Goal: Task Accomplishment & Management: Manage account settings

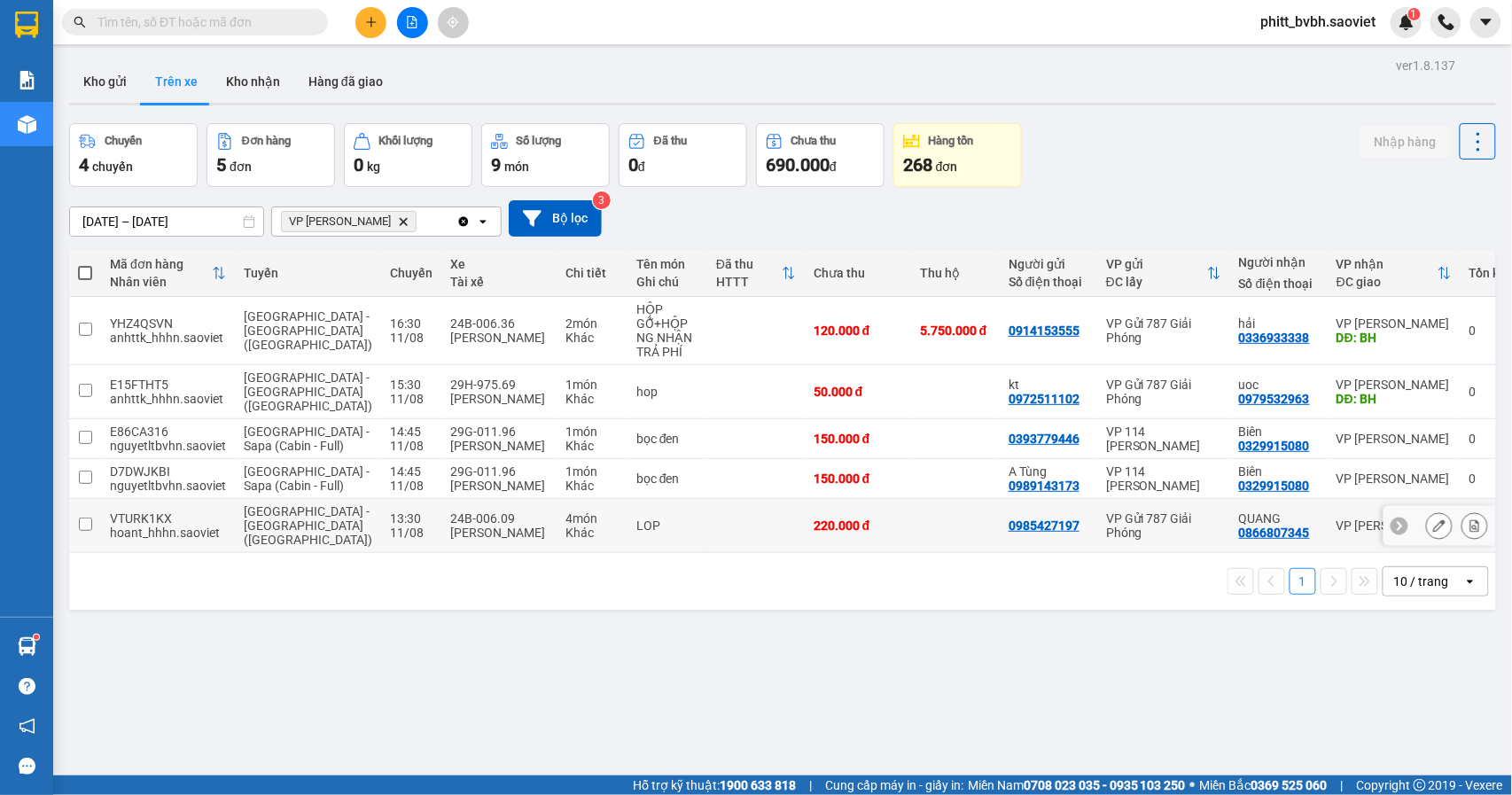
click at [707, 532] on td at bounding box center [756, 526] width 97 height 54
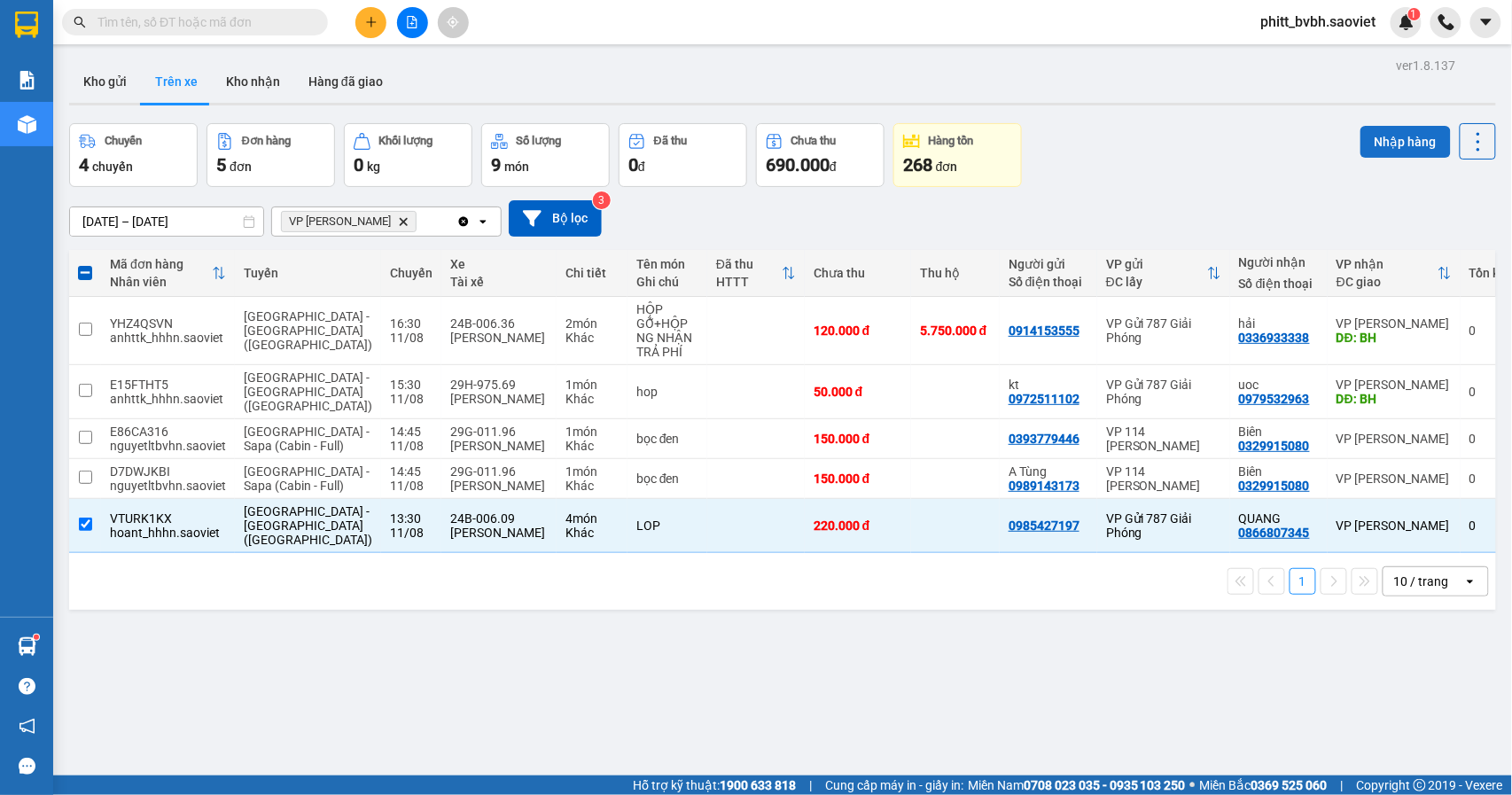
click at [1373, 137] on button "Nhập hàng" at bounding box center [1405, 141] width 91 height 32
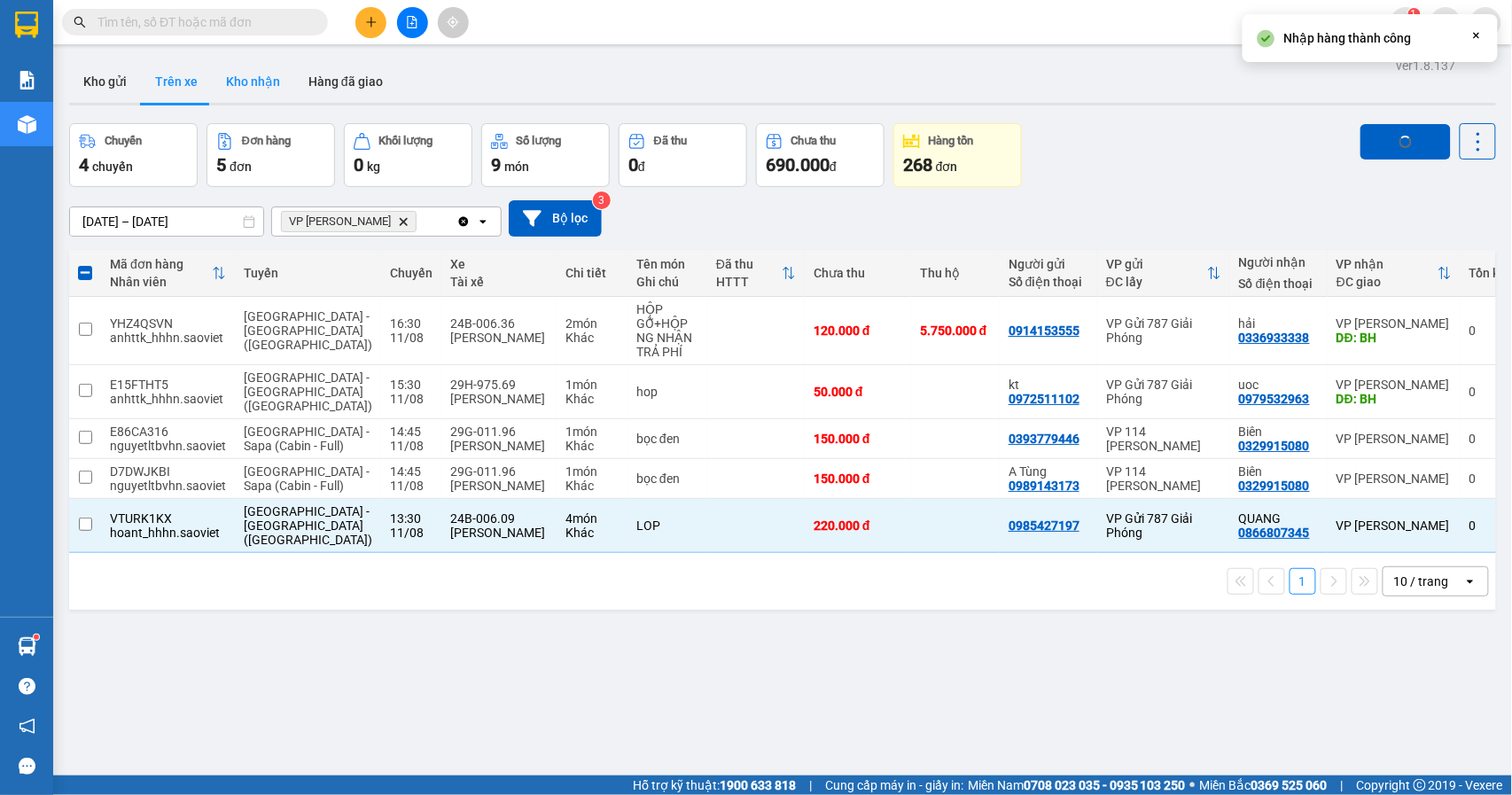
checkbox input "false"
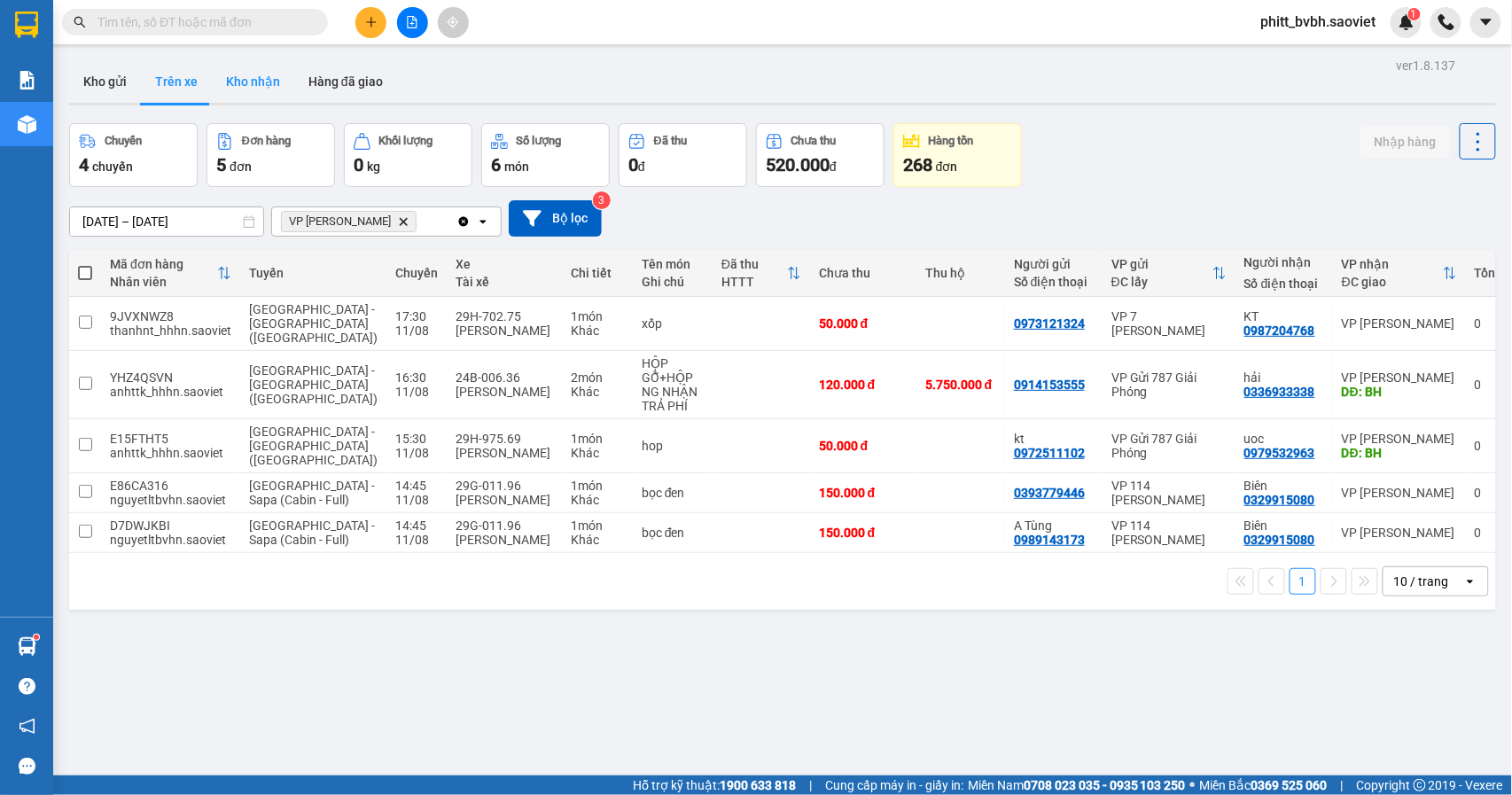
click at [239, 83] on button "Kho nhận" at bounding box center [253, 82] width 83 height 42
type input "[DATE] – [DATE]"
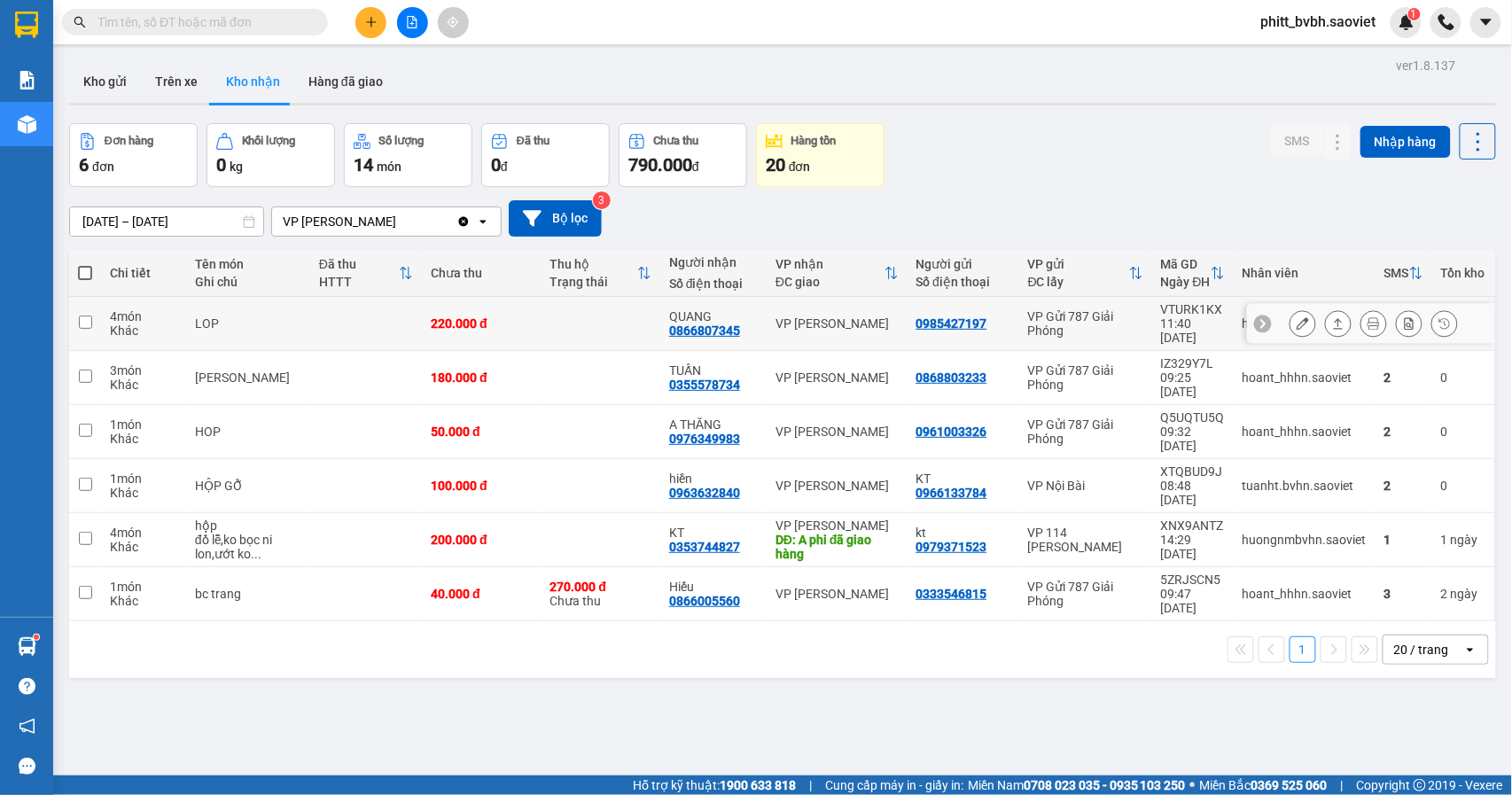
click at [496, 317] on div "220.000 đ" at bounding box center [481, 323] width 101 height 14
checkbox input "true"
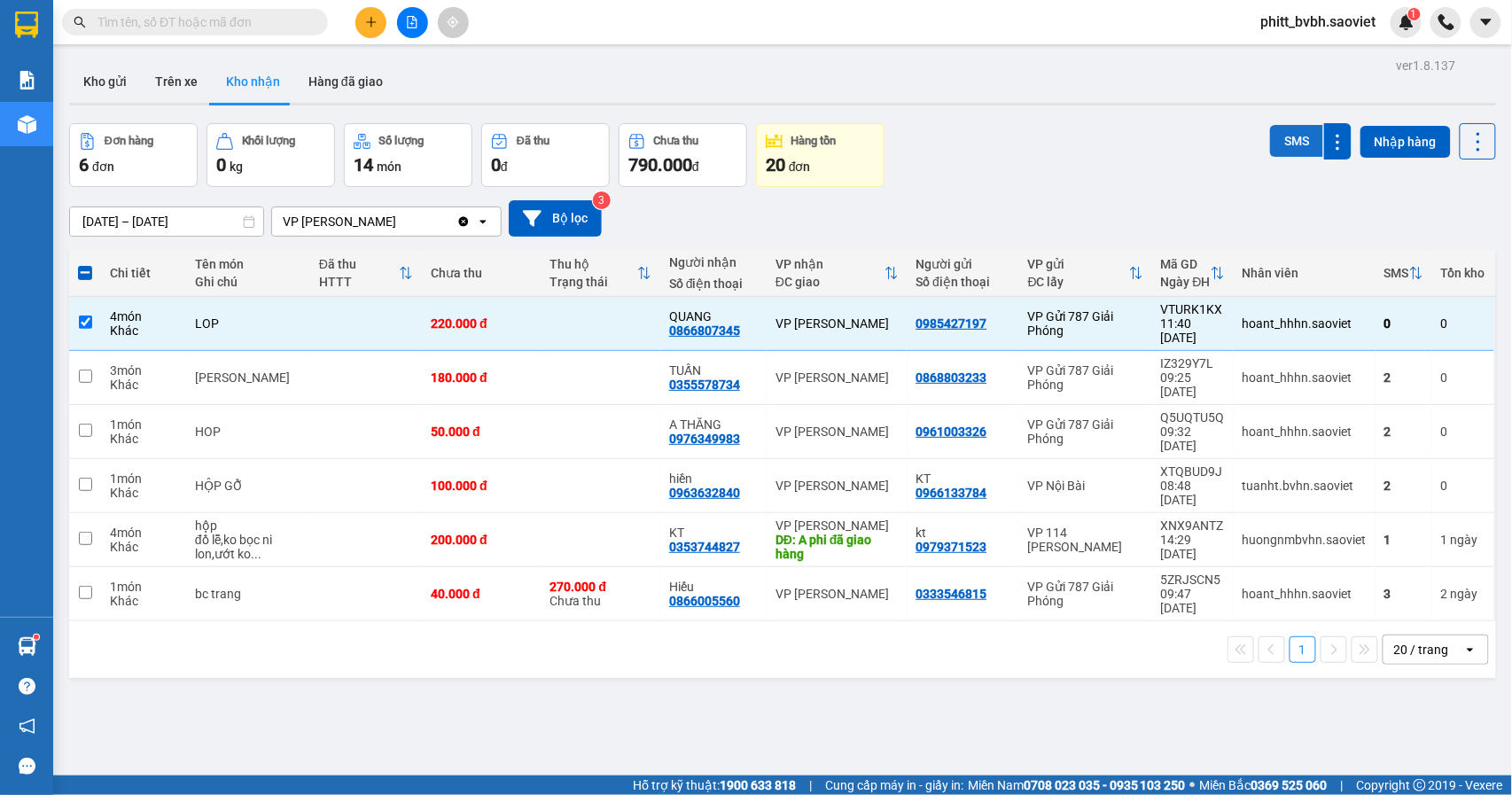
click at [1291, 140] on button "SMS" at bounding box center [1296, 140] width 53 height 32
click at [430, 371] on div "180.000 đ" at bounding box center [481, 377] width 101 height 14
checkbox input "true"
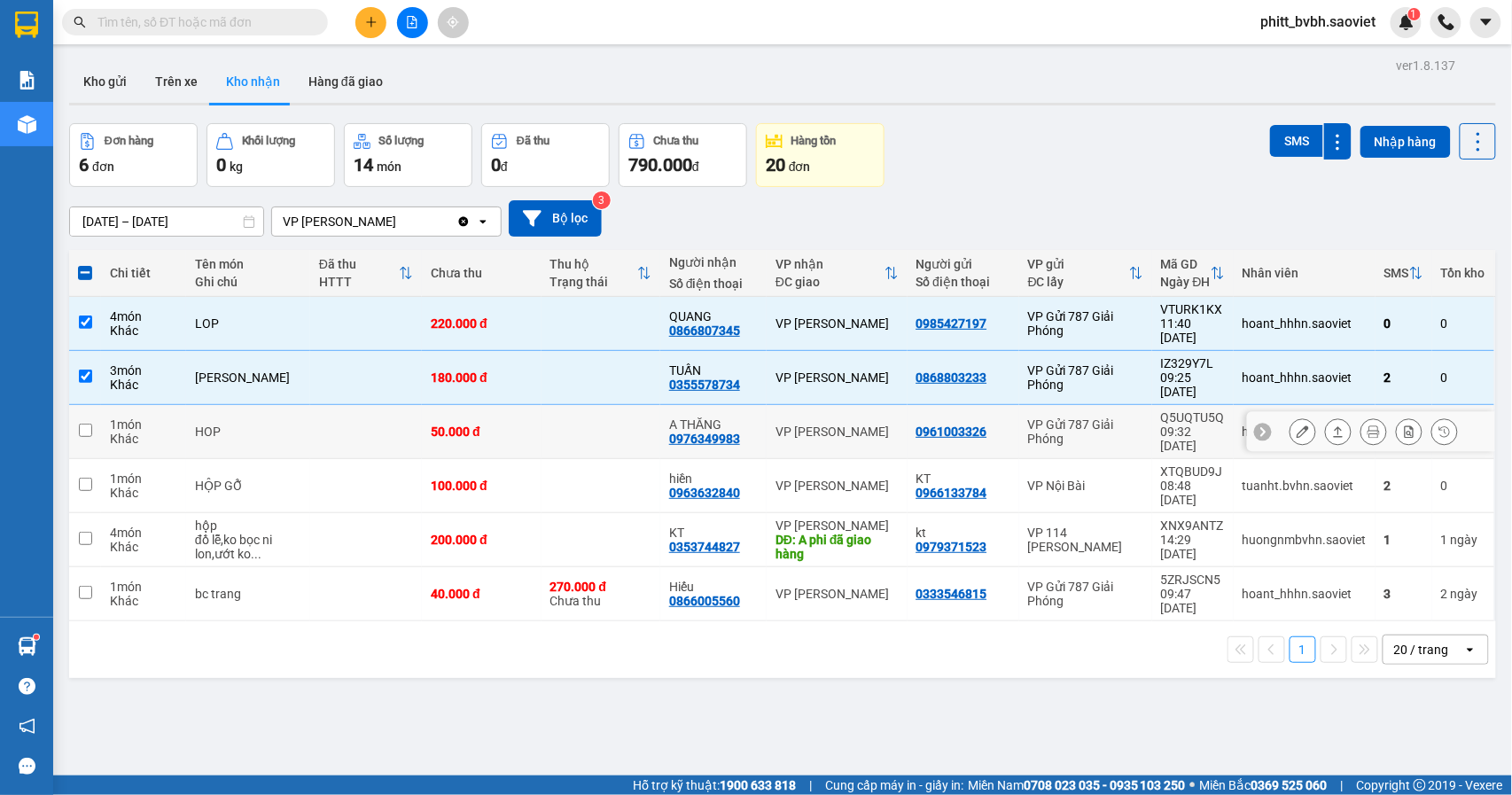
click at [432, 425] on div "50.000 đ" at bounding box center [481, 431] width 101 height 14
checkbox input "true"
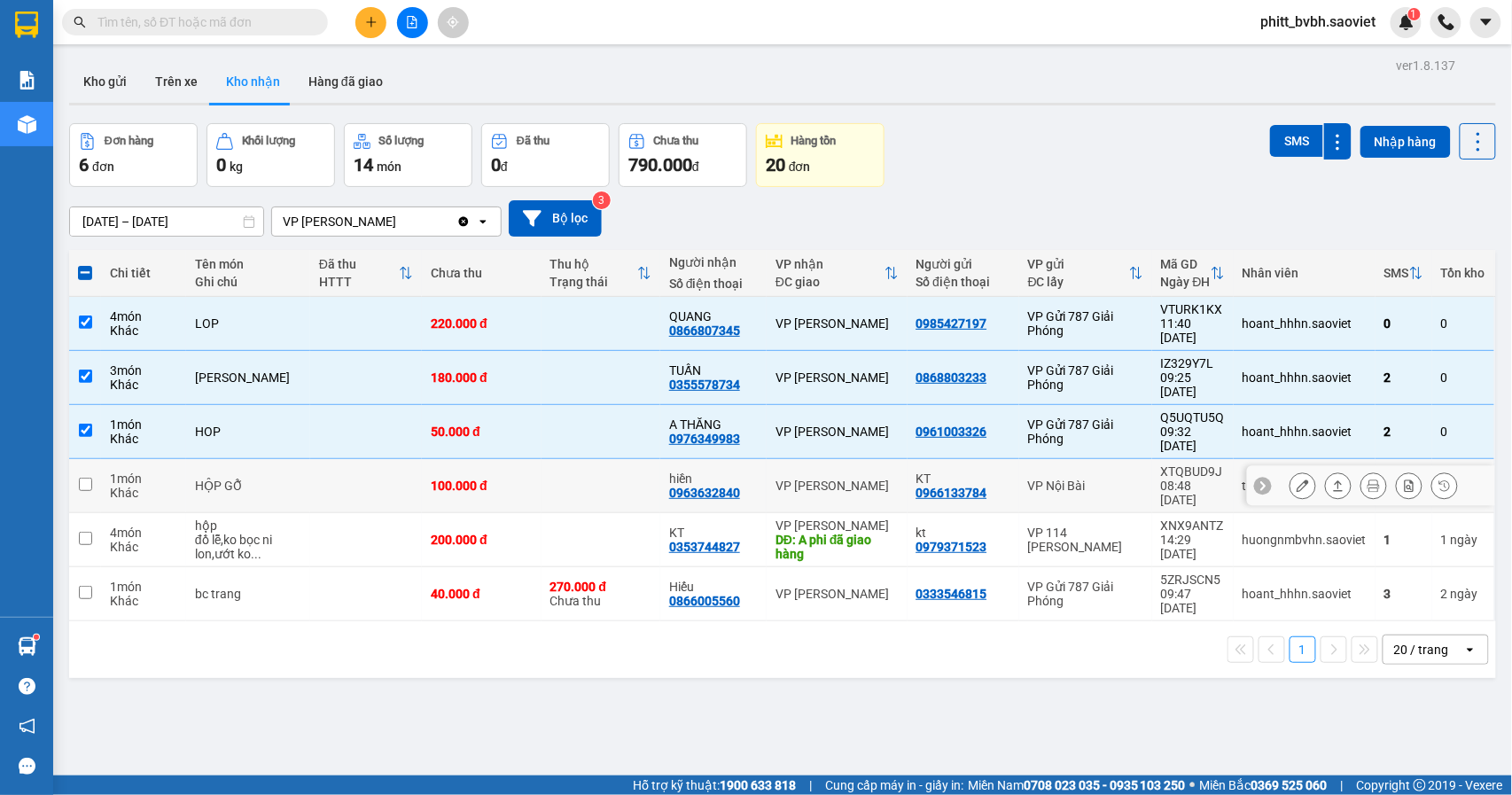
click at [430, 479] on div "100.000 đ" at bounding box center [481, 486] width 101 height 14
checkbox input "true"
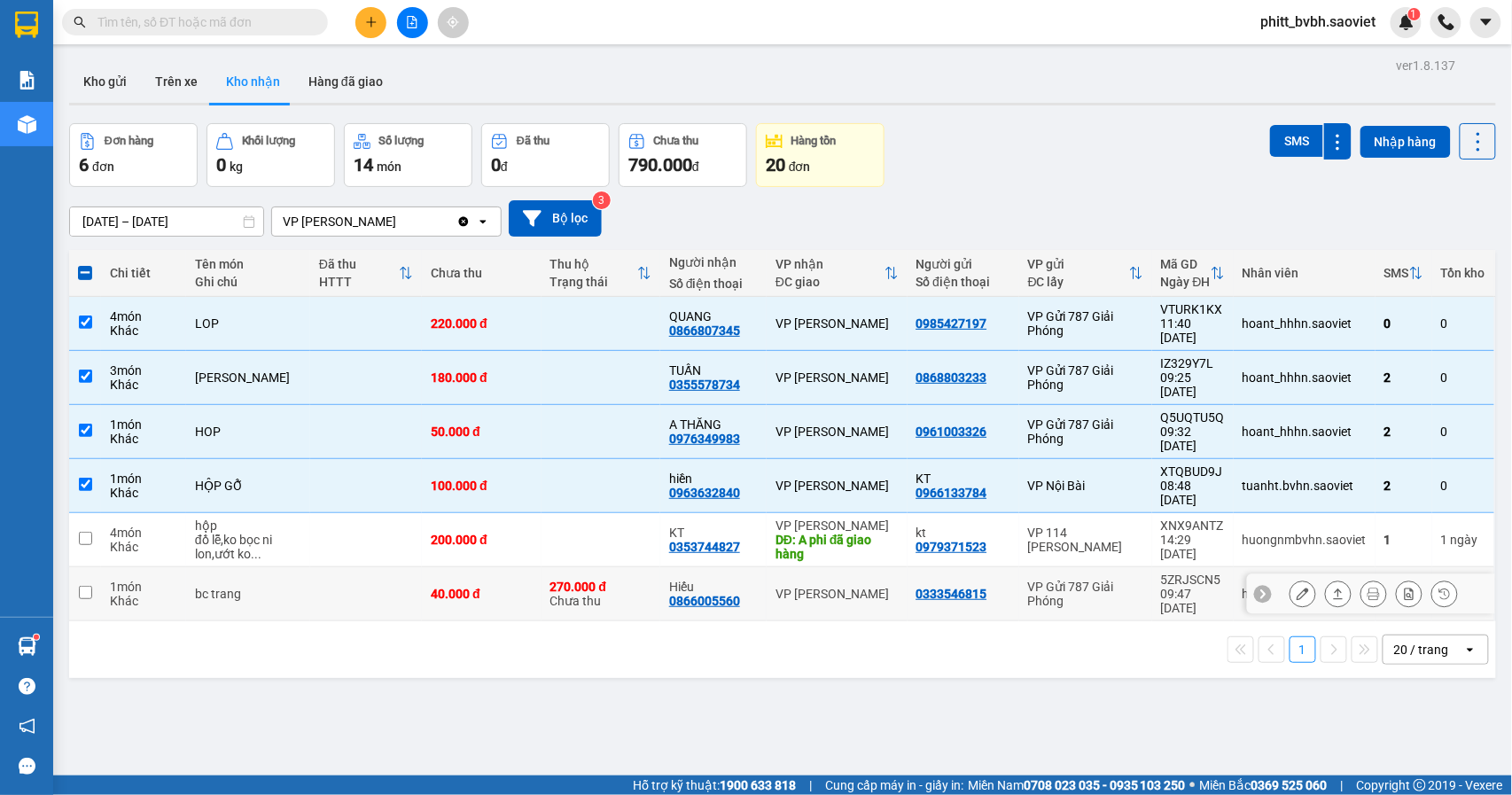
click at [430, 587] on div "40.000 đ" at bounding box center [481, 593] width 101 height 14
checkbox input "true"
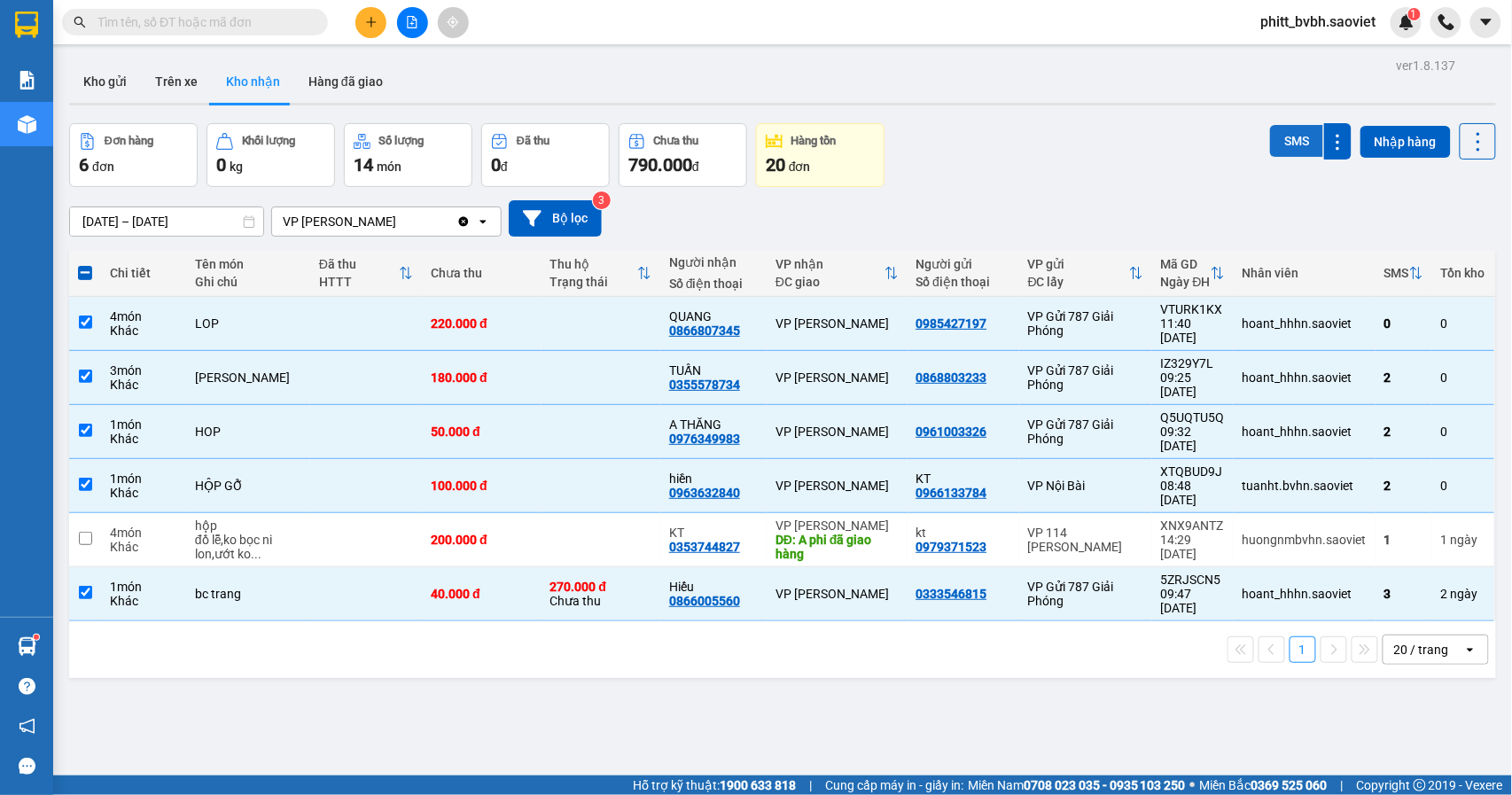
click at [1270, 135] on button "SMS" at bounding box center [1296, 140] width 53 height 32
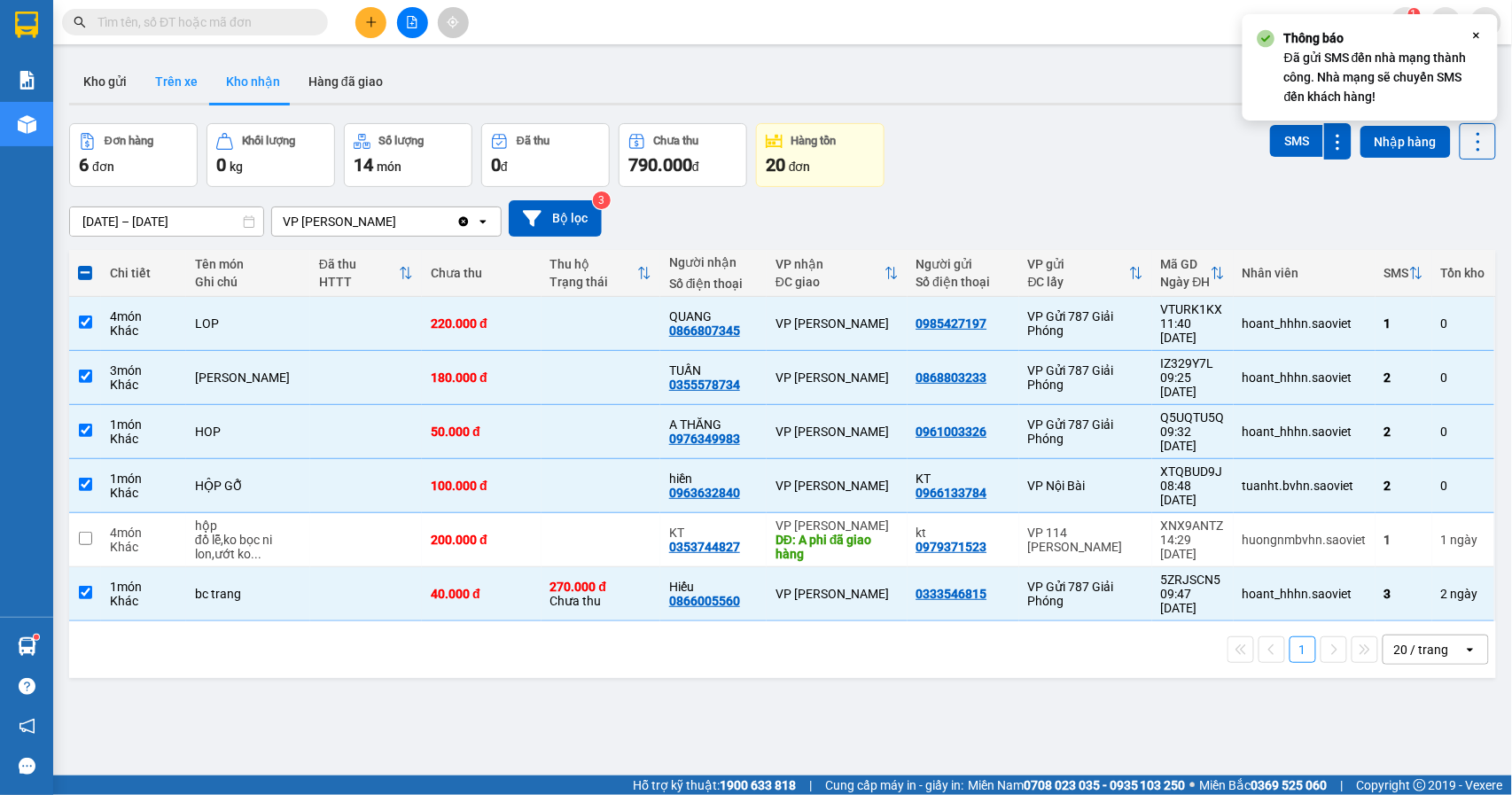
click at [172, 78] on button "Trên xe" at bounding box center [176, 82] width 71 height 42
type input "[DATE] – [DATE]"
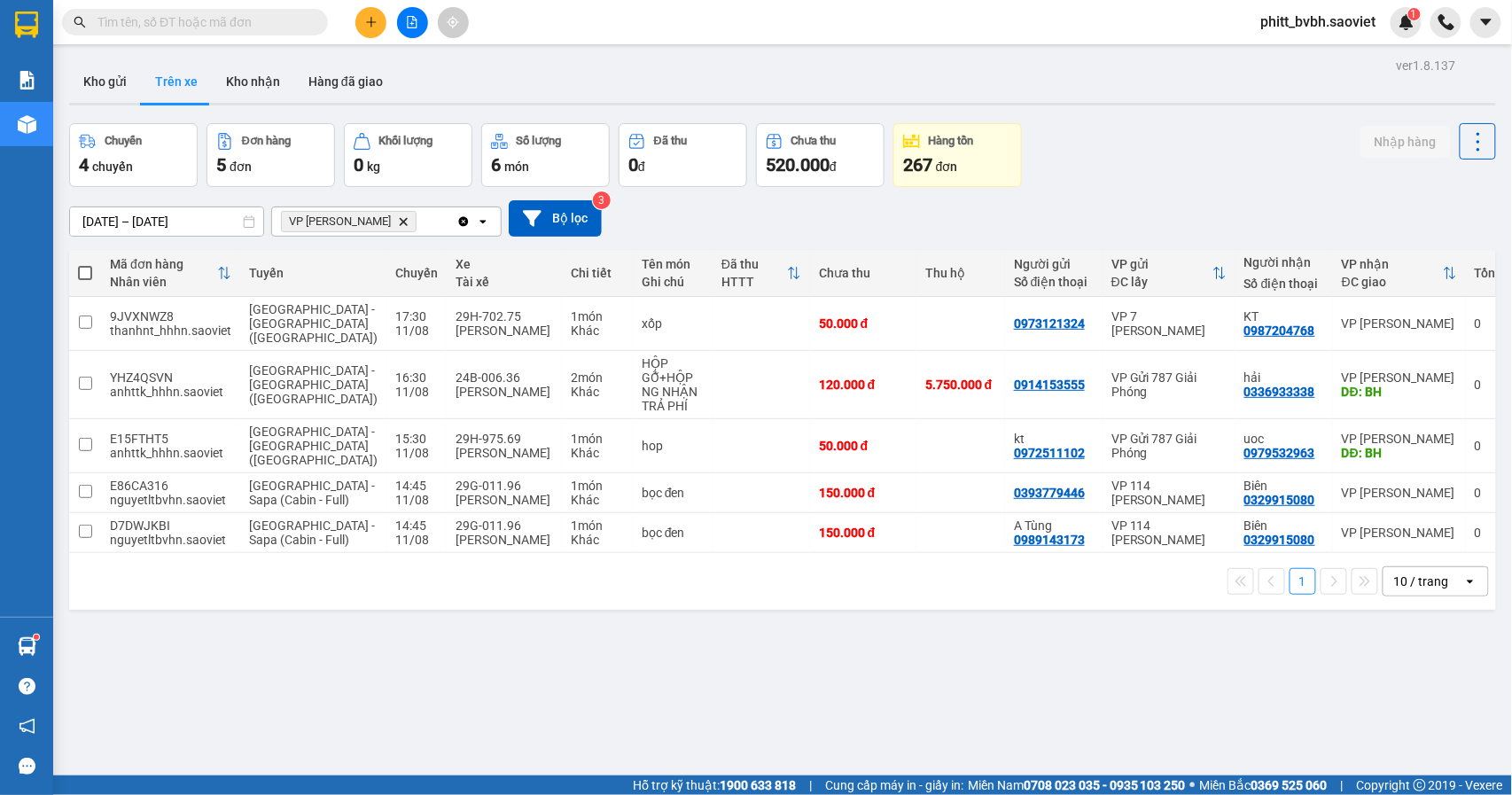
click at [401, 23] on button at bounding box center [413, 23] width 31 height 31
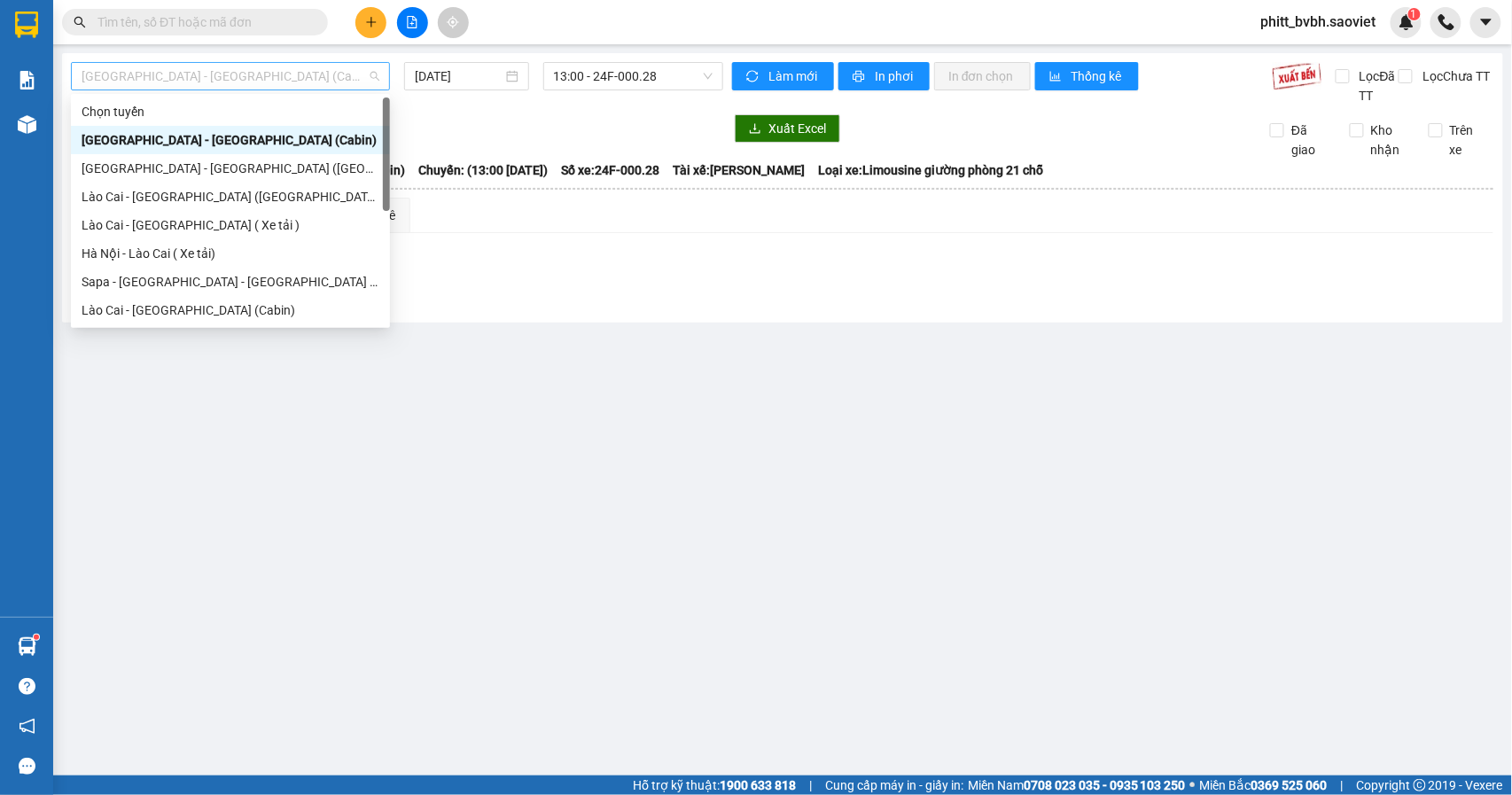
click at [213, 74] on span "[GEOGRAPHIC_DATA] - [GEOGRAPHIC_DATA] (Cabin)" at bounding box center [230, 76] width 297 height 27
click at [193, 163] on div "[GEOGRAPHIC_DATA] - [GEOGRAPHIC_DATA] ([GEOGRAPHIC_DATA])" at bounding box center [230, 168] width 297 height 19
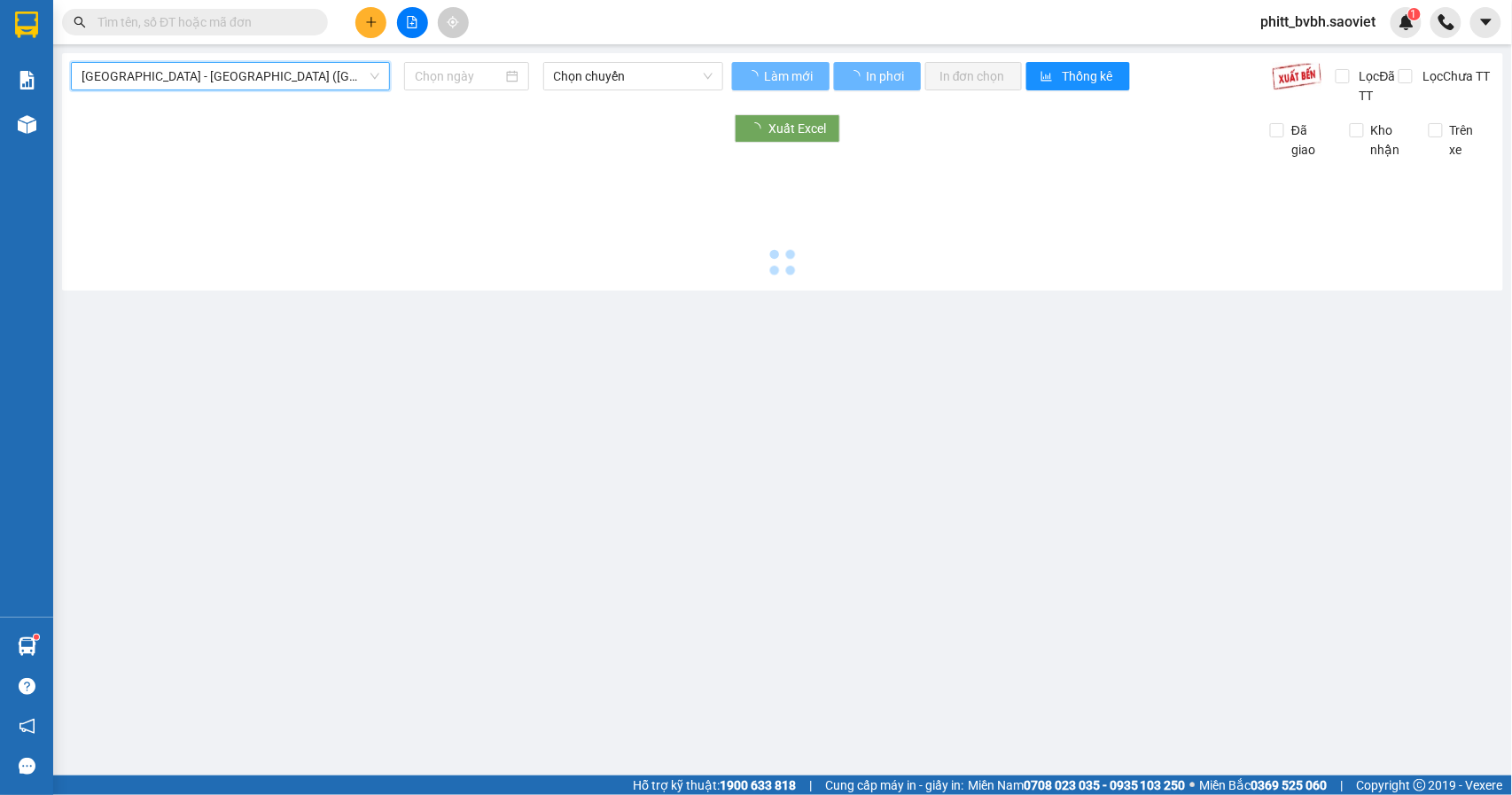
type input "[DATE]"
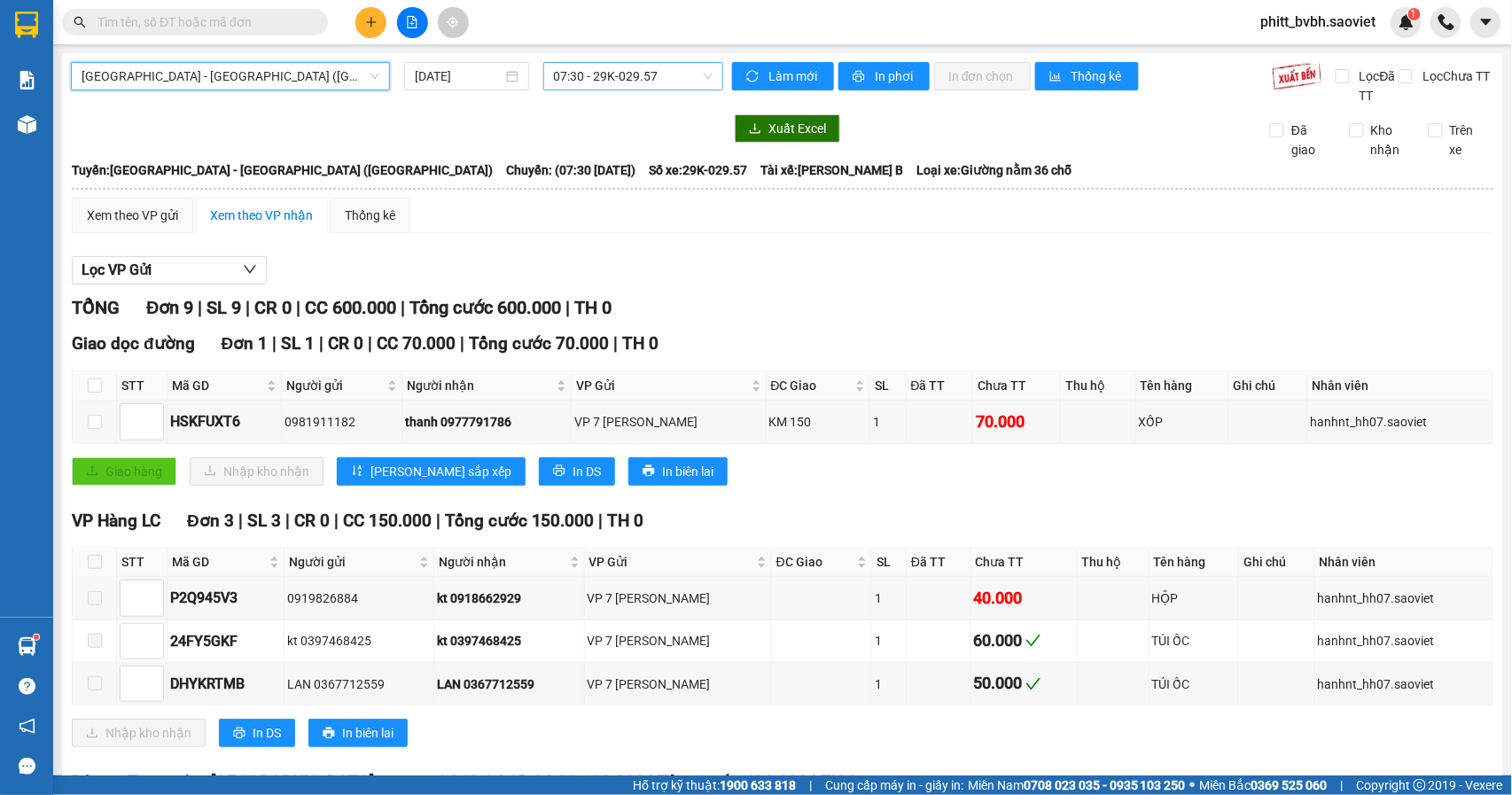
click at [632, 74] on span "07:30 - 29K-029.57" at bounding box center [633, 76] width 159 height 27
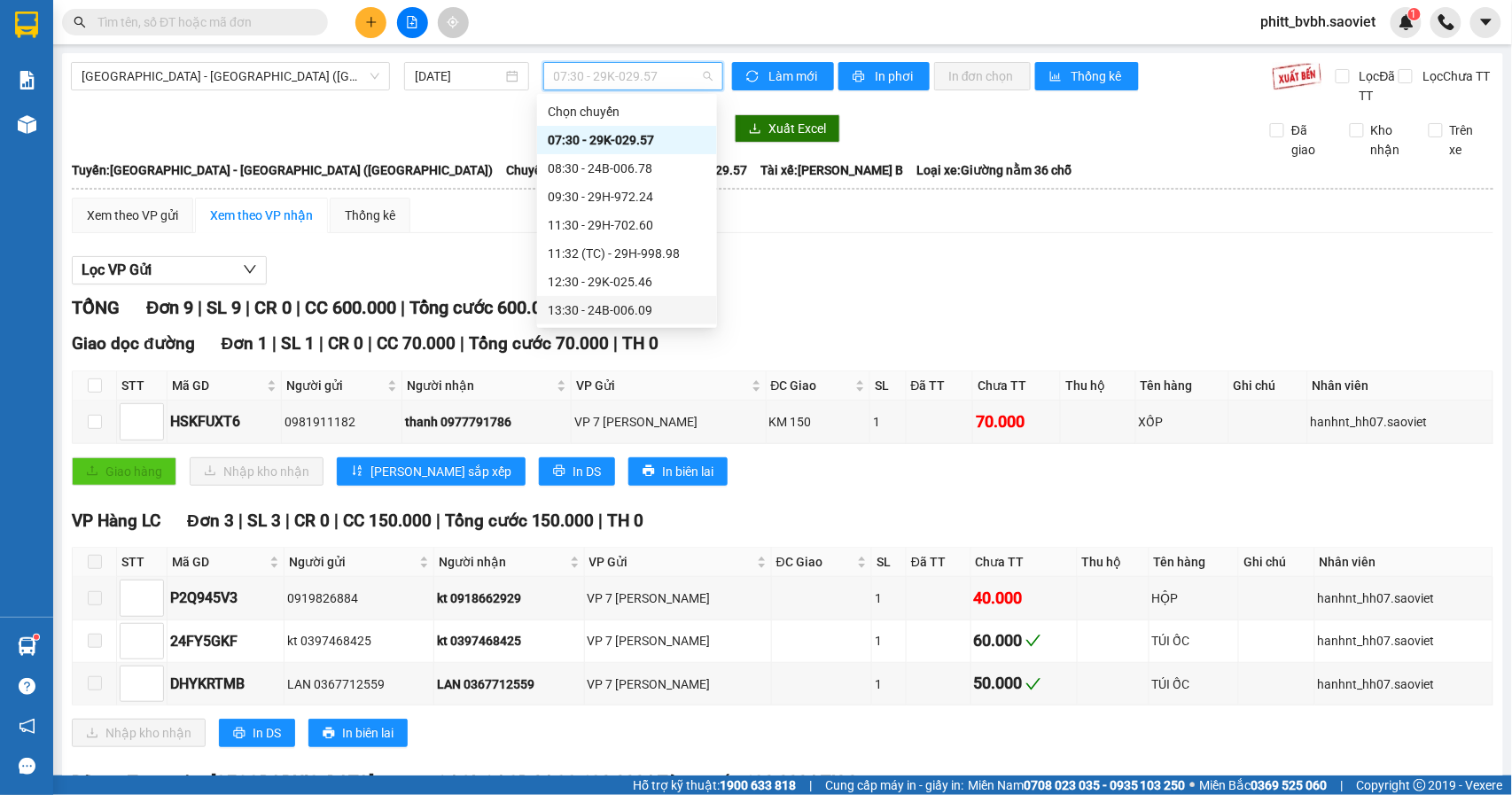
click at [666, 314] on div "13:30 - 24B-006.09" at bounding box center [627, 309] width 159 height 19
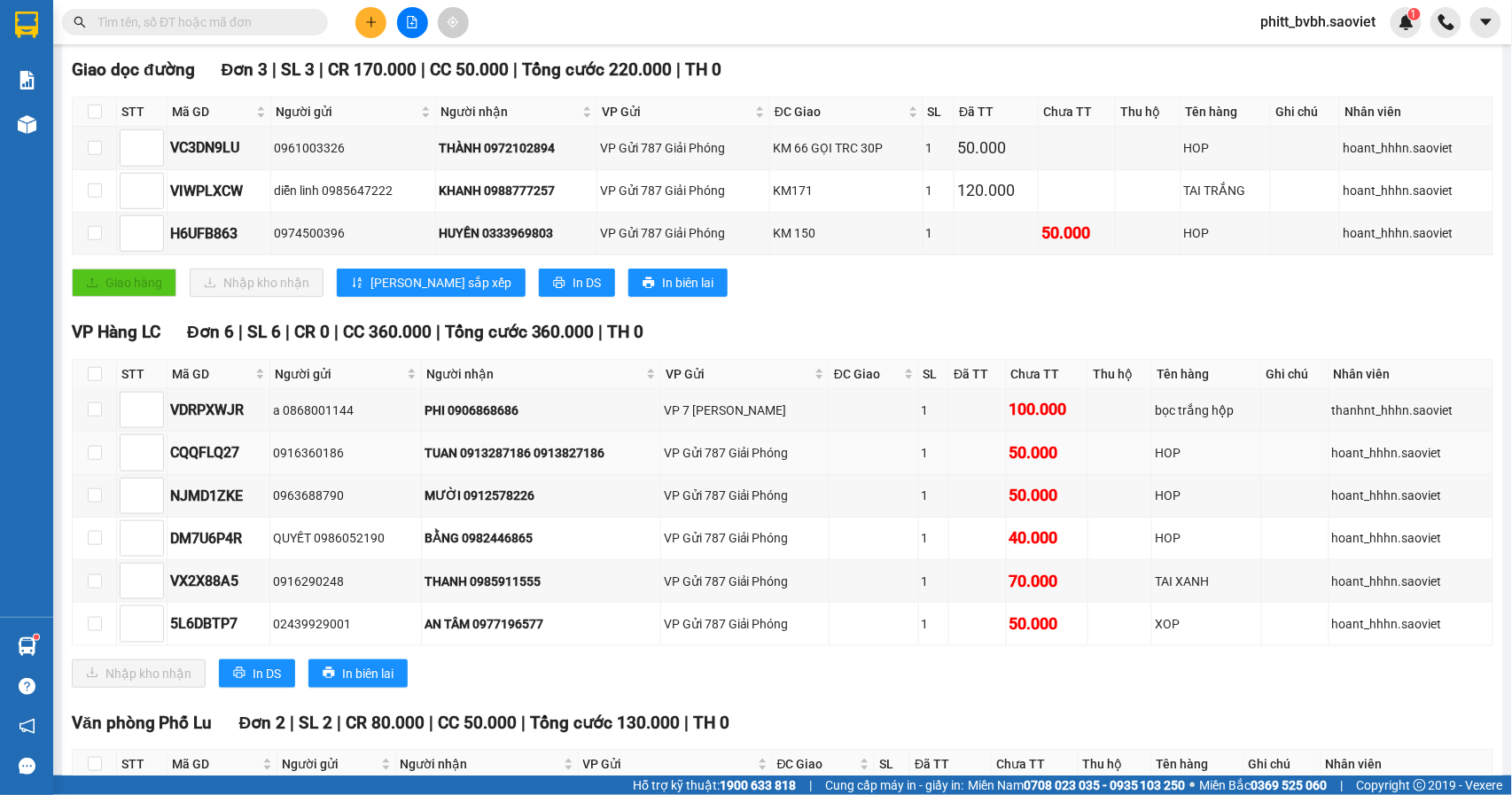
scroll to position [231, 0]
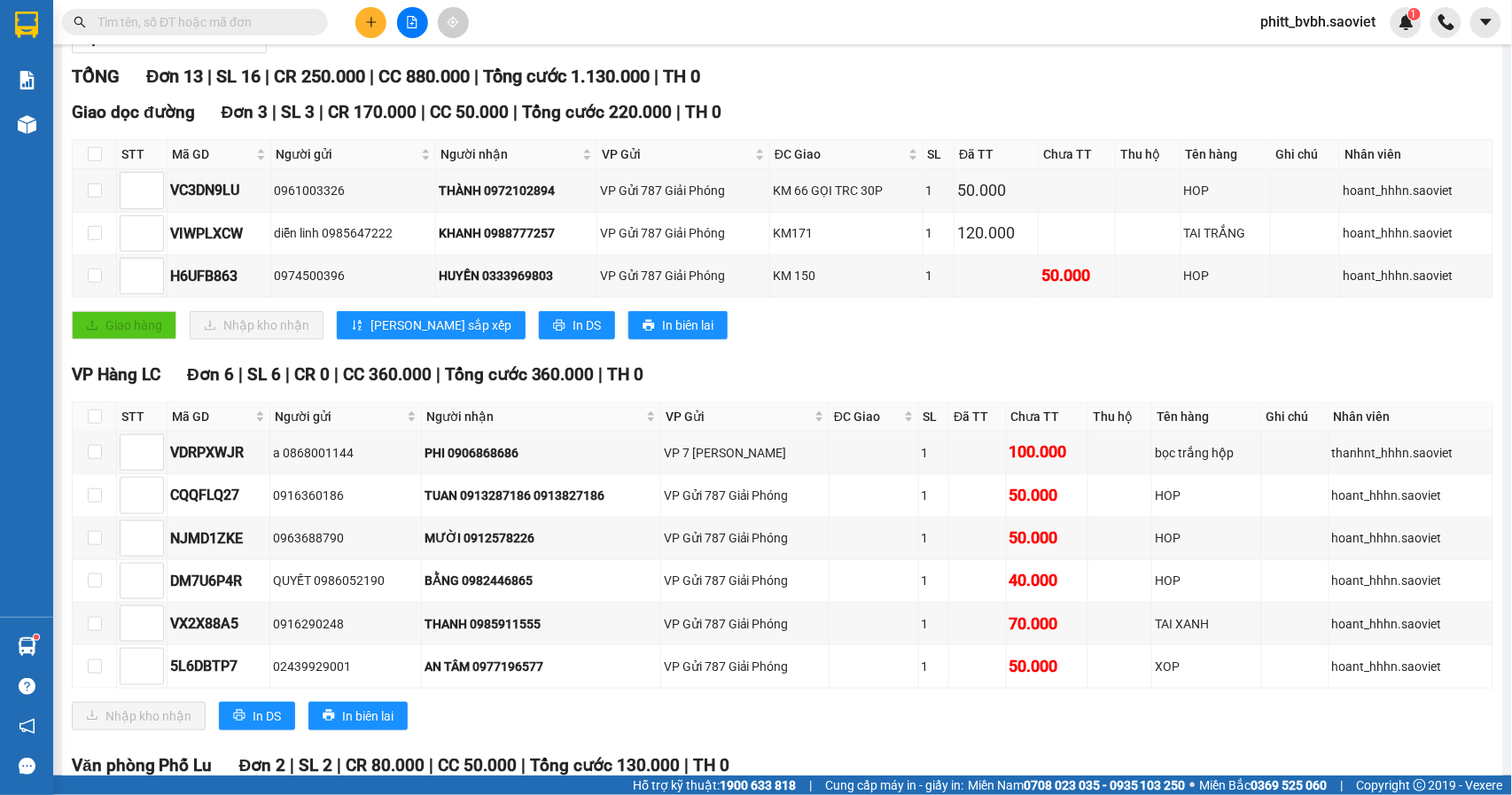
click at [206, 25] on input "text" at bounding box center [202, 22] width 209 height 19
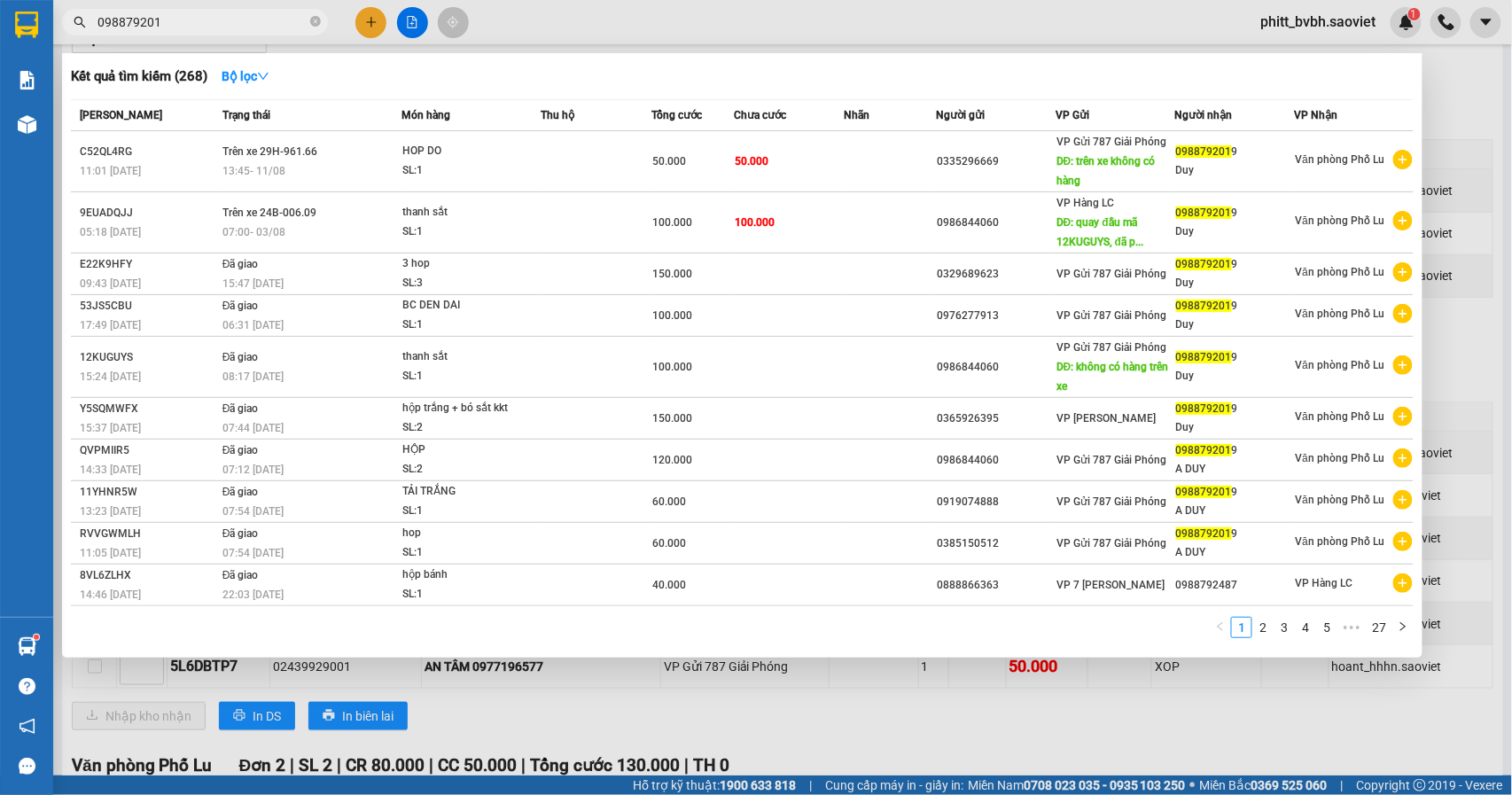
type input "0988792019"
click at [319, 27] on icon "close-circle" at bounding box center [316, 21] width 11 height 11
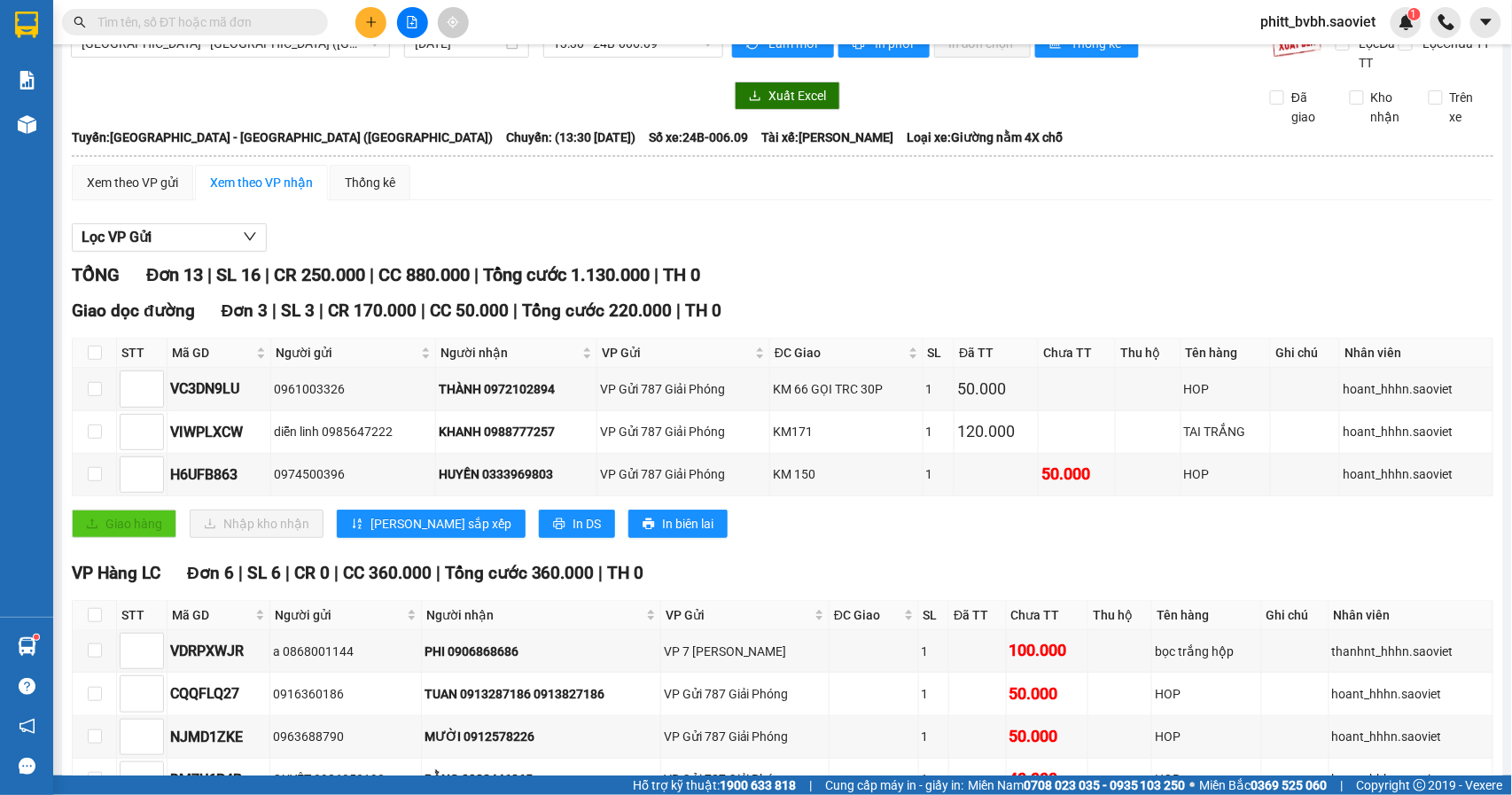
scroll to position [0, 0]
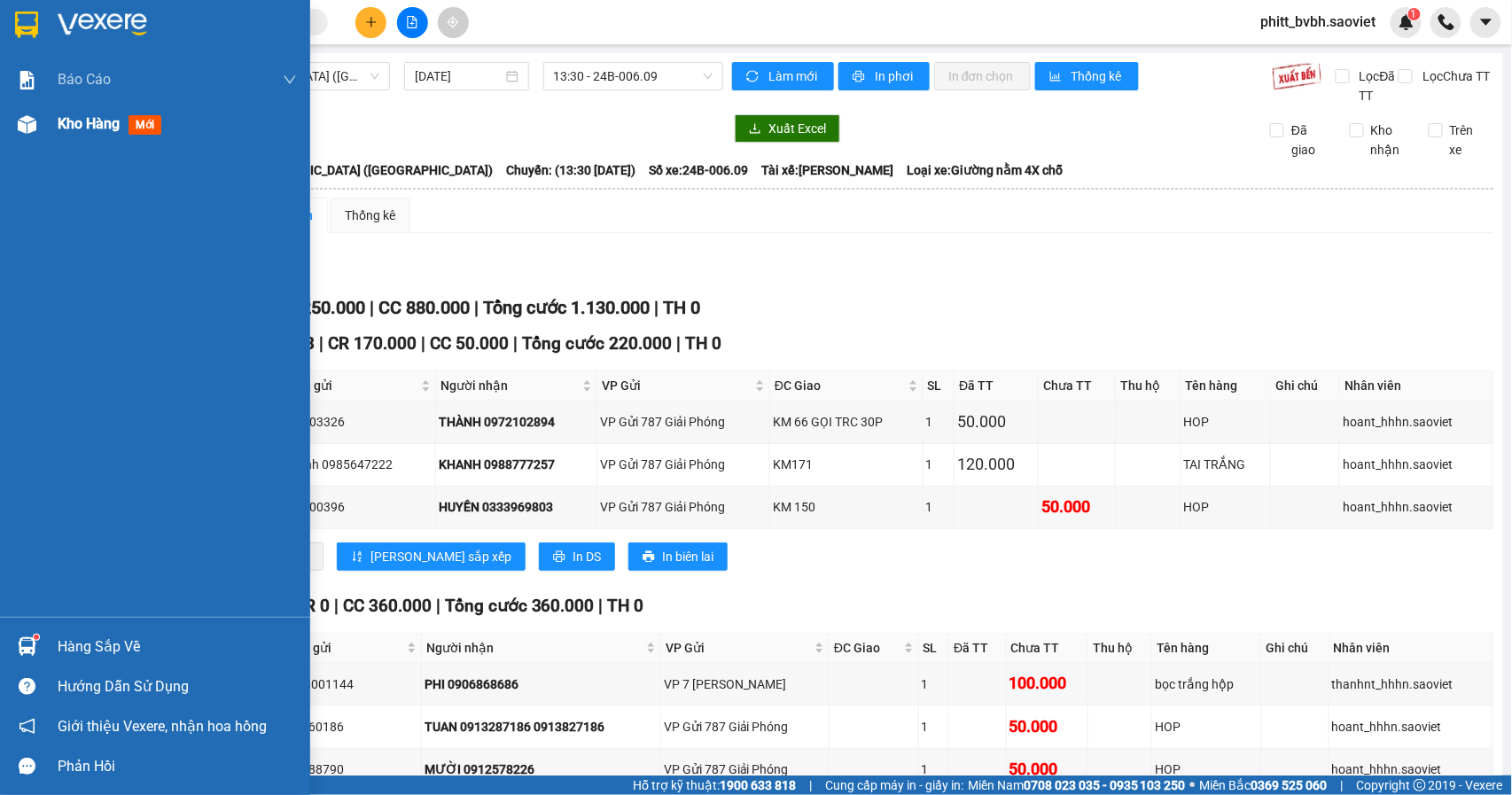
click at [67, 108] on div "Kho hàng mới" at bounding box center [177, 124] width 239 height 44
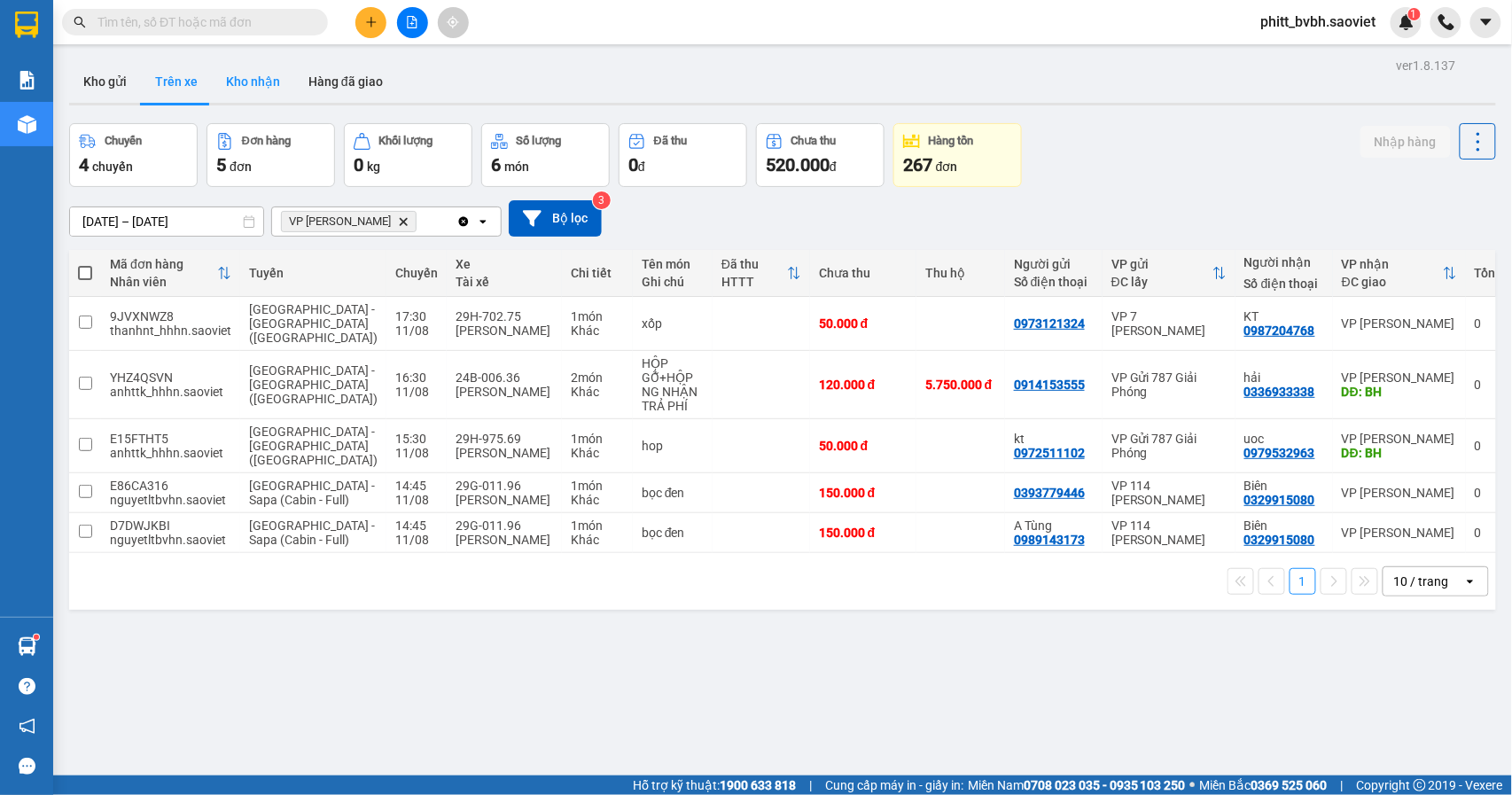
click at [248, 71] on button "Kho nhận" at bounding box center [253, 82] width 83 height 42
type input "[DATE] – [DATE]"
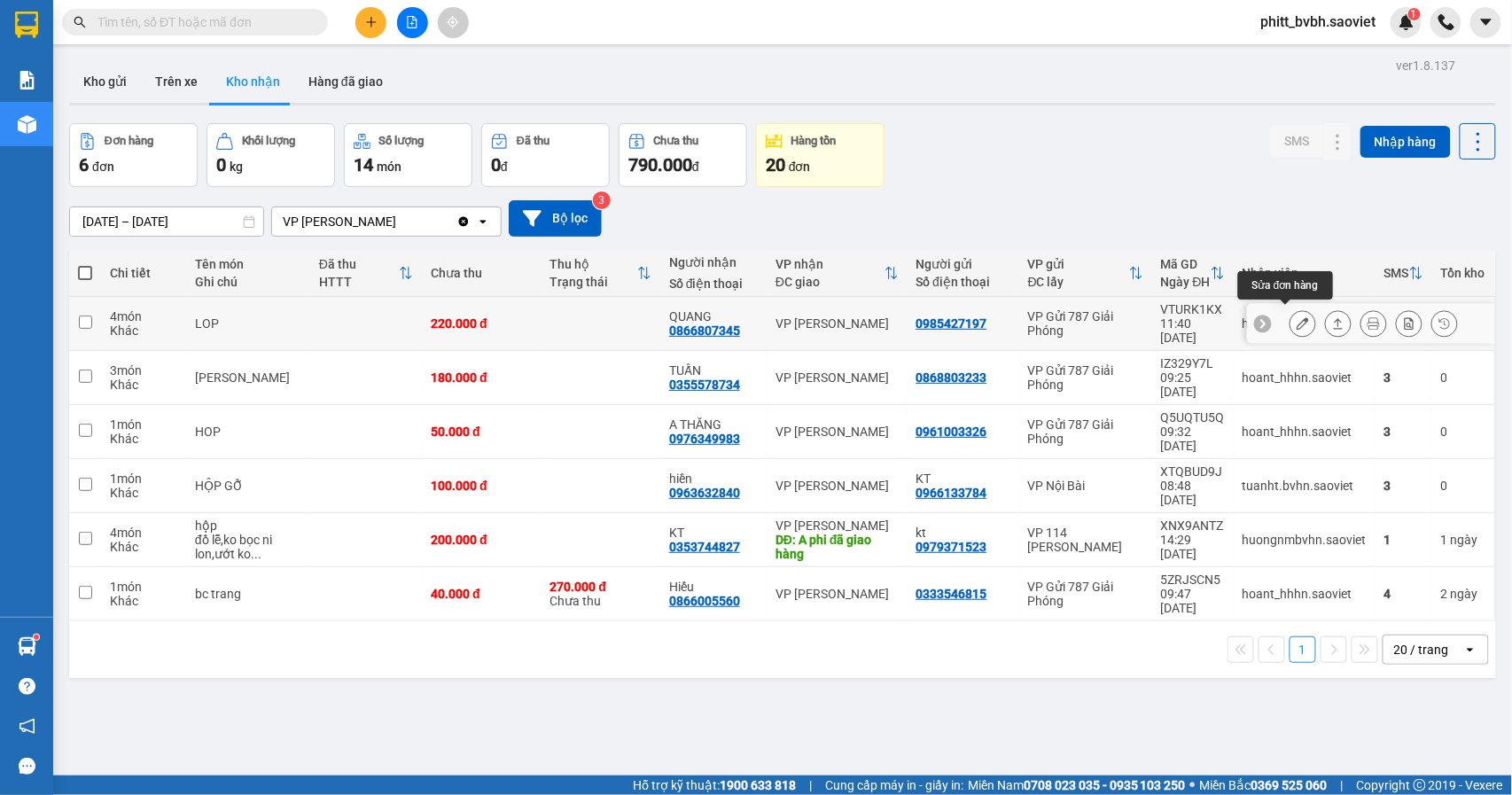
click at [1296, 318] on icon at bounding box center [1303, 324] width 13 height 13
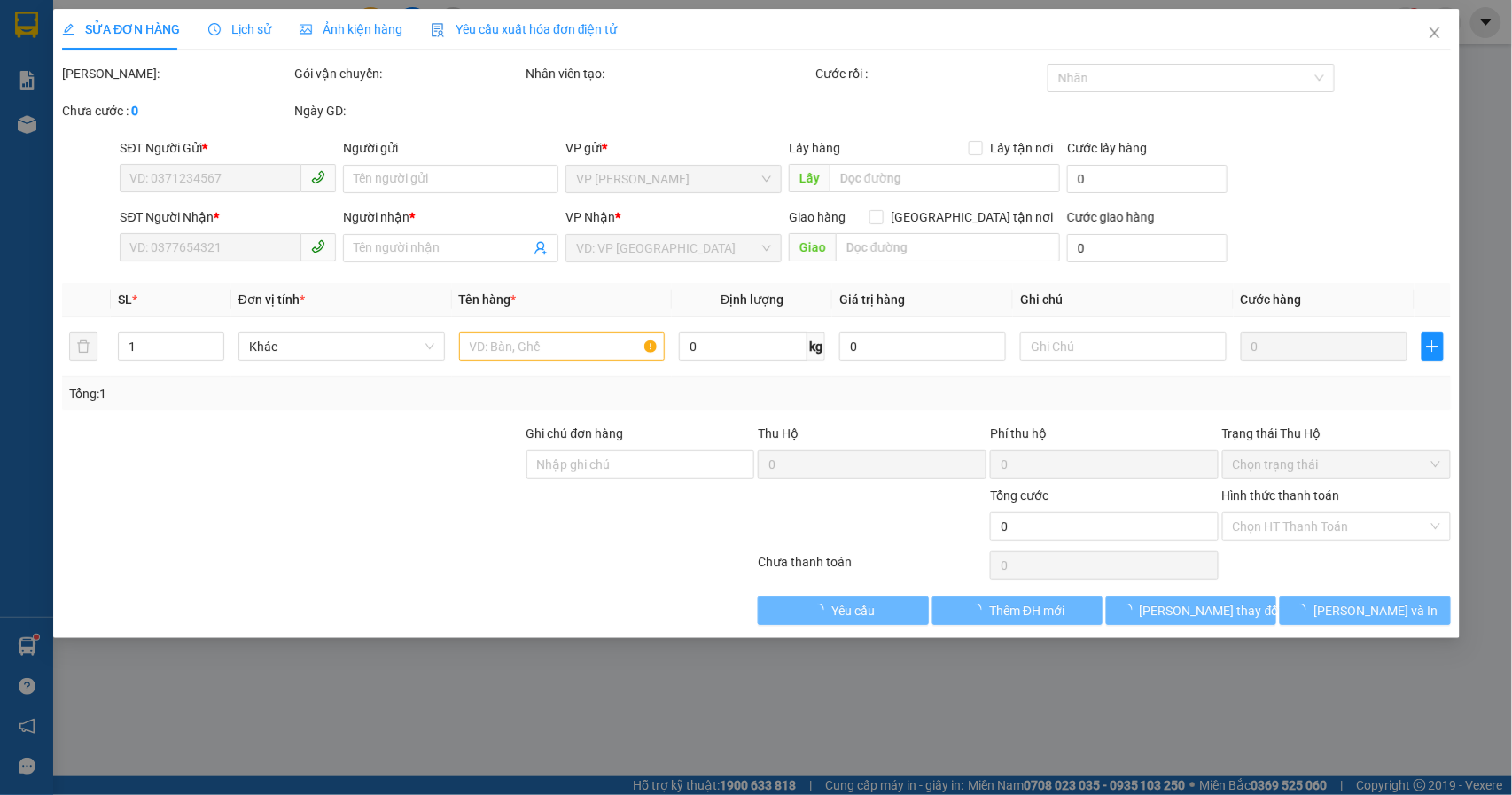
type input "0985427197"
type input "0866807345"
type input "QUANG"
type input "220.000"
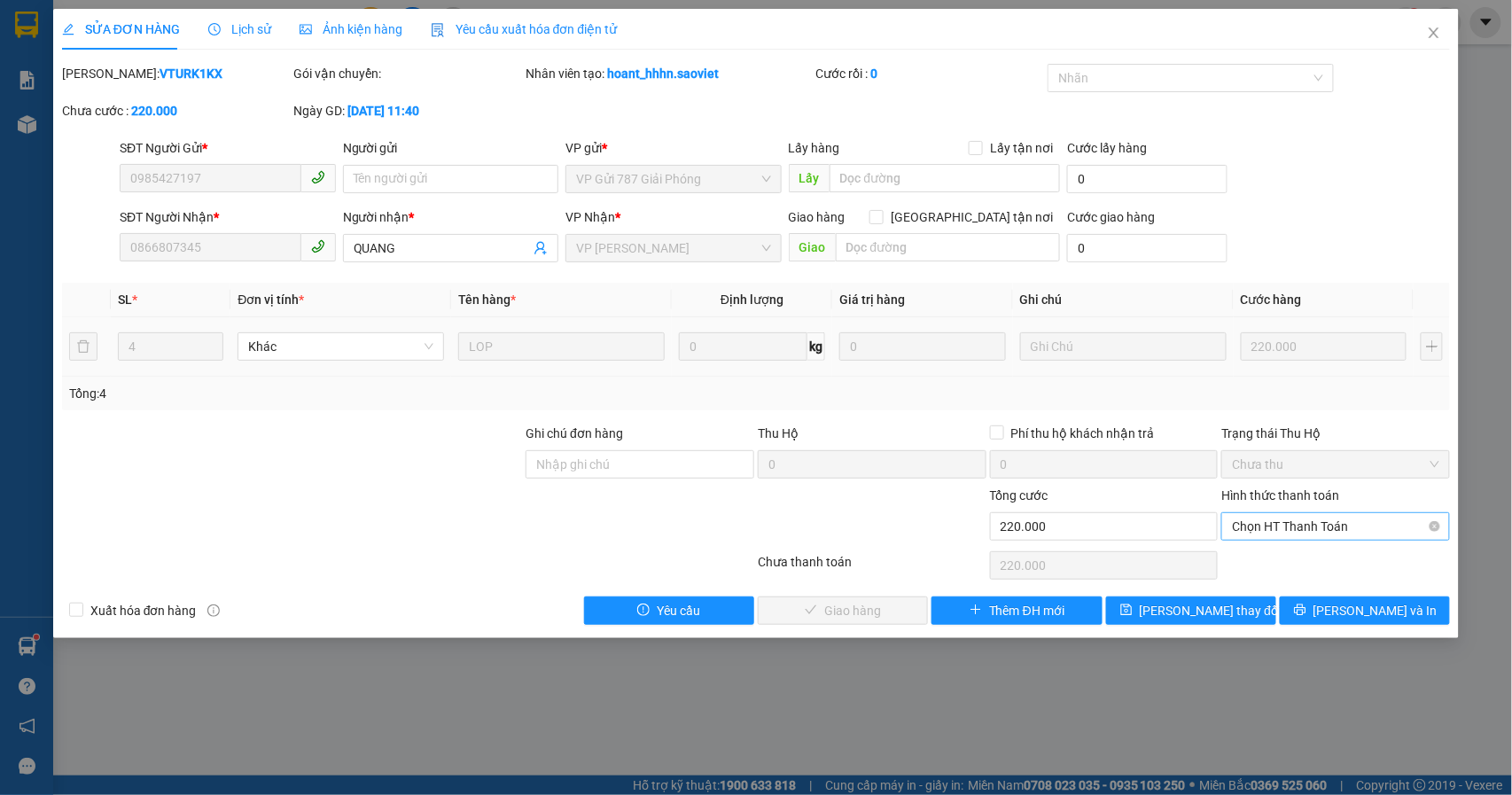
click at [1341, 529] on span "Chọn HT Thanh Toán" at bounding box center [1335, 526] width 207 height 27
click at [1286, 560] on div "Tại văn phòng" at bounding box center [1336, 564] width 207 height 19
type input "0"
click at [844, 610] on span "[PERSON_NAME] và Giao hàng" at bounding box center [875, 610] width 170 height 19
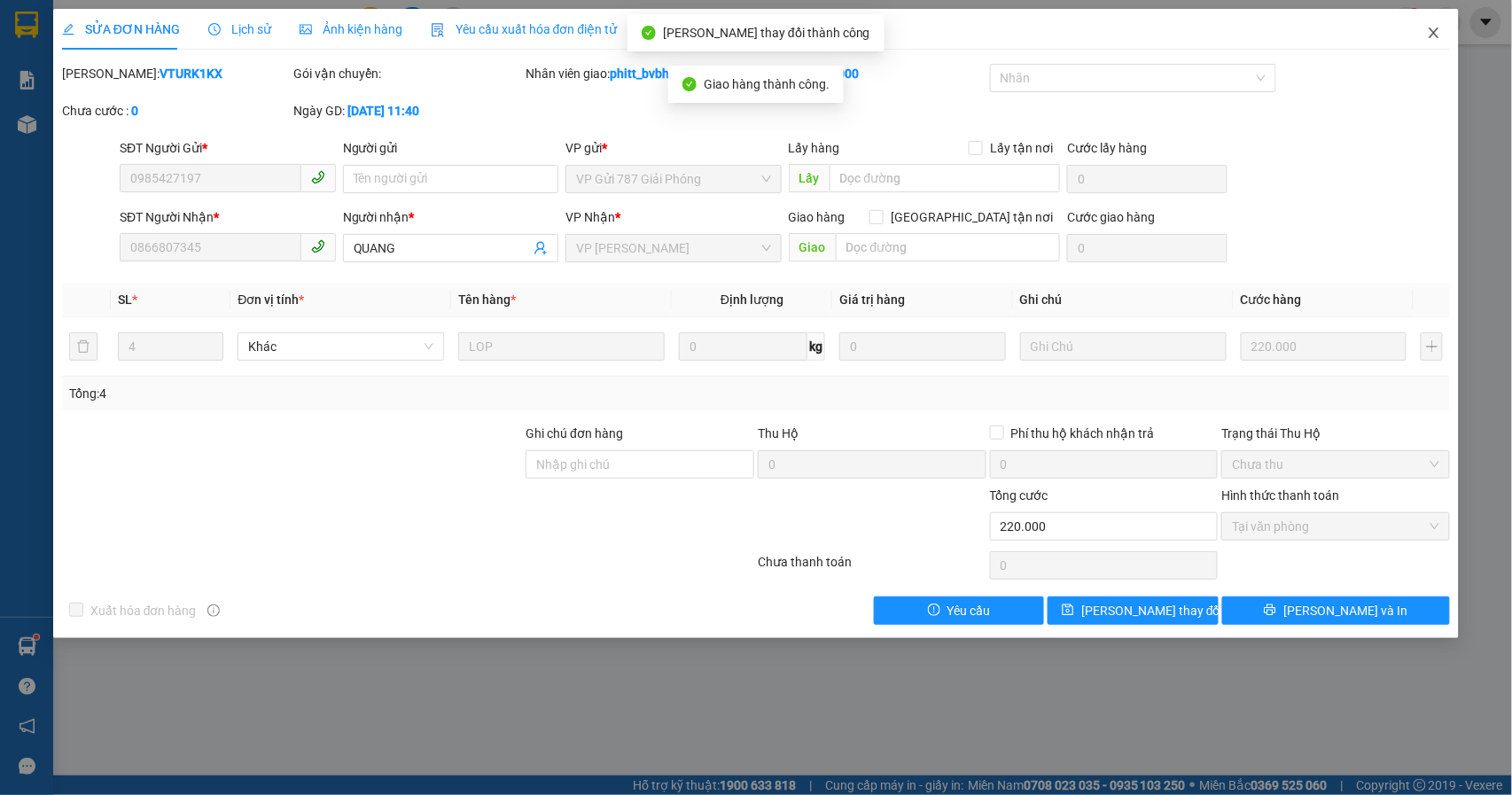
click at [1433, 33] on icon "close" at bounding box center [1434, 33] width 10 height 11
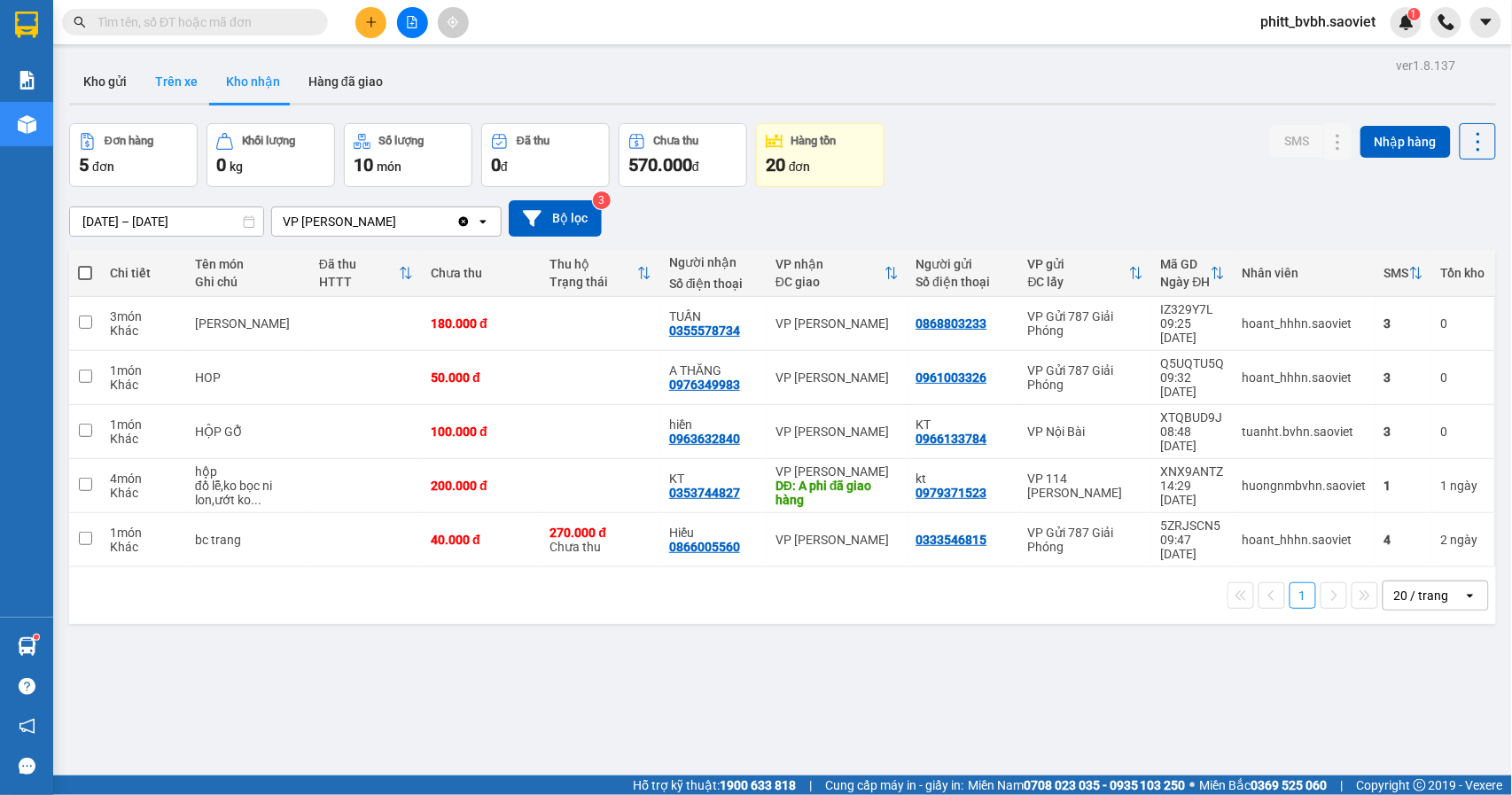
click at [152, 69] on button "Trên xe" at bounding box center [176, 82] width 71 height 42
type input "[DATE] – [DATE]"
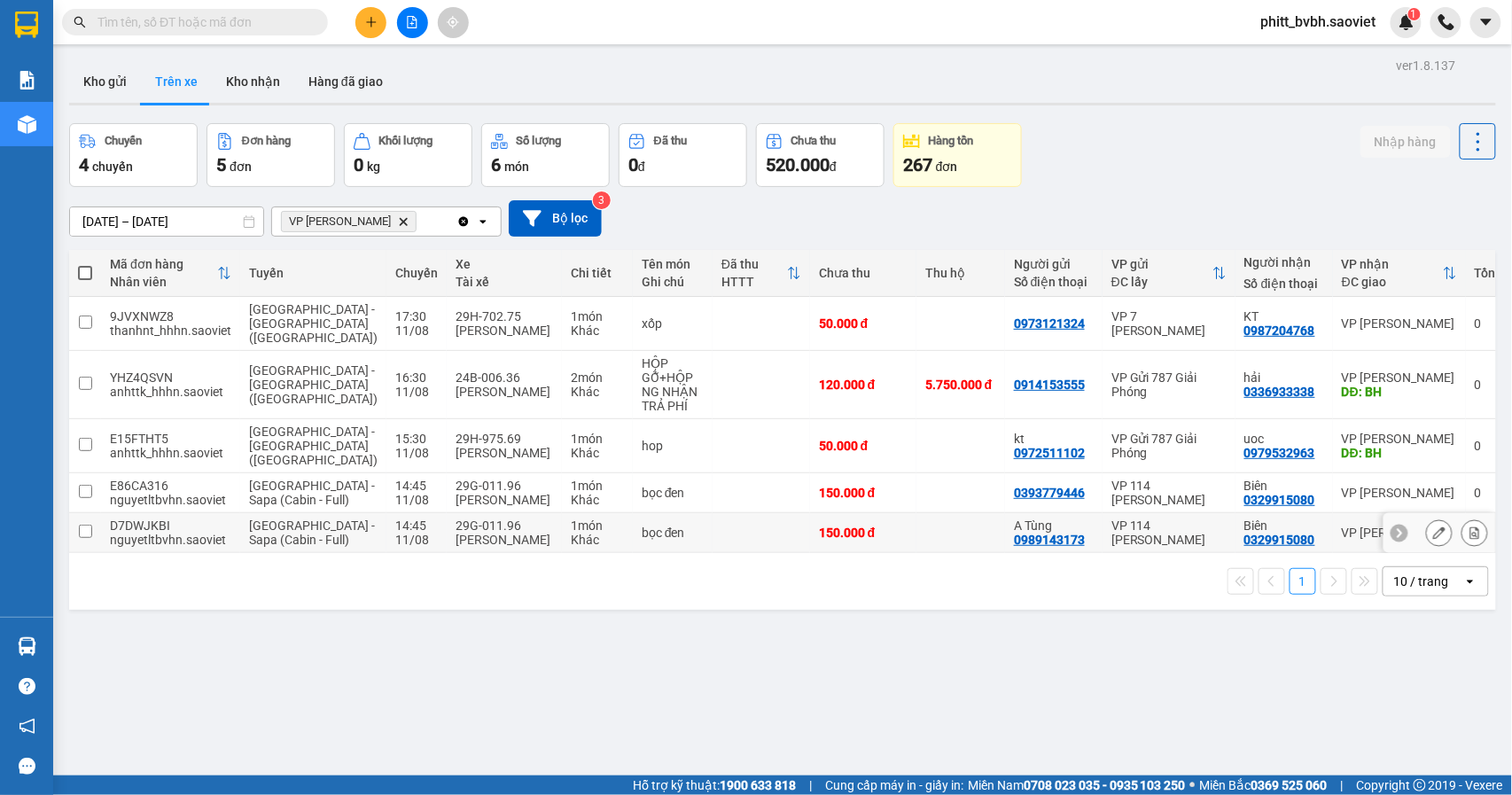
click at [571, 532] on div "Khác" at bounding box center [597, 539] width 53 height 14
checkbox input "true"
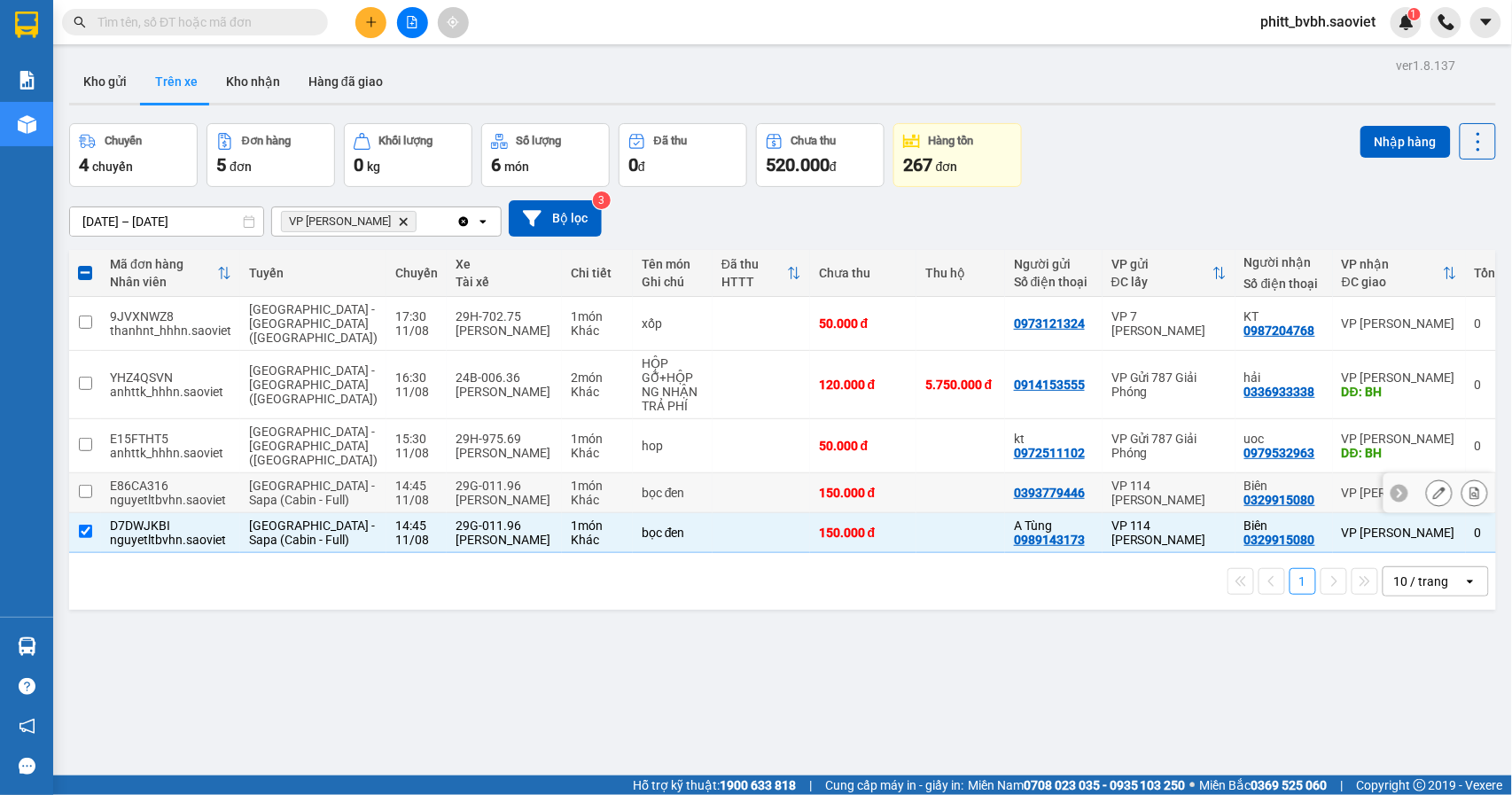
click at [571, 493] on div "Khác" at bounding box center [597, 499] width 53 height 14
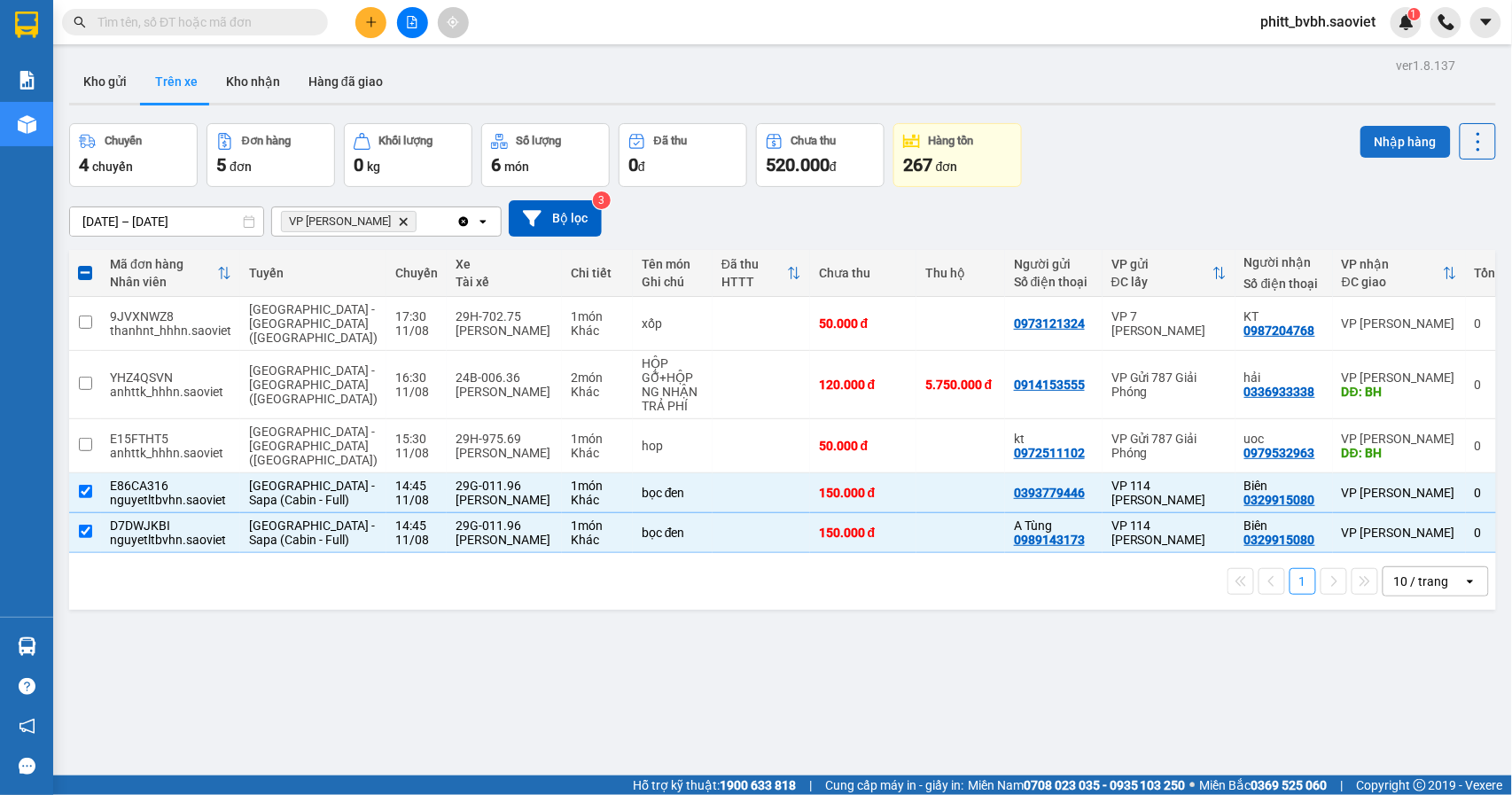
click at [1387, 135] on button "Nhập hàng" at bounding box center [1405, 141] width 91 height 32
checkbox input "false"
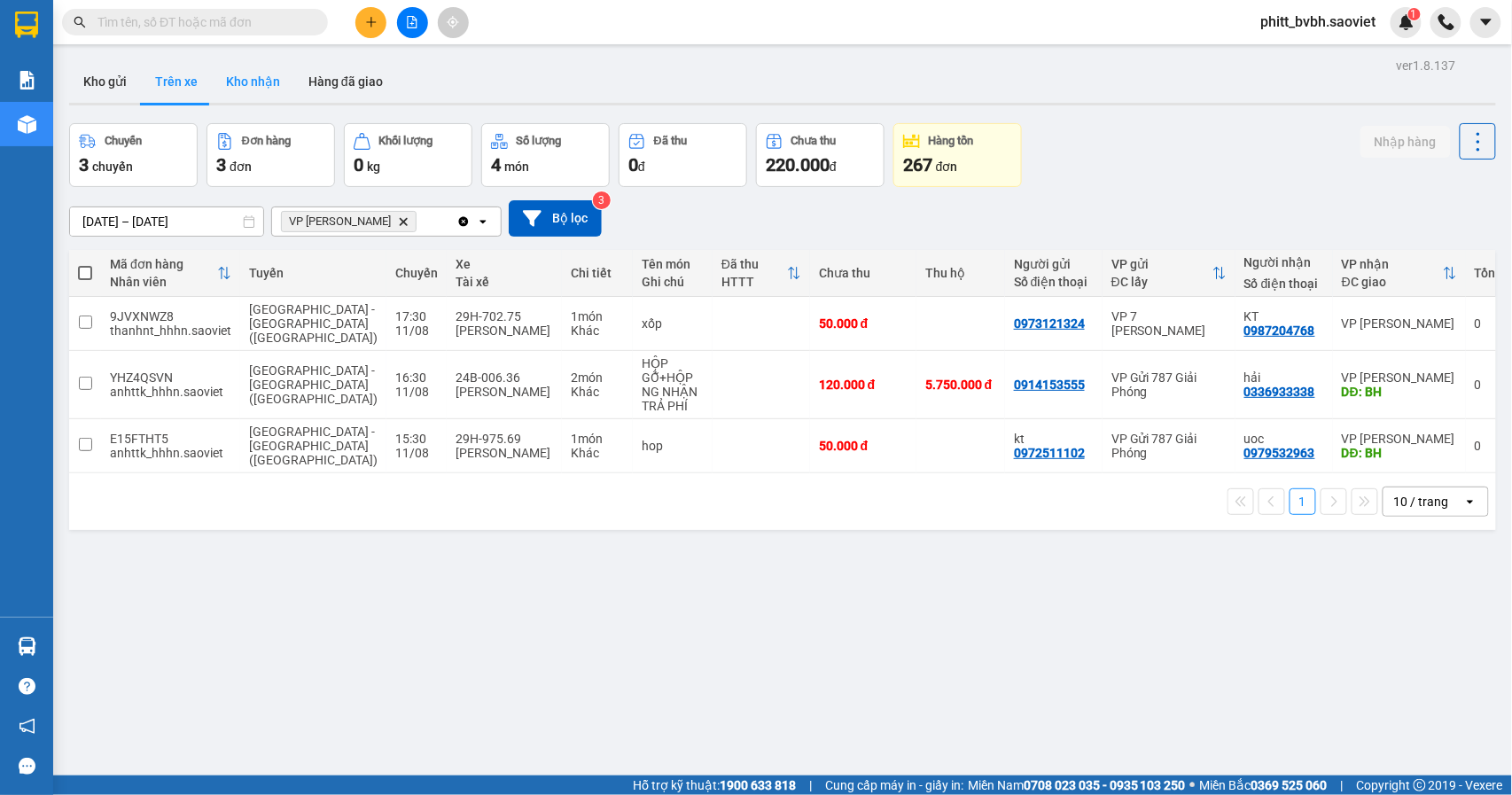
click at [253, 82] on button "Kho nhận" at bounding box center [253, 82] width 83 height 42
type input "[DATE] – [DATE]"
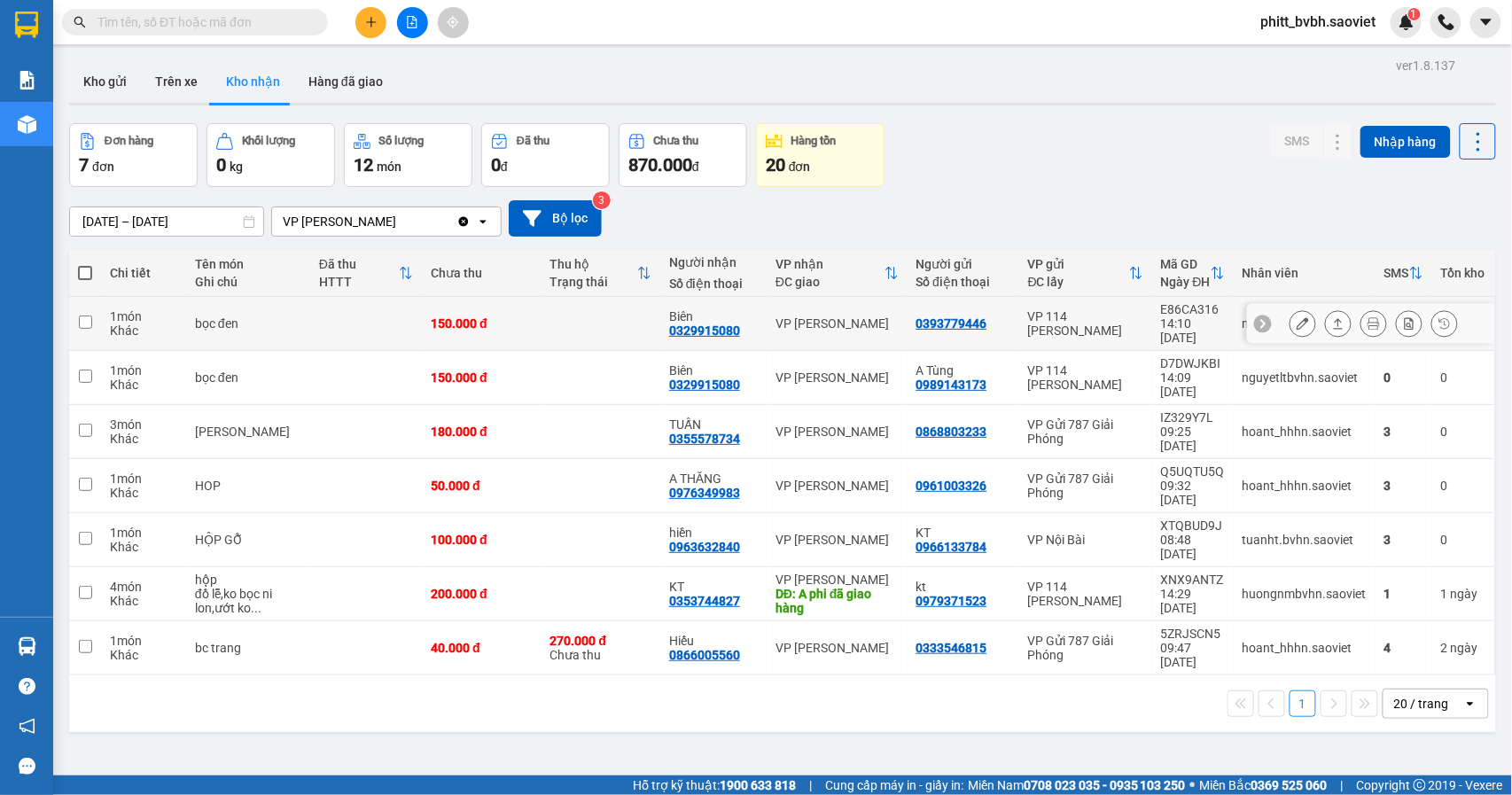
click at [465, 326] on td "150.000 đ" at bounding box center [481, 324] width 118 height 54
checkbox input "true"
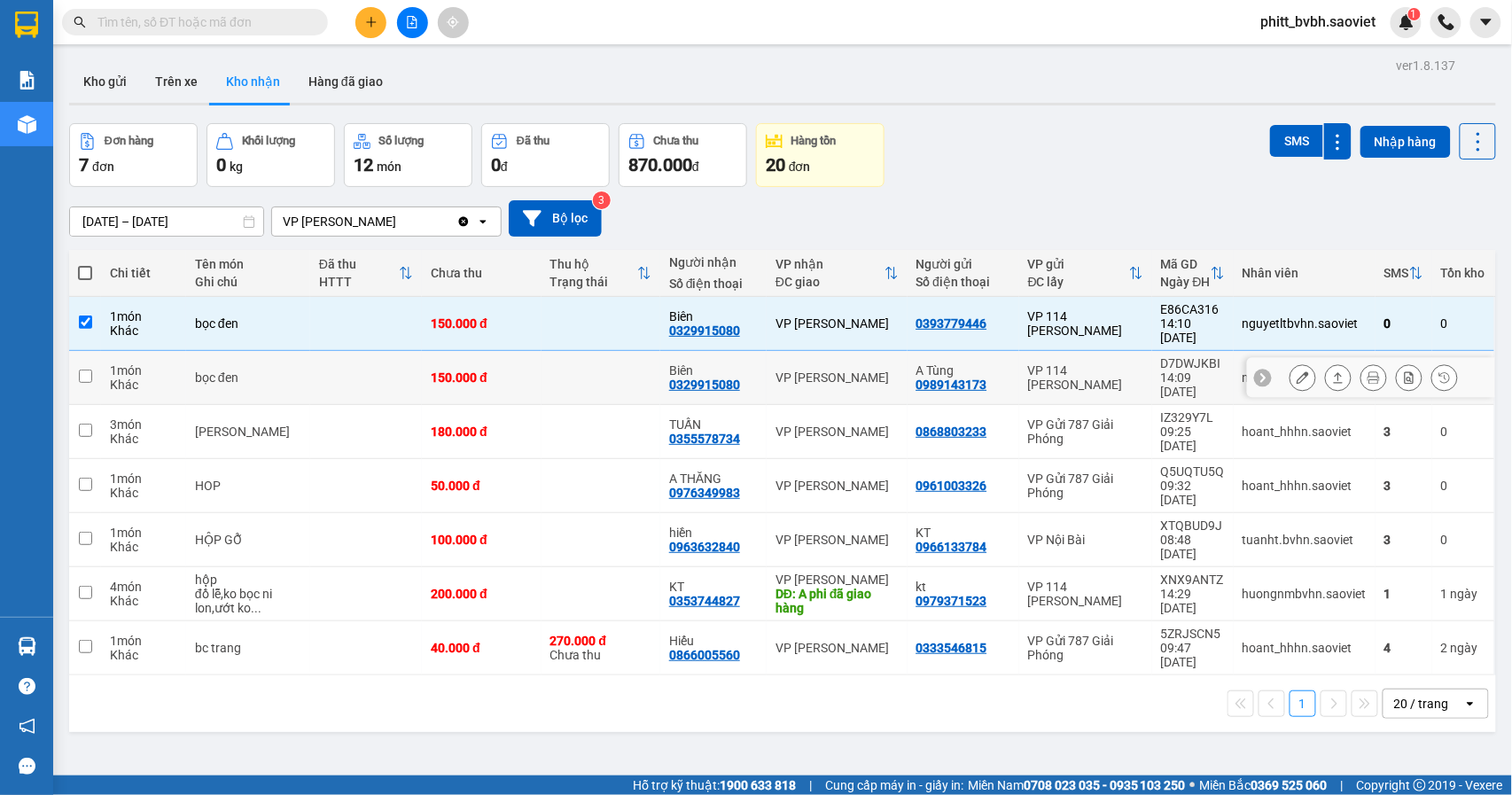
click at [466, 371] on div "150.000 đ" at bounding box center [481, 377] width 101 height 14
checkbox input "true"
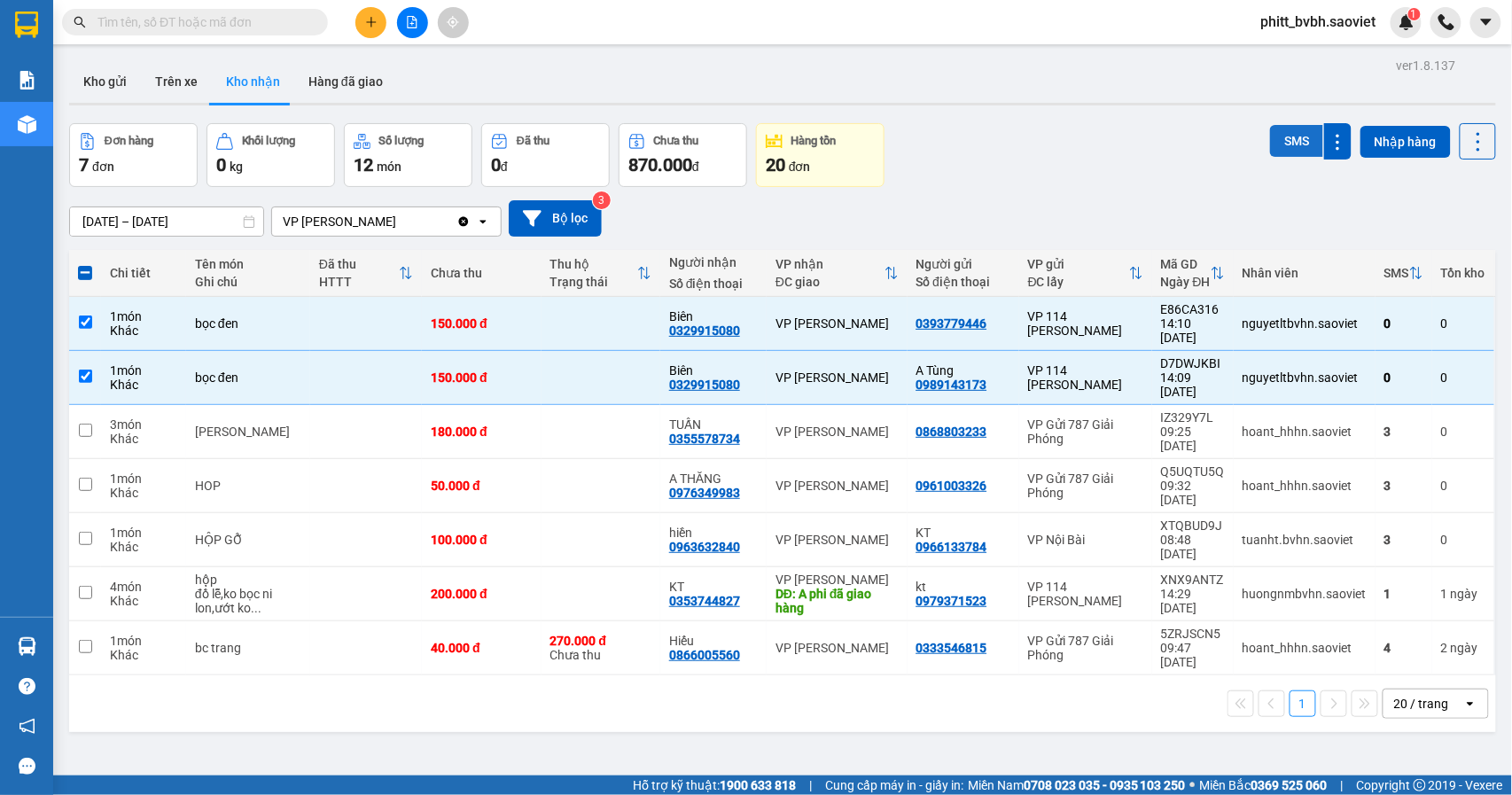
click at [1276, 132] on button "SMS" at bounding box center [1296, 140] width 53 height 32
click at [111, 316] on div "1 món" at bounding box center [143, 316] width 67 height 14
checkbox input "false"
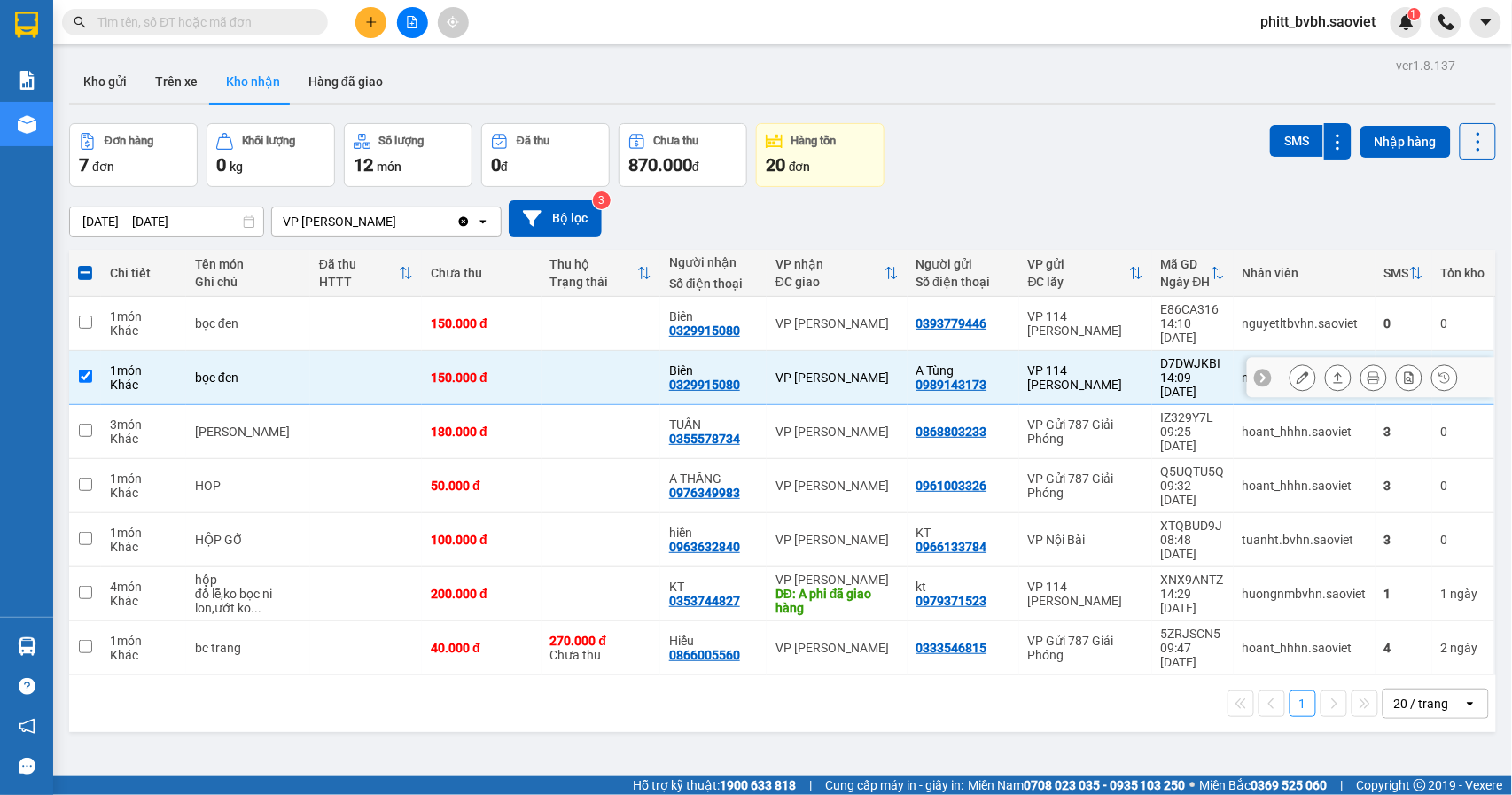
click at [105, 351] on td "1 món Khác" at bounding box center [143, 377] width 85 height 54
checkbox input "false"
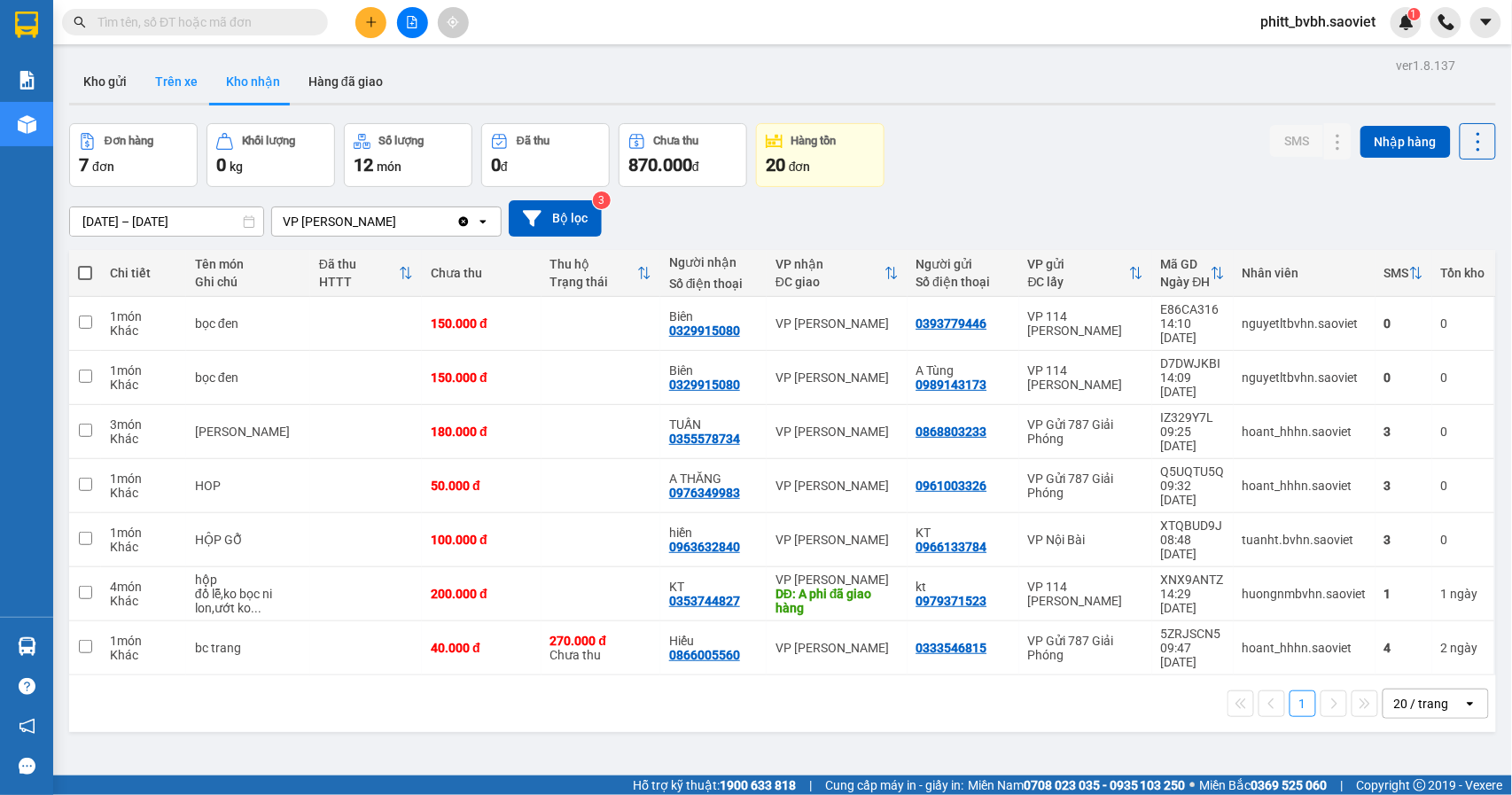
click at [177, 83] on button "Trên xe" at bounding box center [176, 82] width 71 height 42
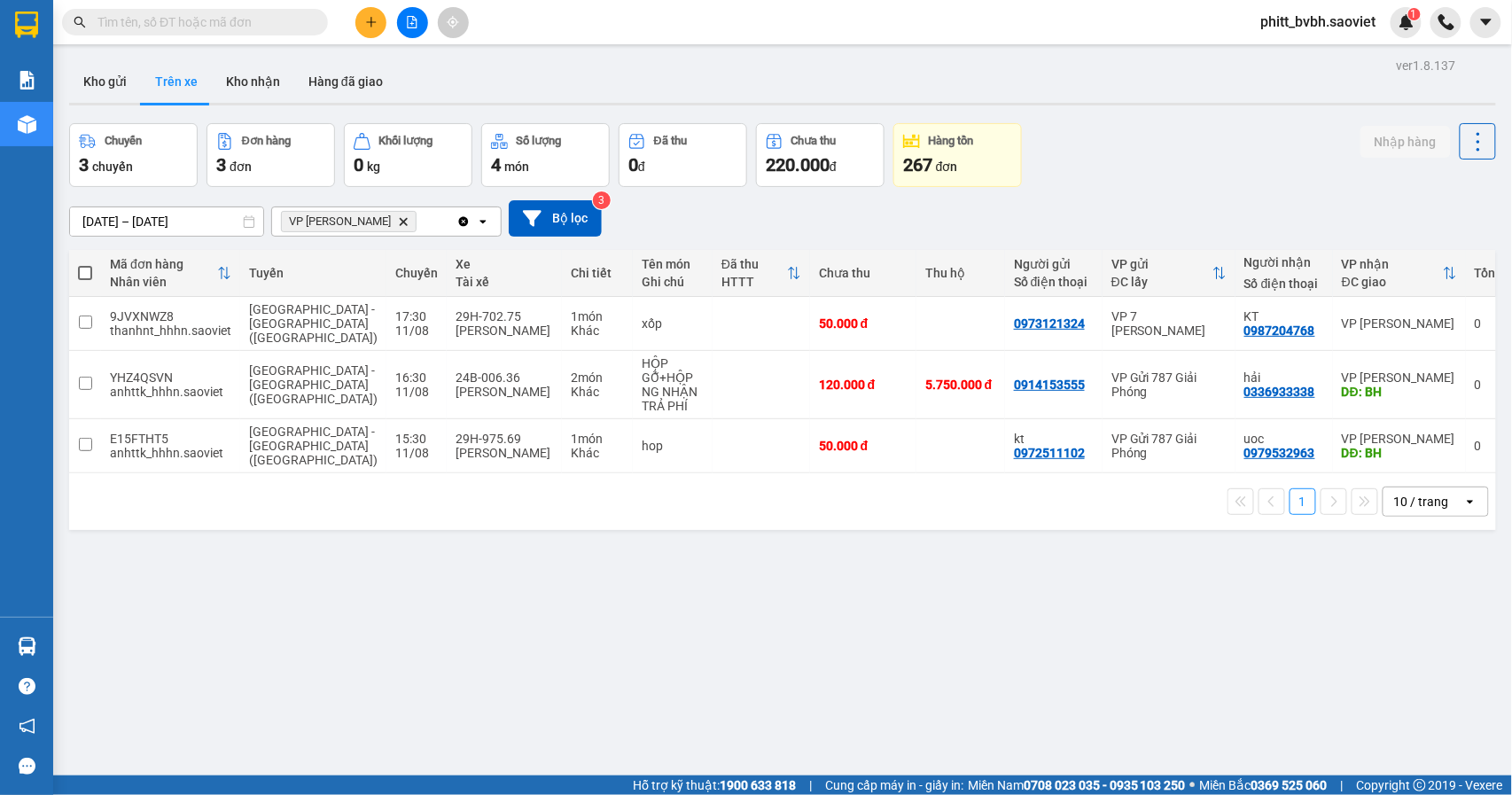
click at [178, 26] on input "text" at bounding box center [202, 22] width 209 height 19
click at [253, 84] on button "Kho nhận" at bounding box center [253, 82] width 83 height 42
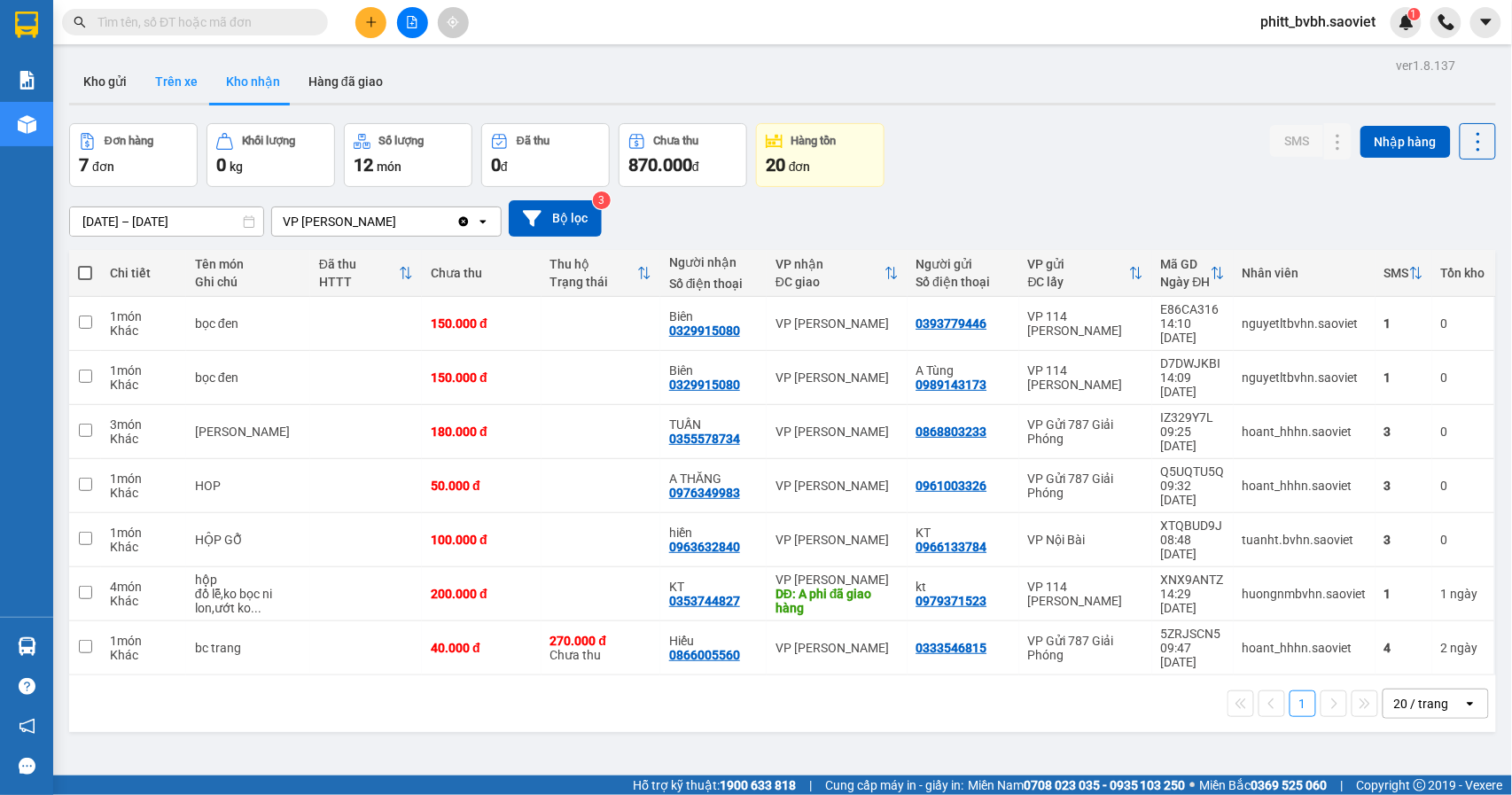
click at [164, 80] on button "Trên xe" at bounding box center [176, 82] width 71 height 42
type input "[DATE] – [DATE]"
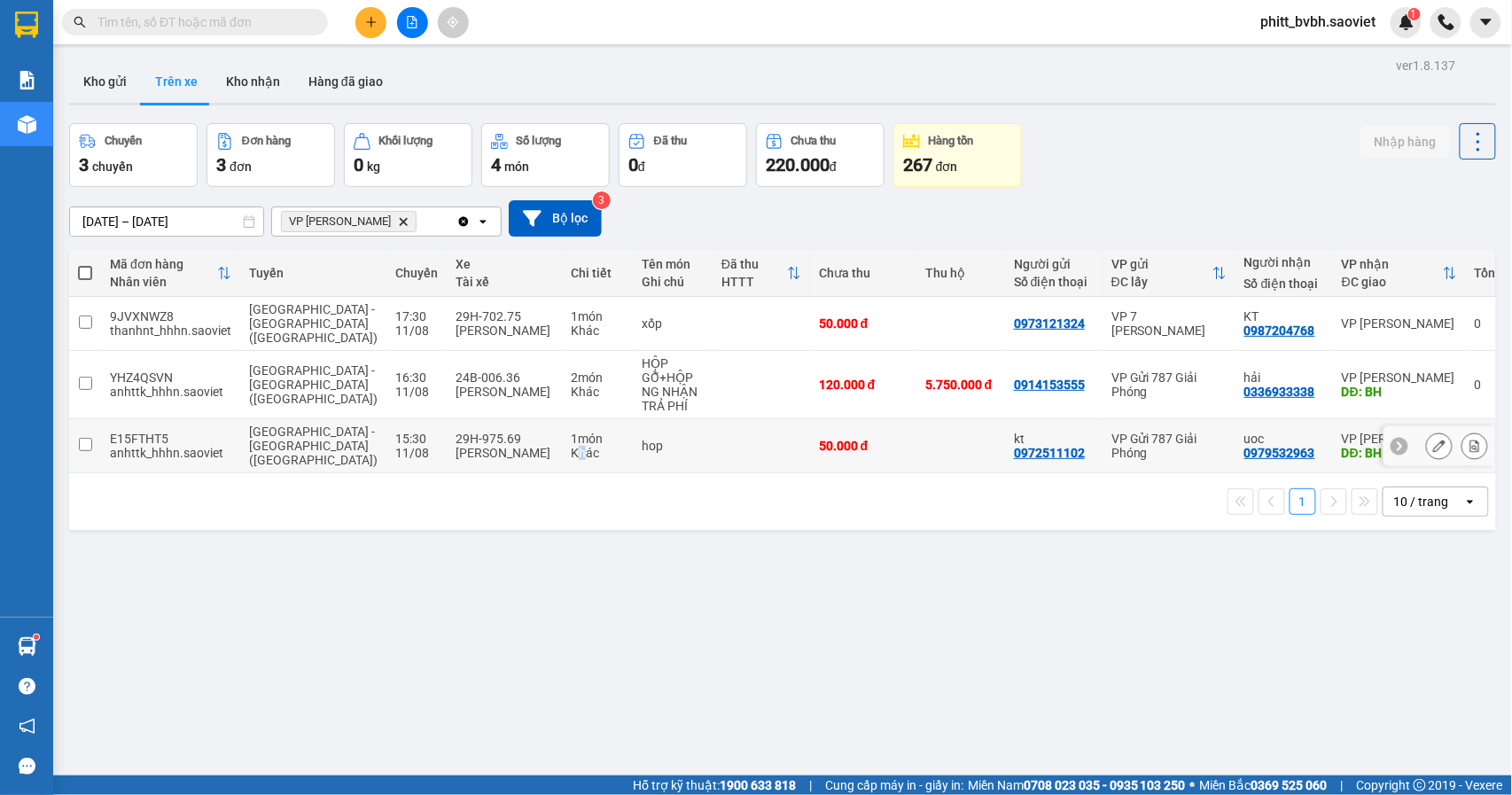
click at [571, 446] on div "Khác" at bounding box center [597, 453] width 53 height 14
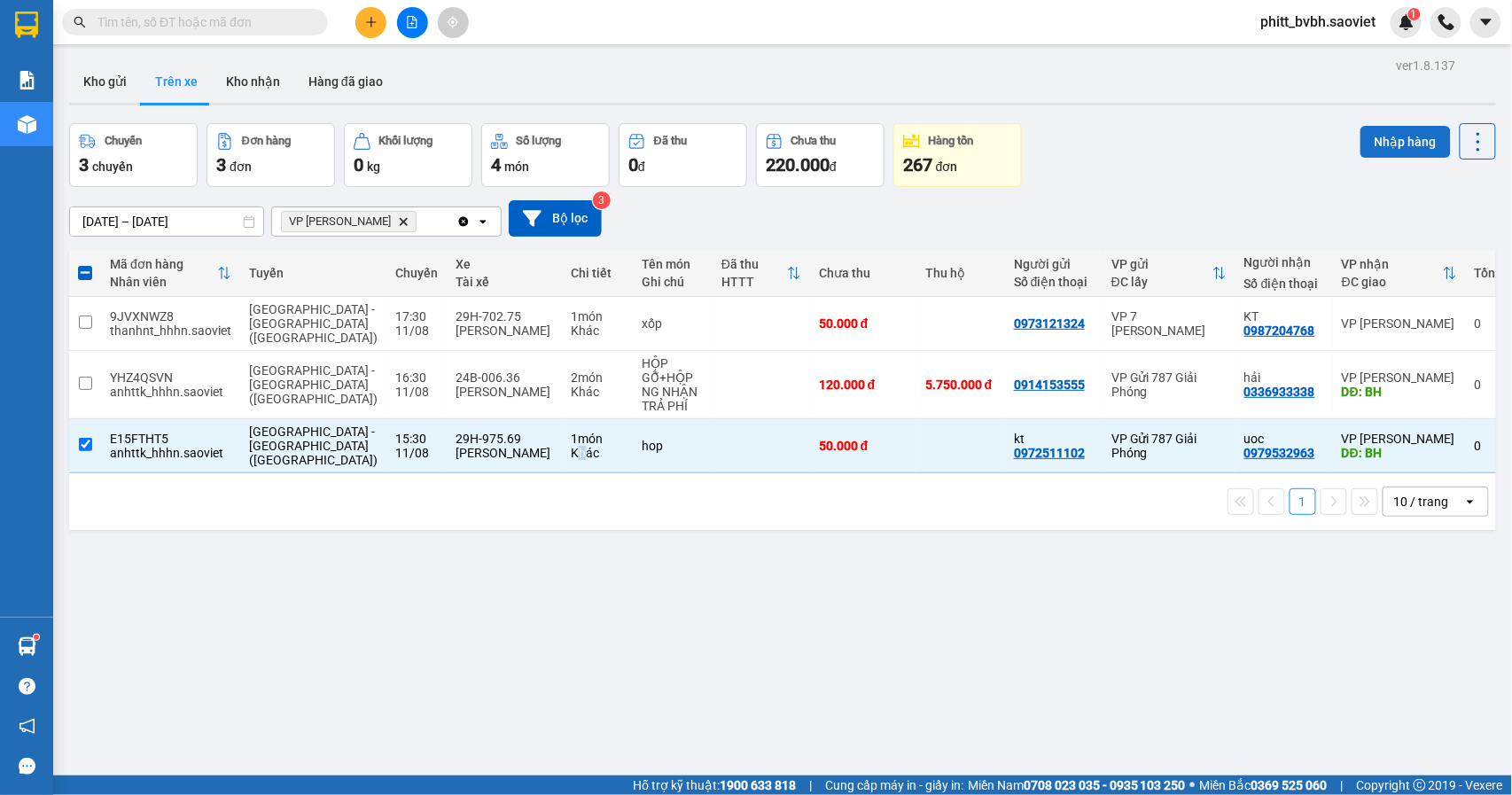
click at [1389, 128] on button "Nhập hàng" at bounding box center [1405, 141] width 91 height 32
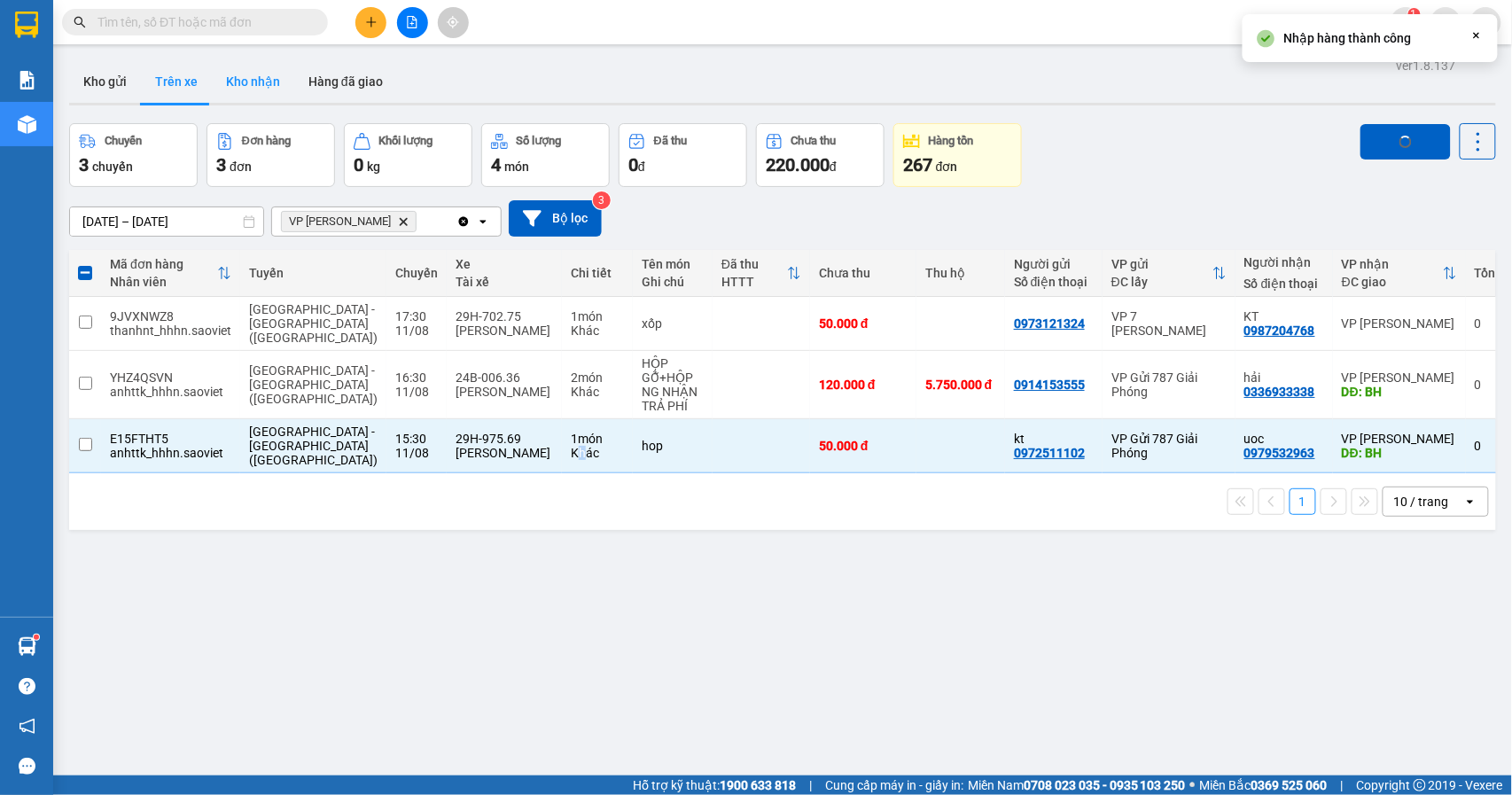
checkbox input "false"
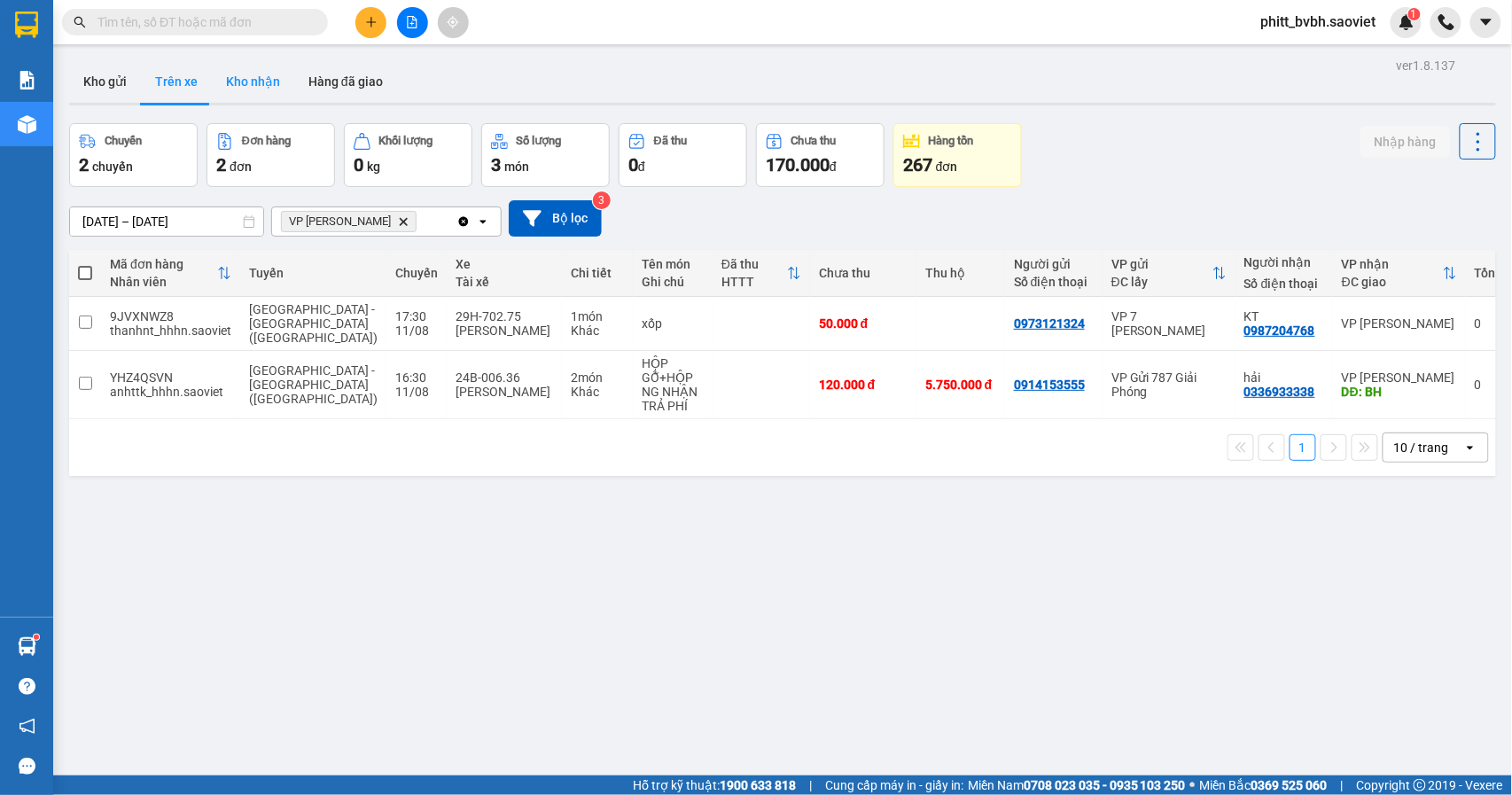
click at [228, 75] on button "Kho nhận" at bounding box center [253, 82] width 83 height 42
type input "[DATE] – [DATE]"
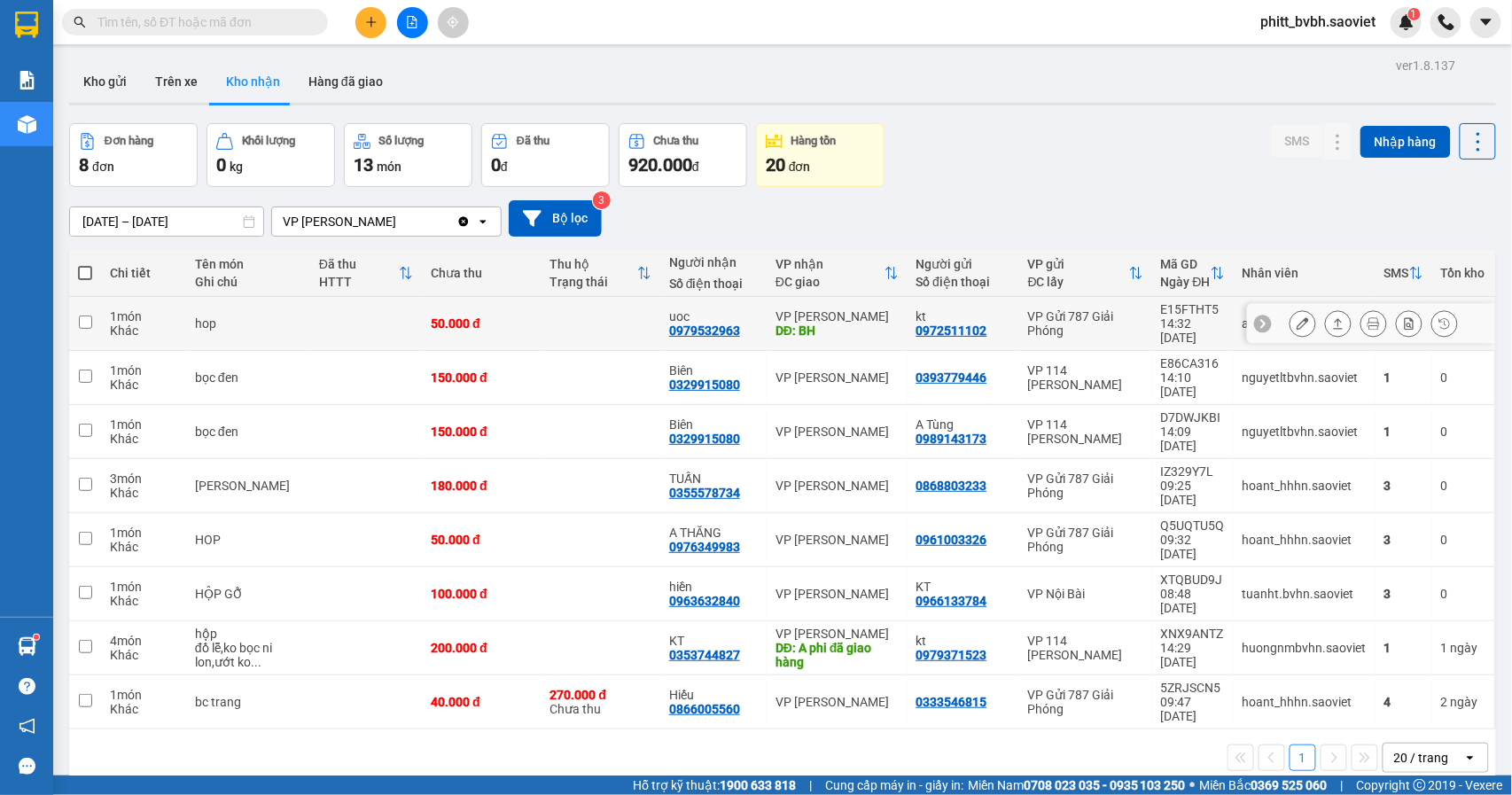
click at [440, 317] on div "50.000 đ" at bounding box center [481, 323] width 101 height 14
checkbox input "true"
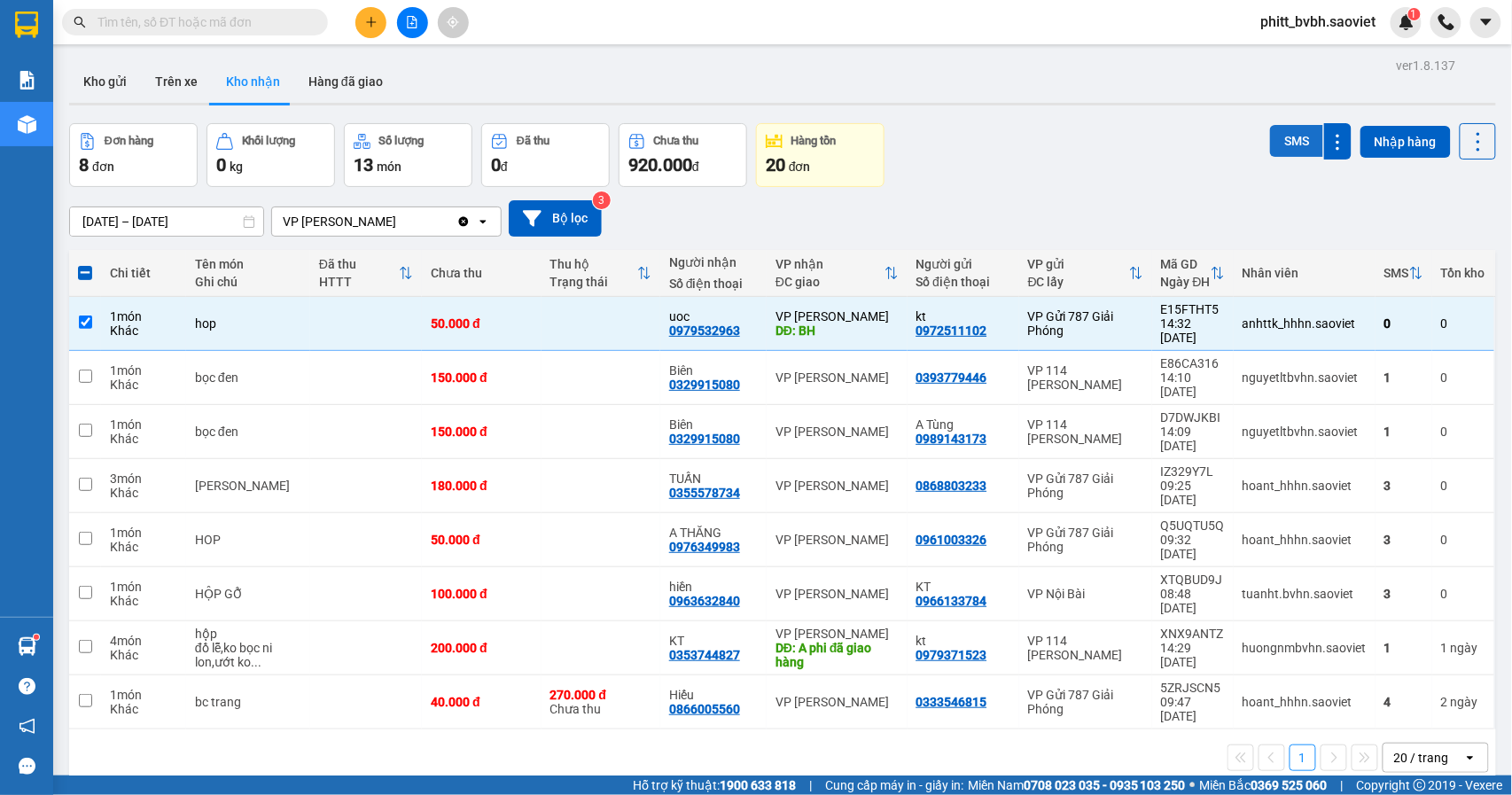
click at [1270, 129] on button "SMS" at bounding box center [1296, 140] width 53 height 32
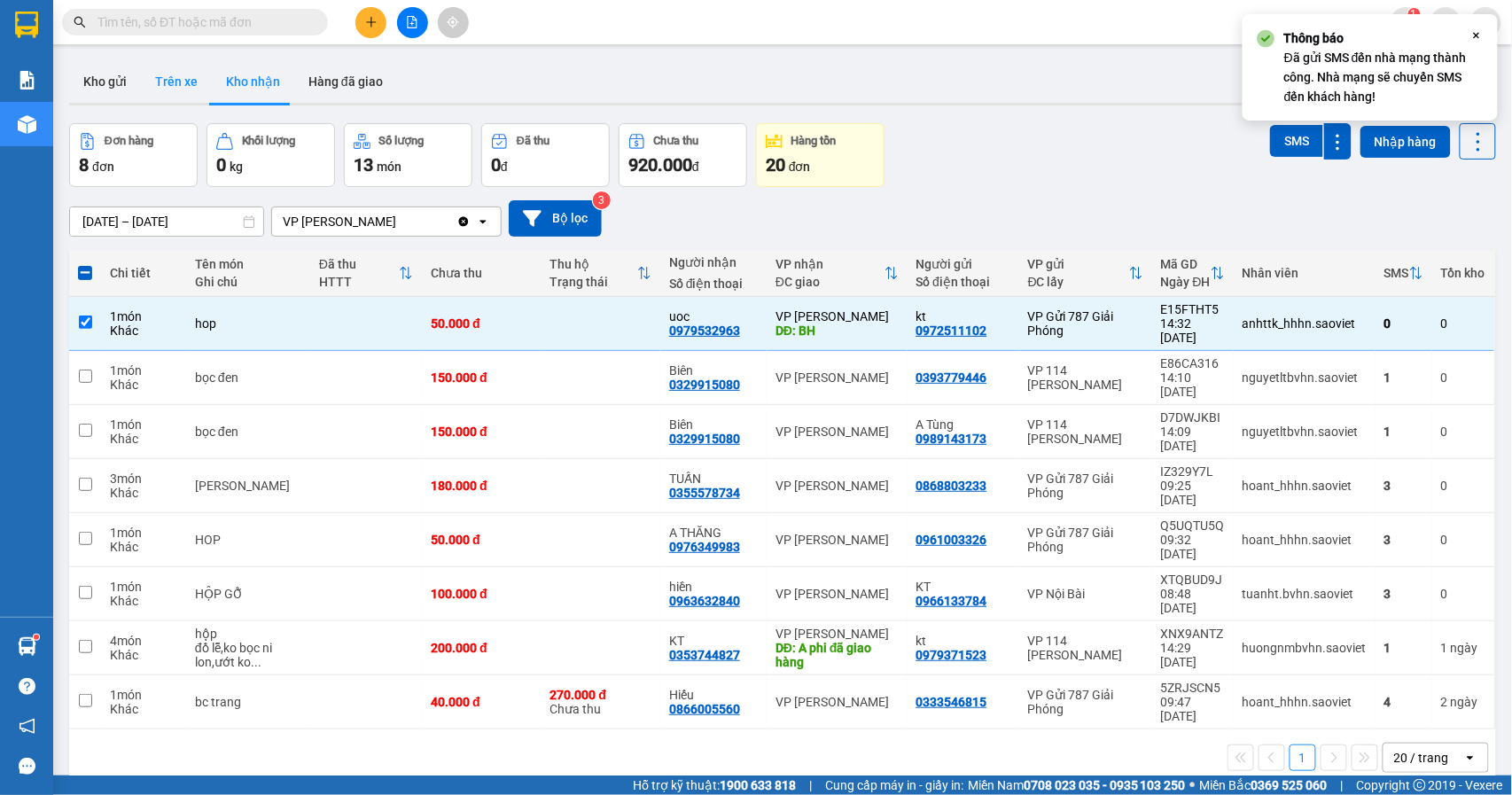
click at [178, 82] on button "Trên xe" at bounding box center [176, 82] width 71 height 42
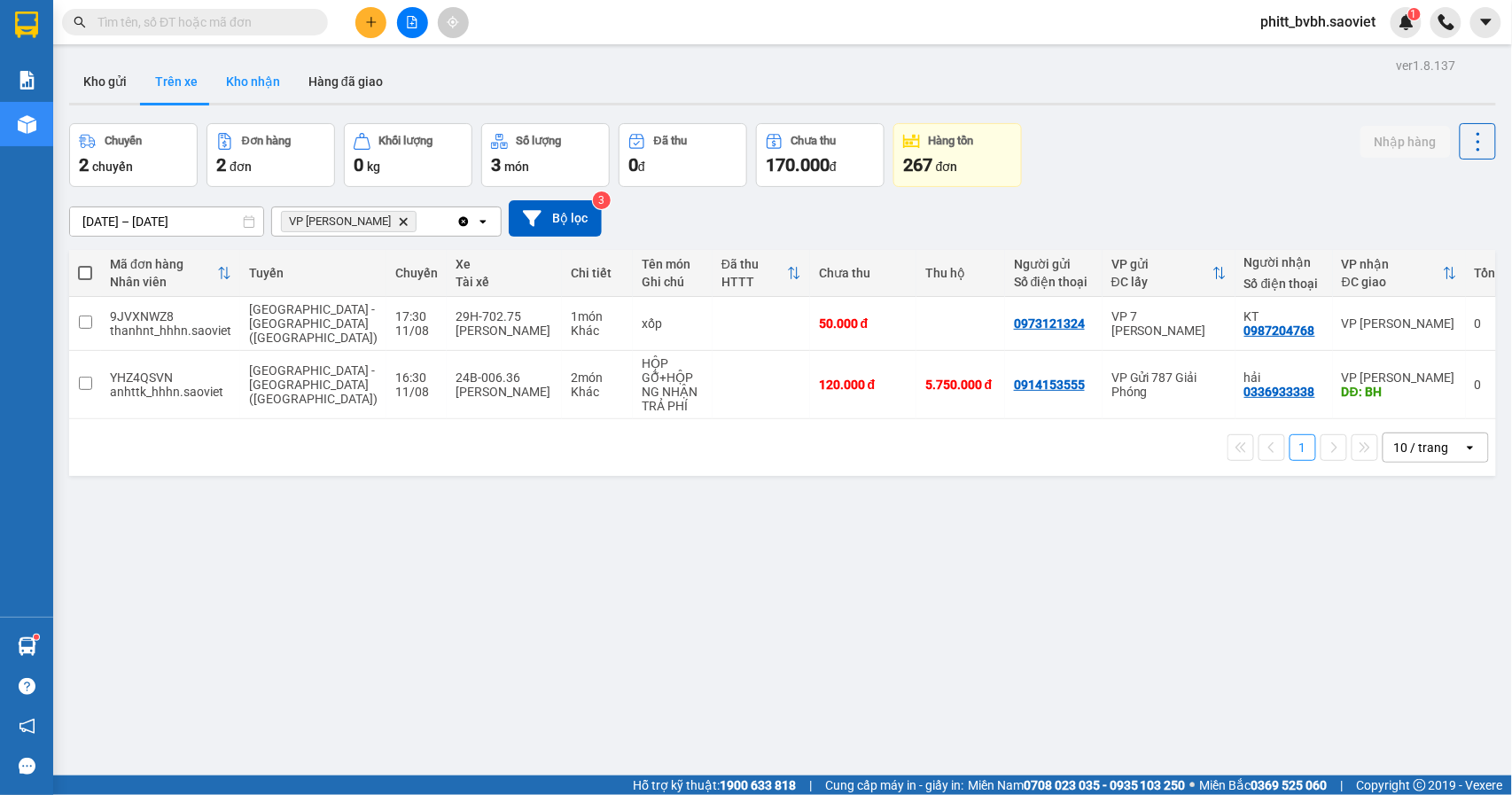
click at [243, 80] on button "Kho nhận" at bounding box center [253, 82] width 83 height 42
type input "[DATE] – [DATE]"
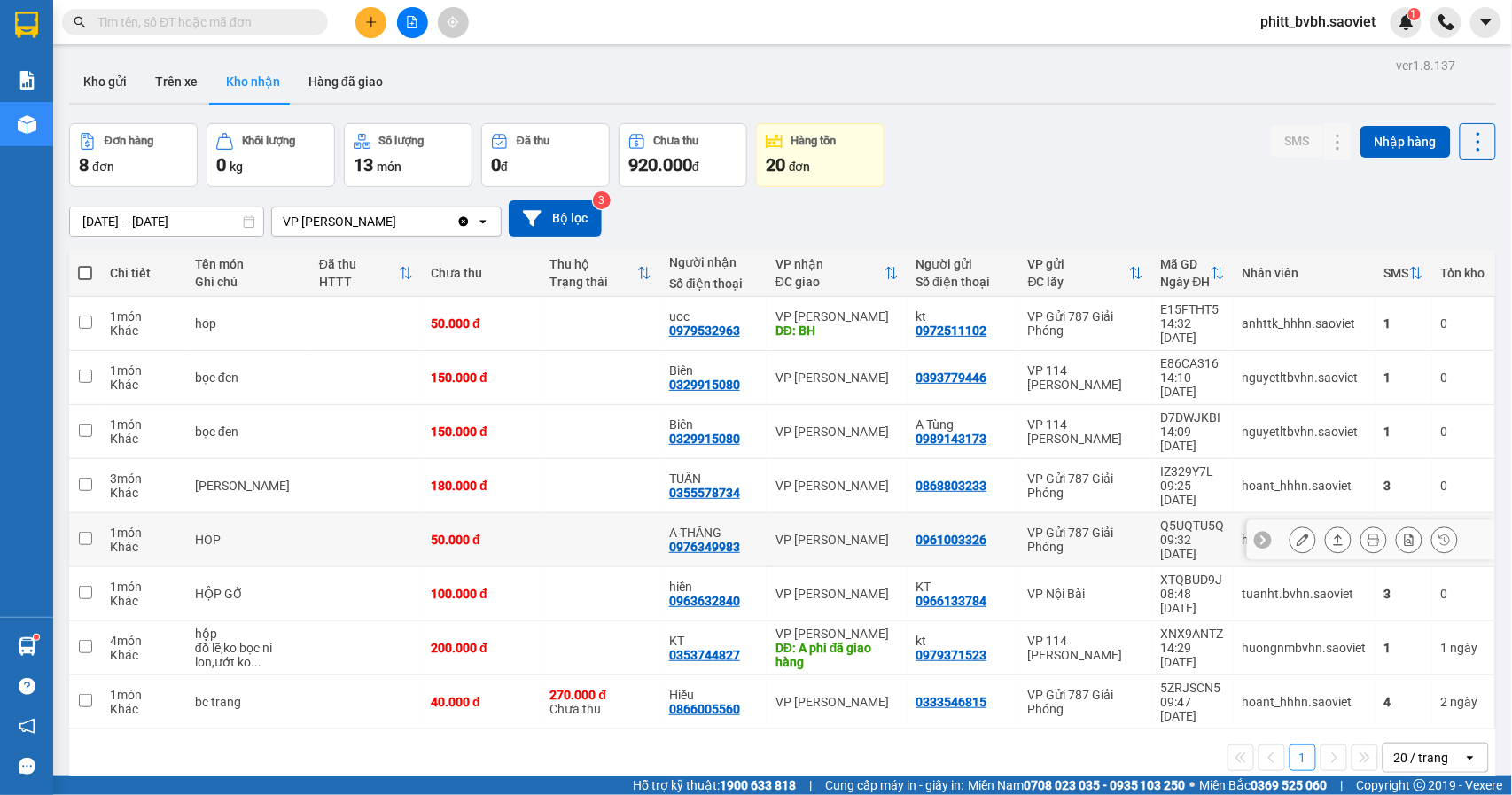
click at [727, 526] on div "A THĂNG 0976349983" at bounding box center [713, 540] width 89 height 28
checkbox input "true"
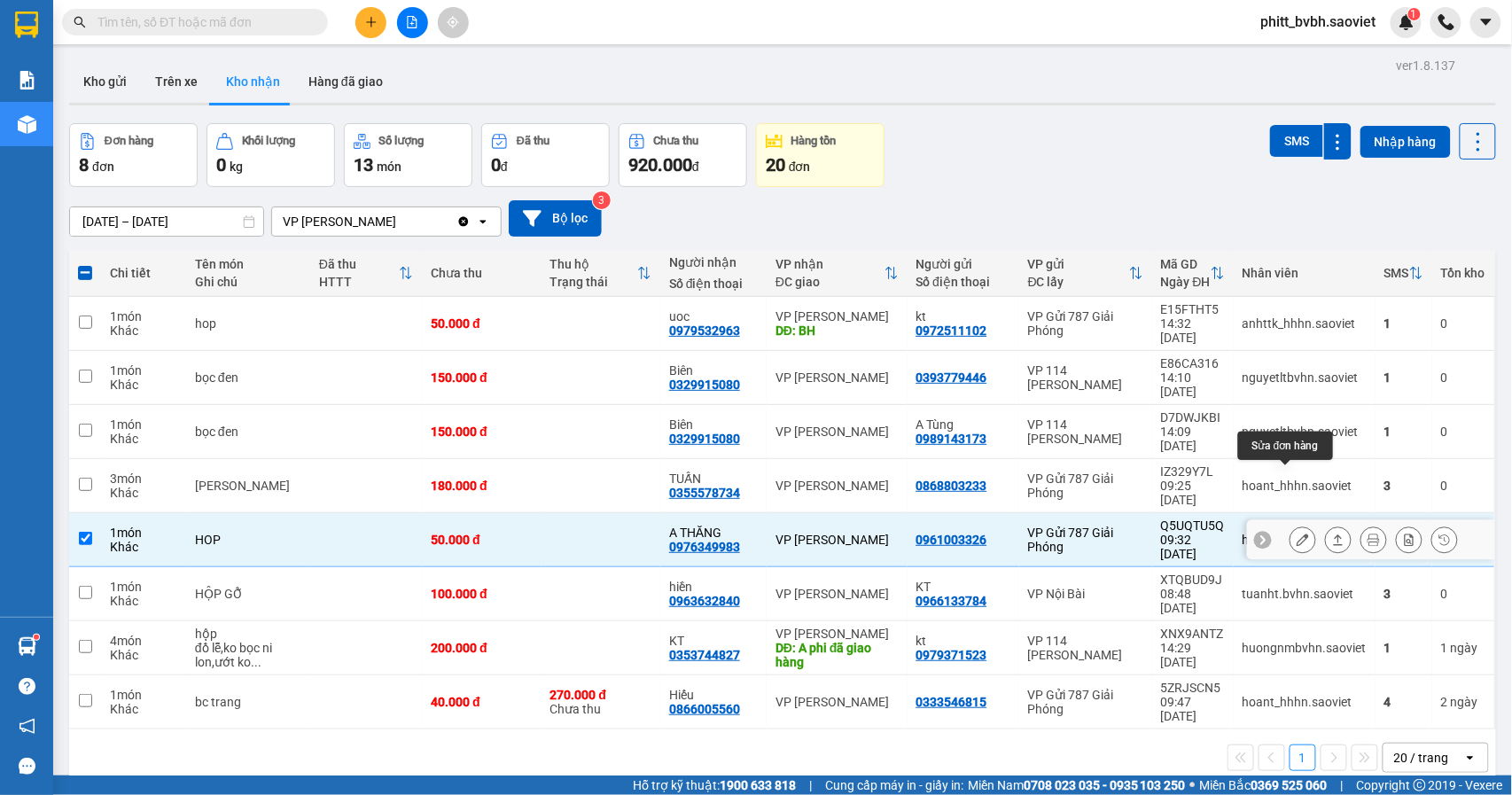
click at [1296, 533] on icon at bounding box center [1303, 540] width 13 height 13
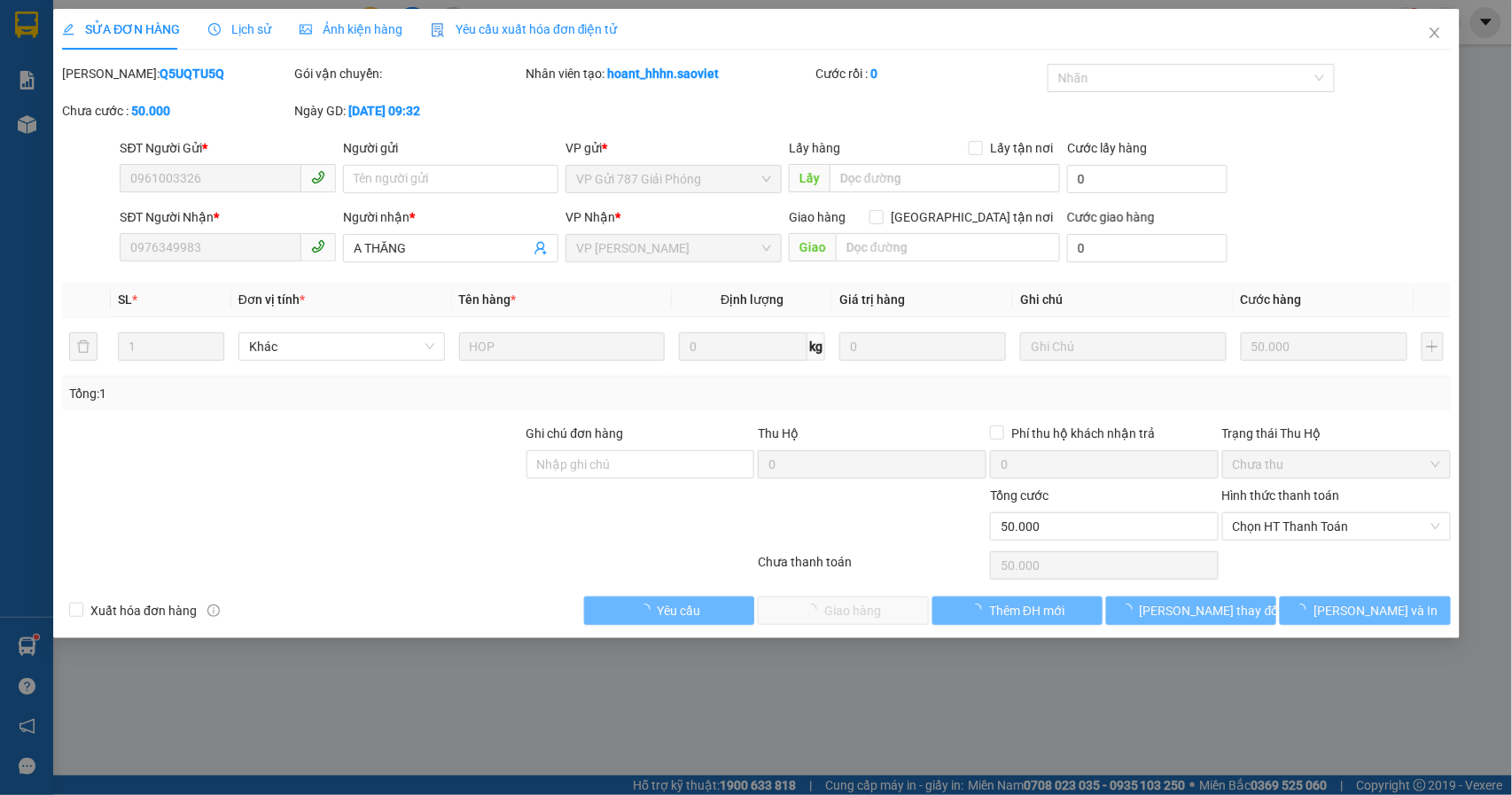
type input "0961003326"
type input "0976349983"
type input "A THĂNG"
type input "50.000"
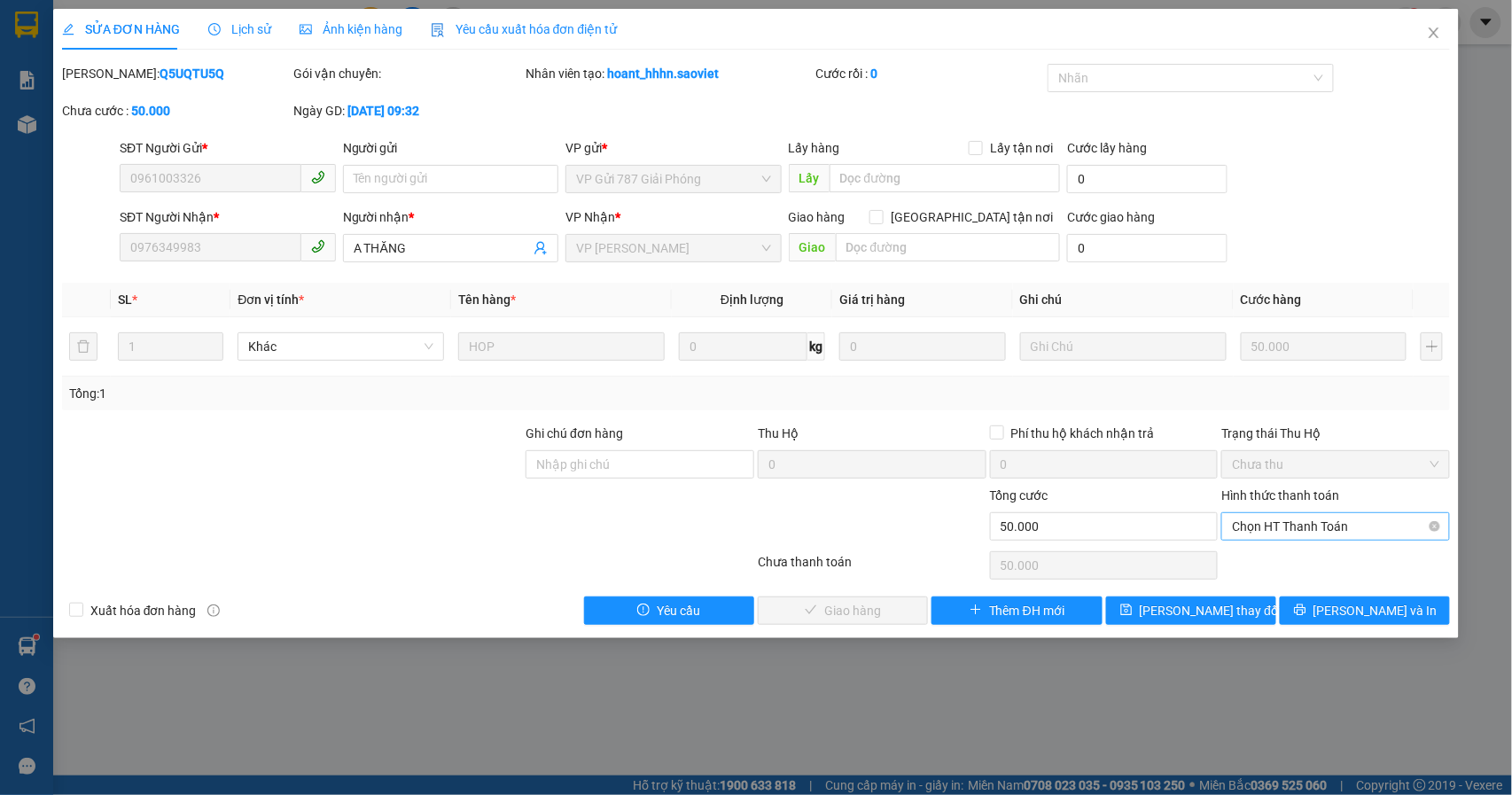
click at [1295, 521] on span "Chọn HT Thanh Toán" at bounding box center [1335, 526] width 207 height 27
click at [1288, 560] on div "Tại văn phòng" at bounding box center [1336, 564] width 207 height 19
type input "0"
click at [896, 615] on span "[PERSON_NAME] và Giao hàng" at bounding box center [875, 610] width 170 height 19
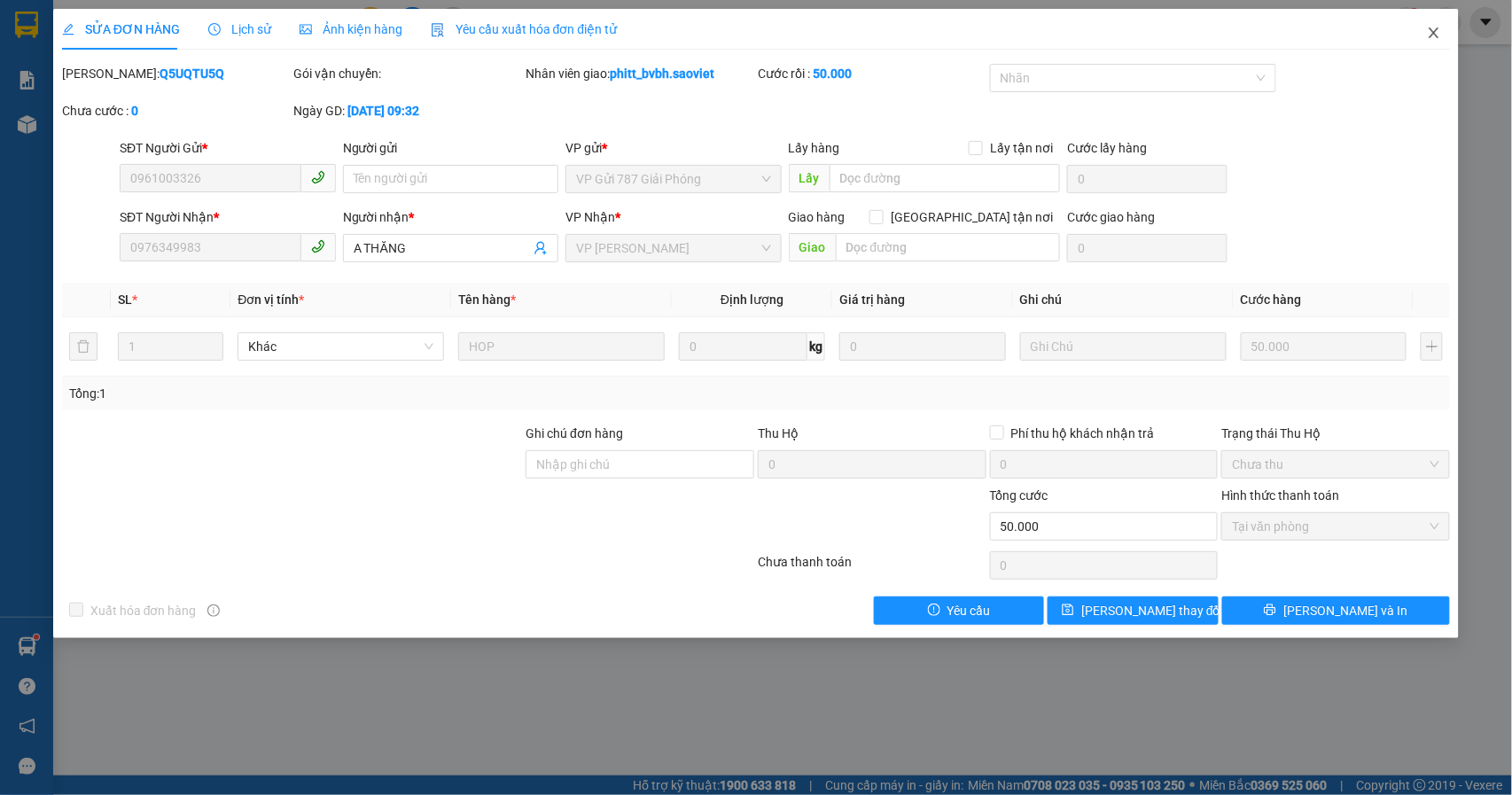
click at [1437, 36] on icon "close" at bounding box center [1433, 32] width 14 height 14
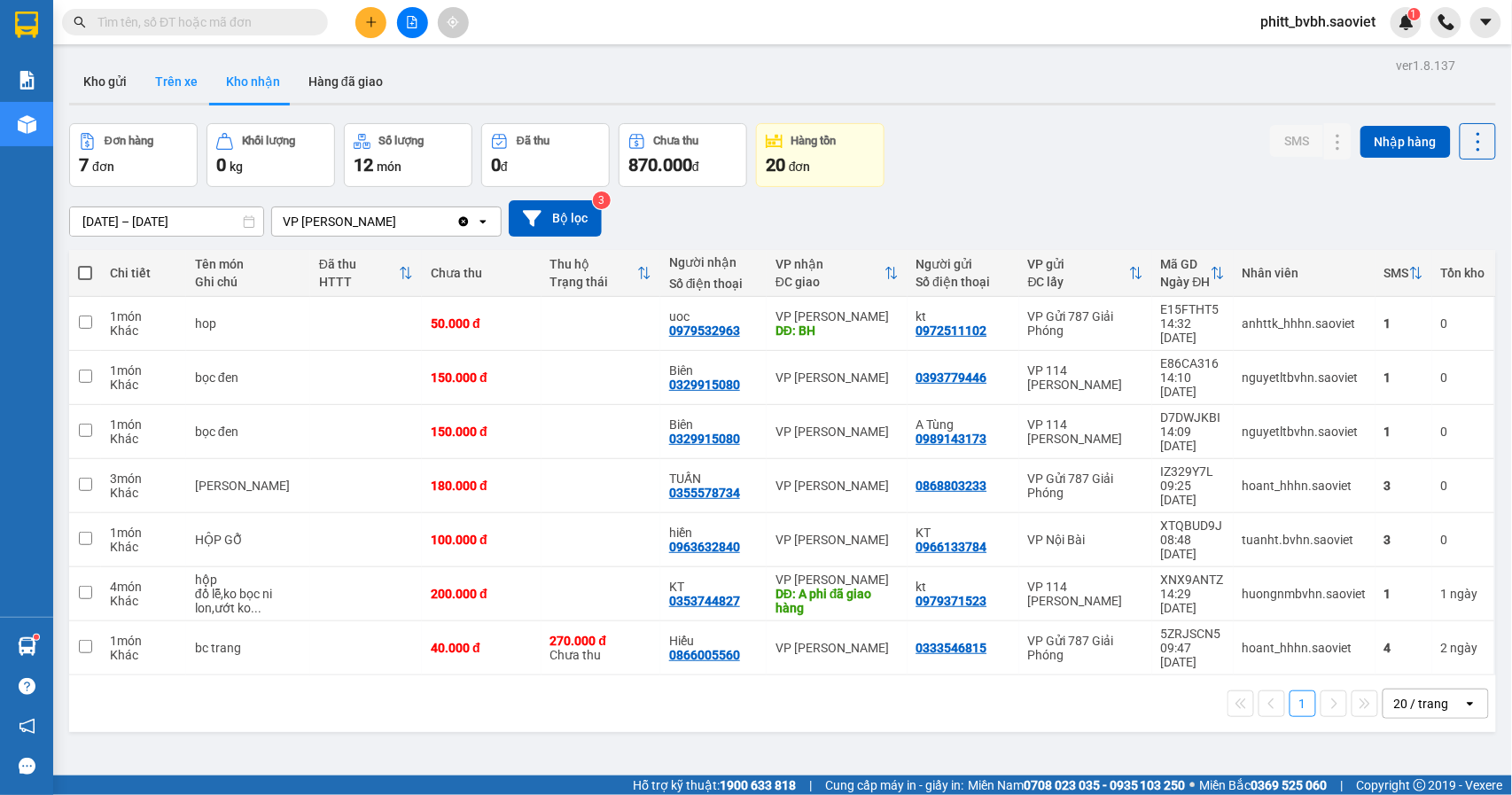
click at [168, 83] on button "Trên xe" at bounding box center [176, 82] width 71 height 42
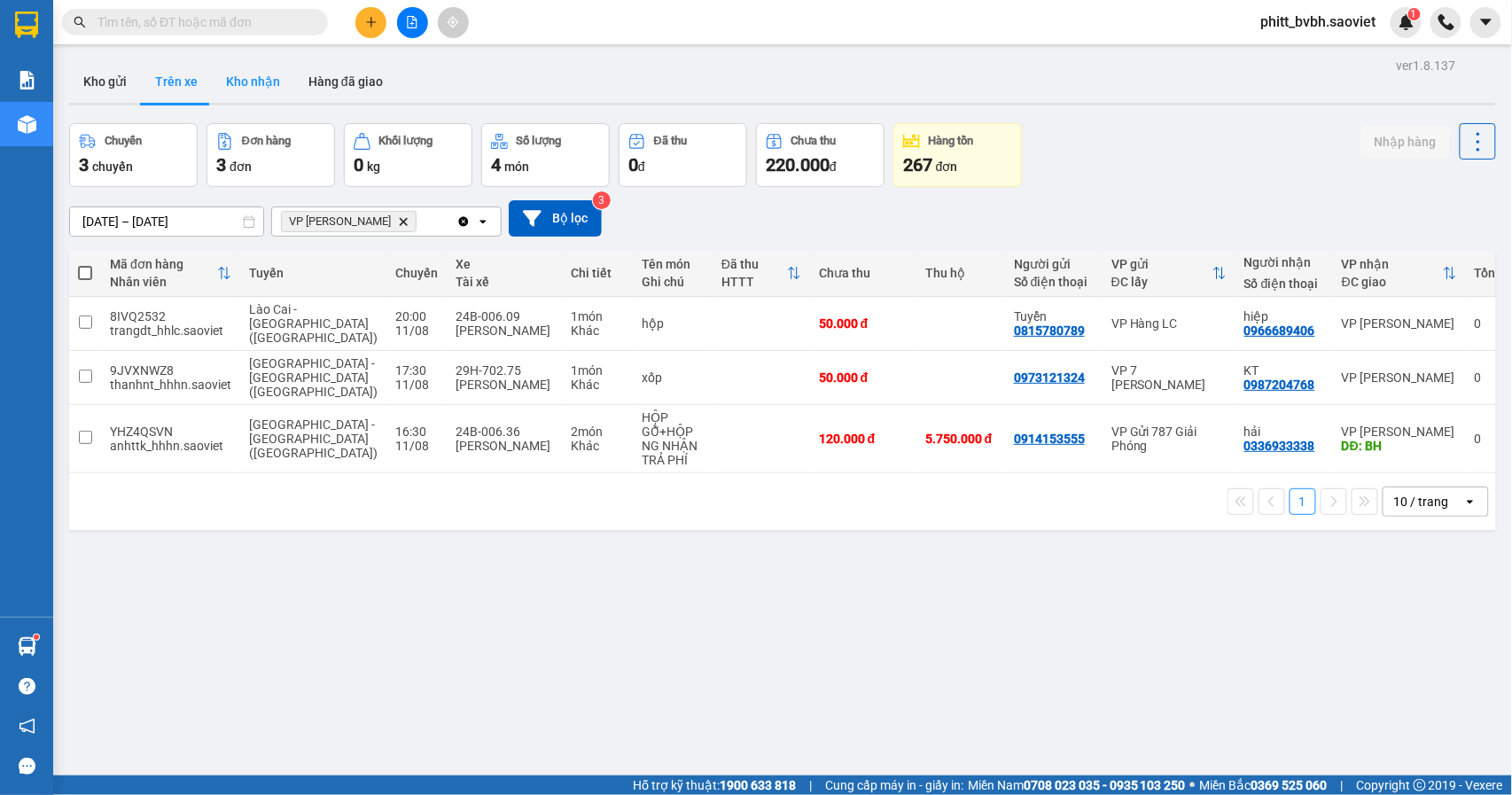
click at [249, 89] on button "Kho nhận" at bounding box center [253, 82] width 83 height 42
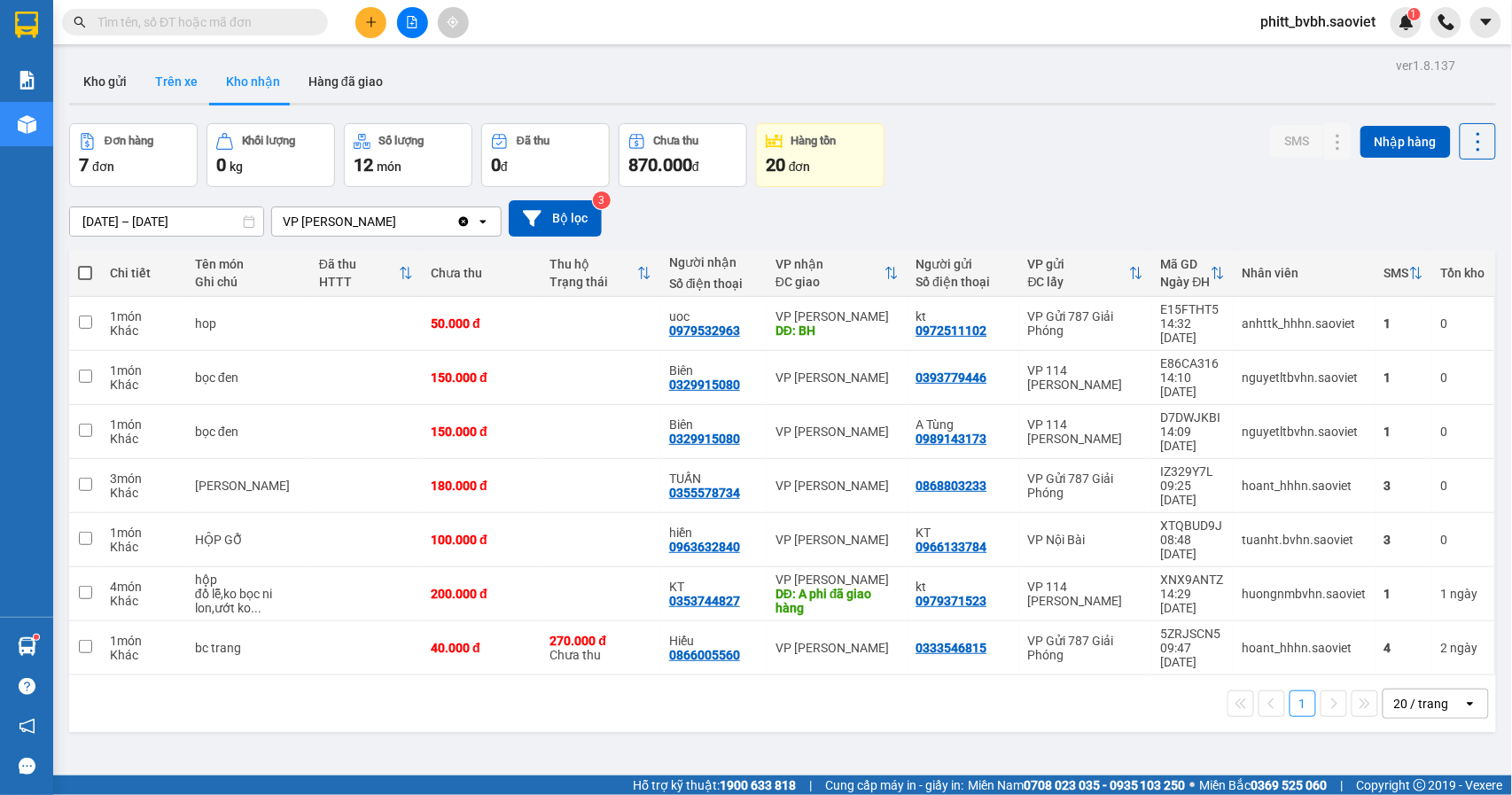
click at [170, 69] on button "Trên xe" at bounding box center [176, 82] width 71 height 42
type input "[DATE] – [DATE]"
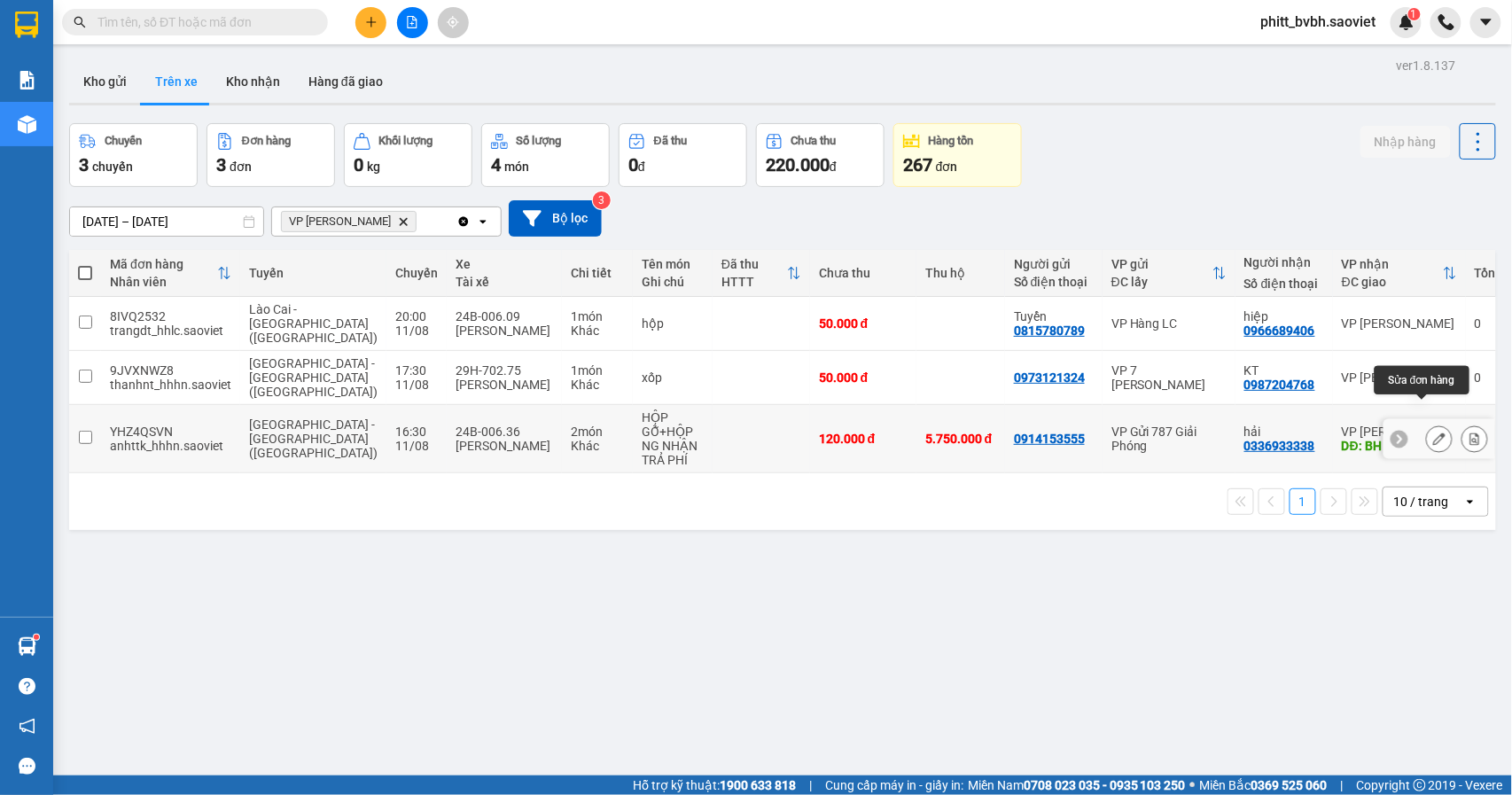
click at [1427, 424] on button at bounding box center [1439, 440] width 25 height 31
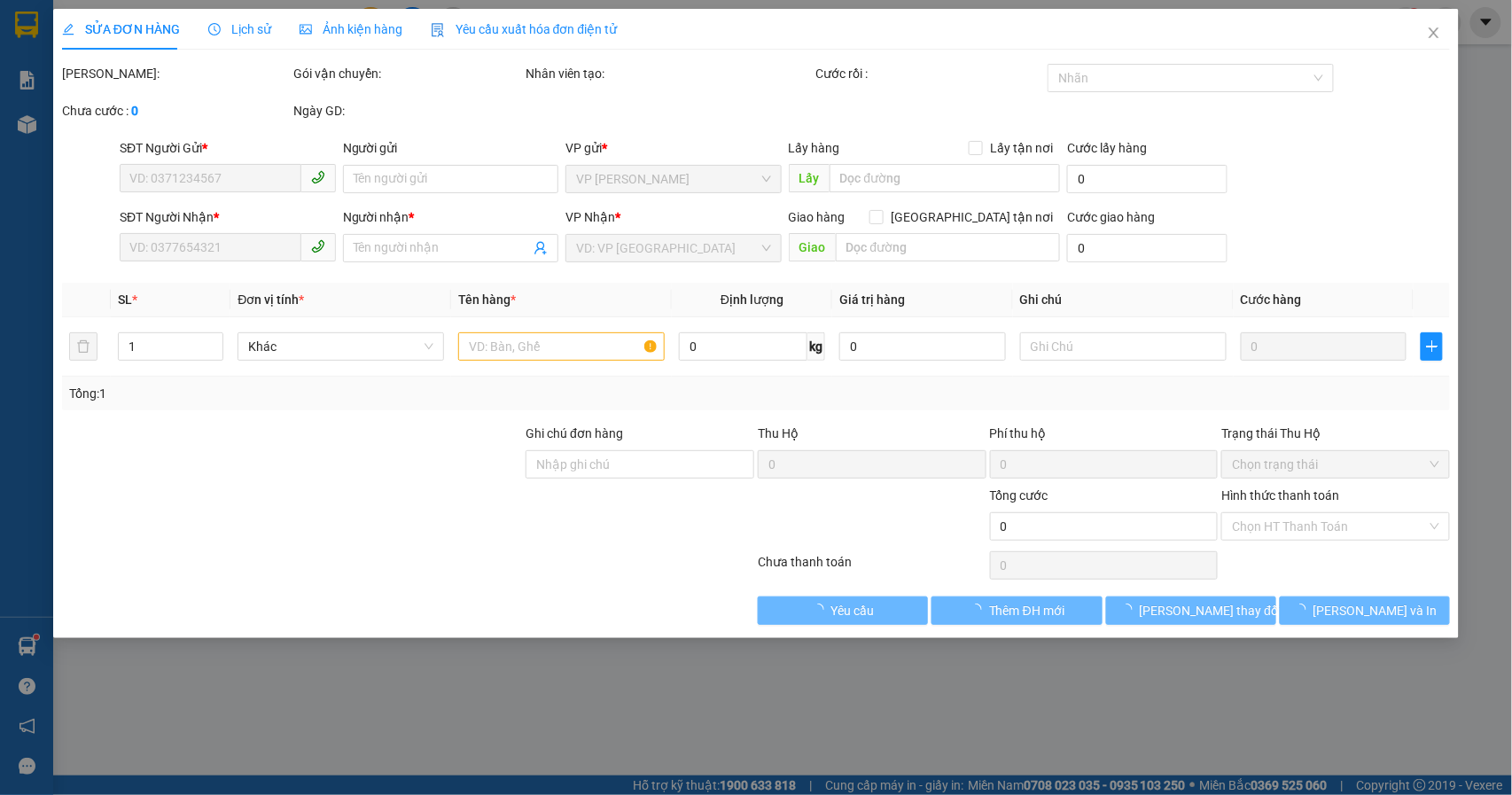
type input "0914153555"
type input "0336933338"
type input "hải"
type input "BH"
type input "5.750.000"
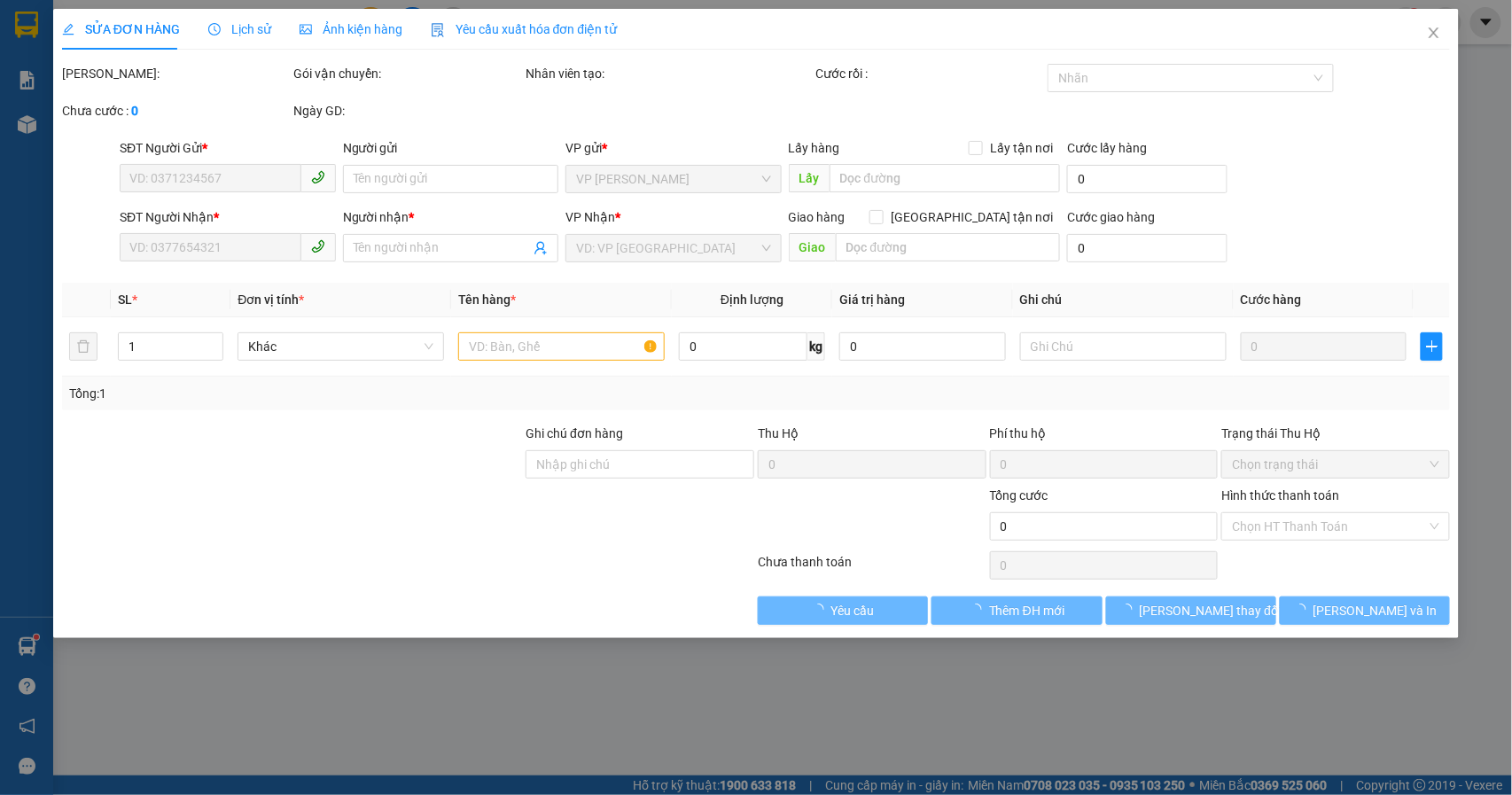
type input "60.000"
type input "120.000"
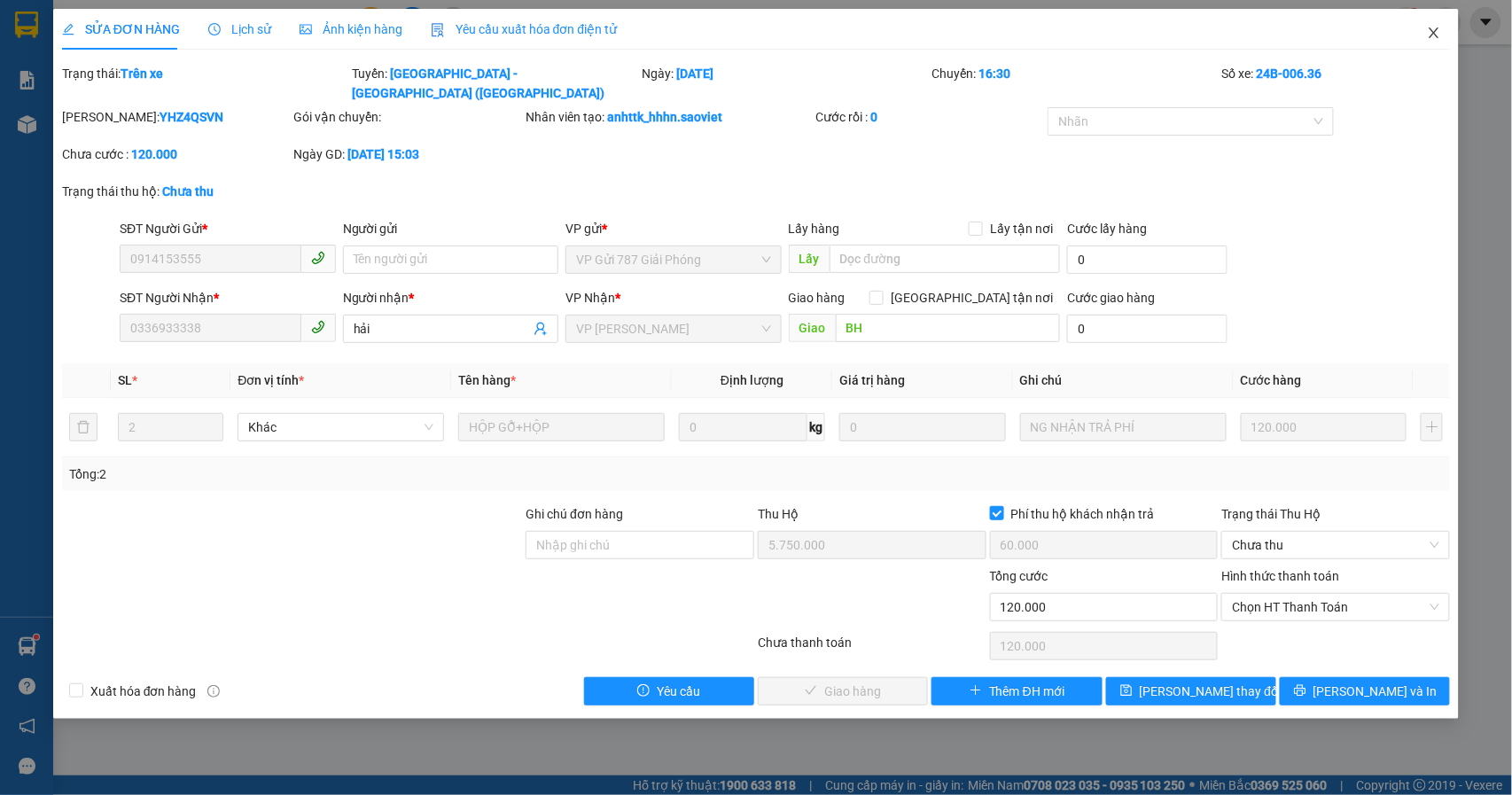
click at [1430, 34] on icon "close" at bounding box center [1433, 32] width 14 height 14
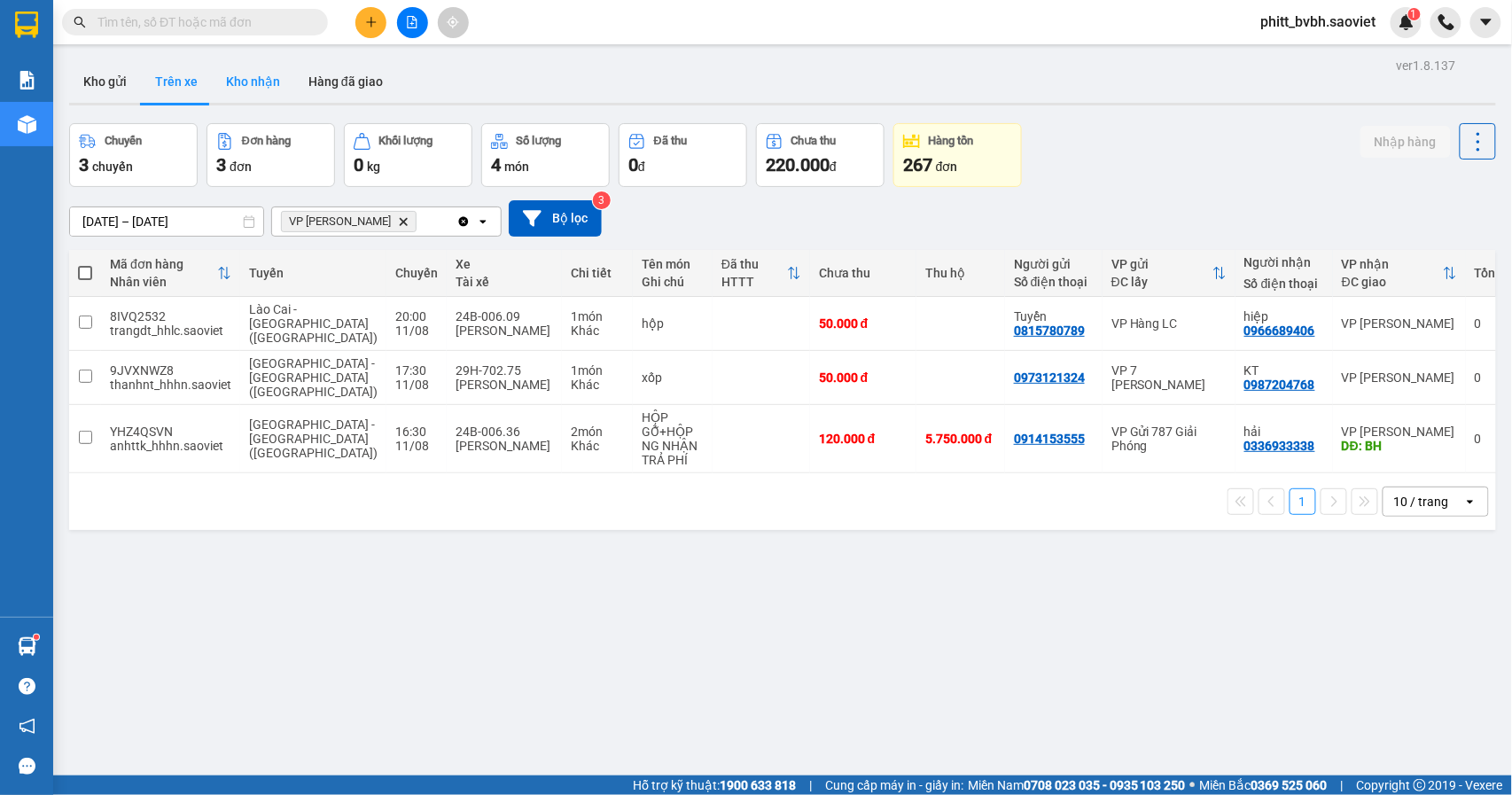
click at [245, 79] on button "Kho nhận" at bounding box center [253, 82] width 83 height 42
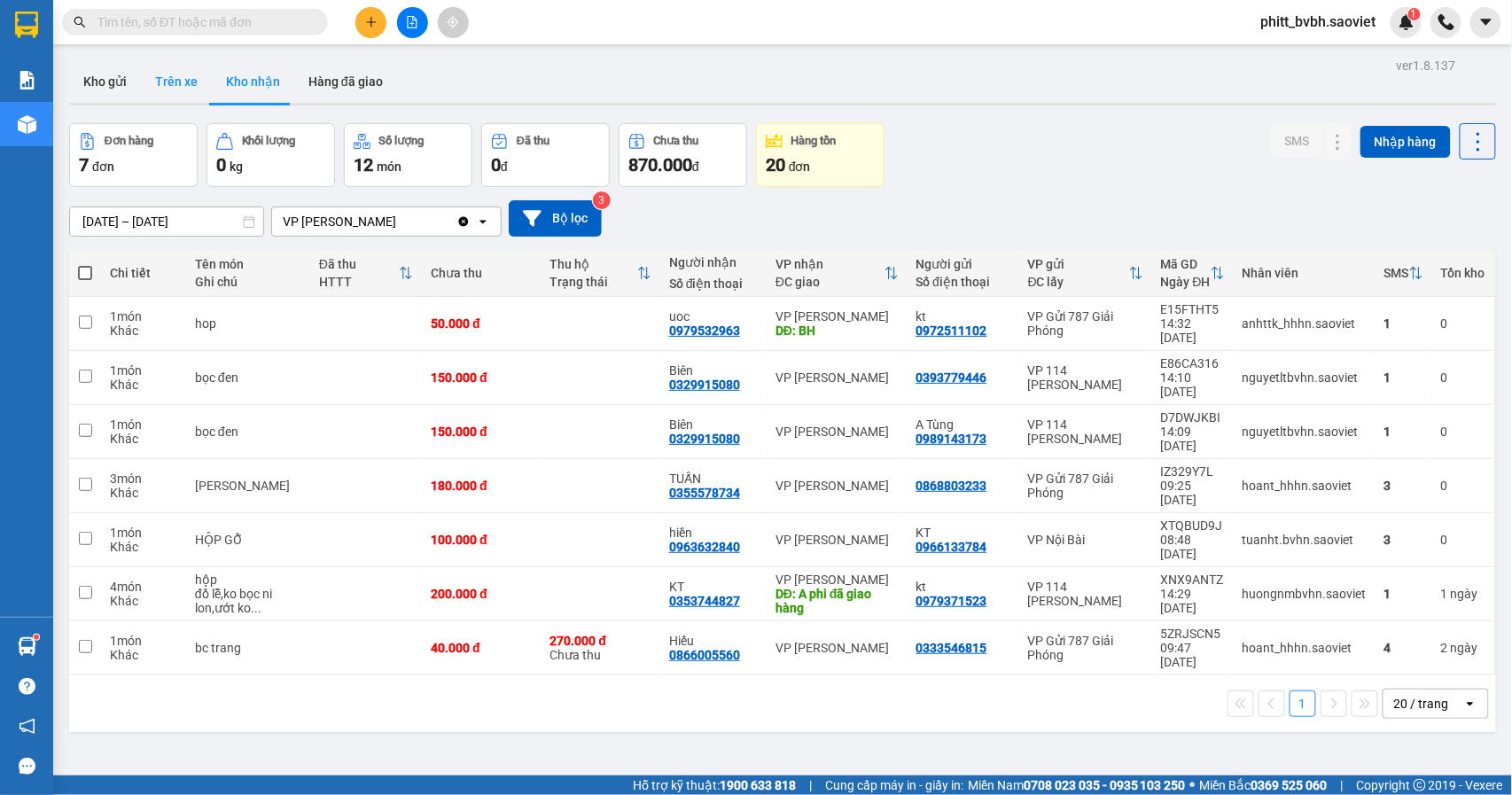
click at [182, 79] on button "Trên xe" at bounding box center [176, 82] width 71 height 42
type input "[DATE] – [DATE]"
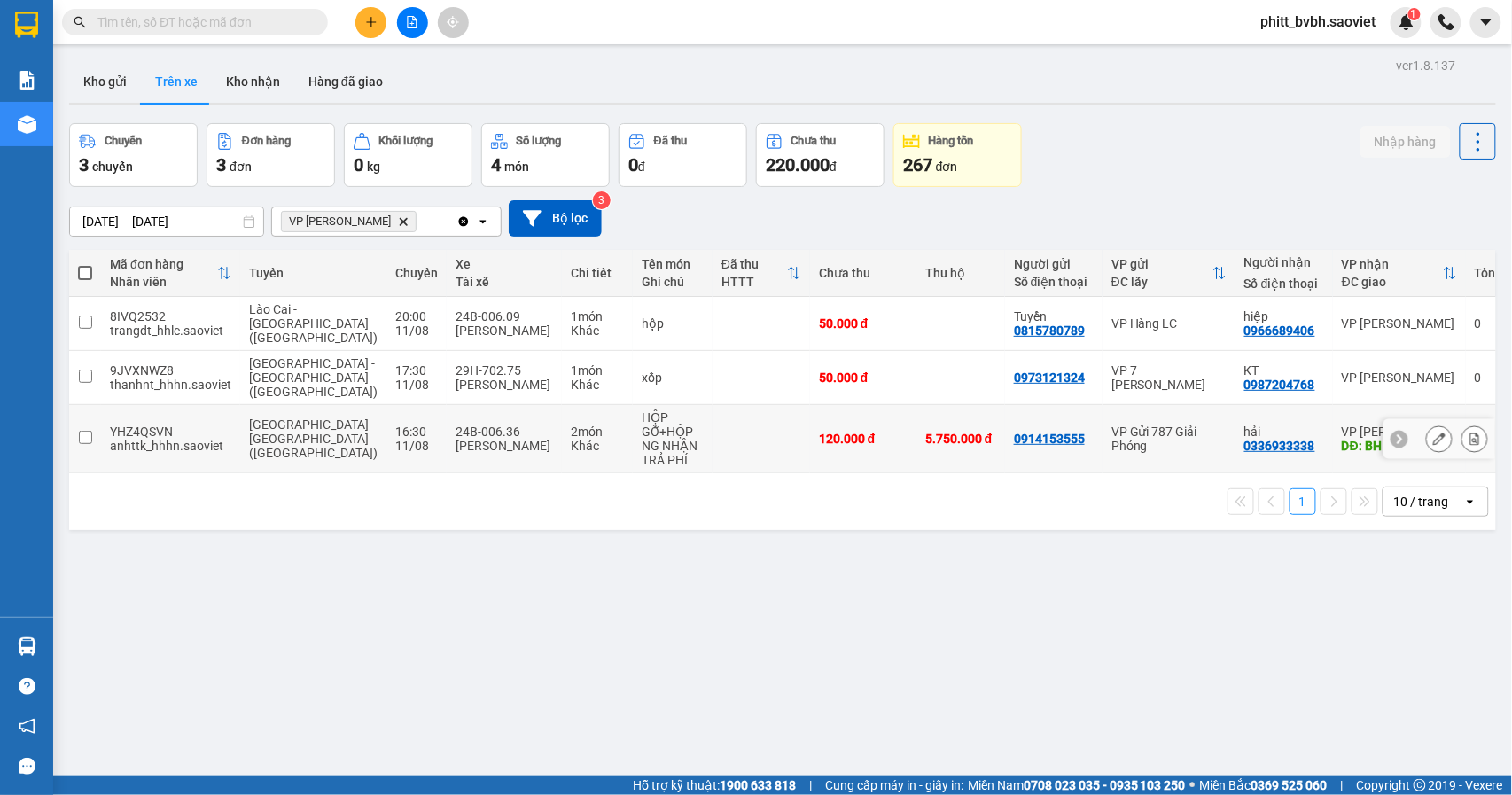
click at [455, 439] on div "[PERSON_NAME]" at bounding box center [504, 445] width 97 height 14
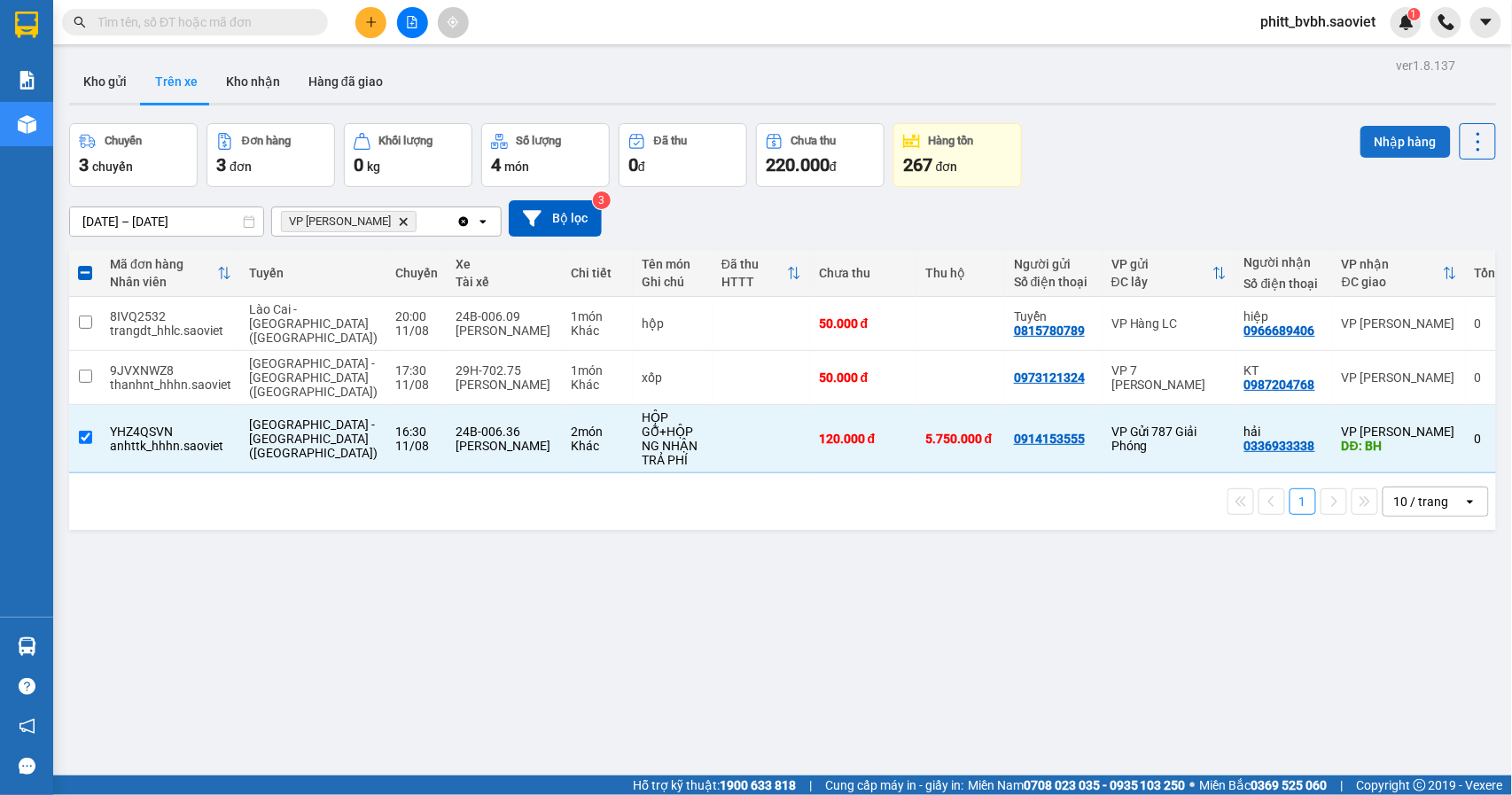
click at [1391, 140] on button "Nhập hàng" at bounding box center [1405, 141] width 91 height 32
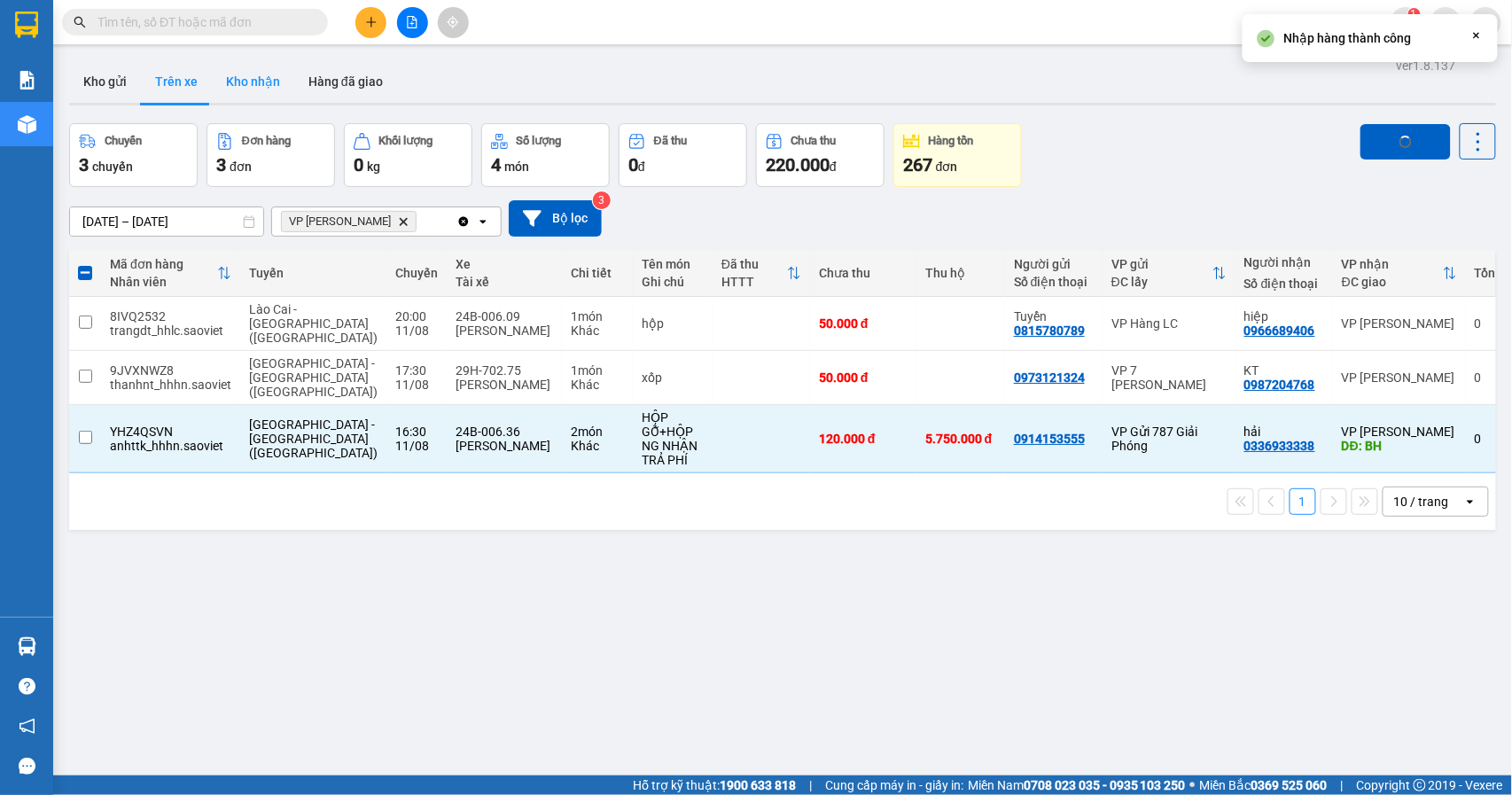
checkbox input "false"
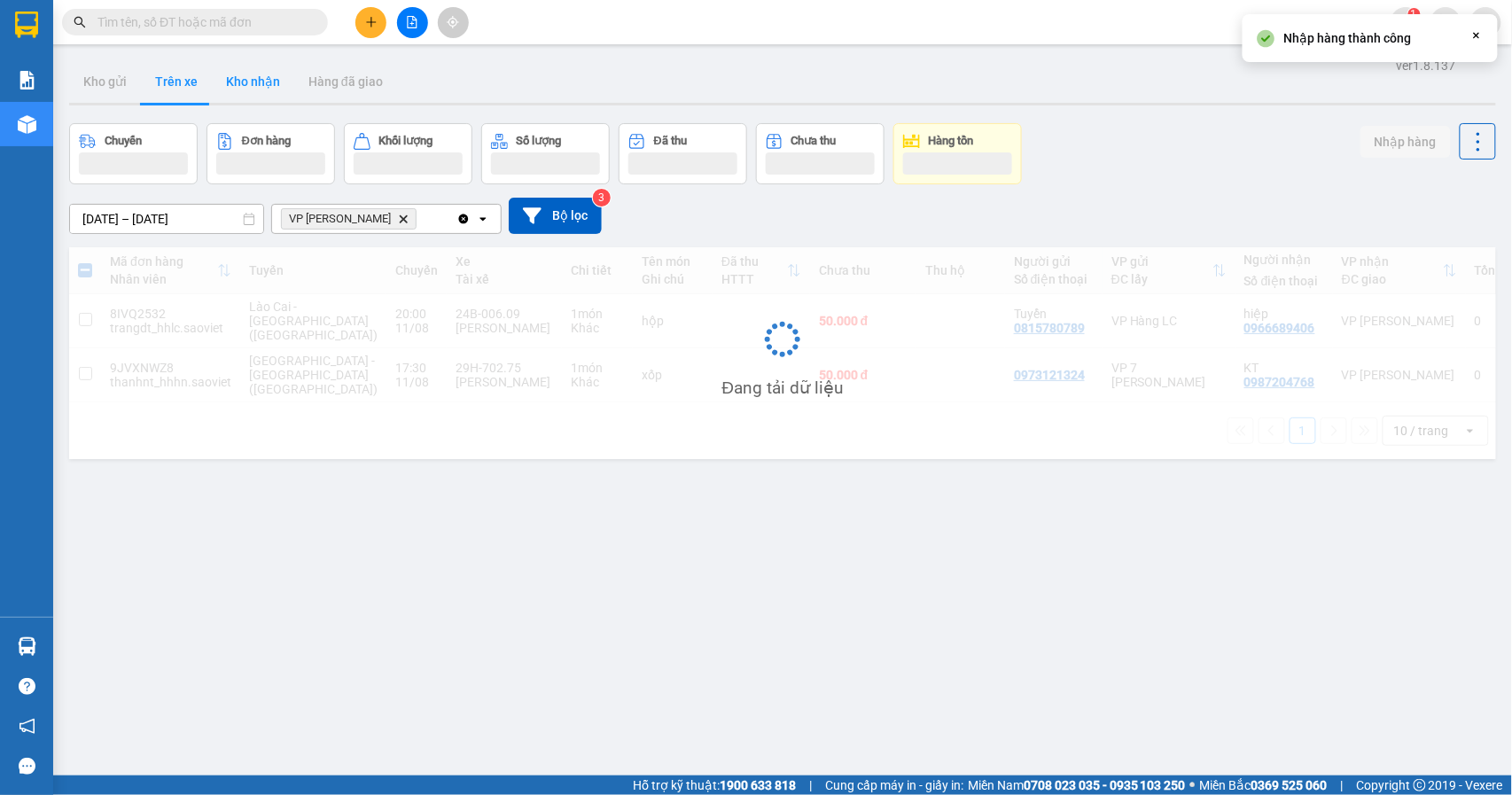
click at [260, 73] on button "Kho nhận" at bounding box center [253, 82] width 83 height 42
type input "[DATE] – [DATE]"
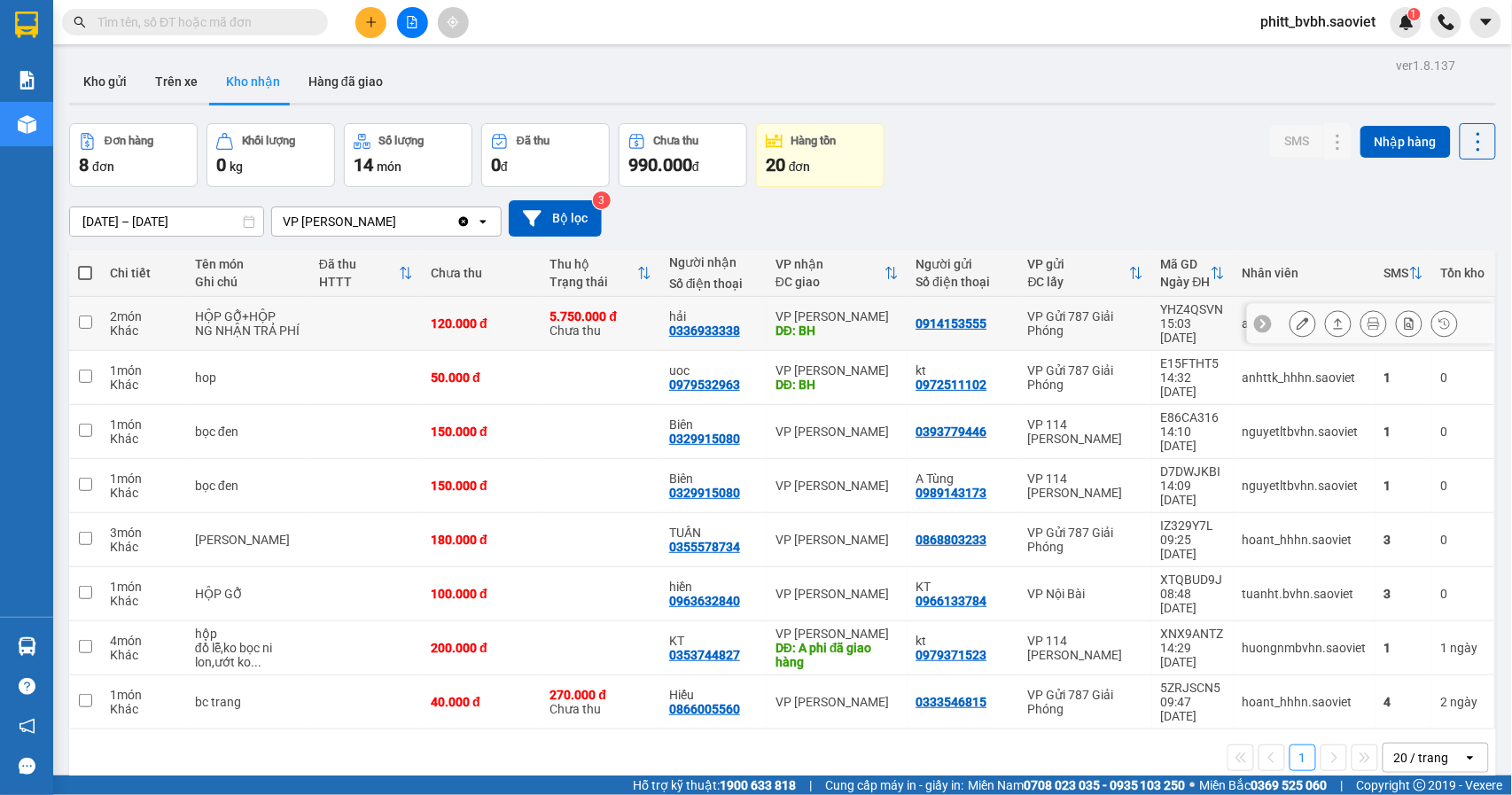
click at [507, 328] on div "120.000 đ" at bounding box center [481, 323] width 101 height 14
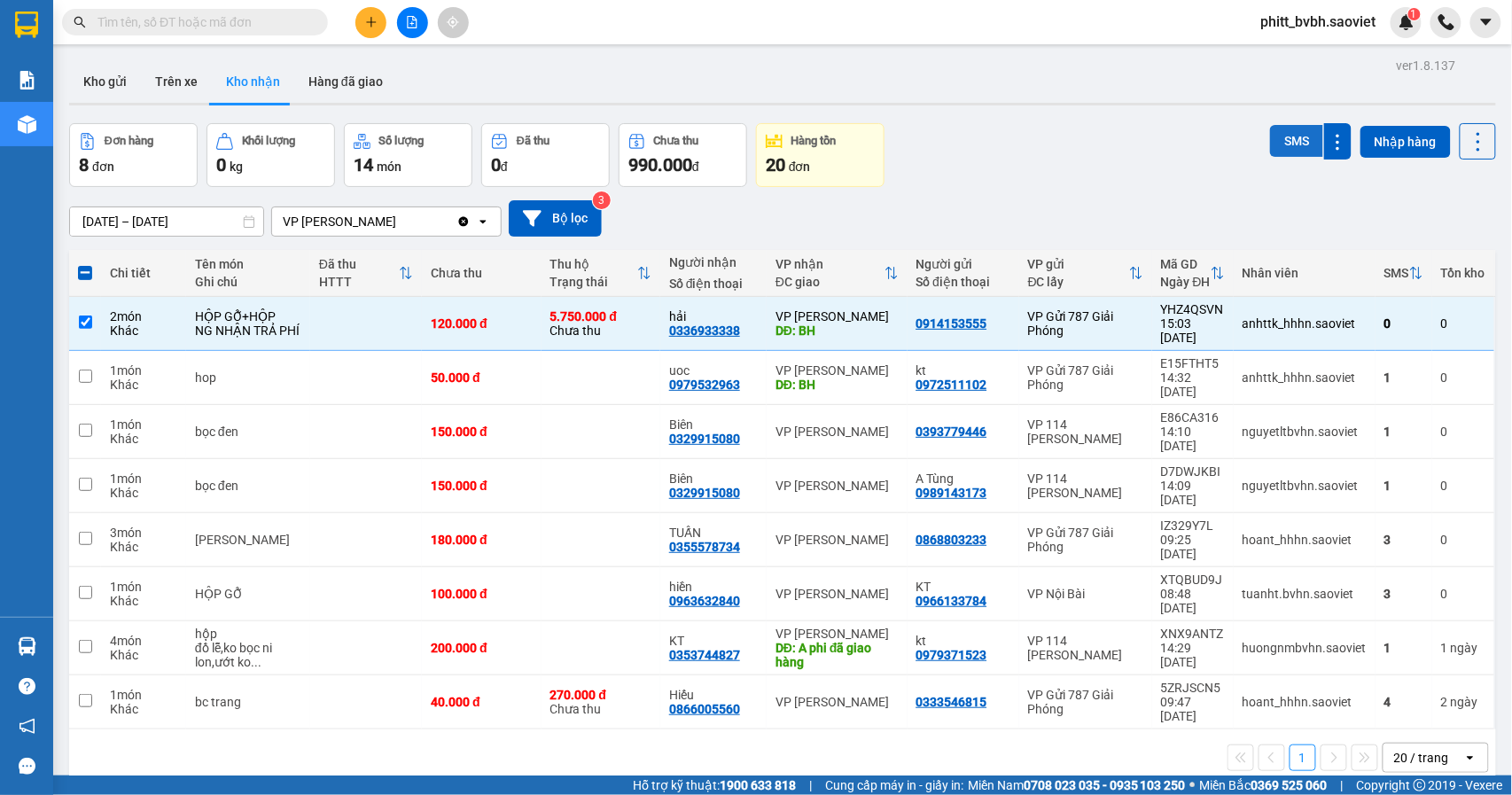
click at [1277, 133] on button "SMS" at bounding box center [1296, 140] width 53 height 32
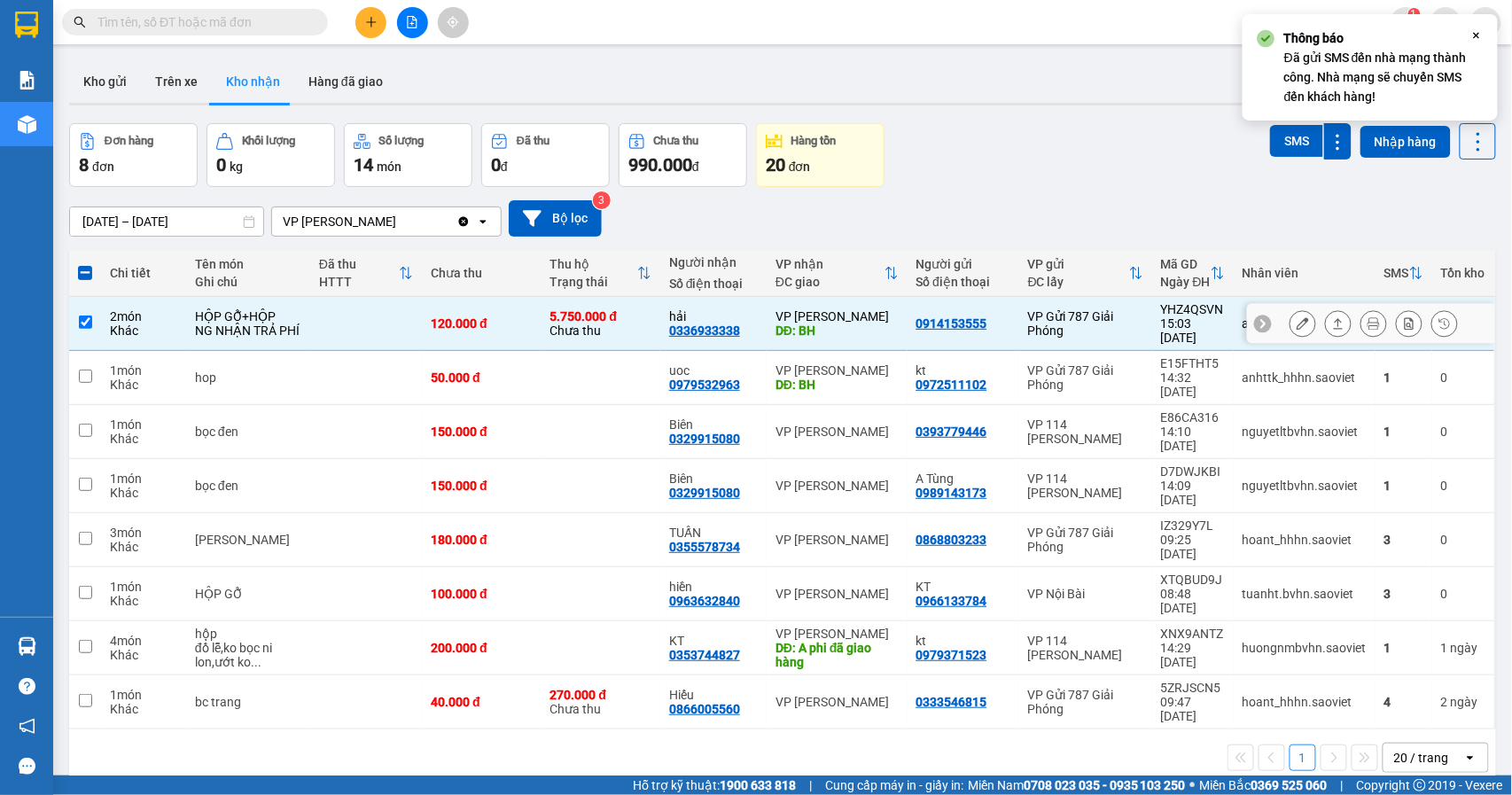
click at [108, 307] on td "2 món Khác" at bounding box center [143, 324] width 85 height 54
checkbox input "false"
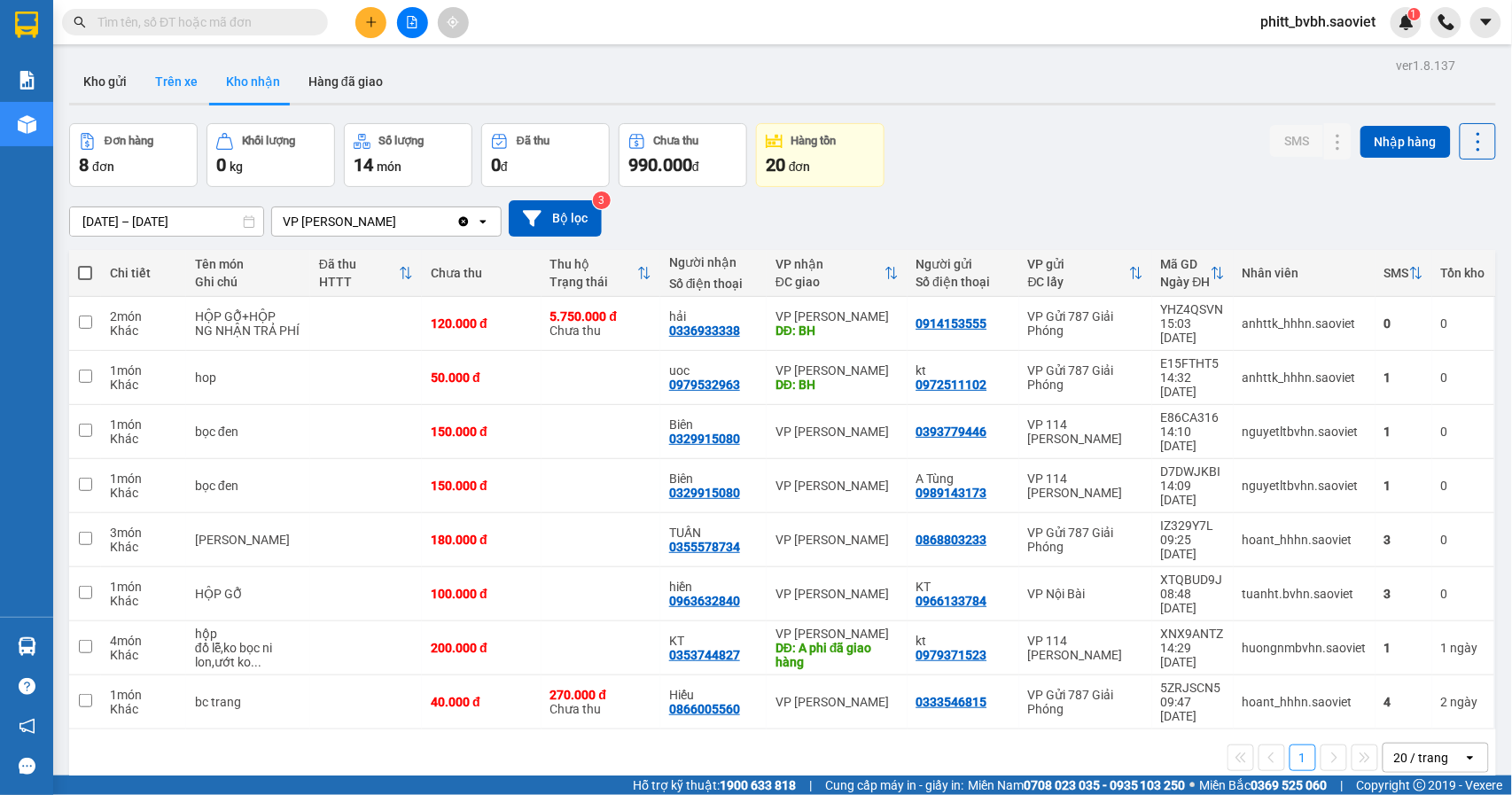
click at [181, 78] on button "Trên xe" at bounding box center [176, 82] width 71 height 42
type input "[DATE] – [DATE]"
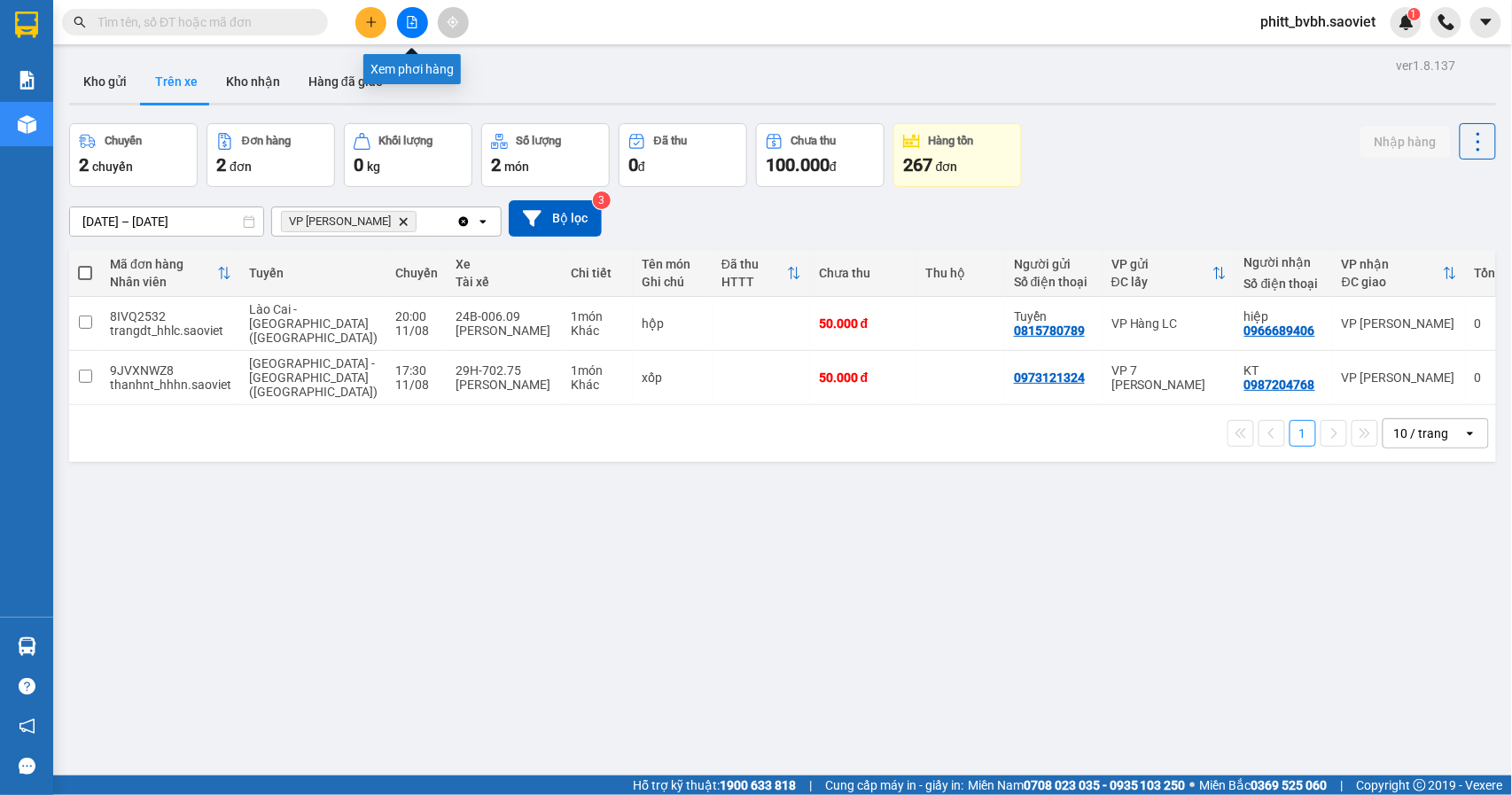
click at [413, 14] on button at bounding box center [413, 23] width 31 height 31
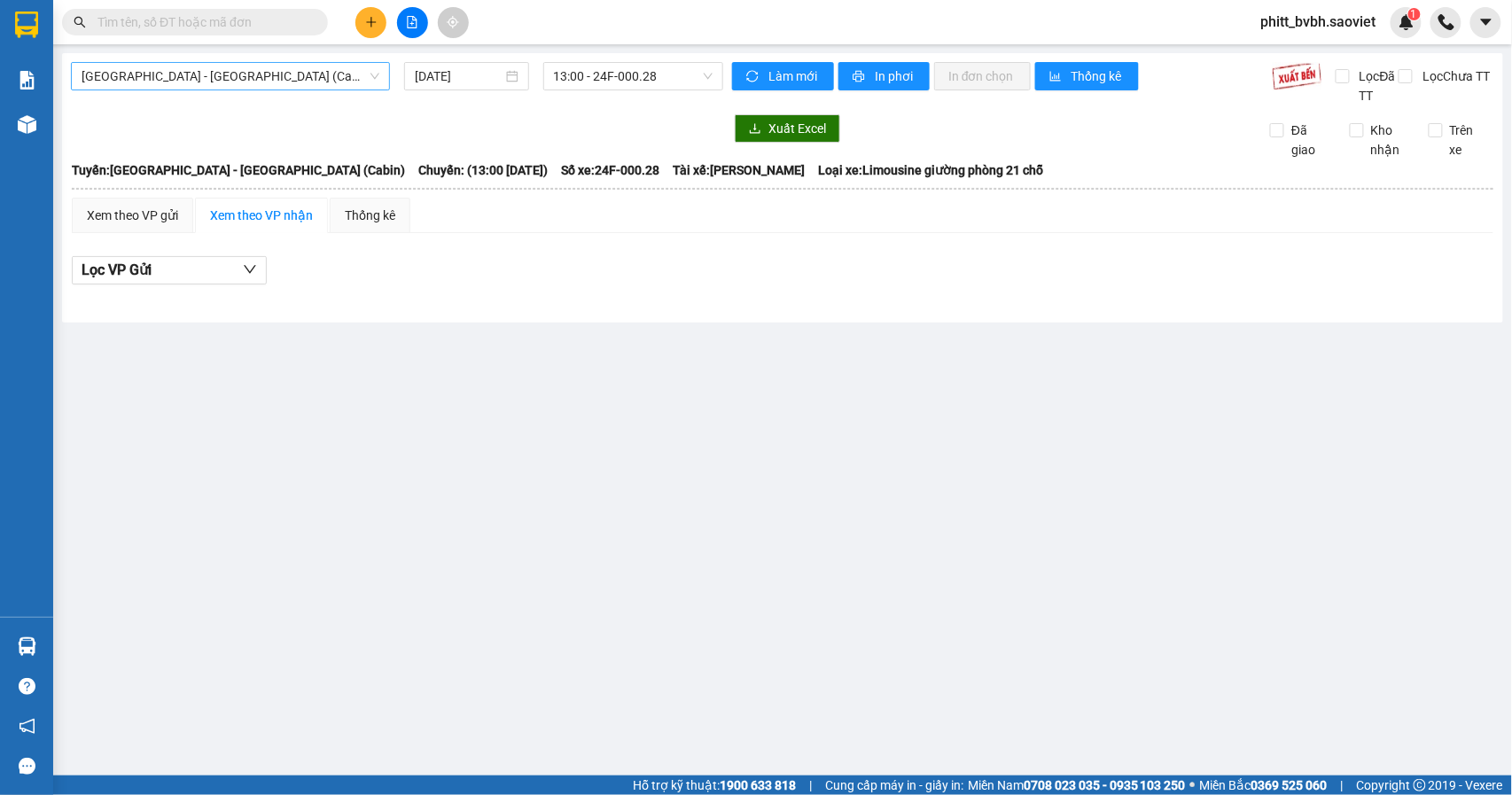
click at [246, 79] on span "[GEOGRAPHIC_DATA] - [GEOGRAPHIC_DATA] (Cabin)" at bounding box center [230, 76] width 297 height 27
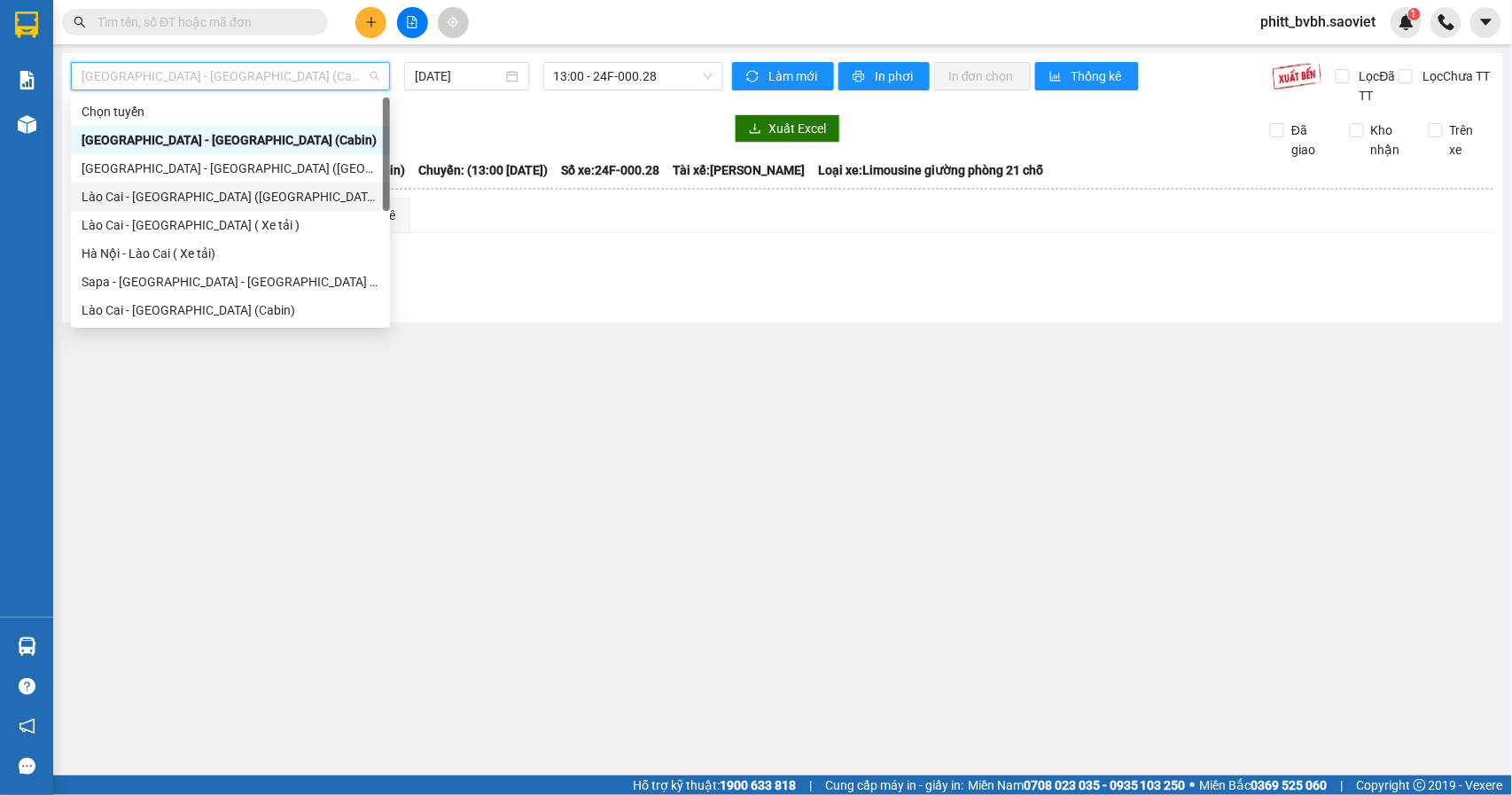
click at [181, 202] on div "Lào Cai - [GEOGRAPHIC_DATA] ([GEOGRAPHIC_DATA])" at bounding box center [230, 196] width 297 height 19
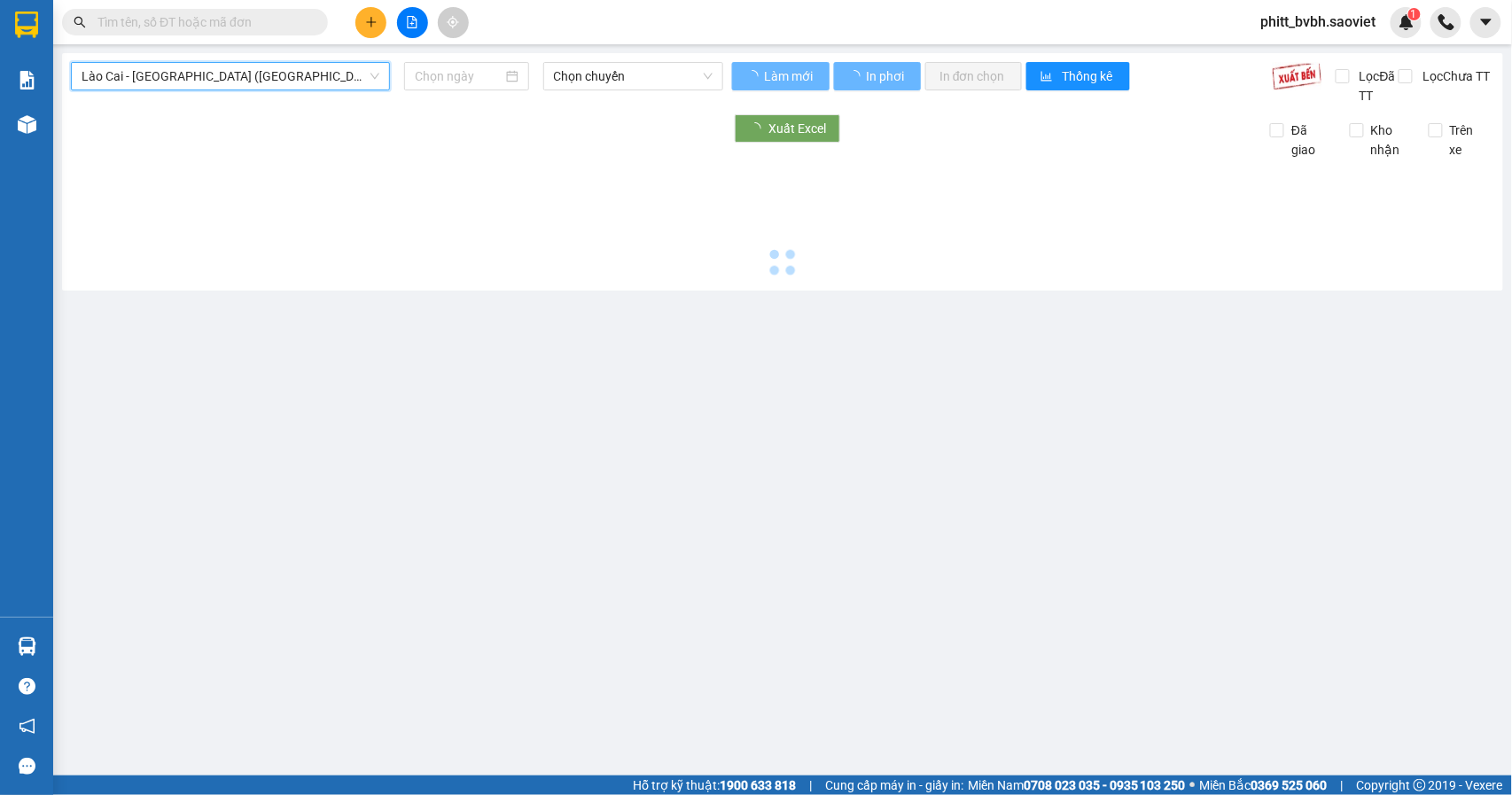
type input "[DATE]"
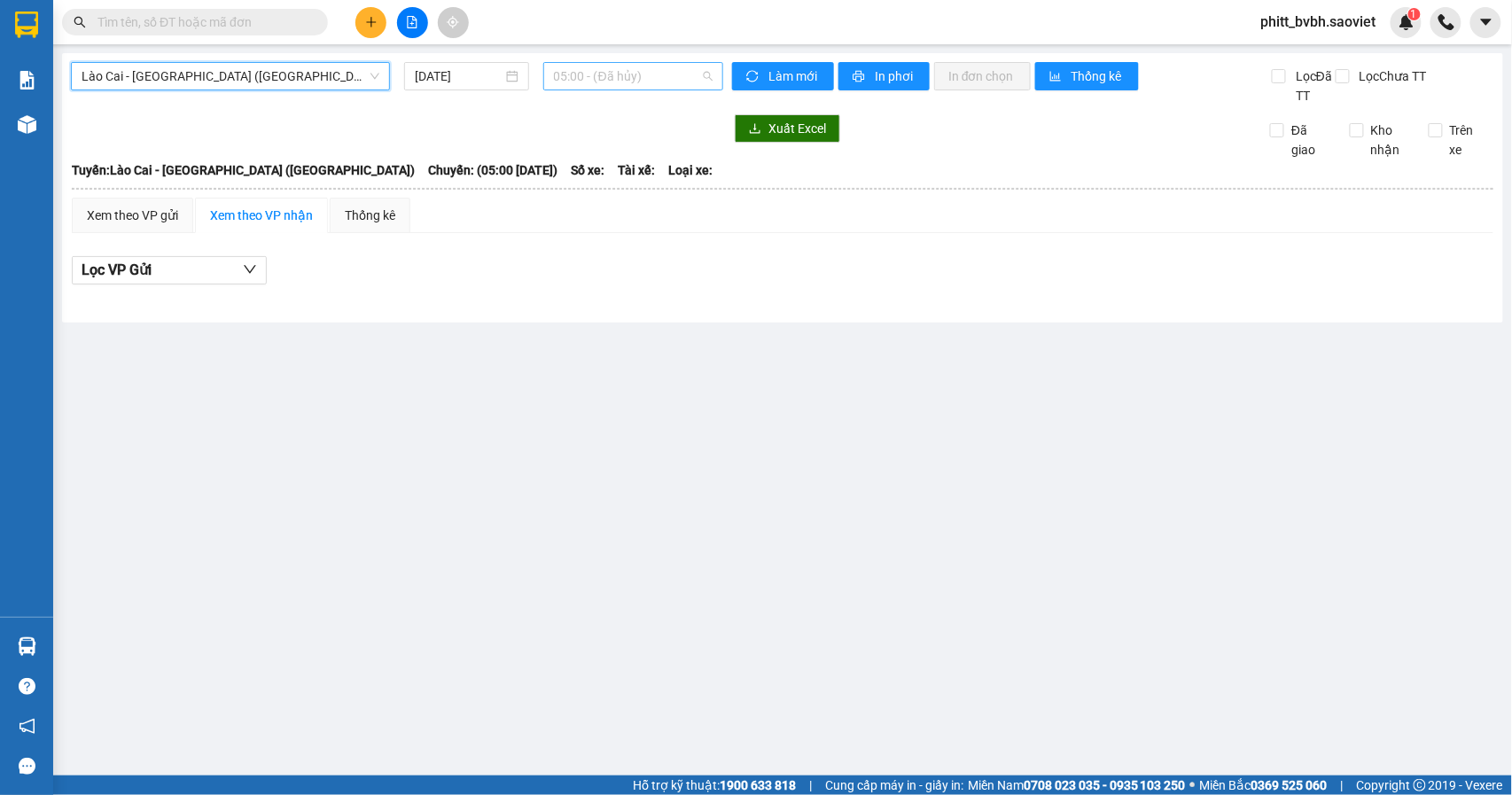
click at [649, 79] on span "05:00 - (Đã hủy)" at bounding box center [633, 76] width 159 height 27
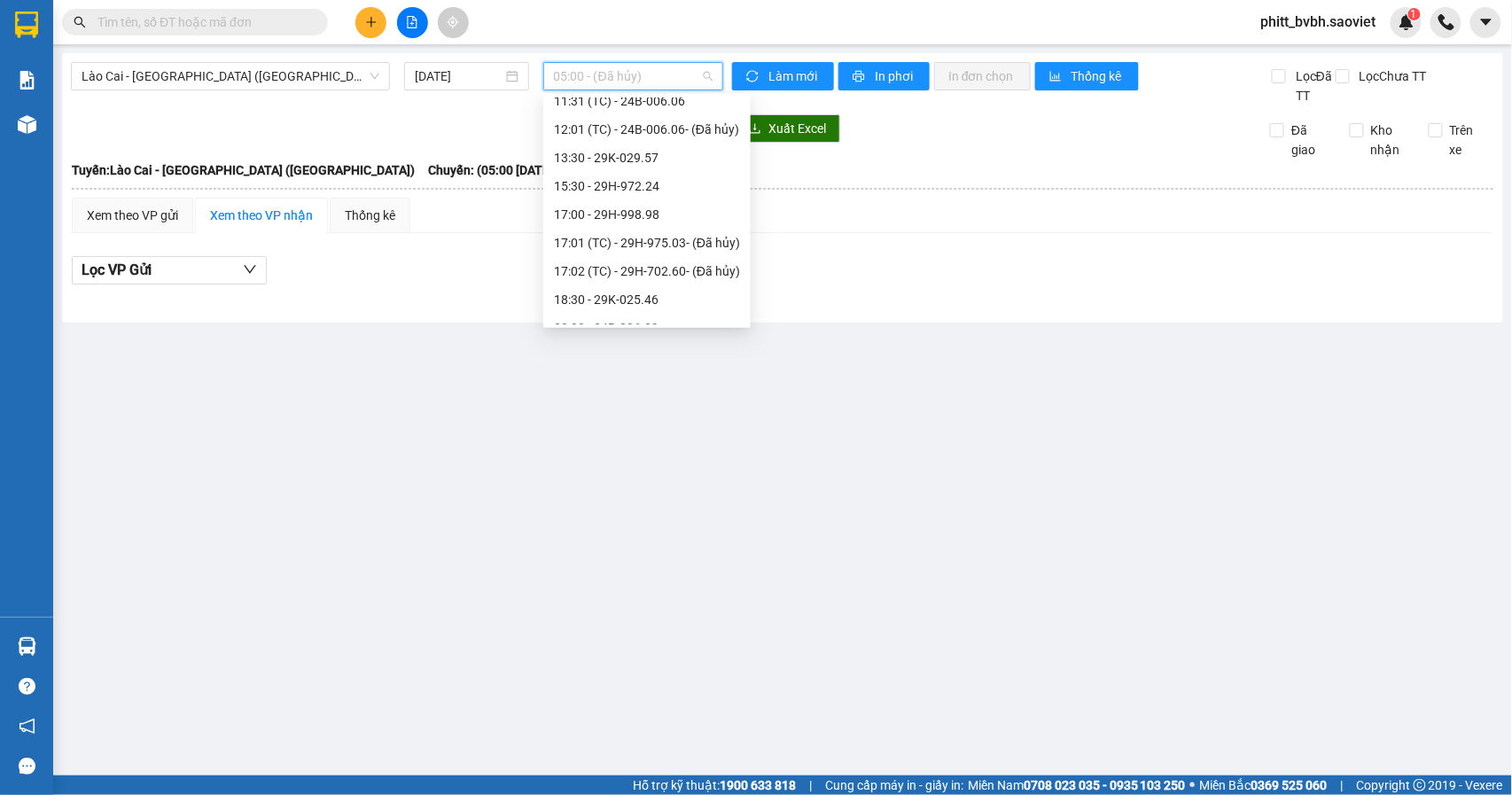
scroll to position [369, 0]
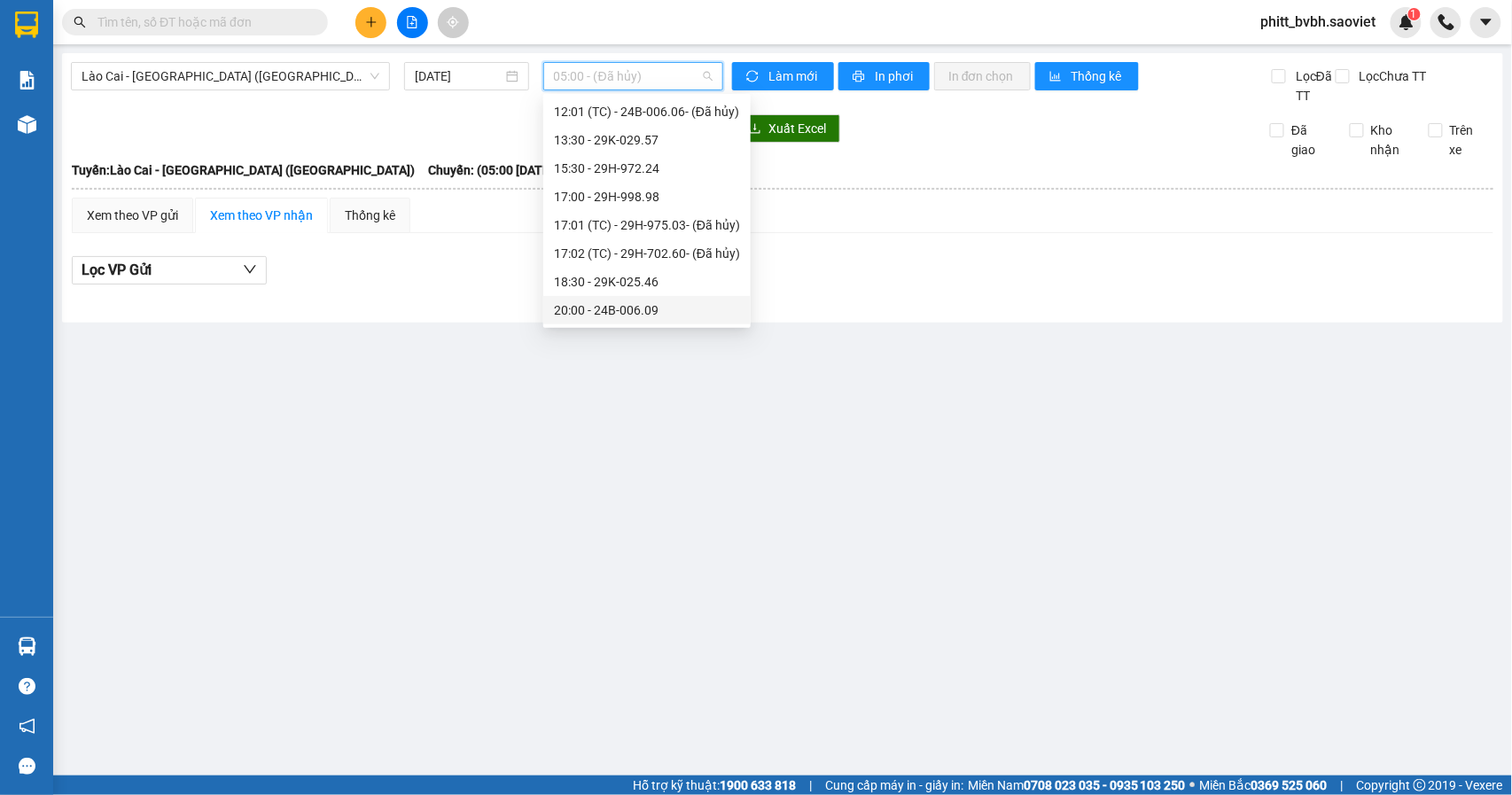
click at [660, 307] on div "20:00 - 24B-006.09" at bounding box center [647, 309] width 186 height 19
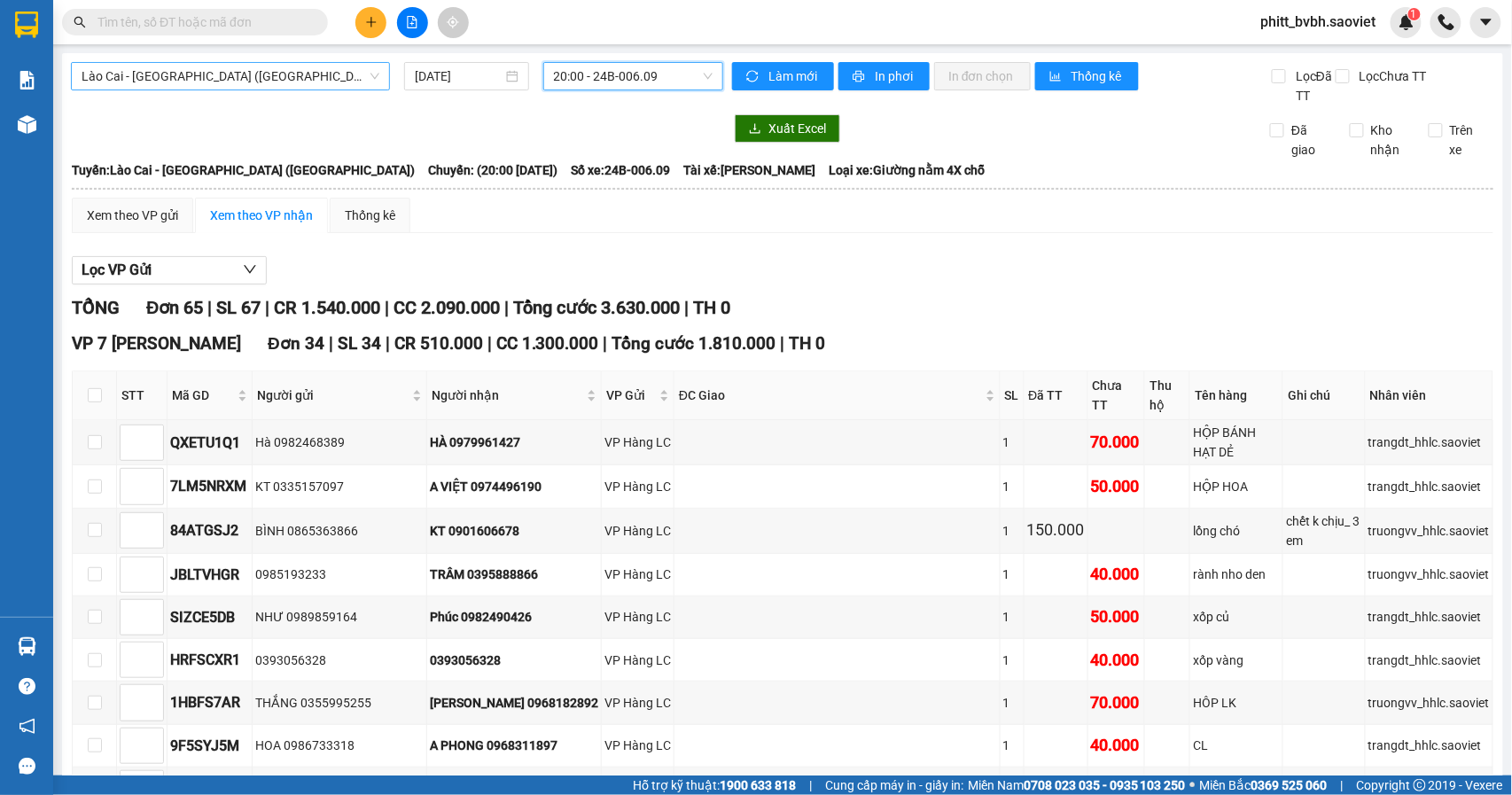
click at [298, 75] on span "Lào Cai - [GEOGRAPHIC_DATA] ([GEOGRAPHIC_DATA])" at bounding box center [230, 76] width 297 height 27
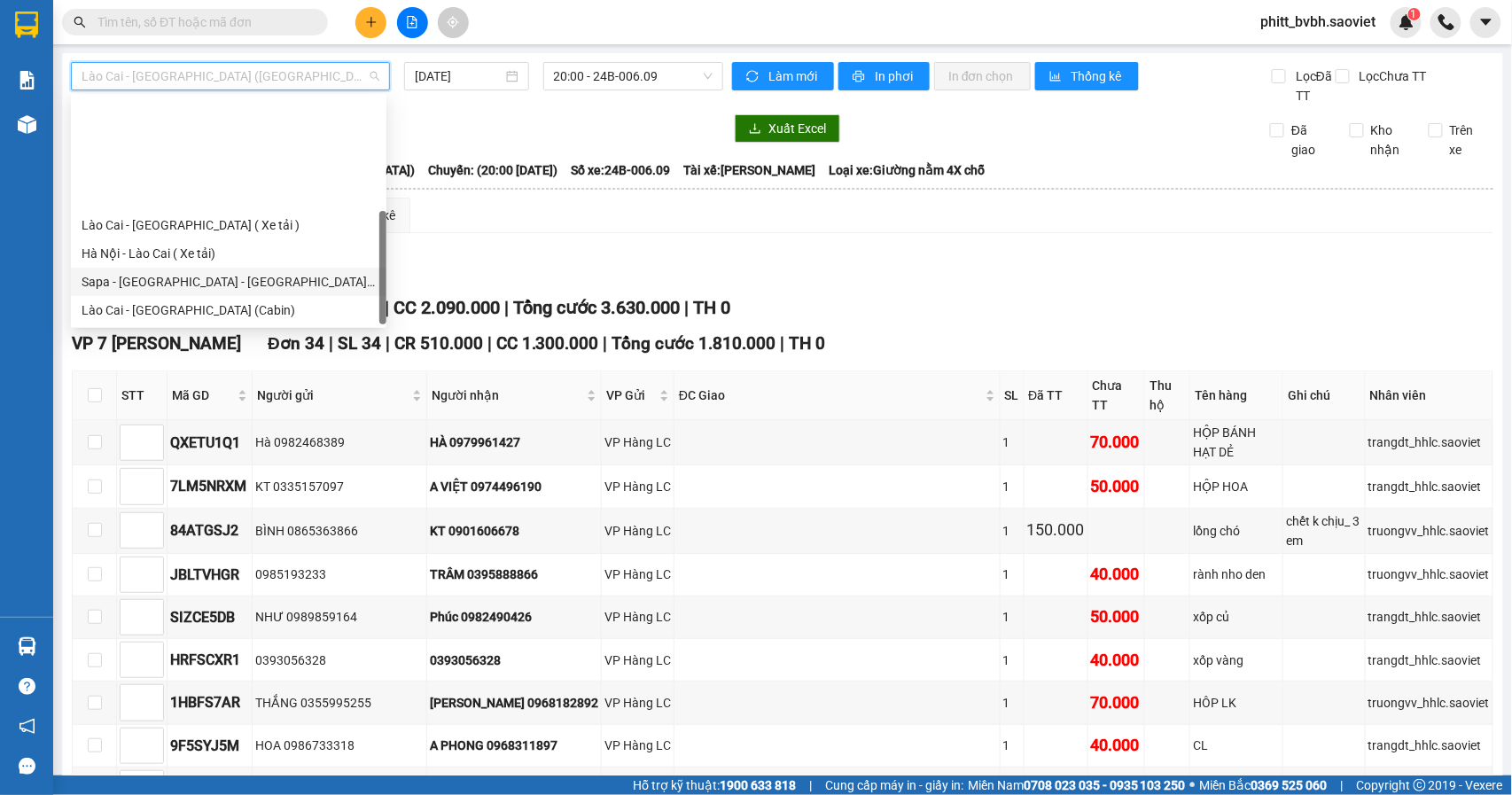
scroll to position [142, 0]
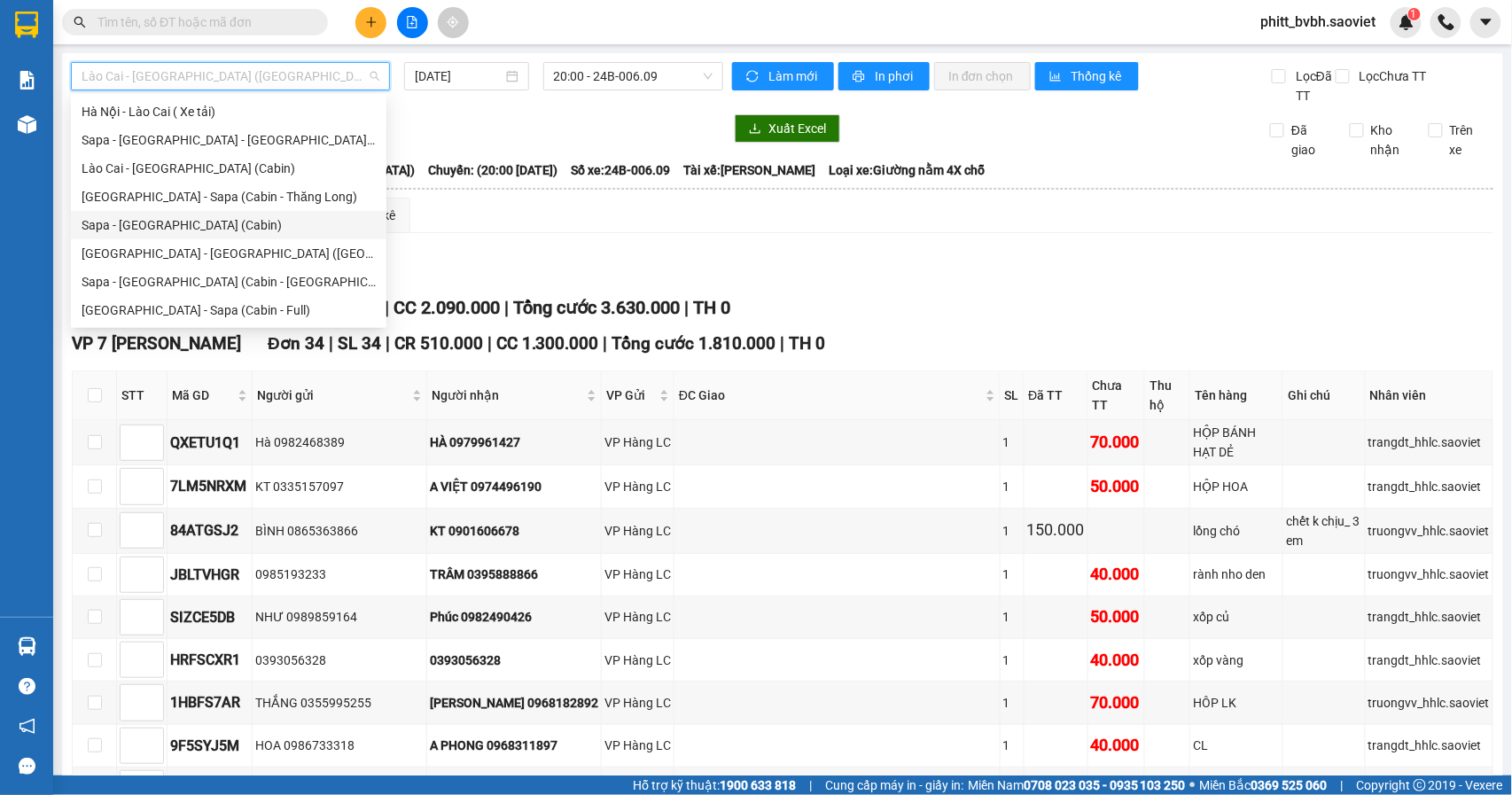
click at [158, 225] on div "Sapa - [GEOGRAPHIC_DATA] (Cabin)" at bounding box center [228, 225] width 295 height 19
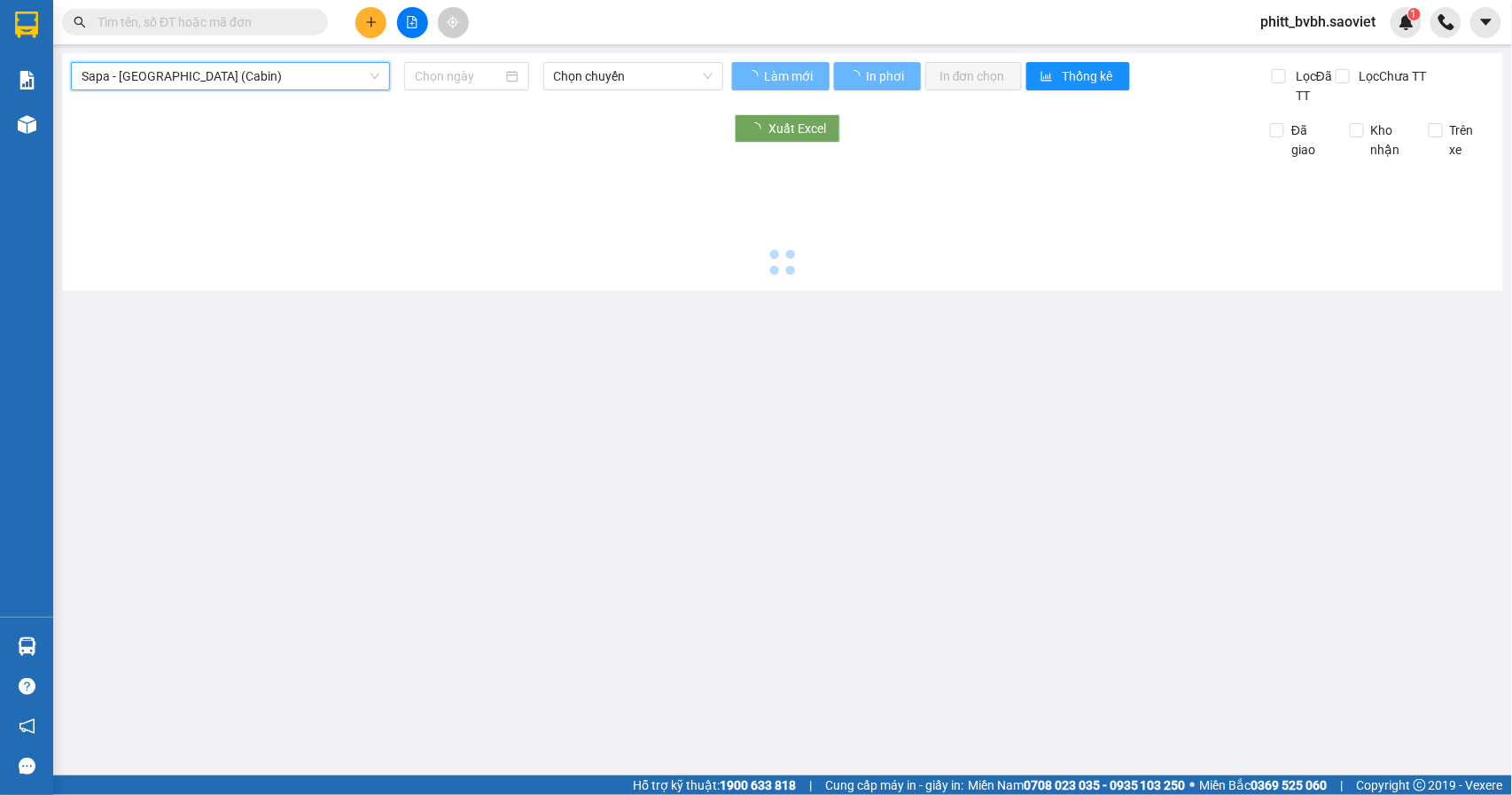
type input "[DATE]"
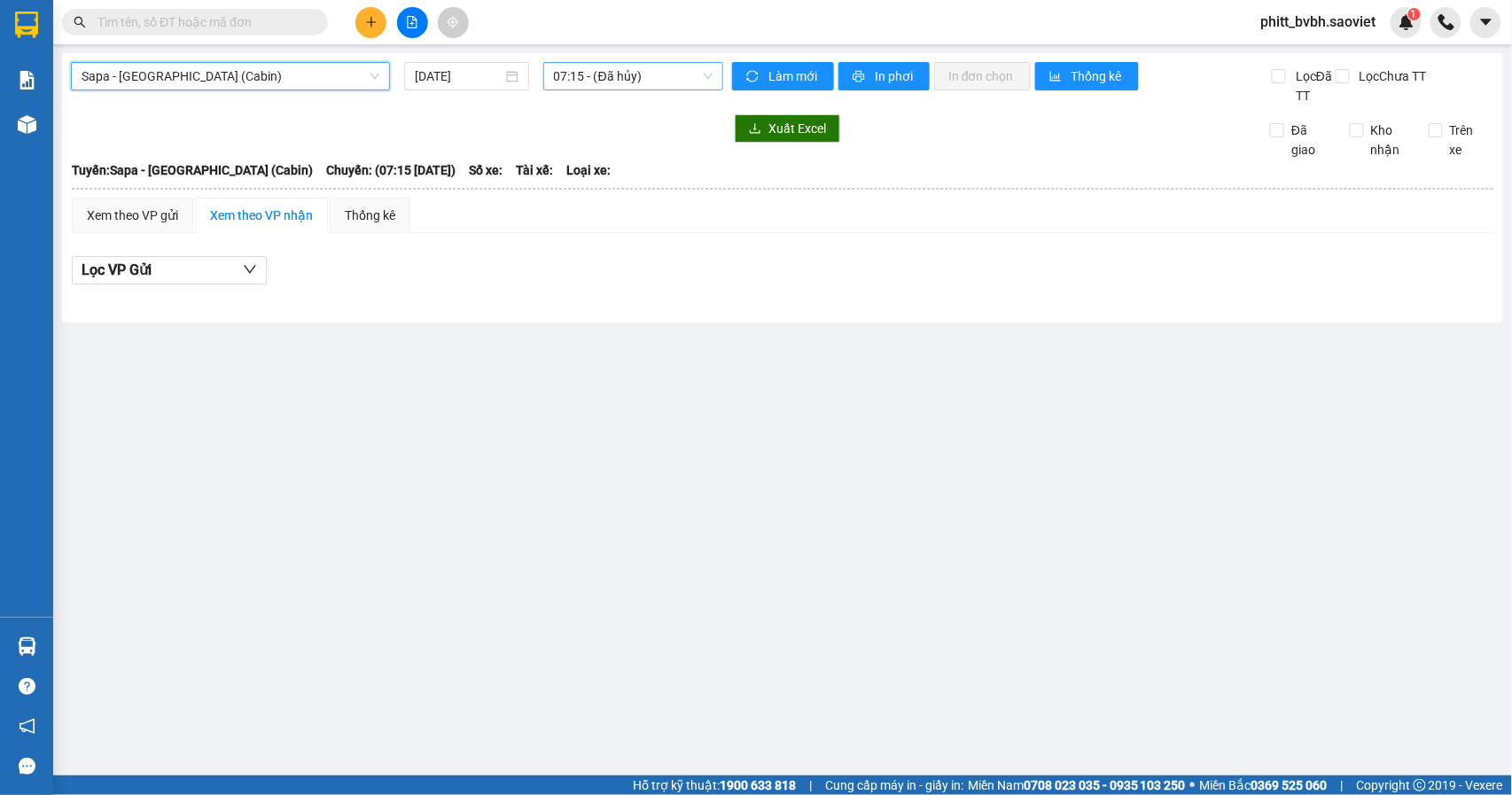
click at [626, 75] on span "07:15 - (Đã hủy)" at bounding box center [633, 76] width 159 height 27
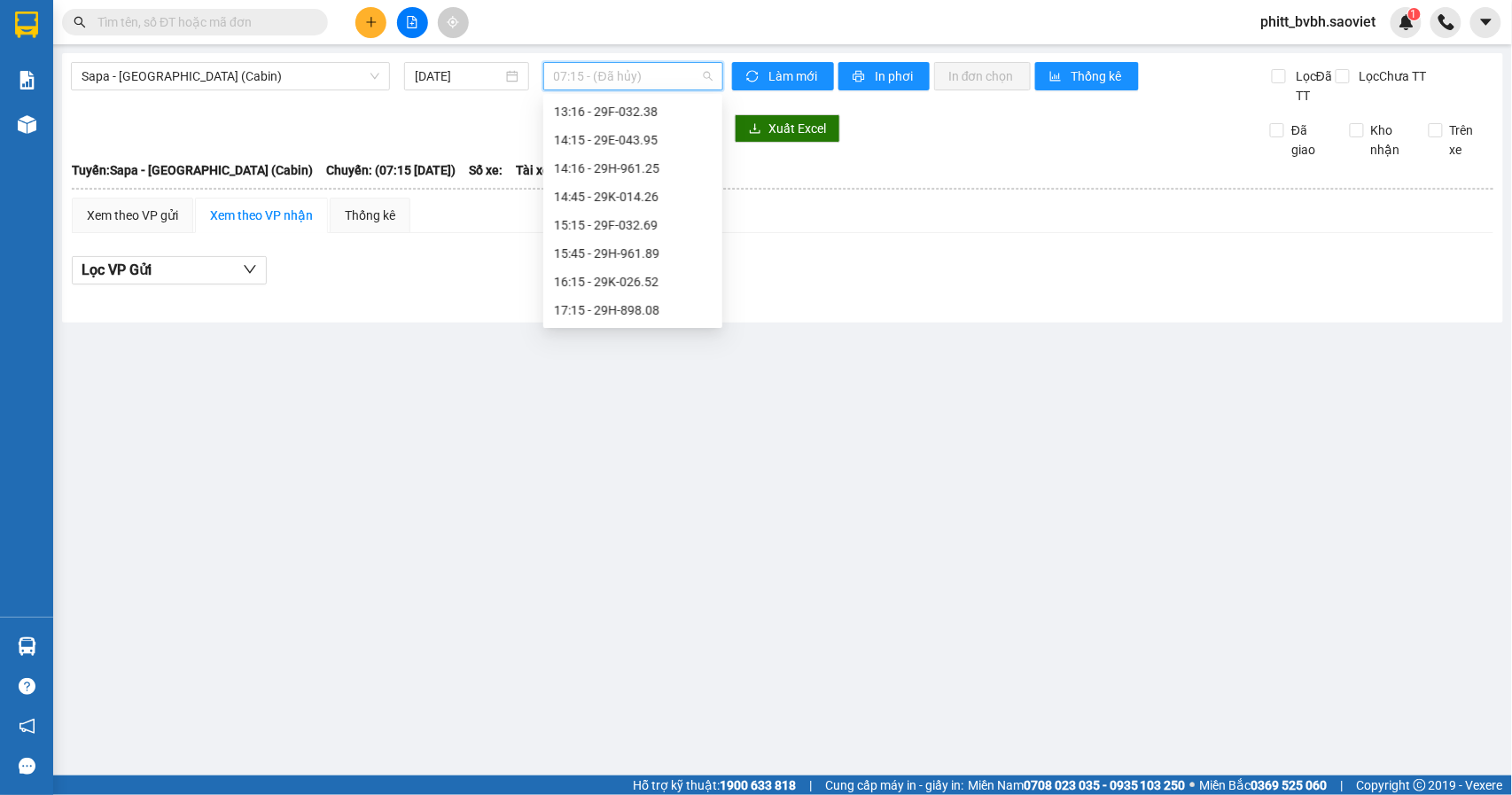
scroll to position [28, 0]
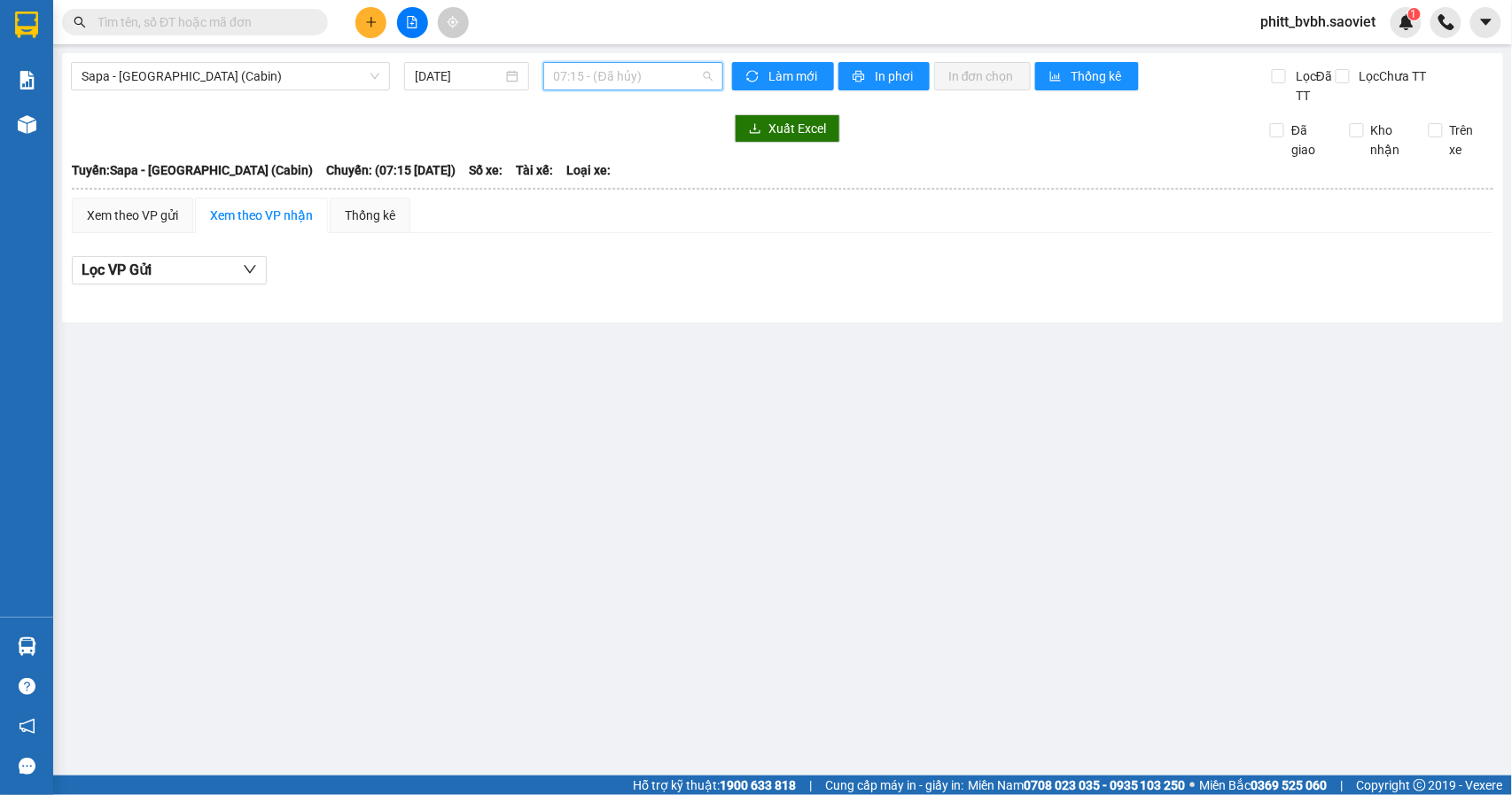
click at [672, 64] on span "07:15 - (Đã hủy)" at bounding box center [633, 76] width 159 height 27
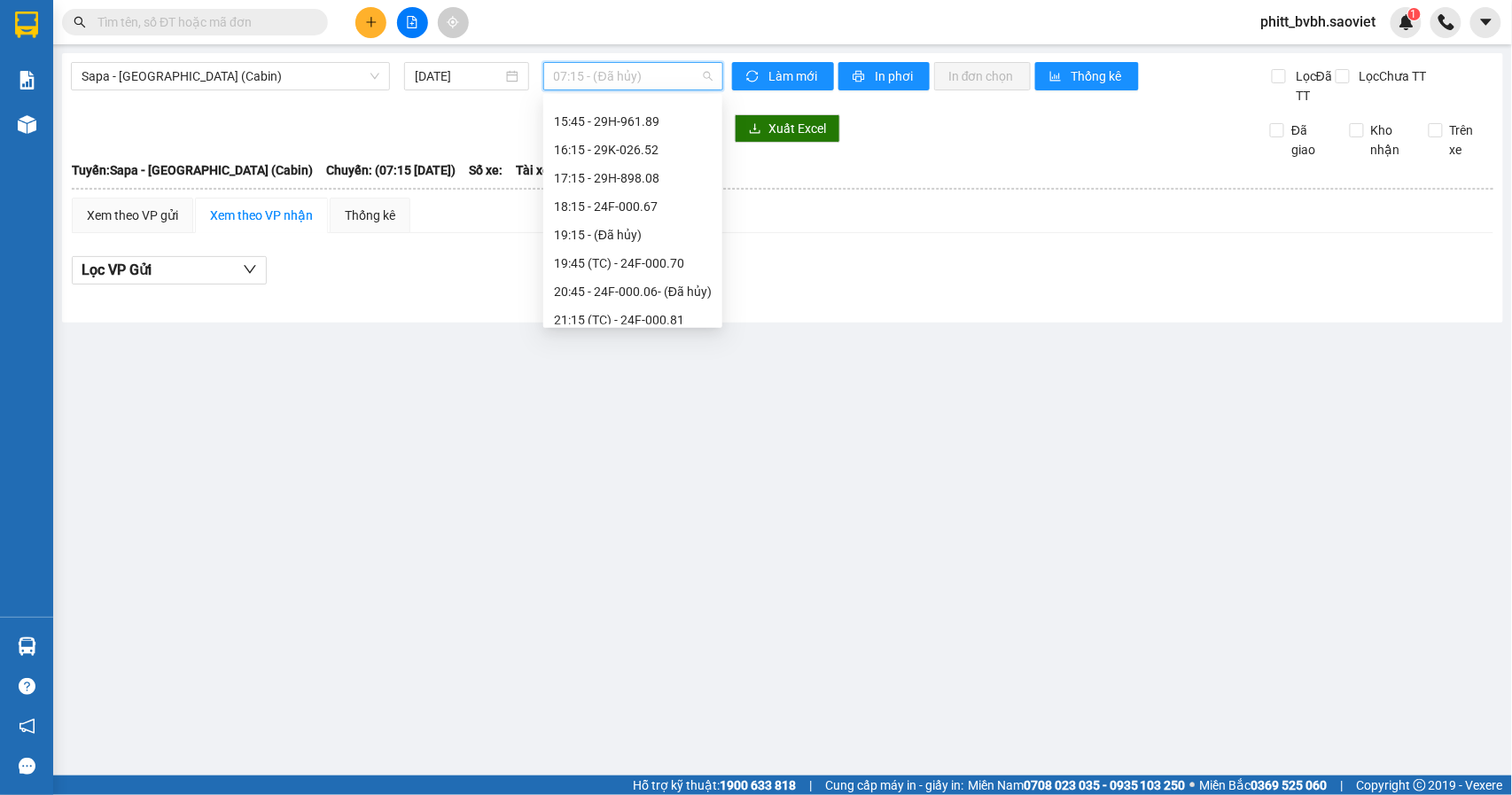
scroll to position [619, 0]
click at [670, 194] on div "21:15 (TC) - 24F-000.81" at bounding box center [633, 202] width 158 height 19
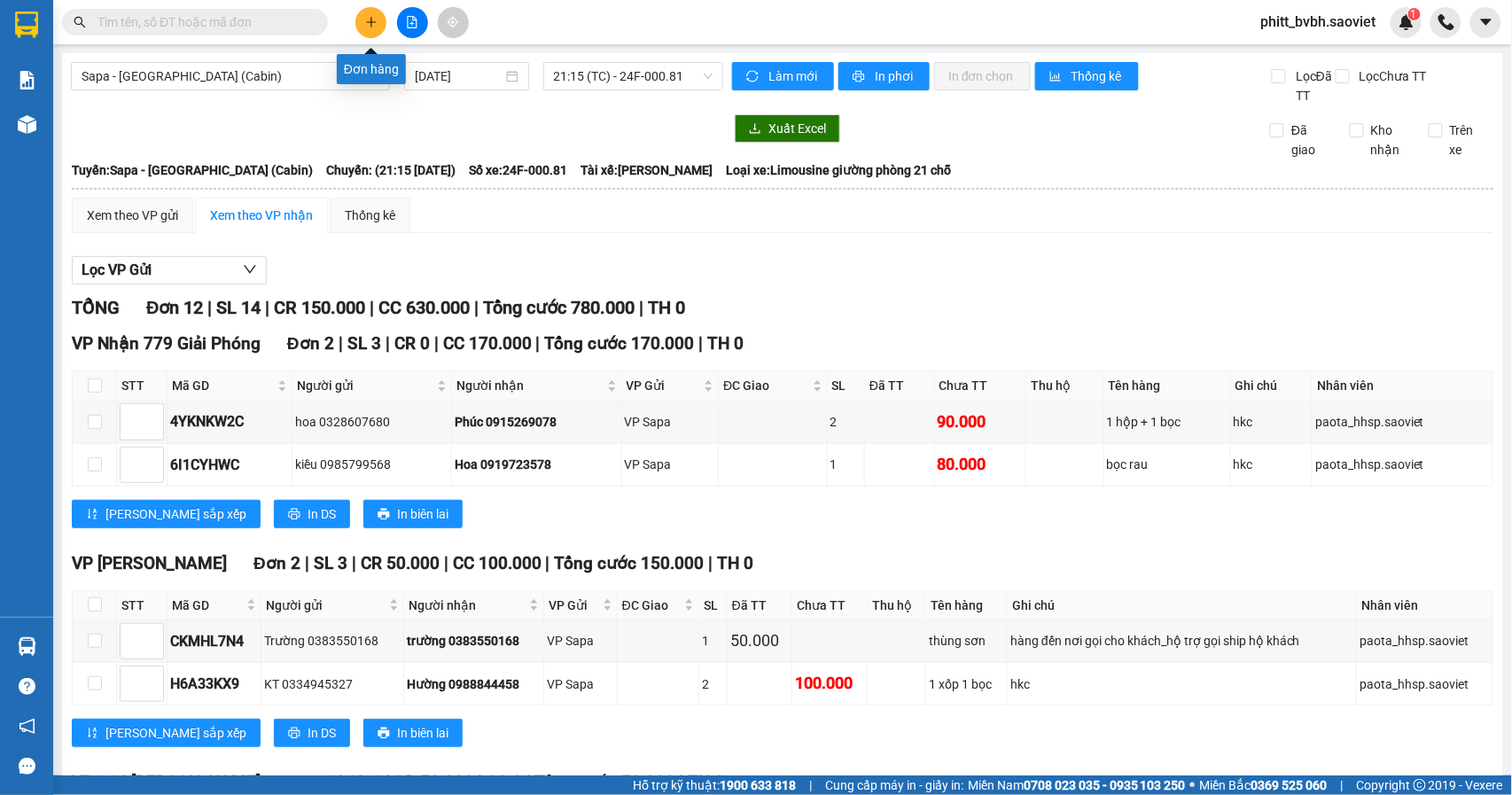
click at [379, 21] on button at bounding box center [371, 23] width 31 height 31
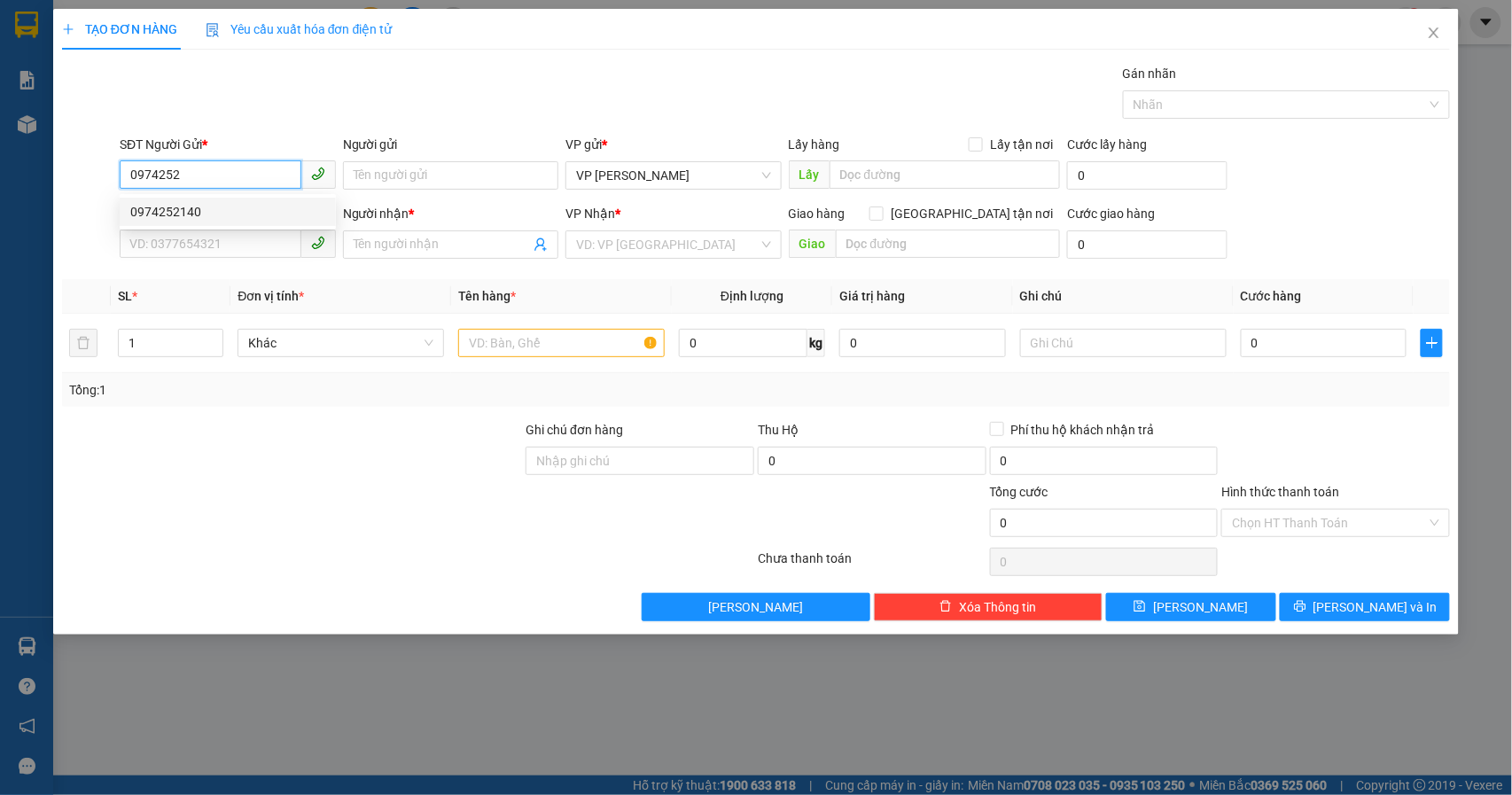
click at [185, 211] on div "0974252140" at bounding box center [228, 211] width 195 height 19
type input "0974252140"
type input "0987380175"
type input "NHUNG DŨNG"
type input "0974252140"
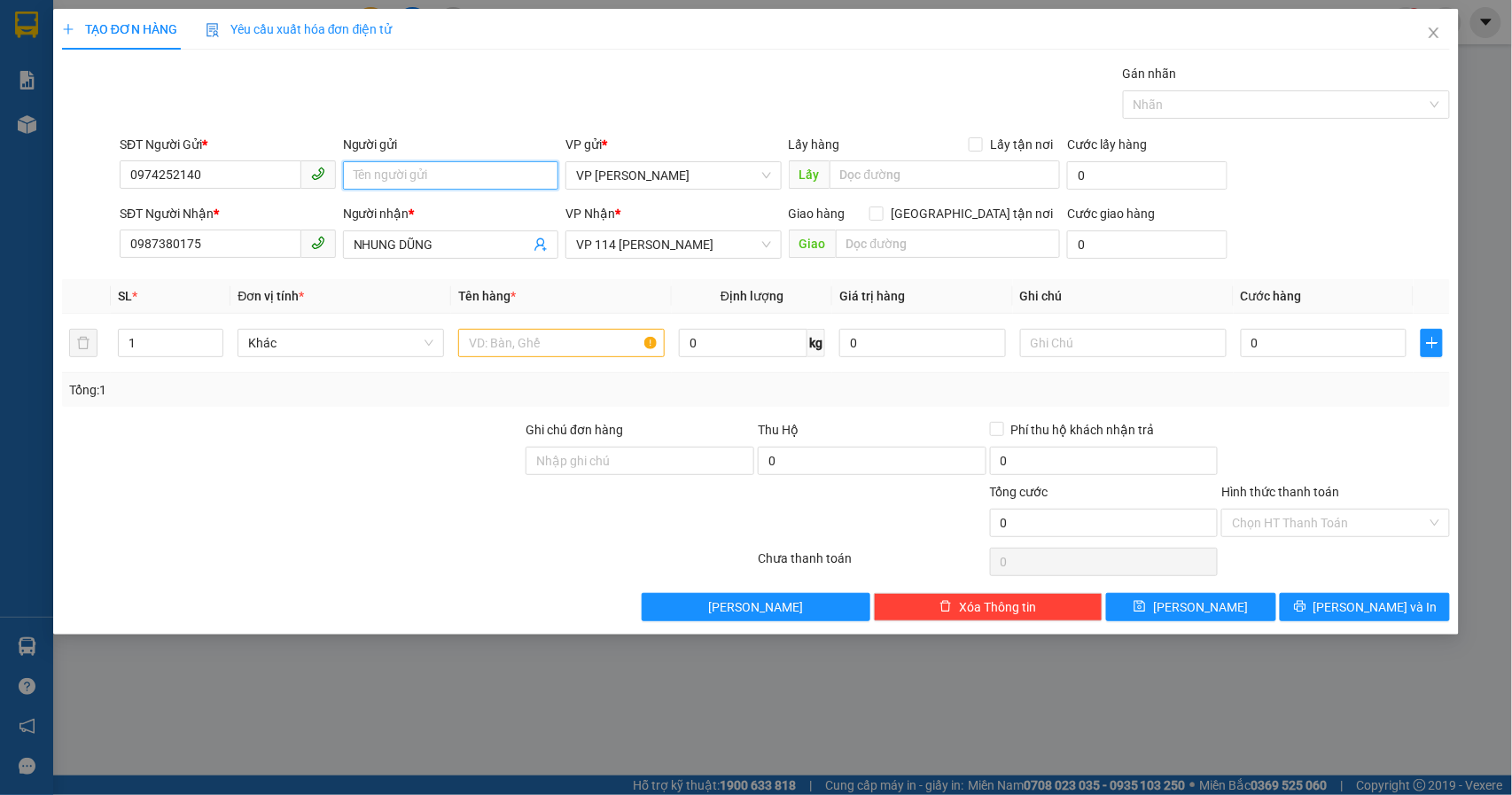
click at [427, 170] on input "Người gửi" at bounding box center [451, 175] width 217 height 28
type input "a"
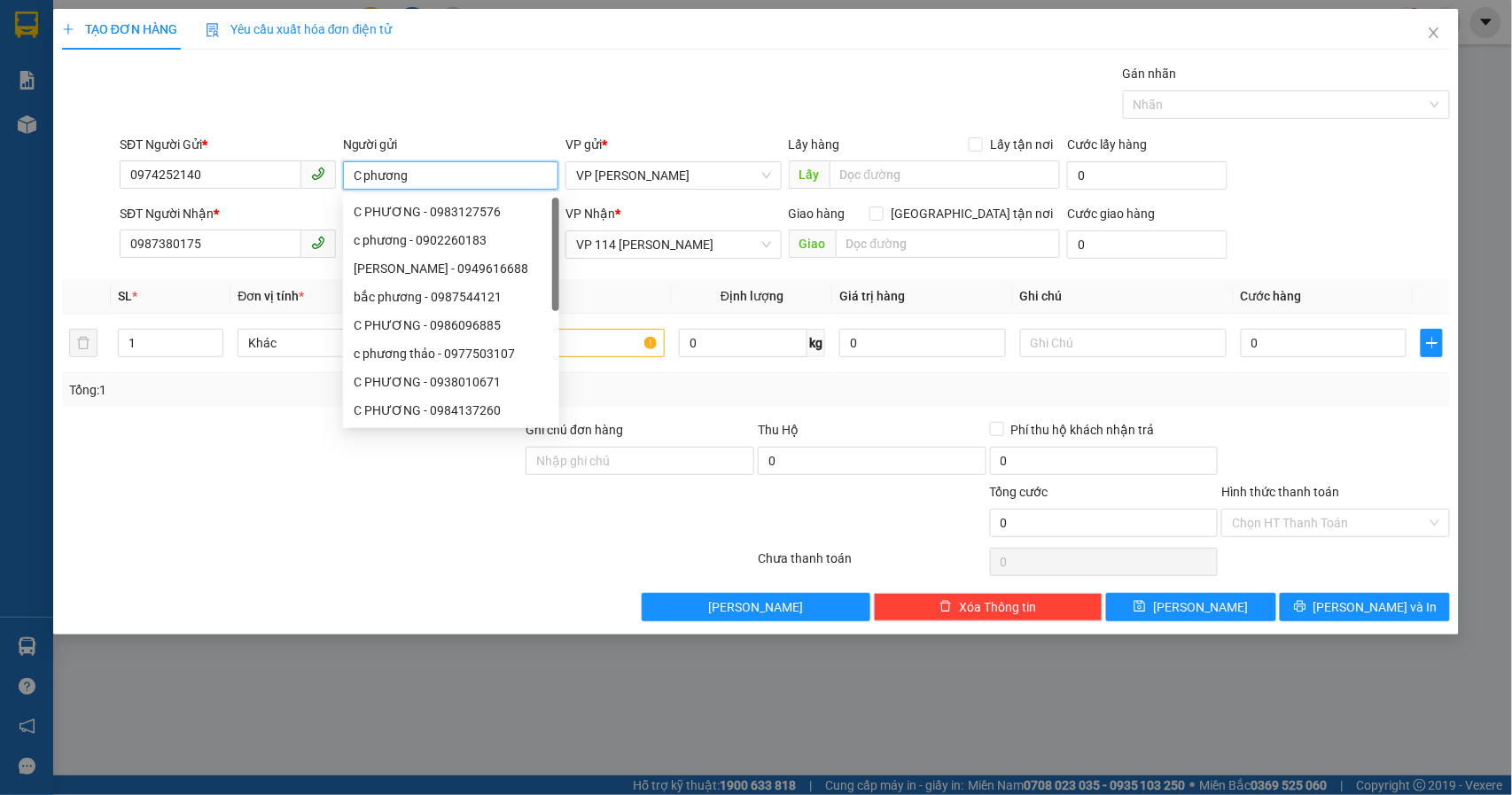
type input "C phương"
click at [293, 555] on div at bounding box center [408, 562] width 695 height 36
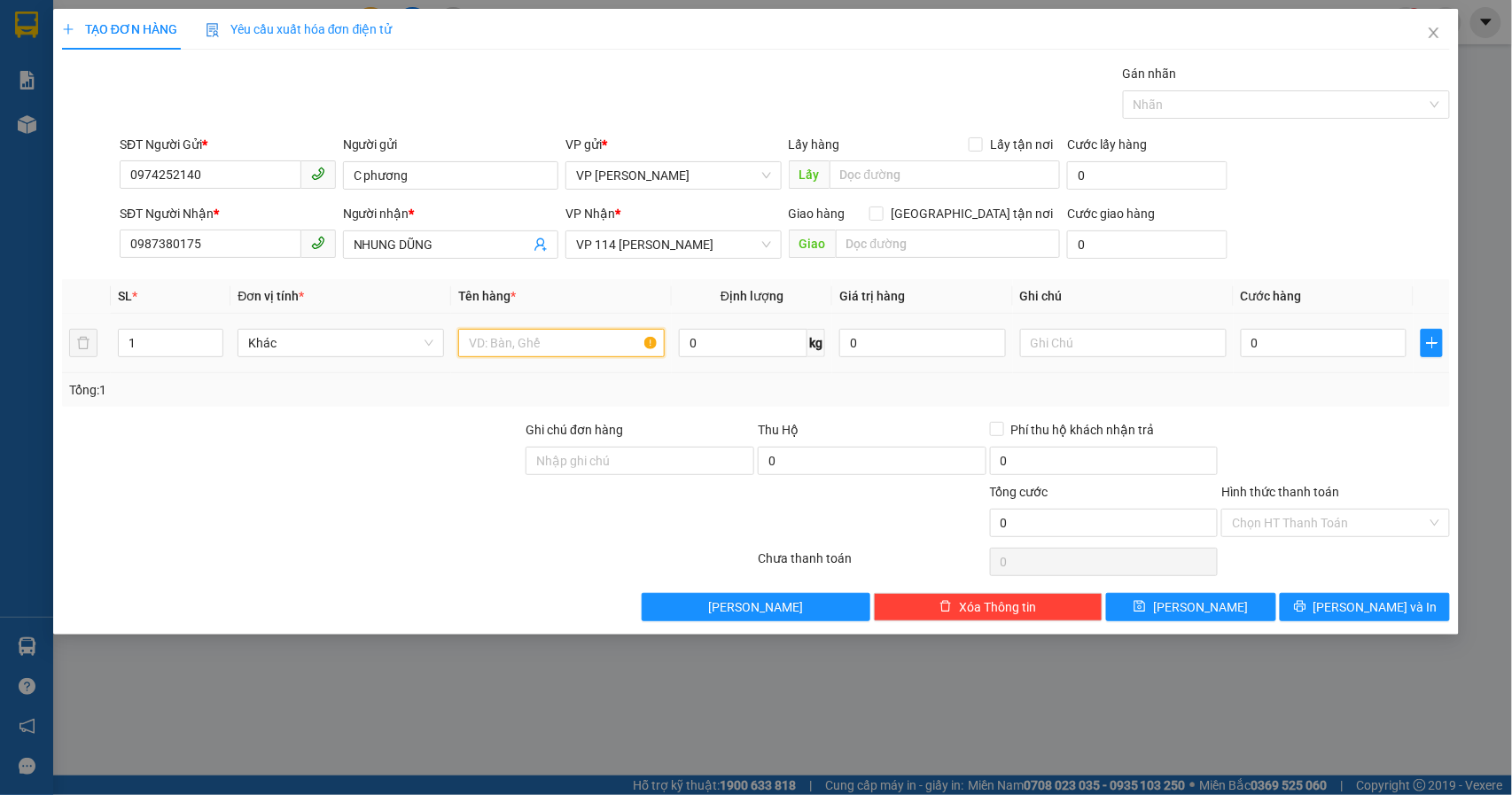
click at [539, 345] on input "text" at bounding box center [561, 342] width 206 height 28
click at [214, 349] on icon "down" at bounding box center [214, 349] width 6 height 6
type input "bọc Ni lông trắng"
drag, startPoint x: 174, startPoint y: 348, endPoint x: 107, endPoint y: 345, distance: 67.1
click at [108, 346] on tr "1 Khác bọc Ni lông trắng 0 kg 0 0" at bounding box center [756, 343] width 1388 height 60
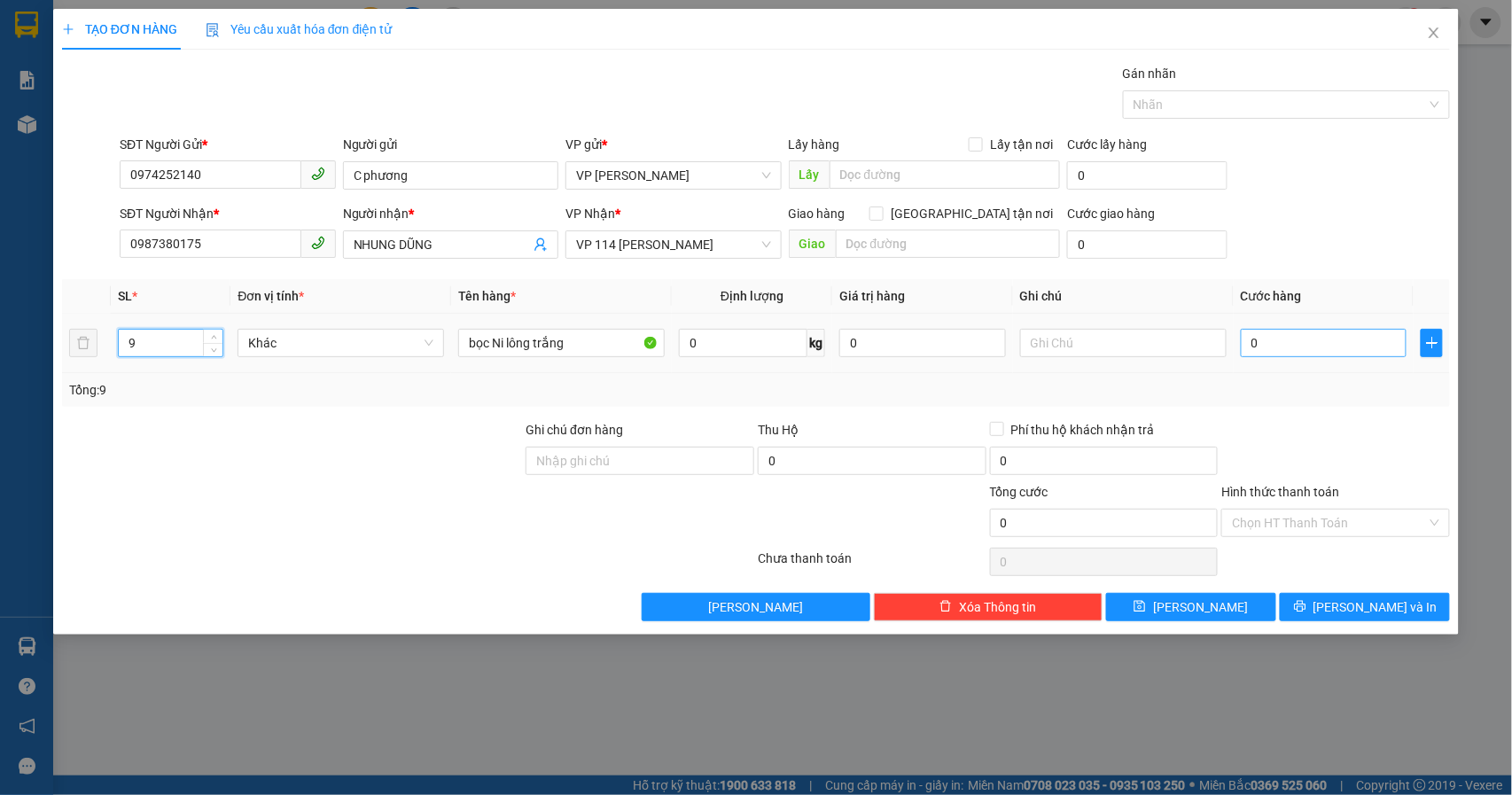
type input "9"
click at [1320, 349] on input "0" at bounding box center [1324, 342] width 167 height 28
type input "6"
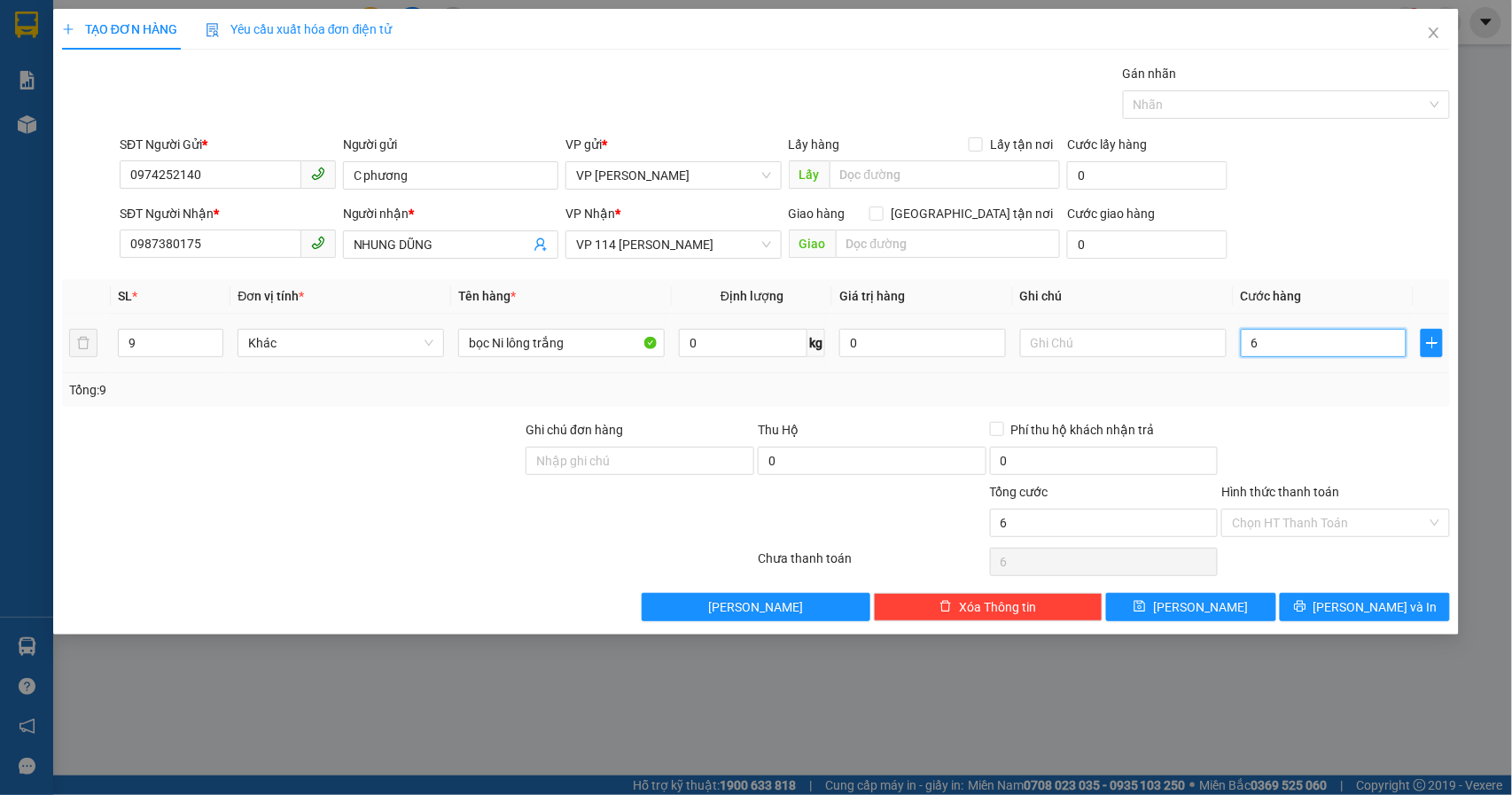
type input "63"
type input "630"
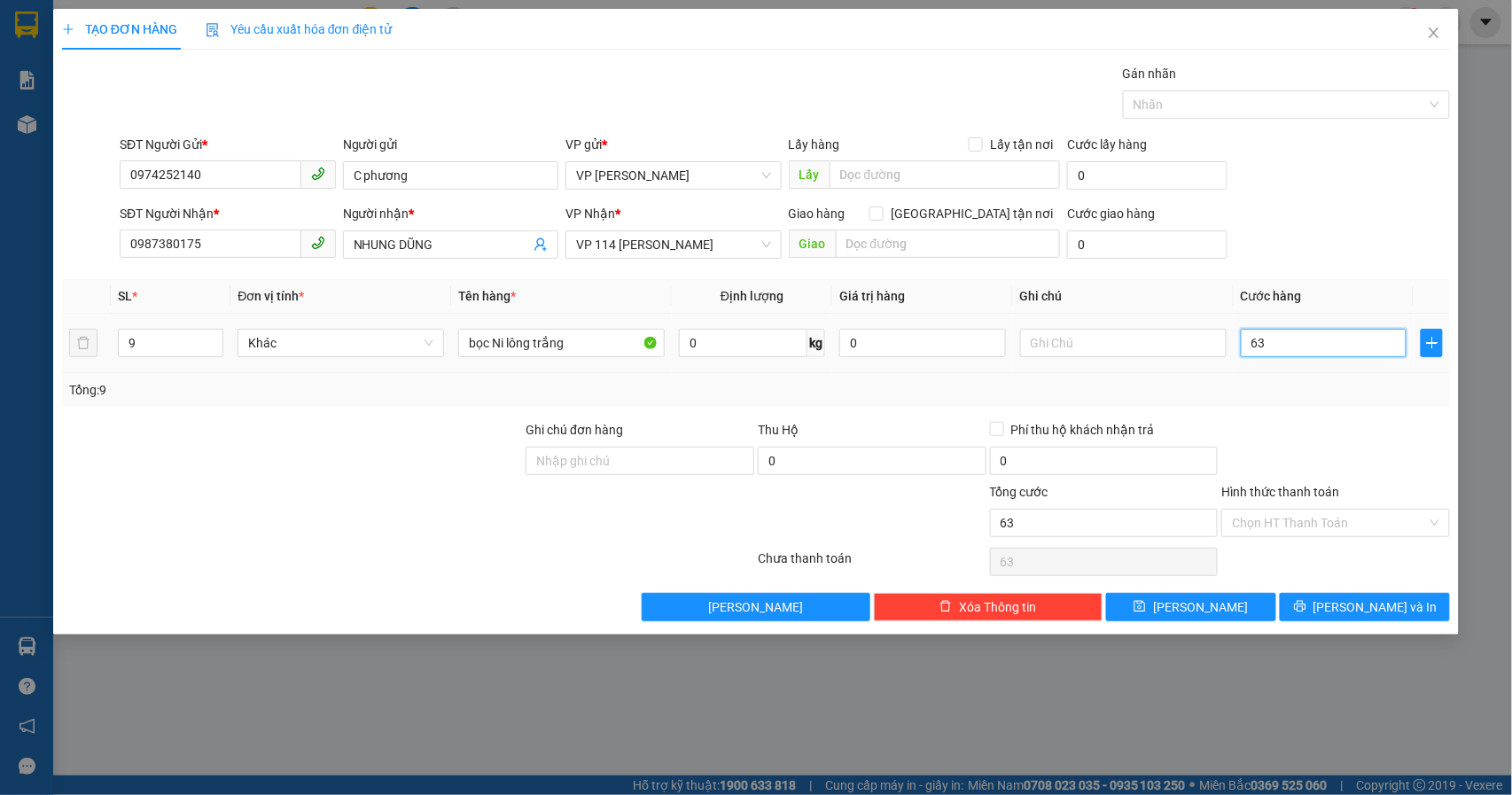
type input "630"
type input "6.300"
type input "63.000"
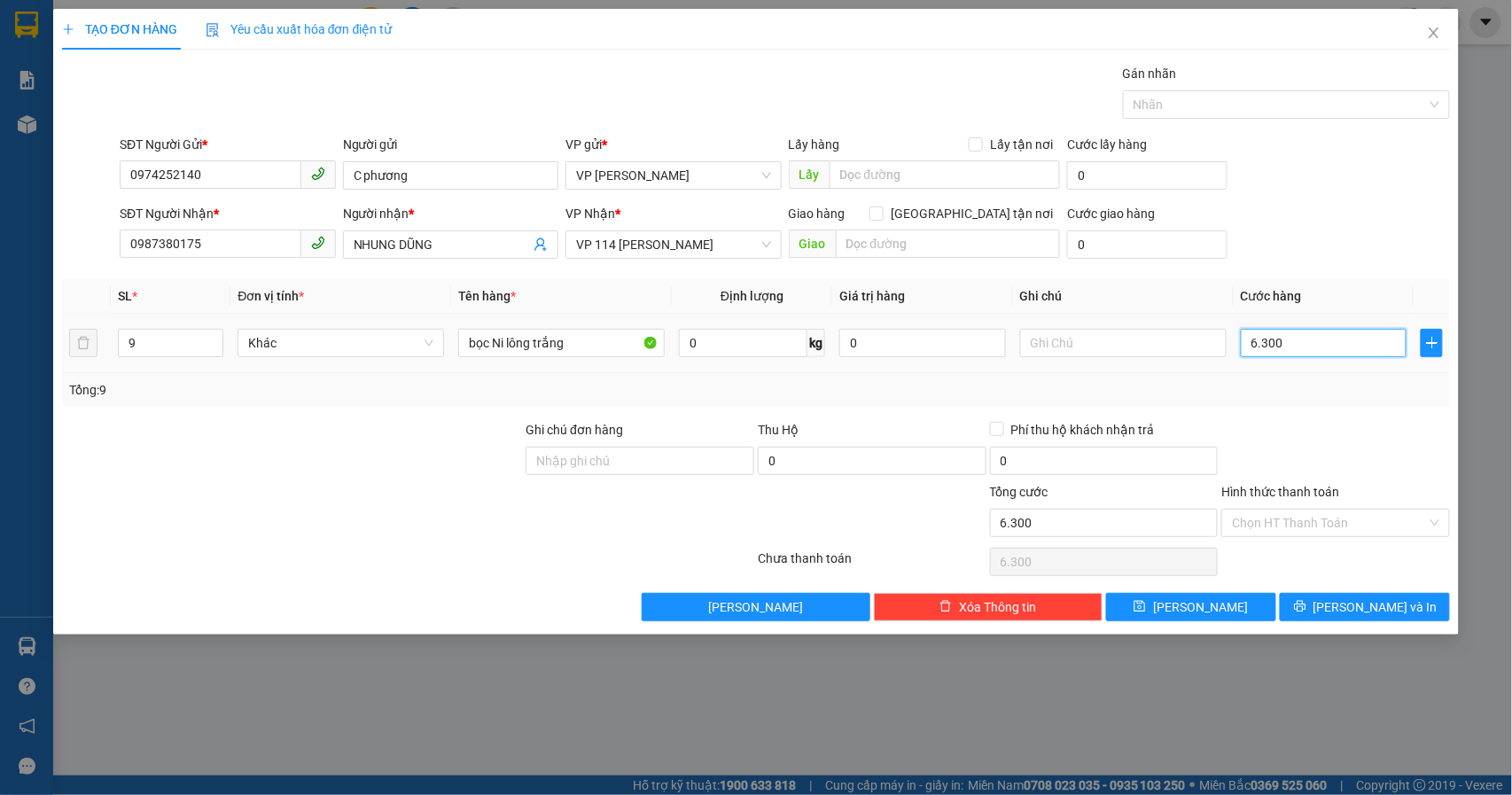
type input "63.000"
type input "630.000"
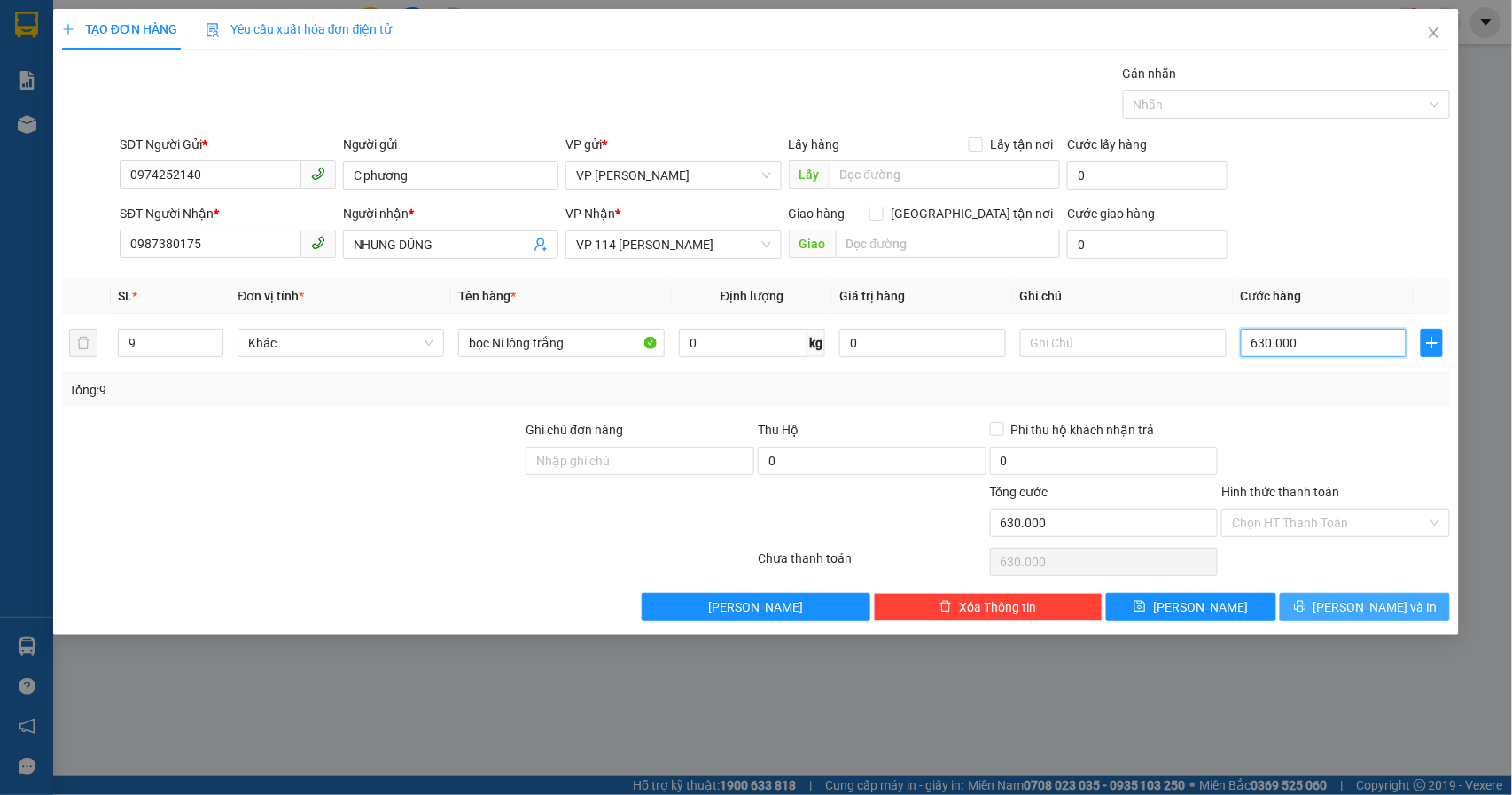
type input "630.000"
click at [1389, 611] on span "[PERSON_NAME] và In" at bounding box center [1374, 607] width 124 height 19
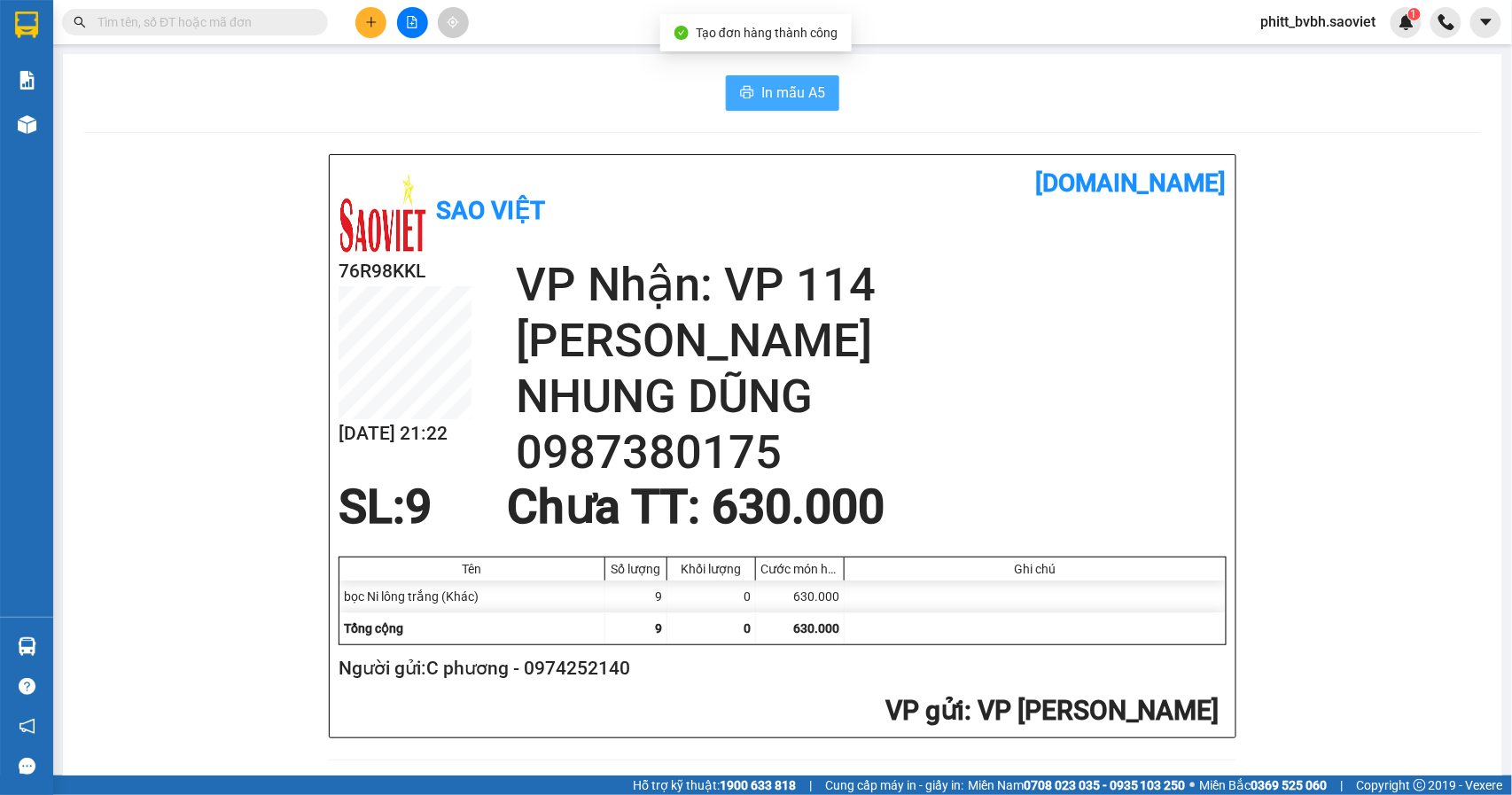
click at [780, 90] on span "In mẫu A5" at bounding box center [794, 93] width 64 height 22
click at [784, 93] on span "In mẫu A5" at bounding box center [794, 93] width 64 height 22
click at [785, 82] on span "In mẫu A5" at bounding box center [794, 93] width 64 height 22
click at [1471, 125] on div "In mẫu A5 Sao Việt [DOMAIN_NAME] 76R98KKL [DATE] 21:24 VP Nhận: VP 114 [PERSON_…" at bounding box center [783, 767] width 1439 height 1426
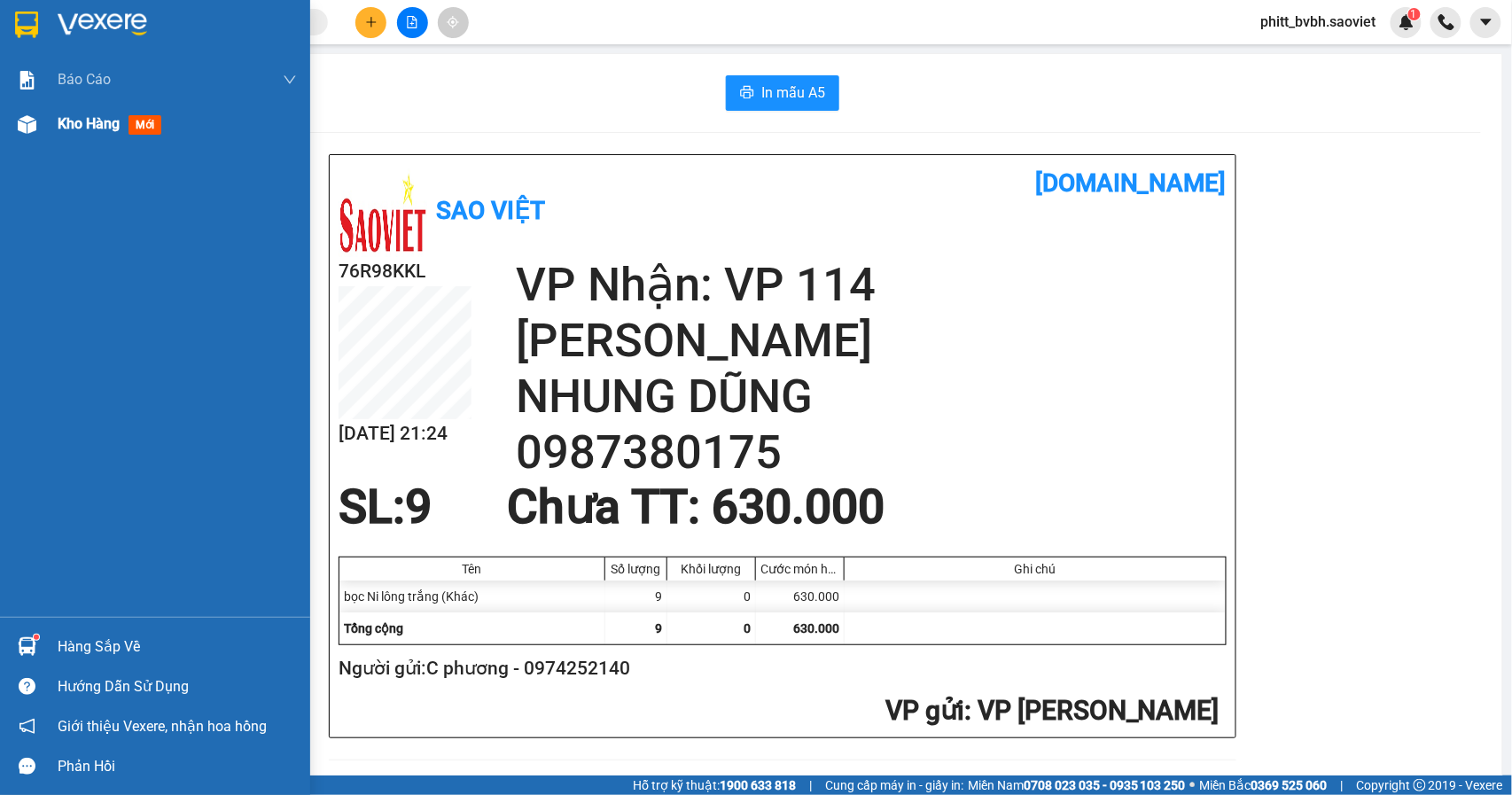
click at [100, 120] on span "Kho hàng" at bounding box center [89, 124] width 62 height 17
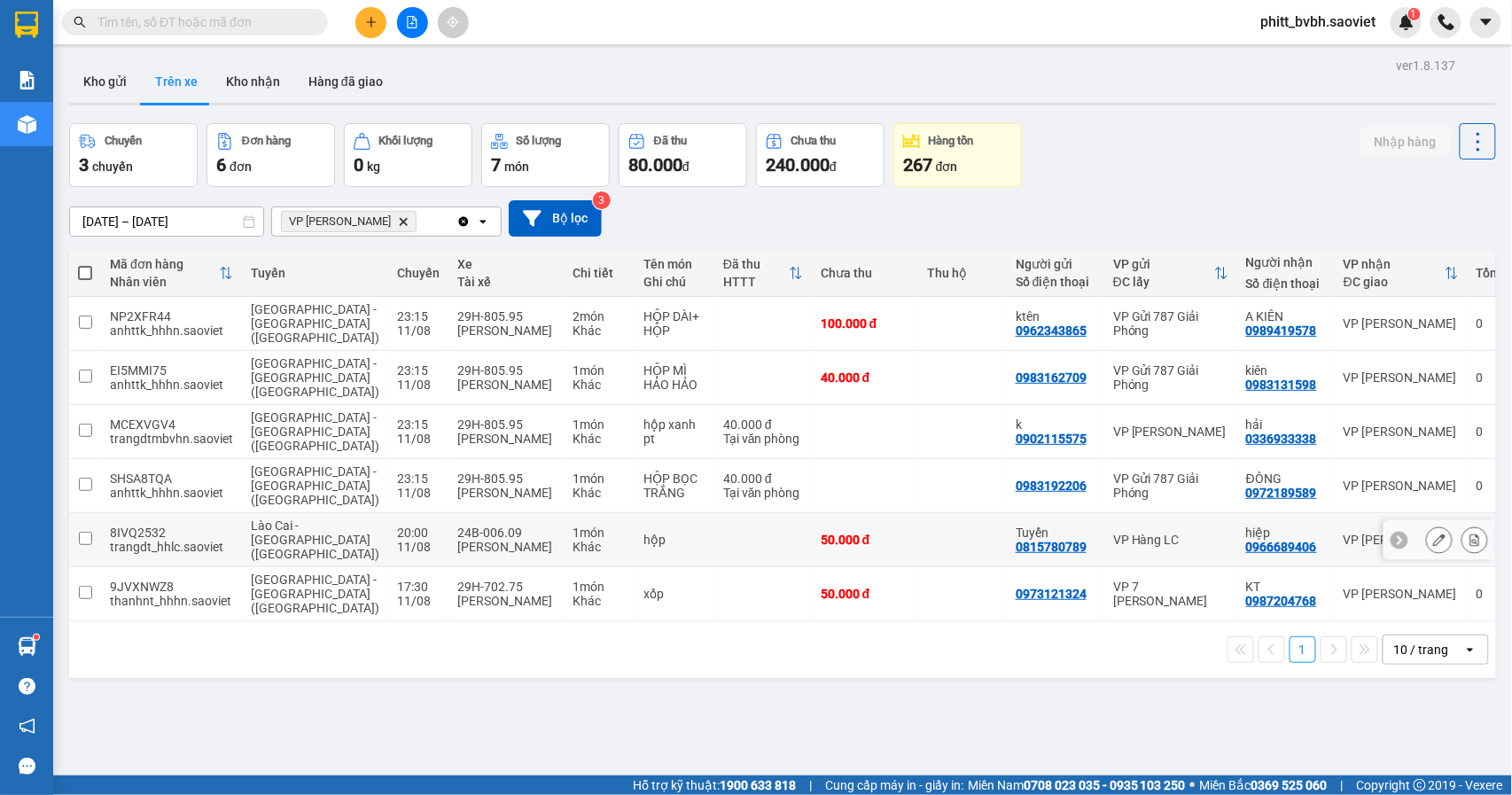
click at [1025, 540] on div "0815780789" at bounding box center [1051, 546] width 71 height 14
click at [643, 532] on div "hộp" at bounding box center [674, 539] width 62 height 14
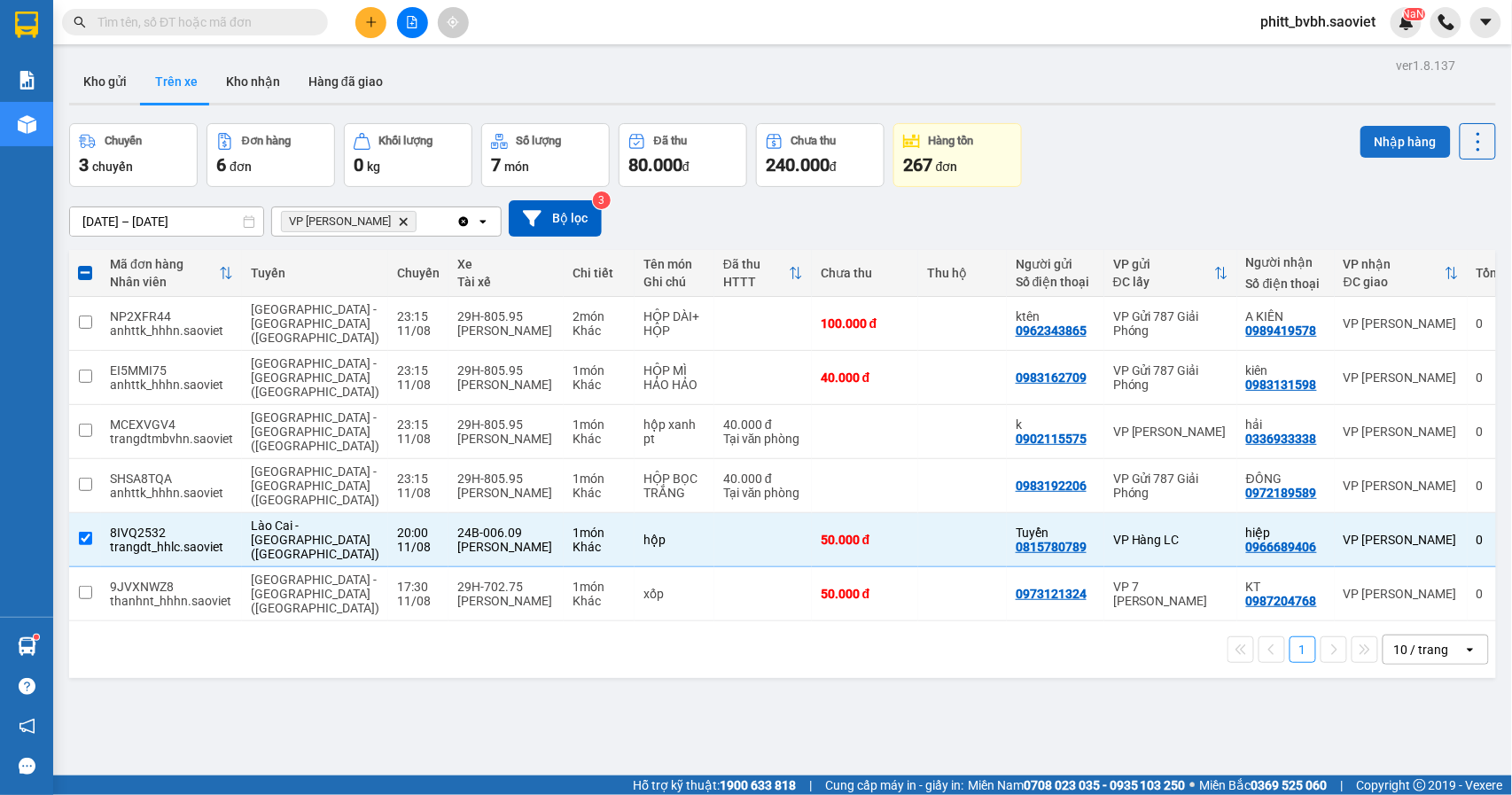
click at [1391, 140] on button "Nhập hàng" at bounding box center [1405, 141] width 91 height 32
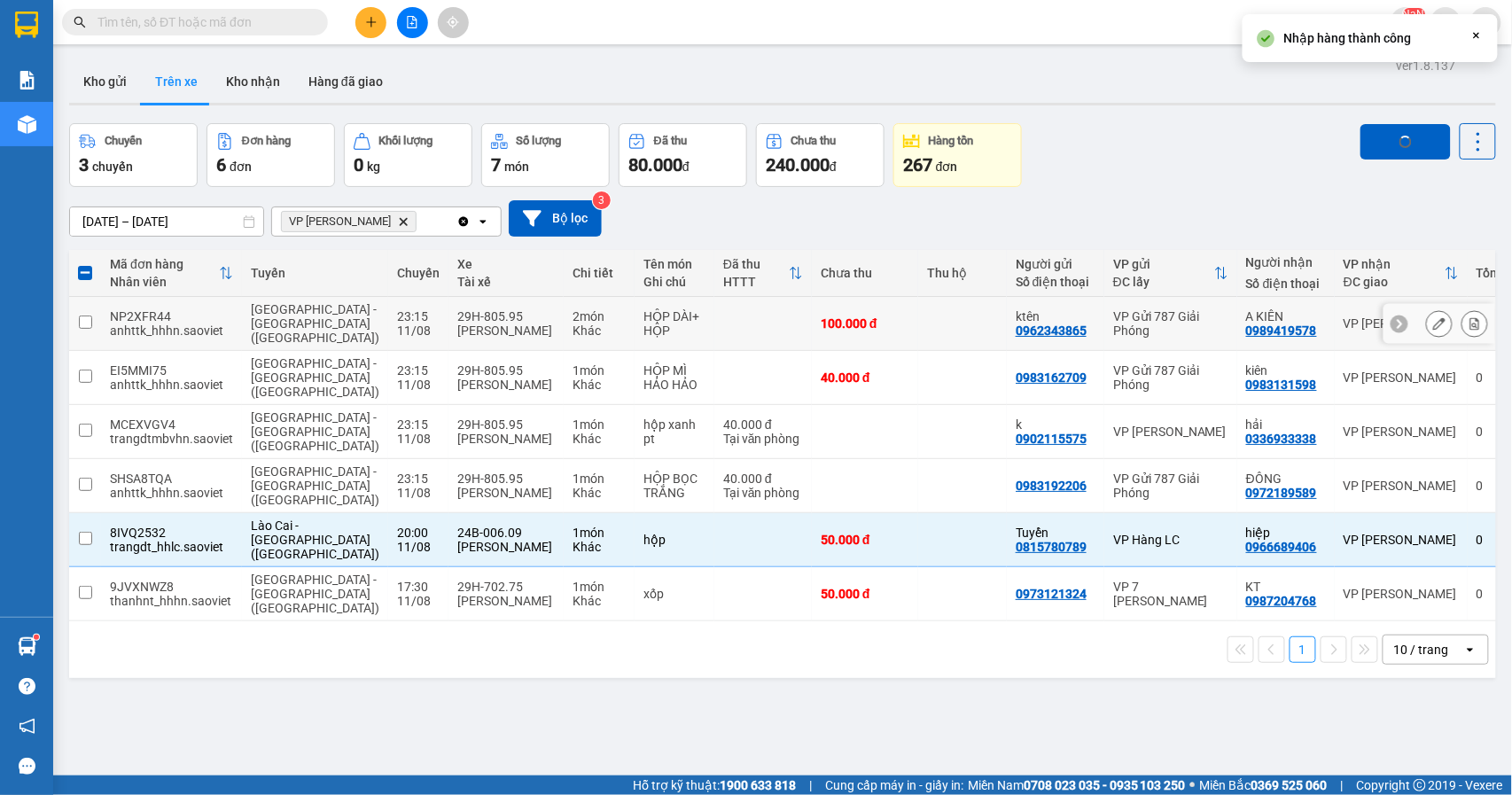
checkbox input "false"
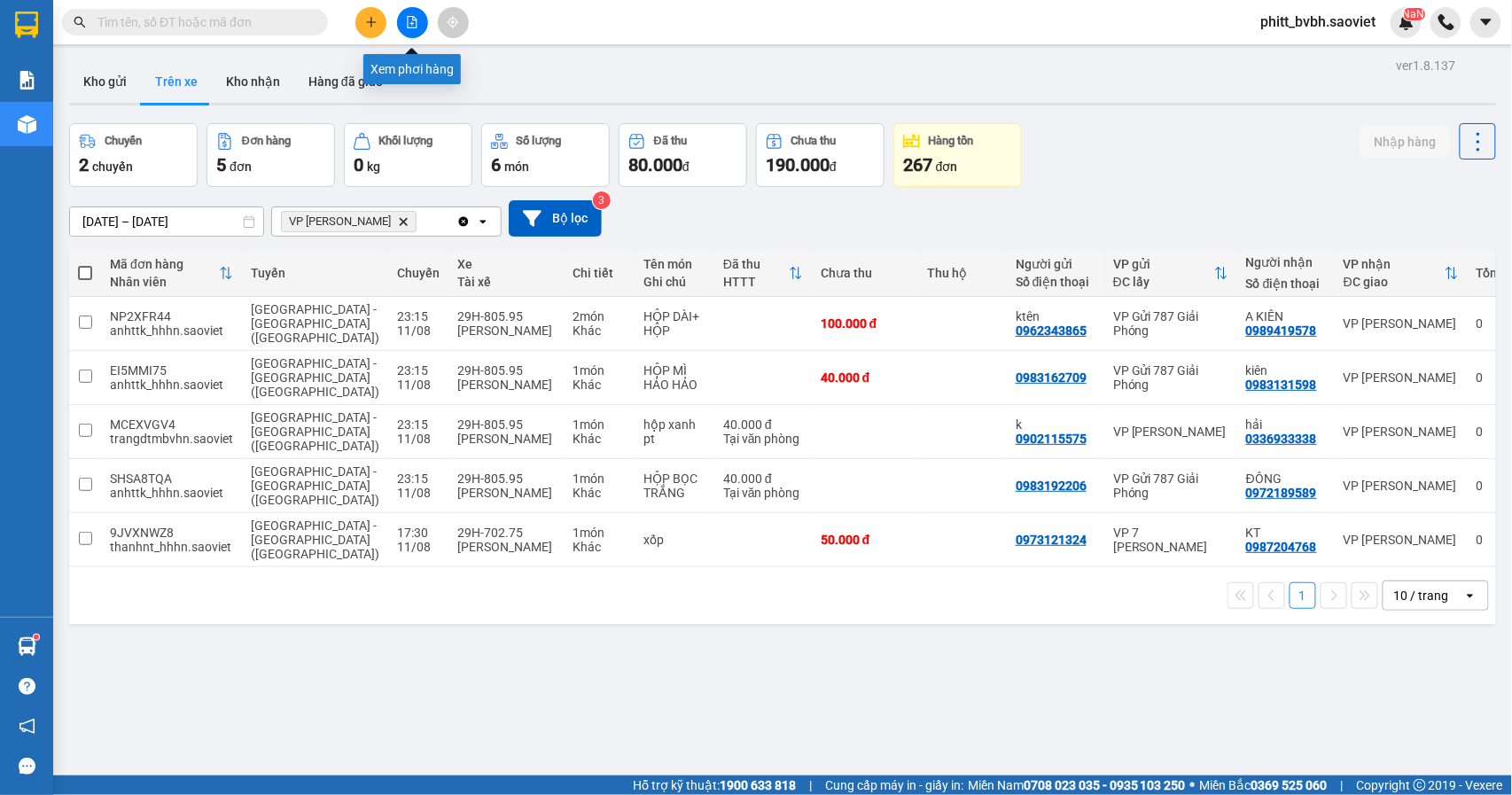
click at [415, 14] on button at bounding box center [413, 23] width 31 height 31
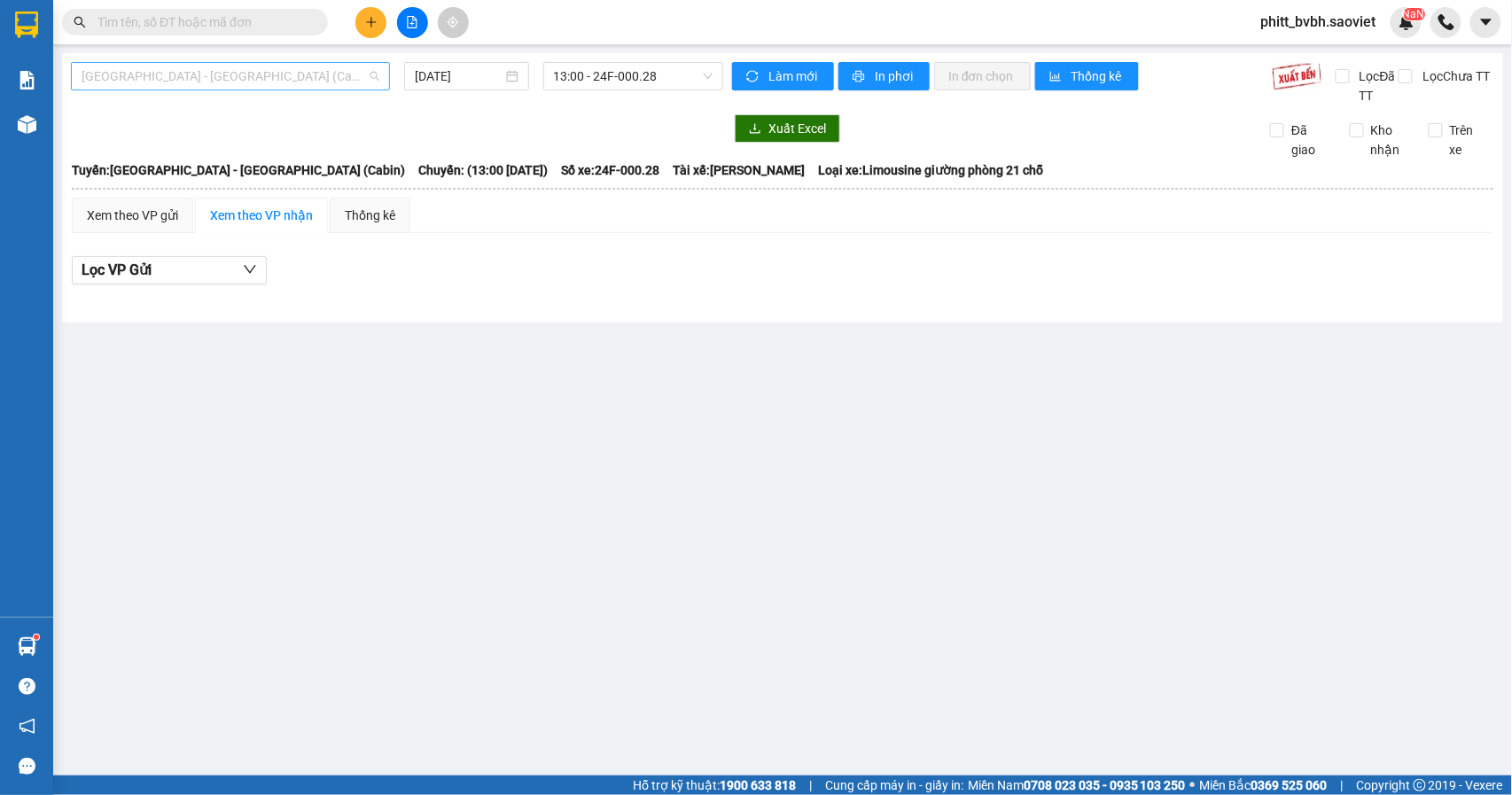
click at [221, 80] on span "[GEOGRAPHIC_DATA] - [GEOGRAPHIC_DATA] (Cabin)" at bounding box center [230, 76] width 297 height 27
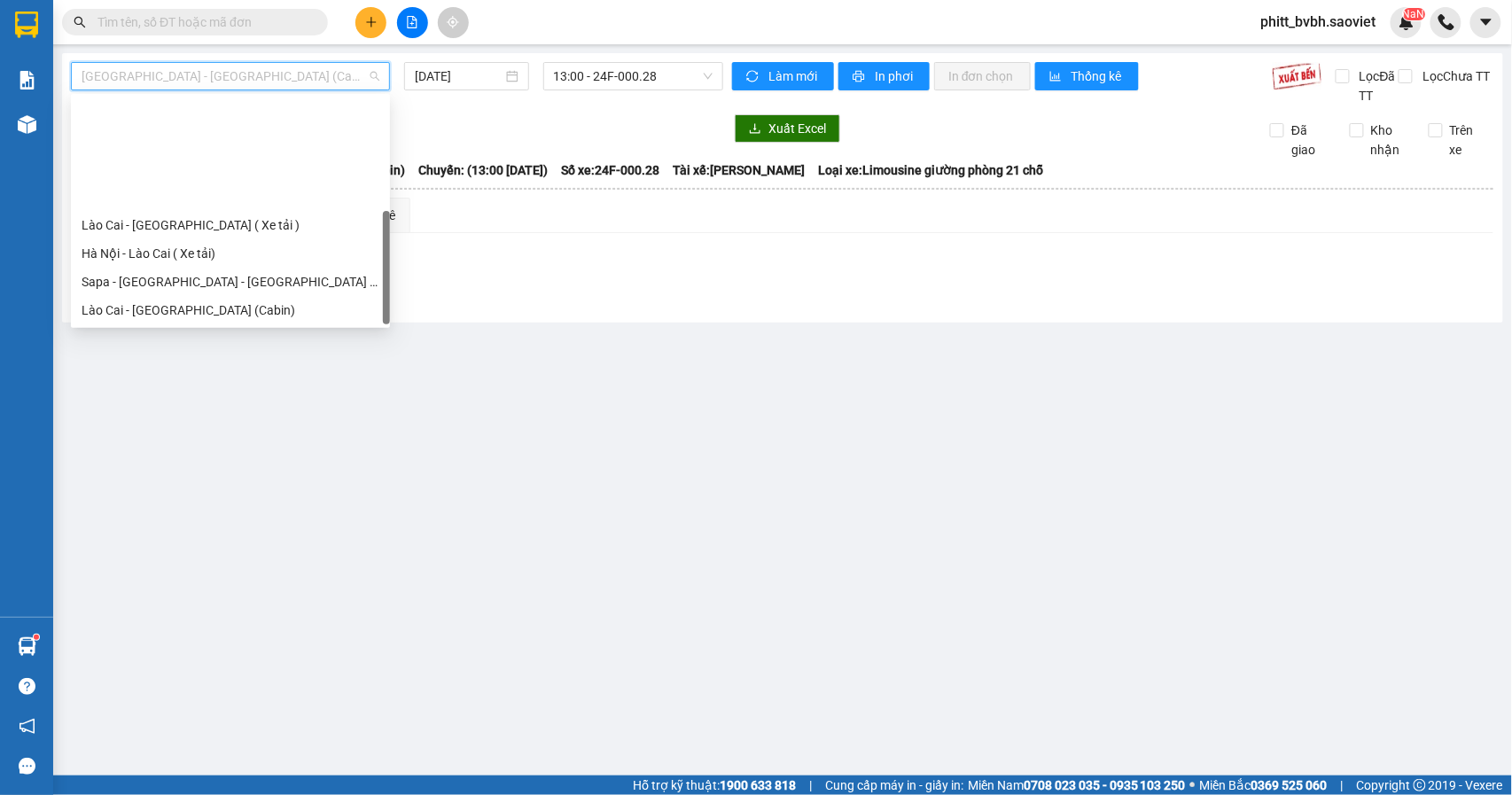
scroll to position [142, 0]
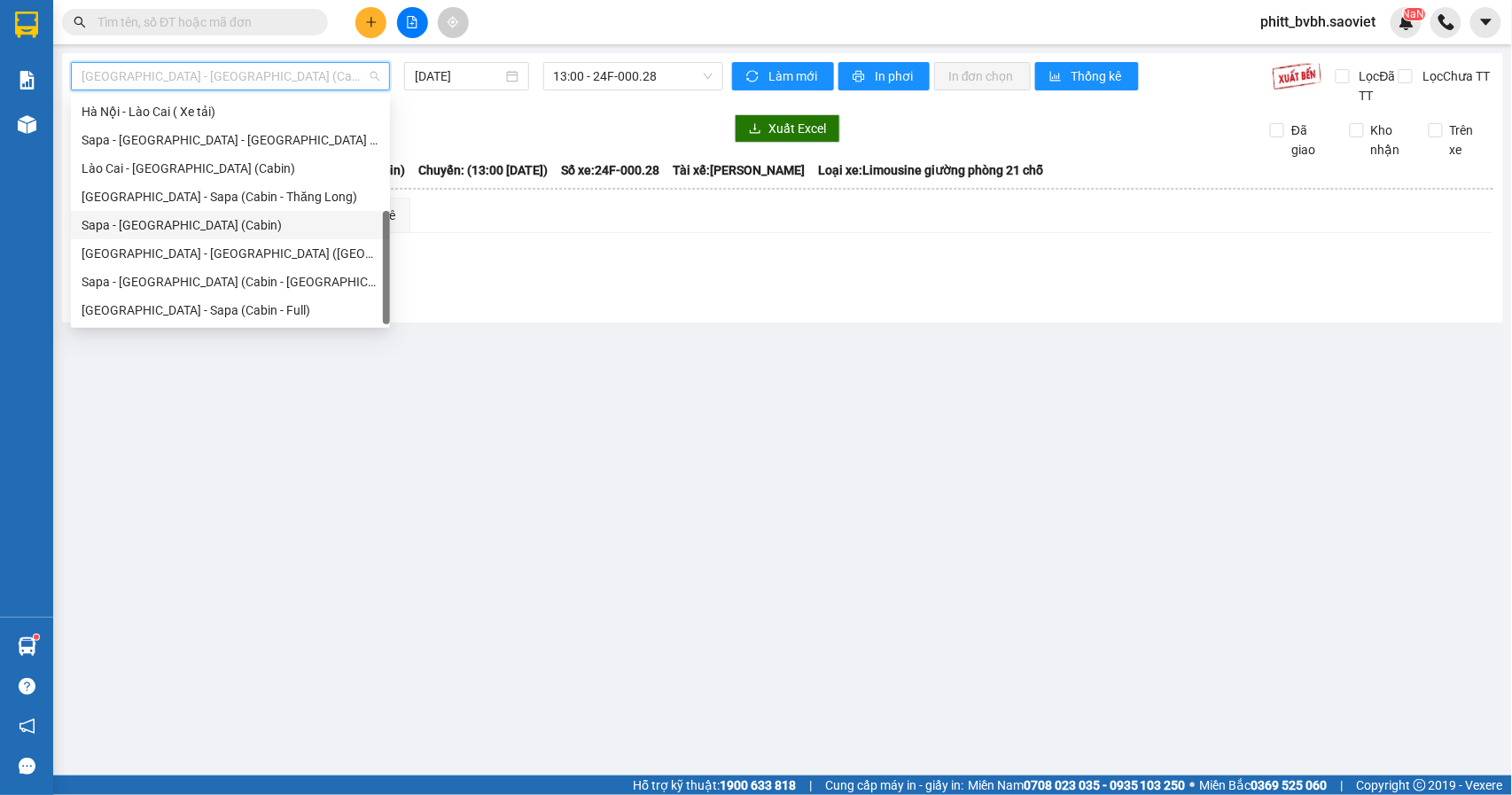
click at [156, 218] on div "Sapa - [GEOGRAPHIC_DATA] (Cabin)" at bounding box center [230, 225] width 297 height 19
type input "[DATE]"
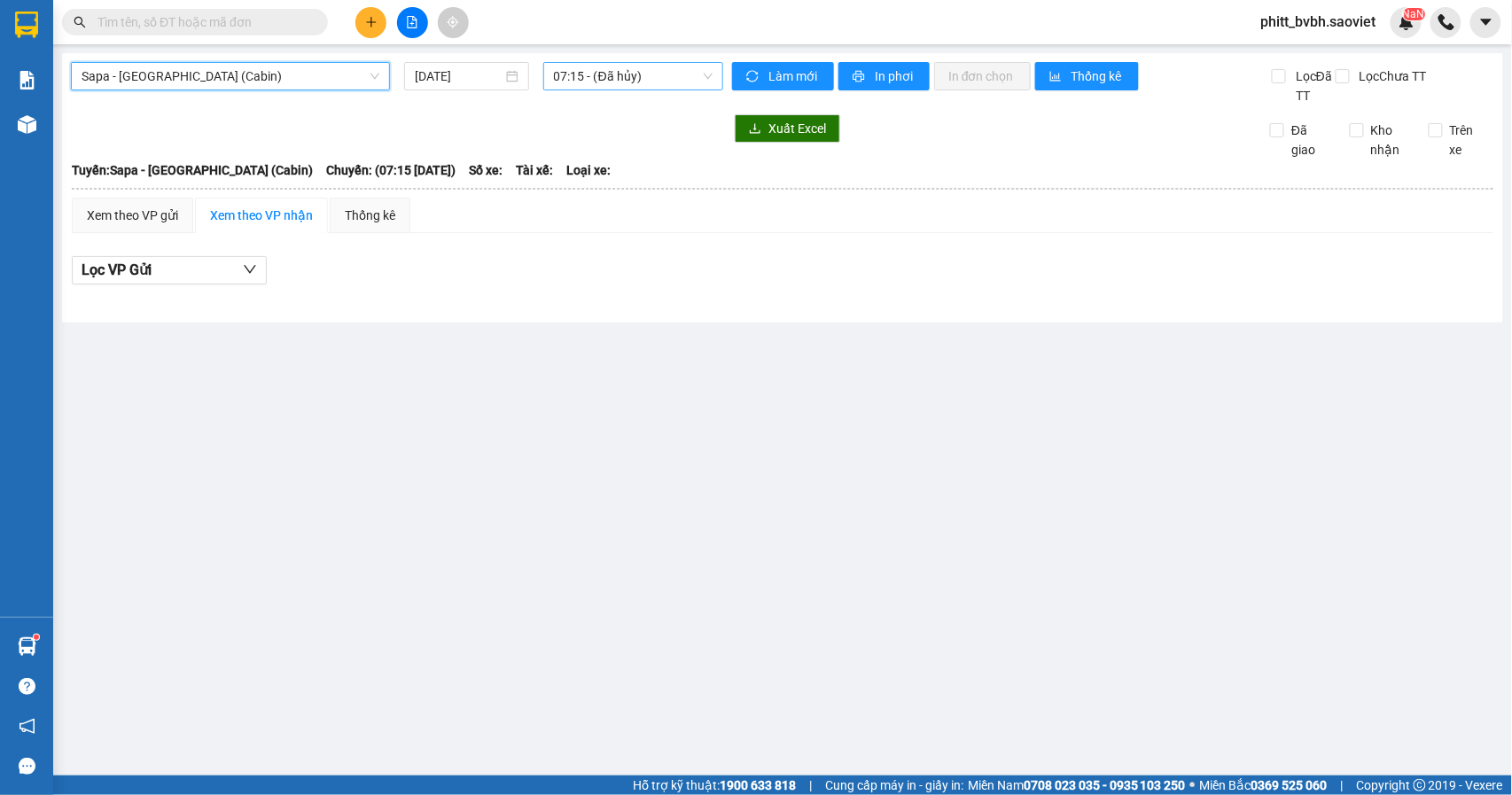
click at [664, 74] on span "07:15 - (Đã hủy)" at bounding box center [633, 76] width 159 height 27
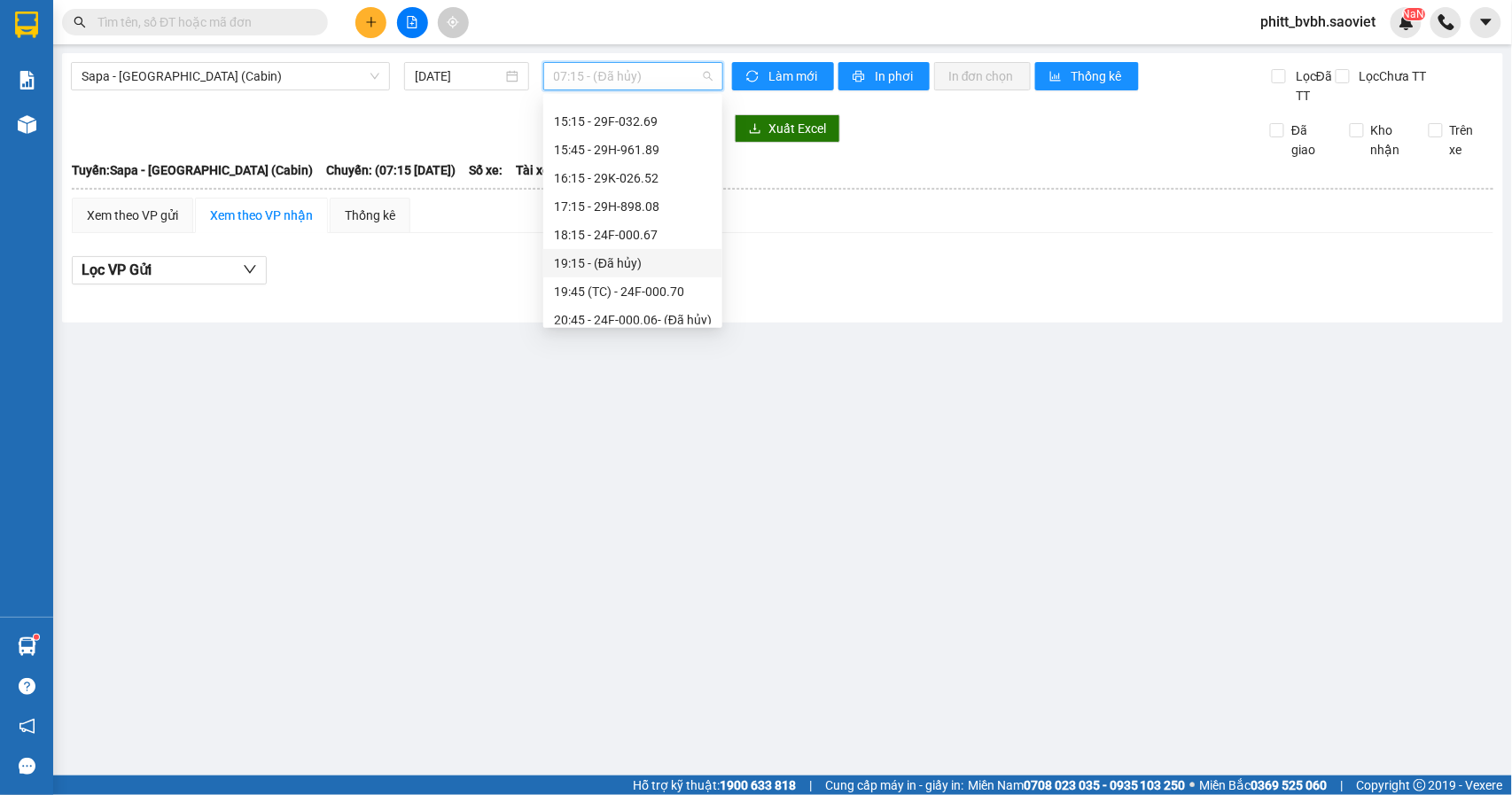
scroll to position [590, 0]
click at [662, 286] on div "22:45 - 29H-999.77" at bounding box center [633, 286] width 158 height 19
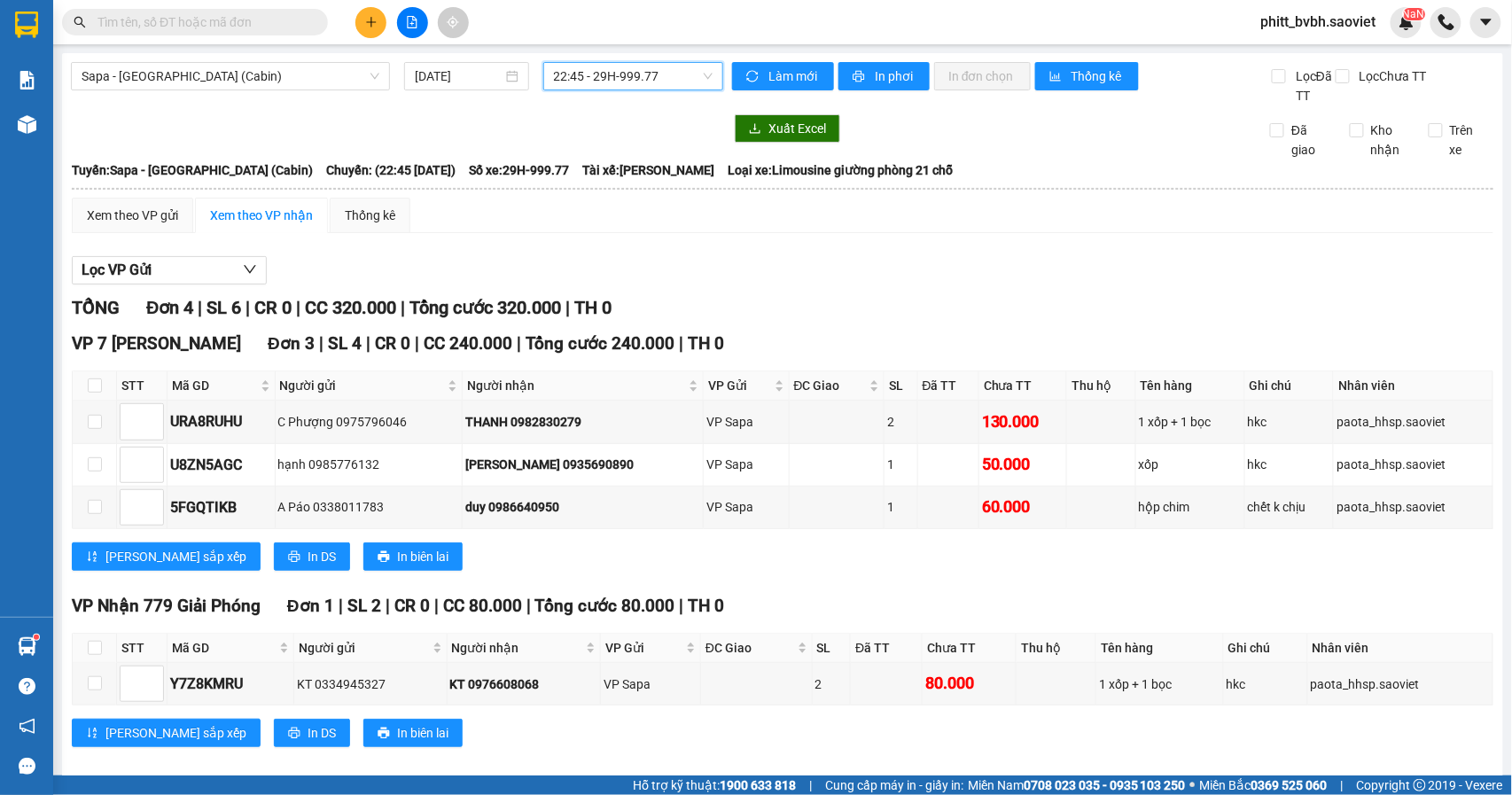
click at [682, 74] on span "22:45 - 29H-999.77" at bounding box center [633, 76] width 159 height 27
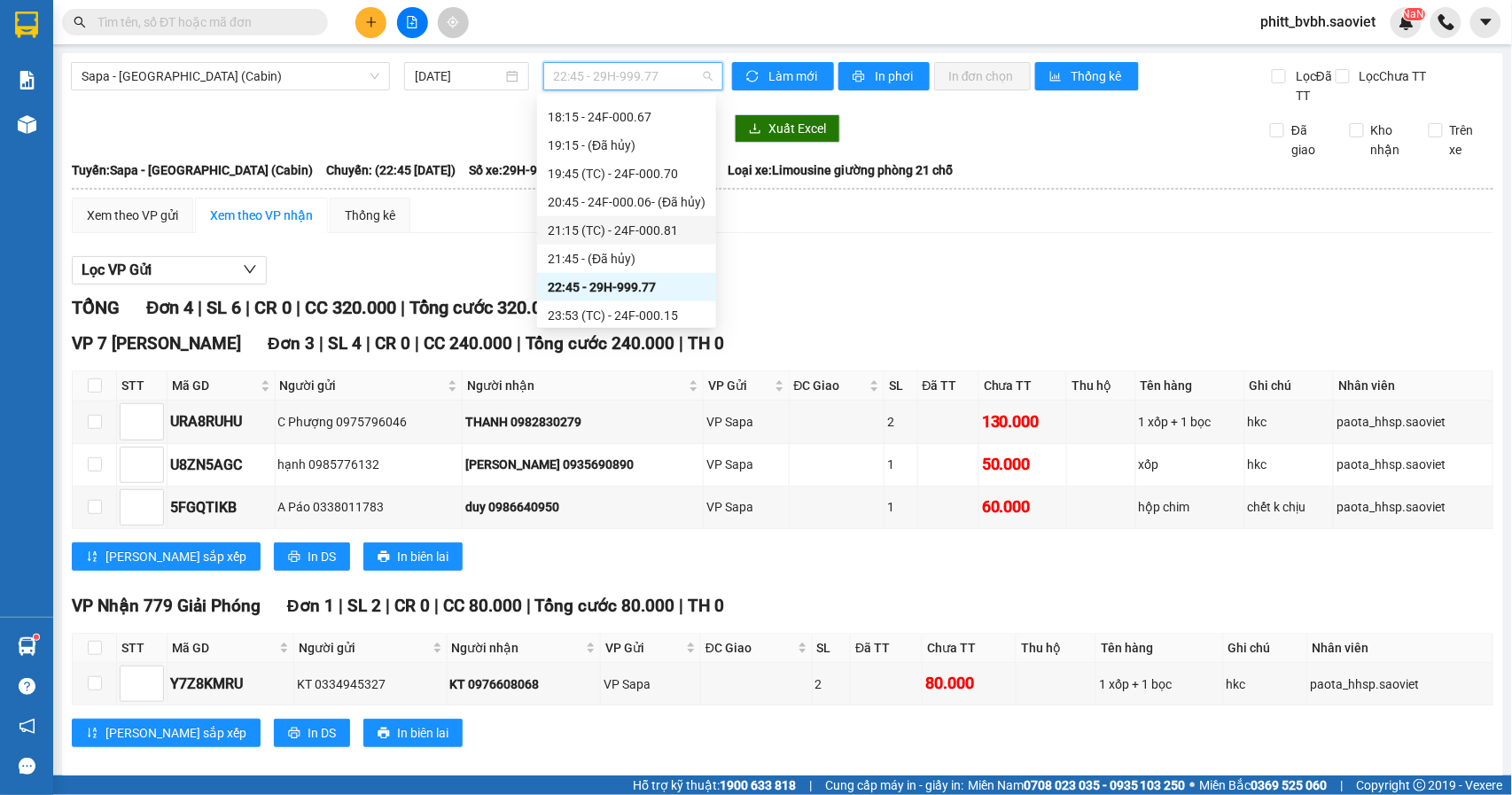
click at [674, 229] on div "21:15 (TC) - 24F-000.81" at bounding box center [627, 230] width 158 height 19
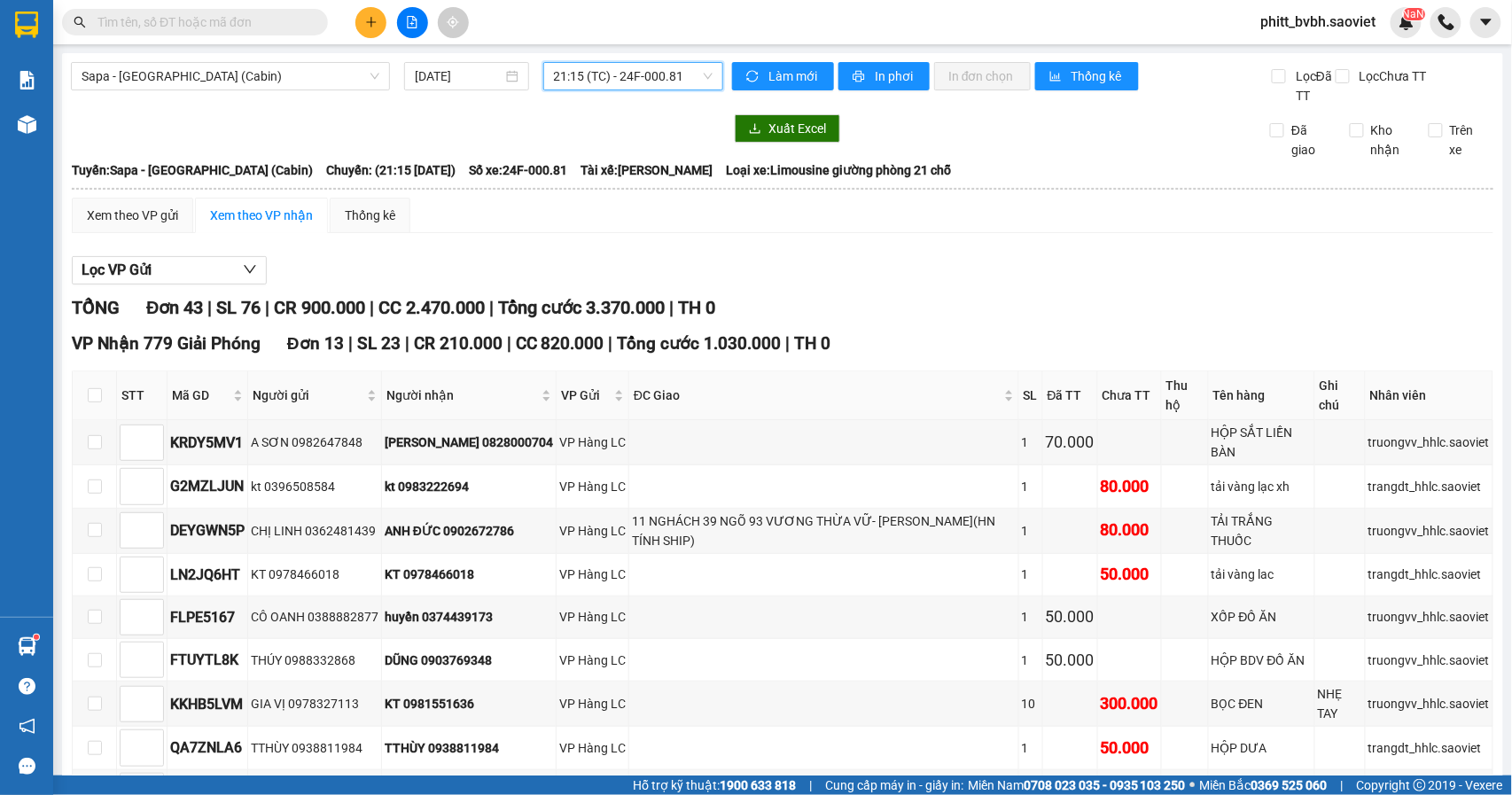
click at [620, 75] on span "21:15 (TC) - 24F-000.81" at bounding box center [633, 76] width 159 height 27
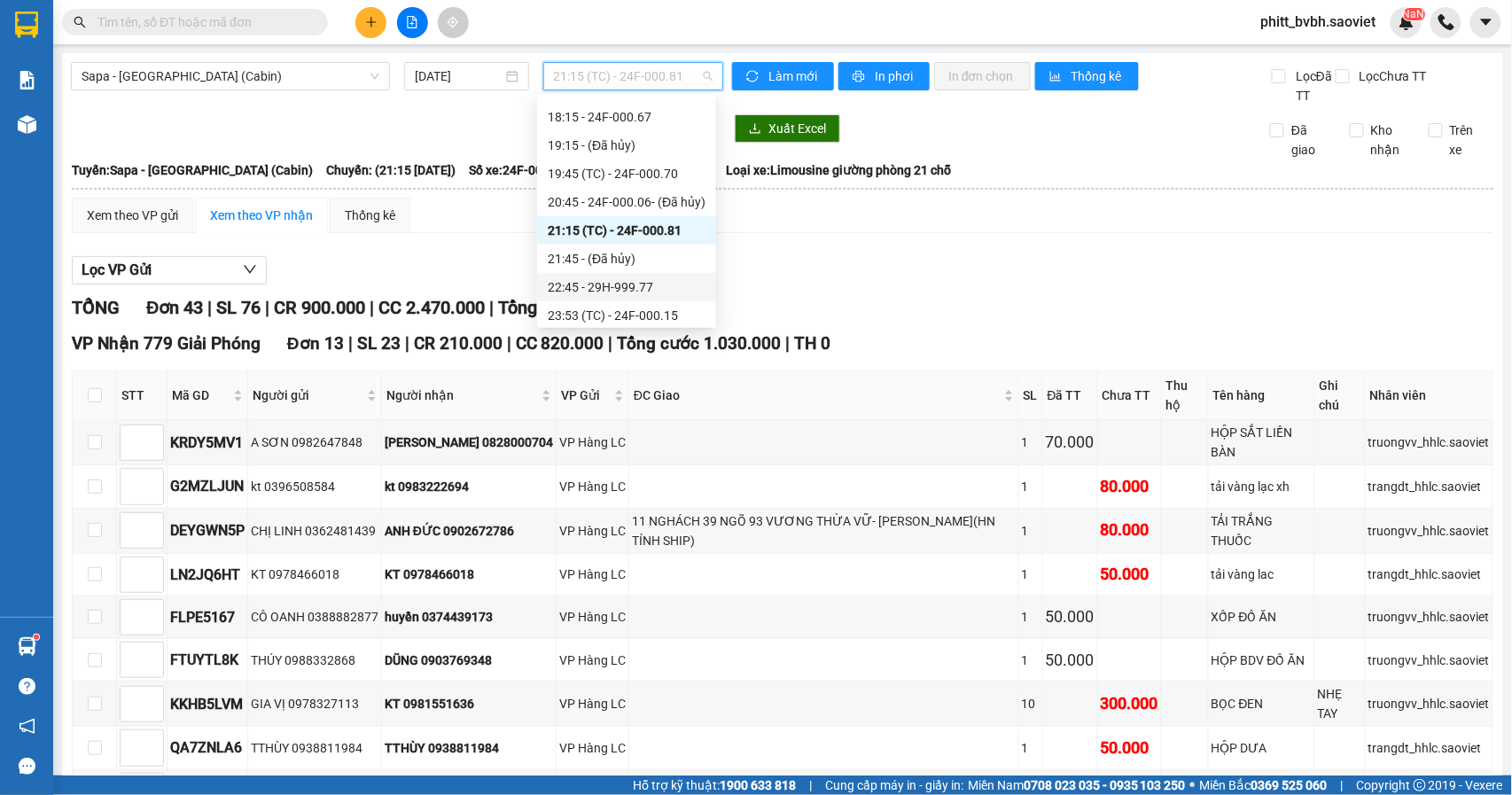
click at [646, 274] on div "22:45 - 29H-999.77" at bounding box center [626, 286] width 179 height 28
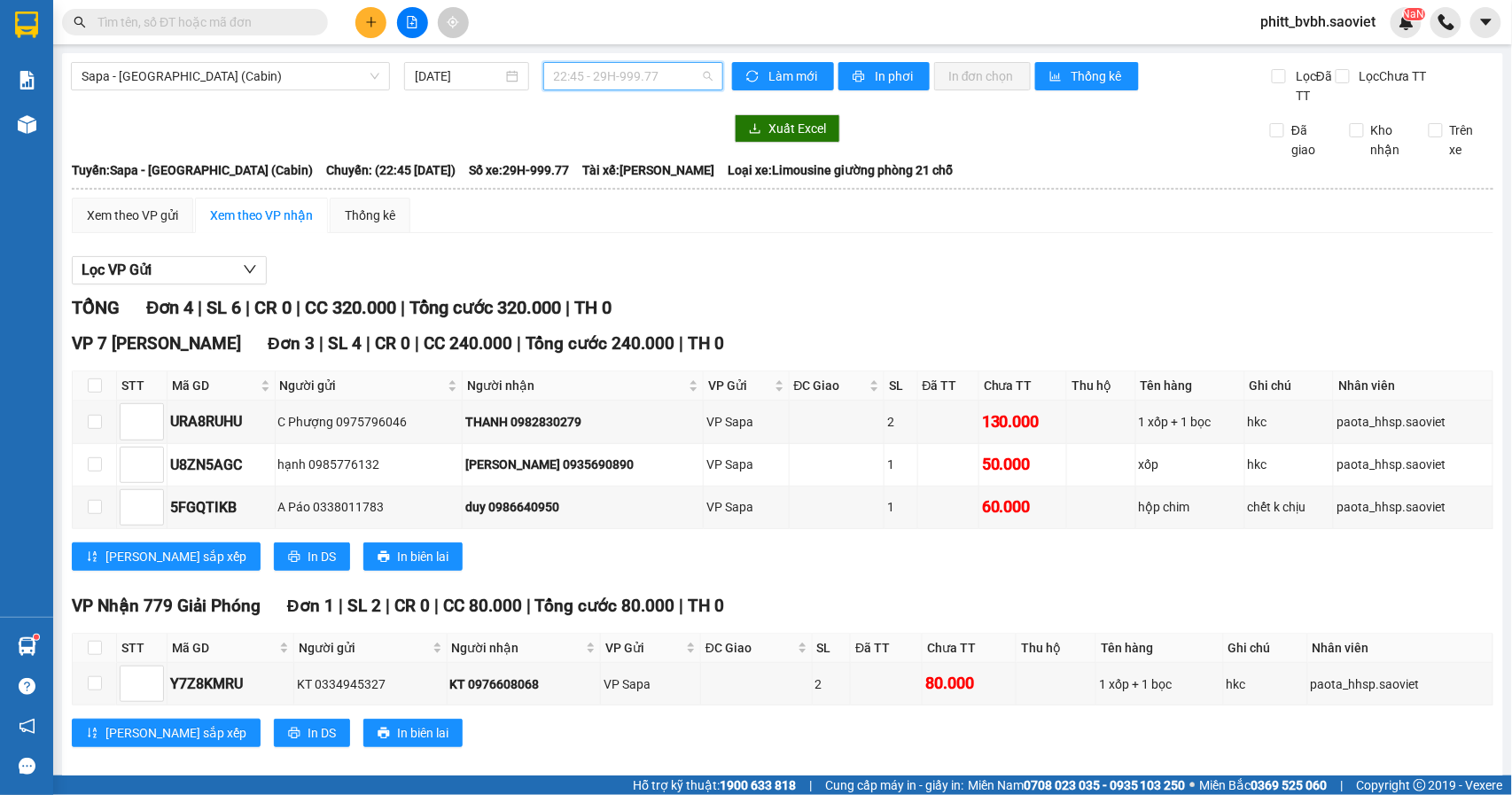
click at [672, 79] on span "22:45 - 29H-999.77" at bounding box center [633, 76] width 159 height 27
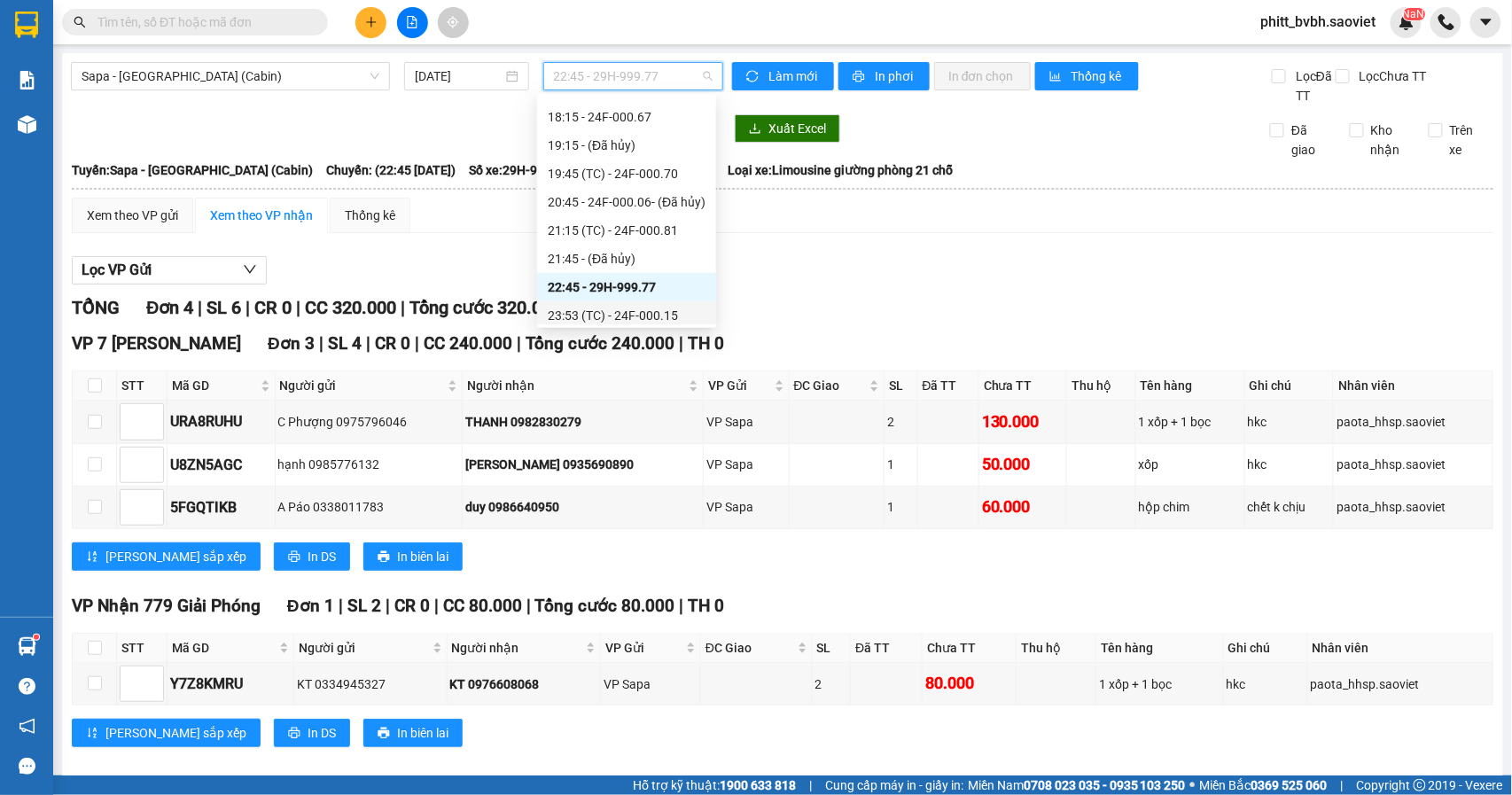
click at [646, 313] on div "23:53 (TC) - 24F-000.15" at bounding box center [627, 315] width 158 height 19
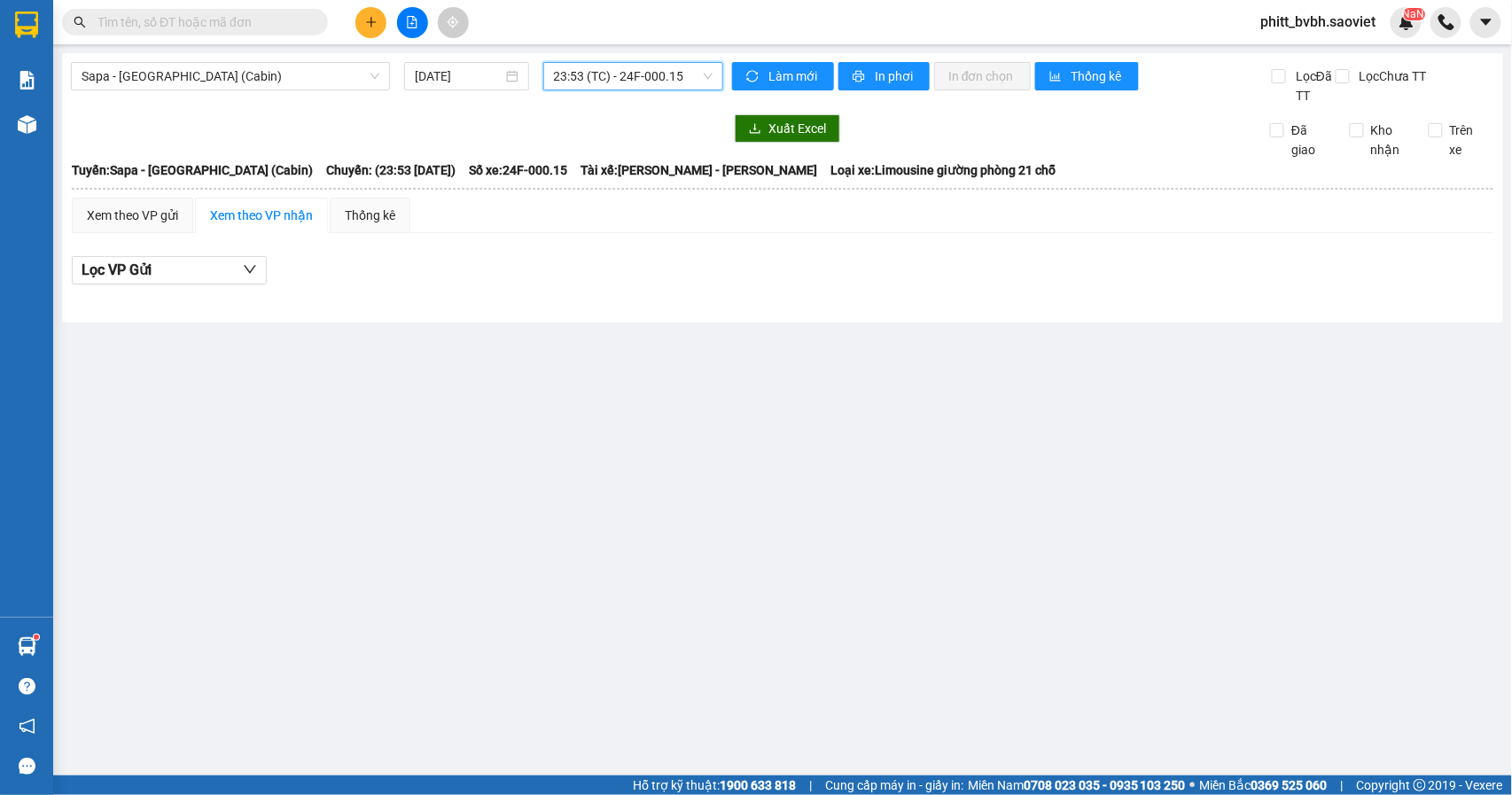
click at [678, 74] on span "23:53 (TC) - 24F-000.15" at bounding box center [633, 76] width 159 height 27
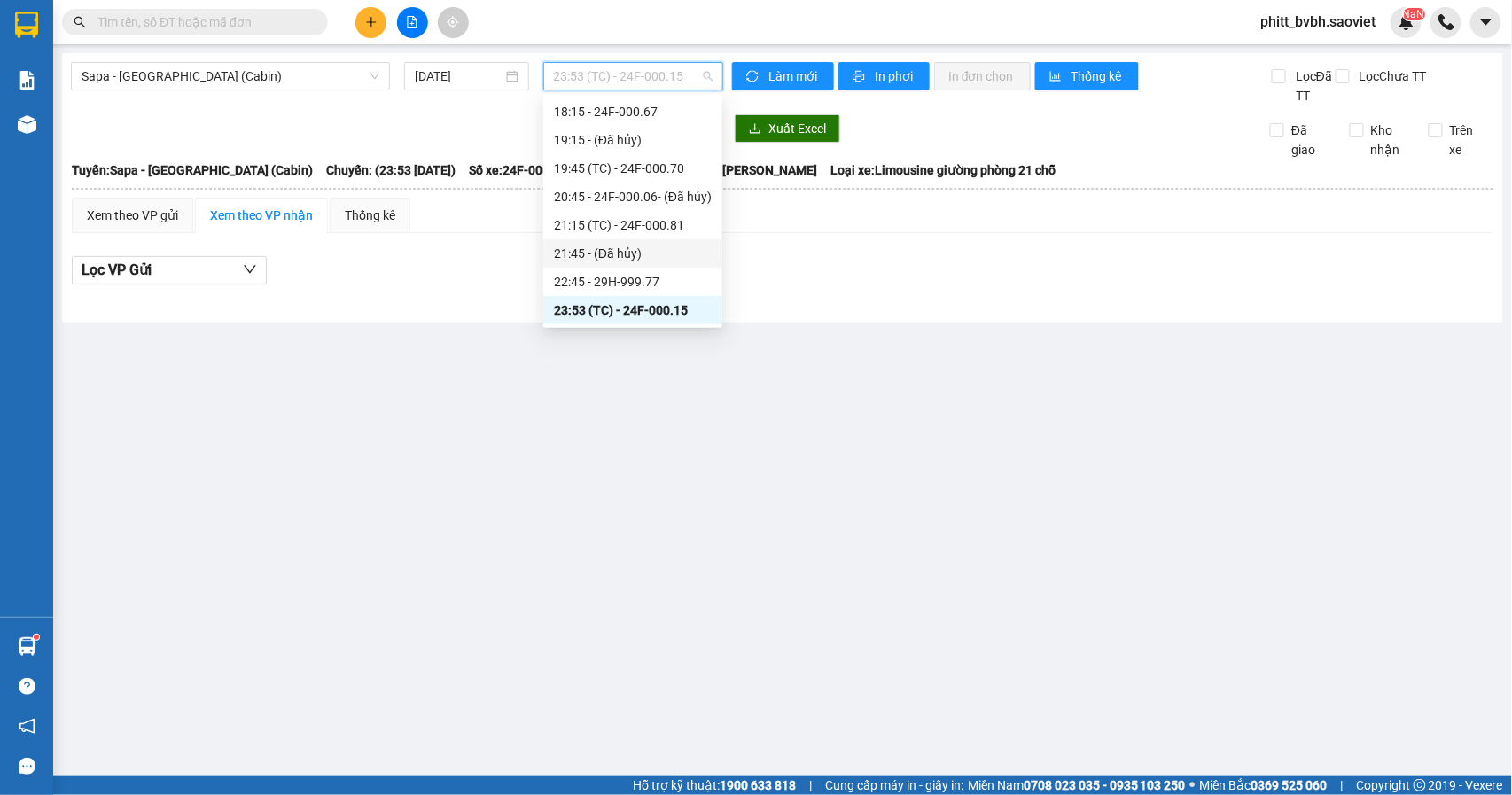
scroll to position [737, 0]
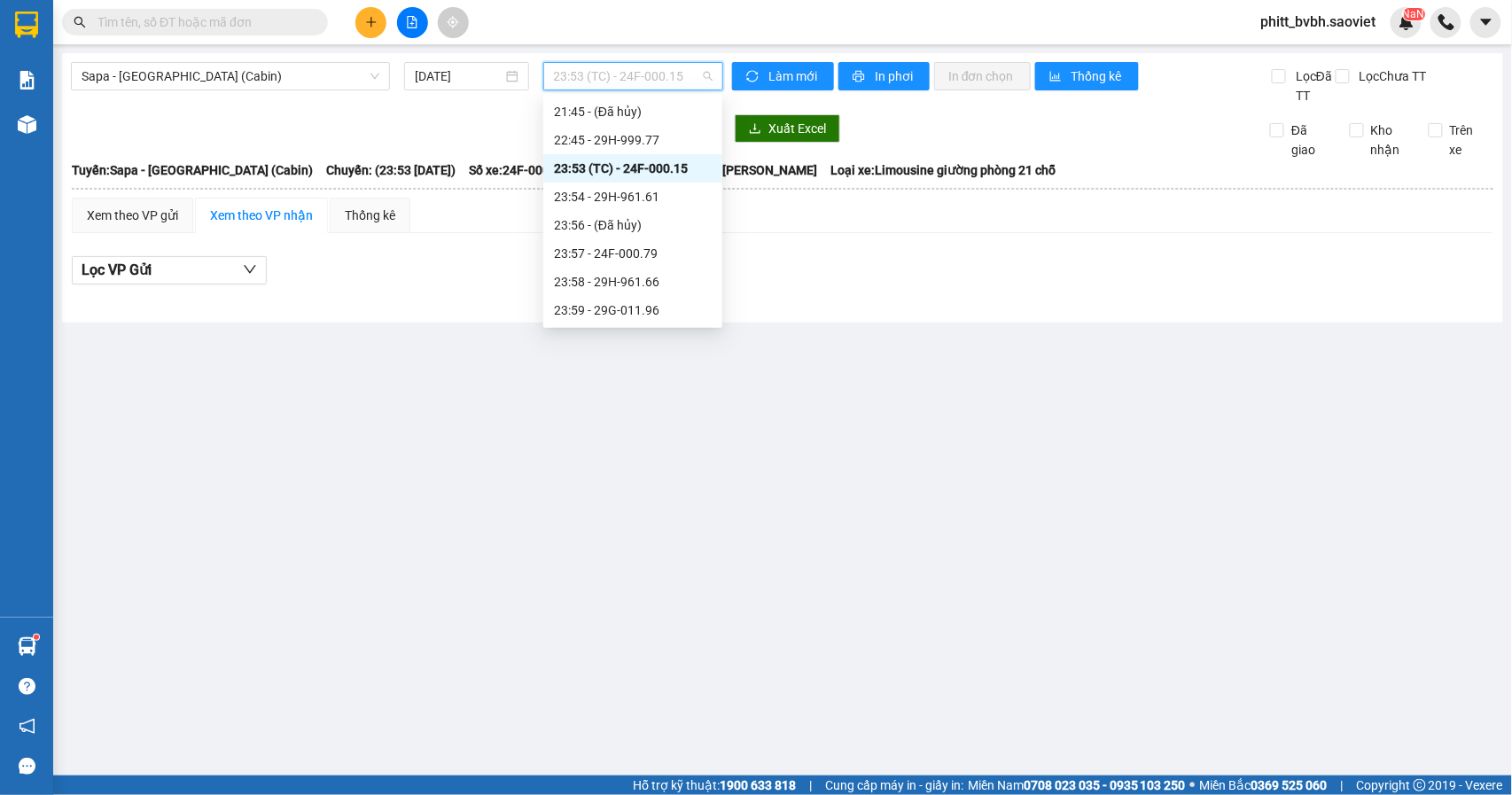
click at [666, 165] on div "23:53 (TC) - 24F-000.15" at bounding box center [633, 168] width 158 height 19
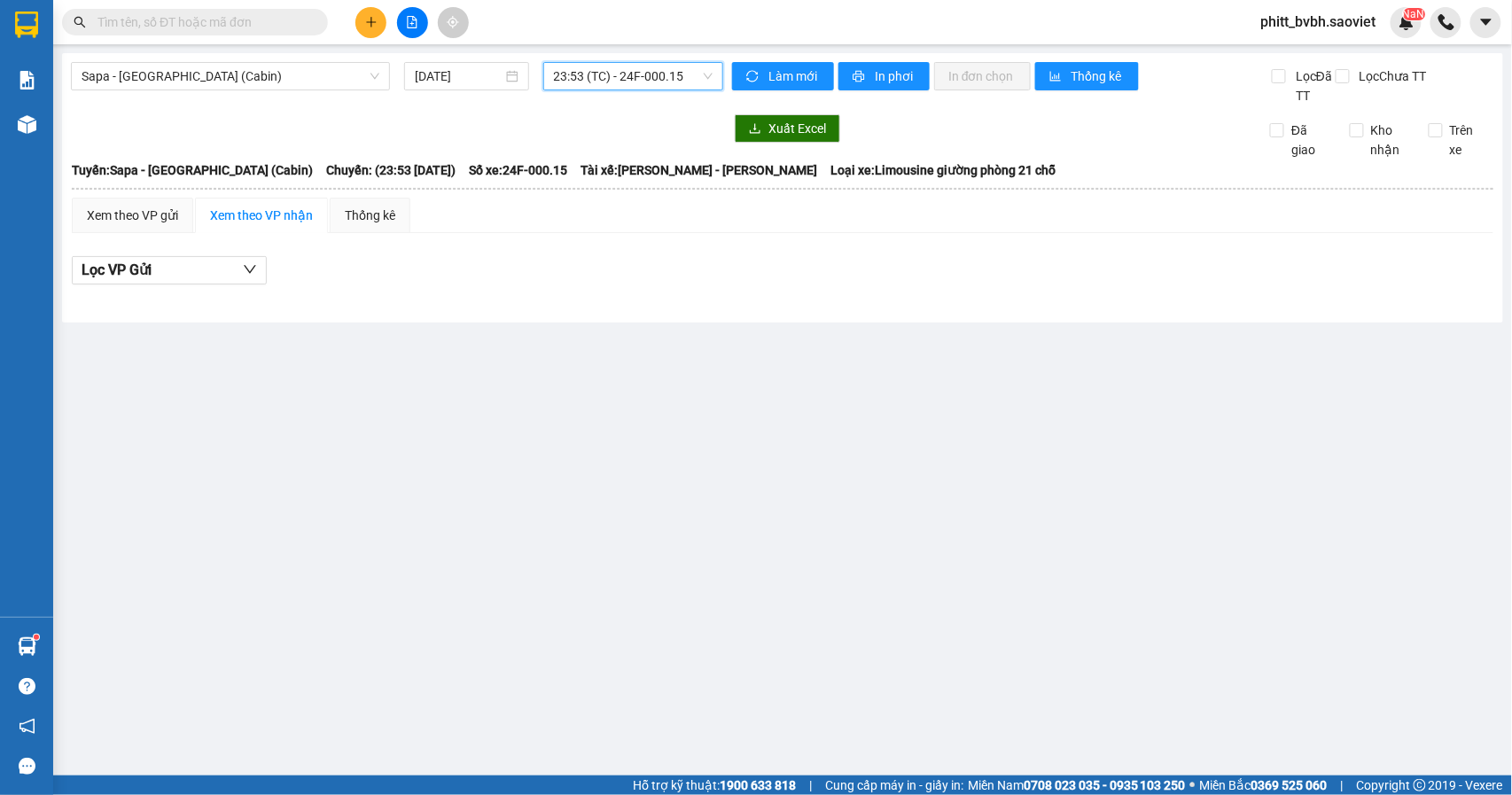
click at [685, 72] on span "23:53 (TC) - 24F-000.15" at bounding box center [633, 76] width 159 height 27
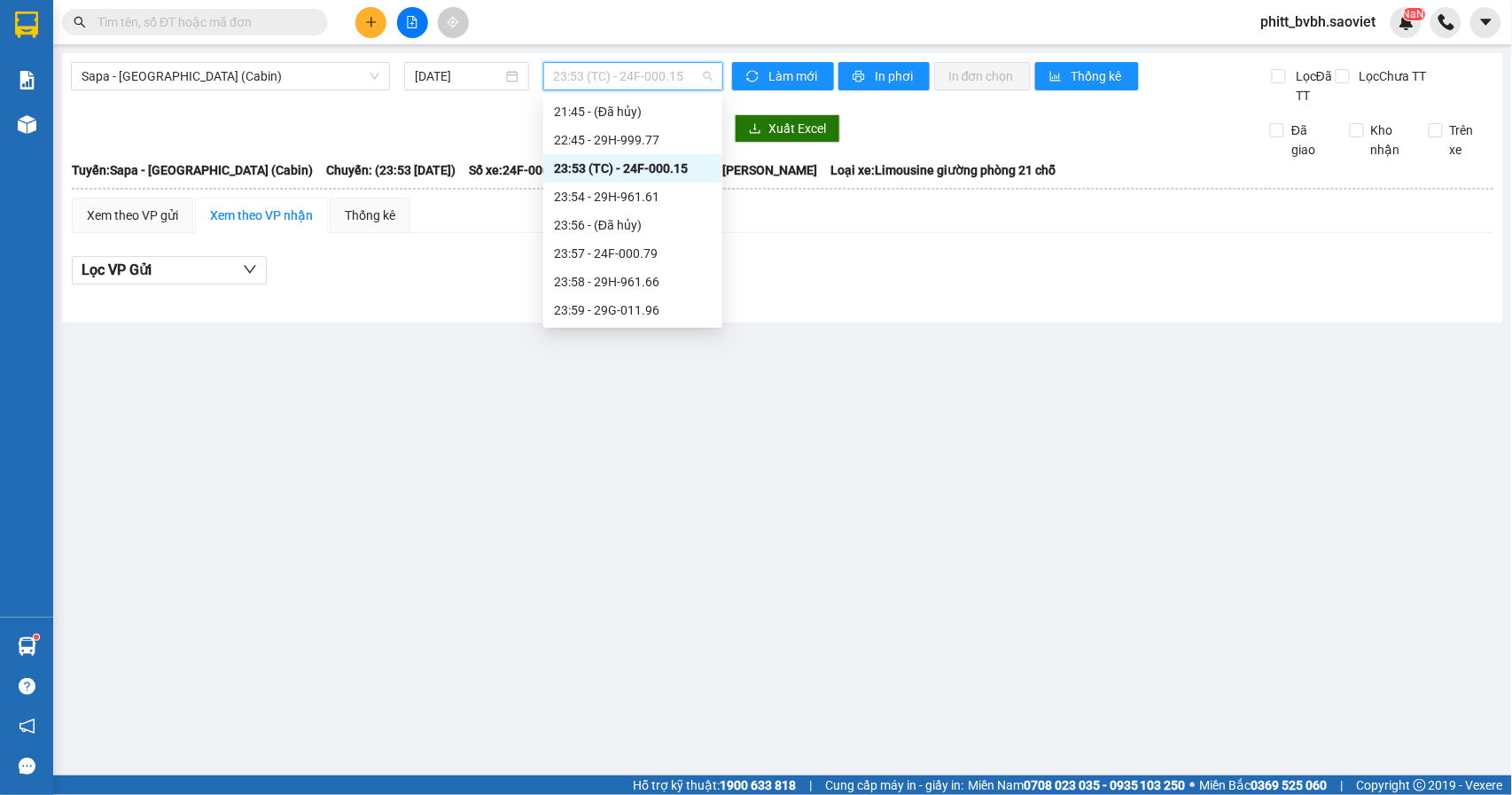
click at [671, 162] on div "23:53 (TC) - 24F-000.15" at bounding box center [633, 168] width 158 height 19
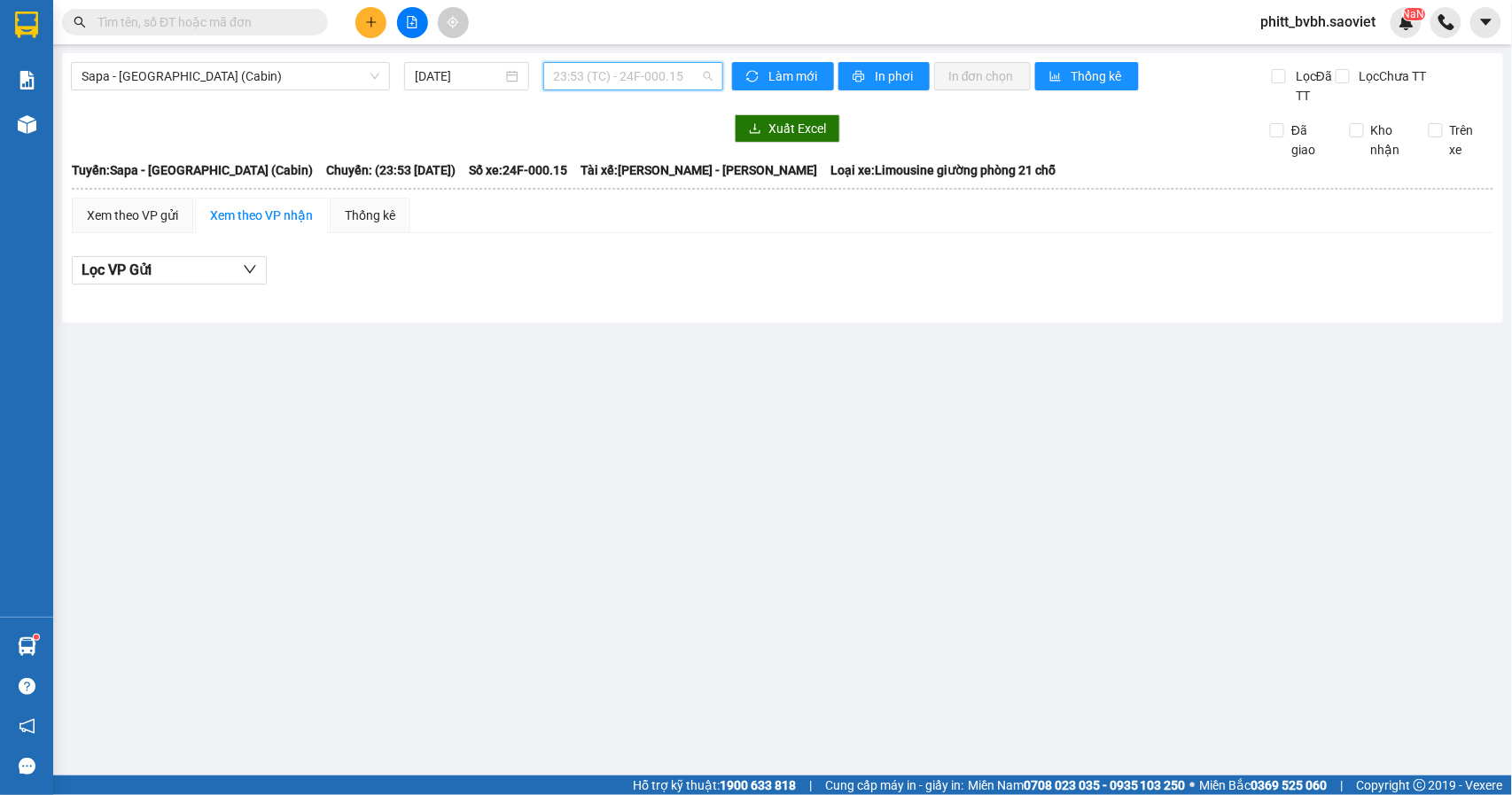
click at [685, 72] on span "23:53 (TC) - 24F-000.15" at bounding box center [633, 76] width 159 height 27
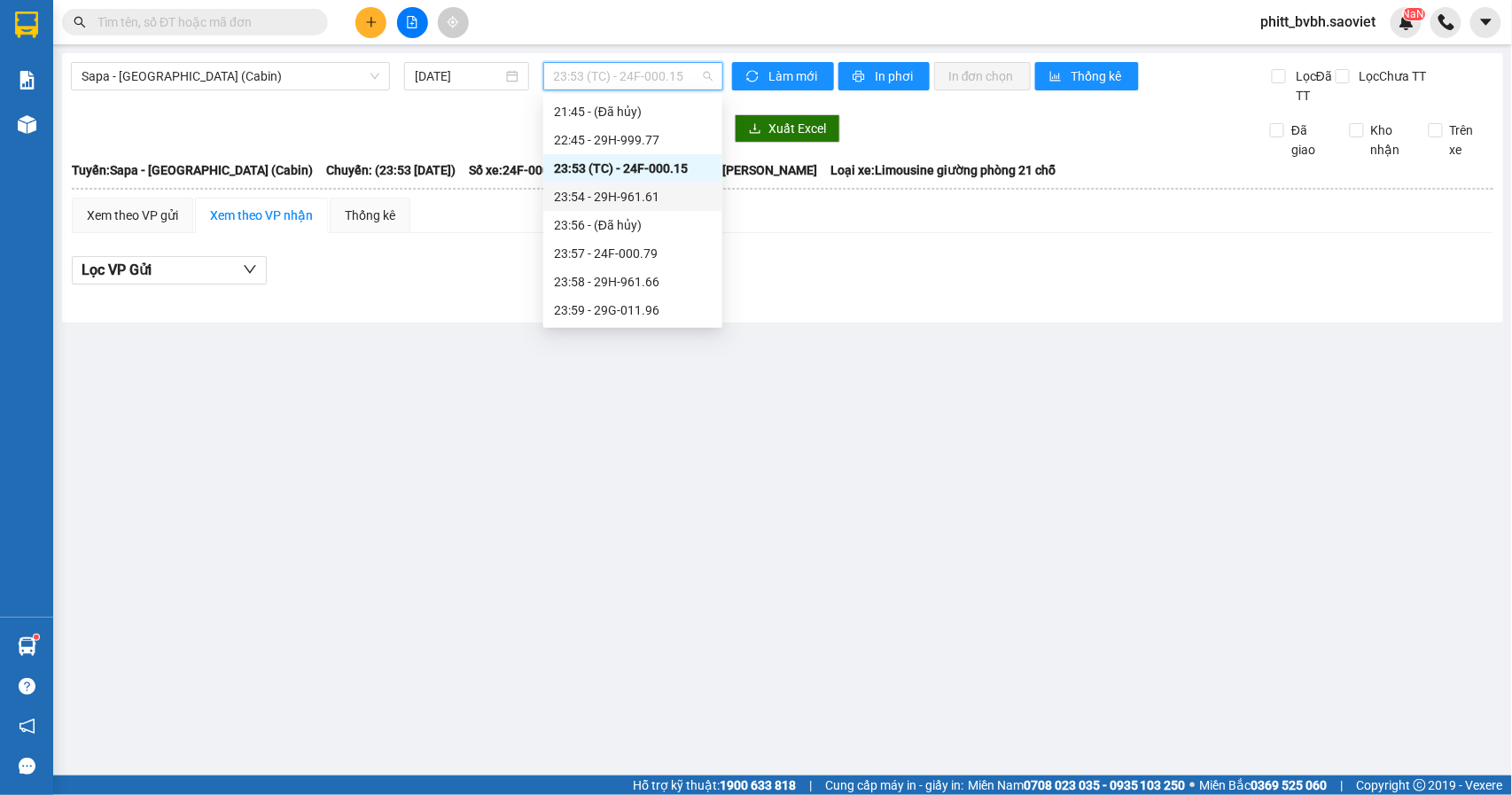
click at [629, 189] on div "23:54 - 29H-961.61" at bounding box center [633, 196] width 158 height 19
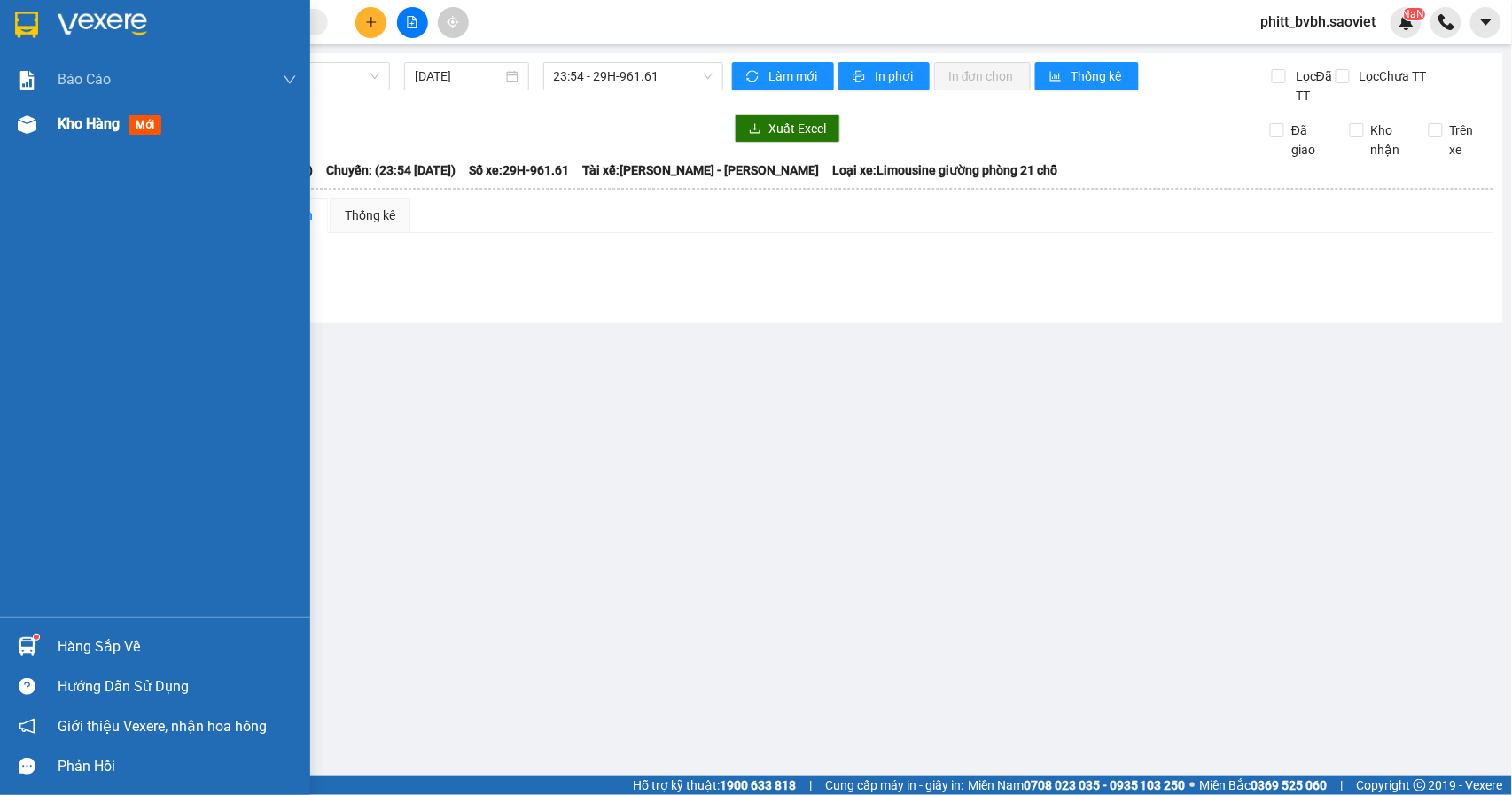
click at [115, 133] on div "Kho hàng mới" at bounding box center [113, 124] width 111 height 22
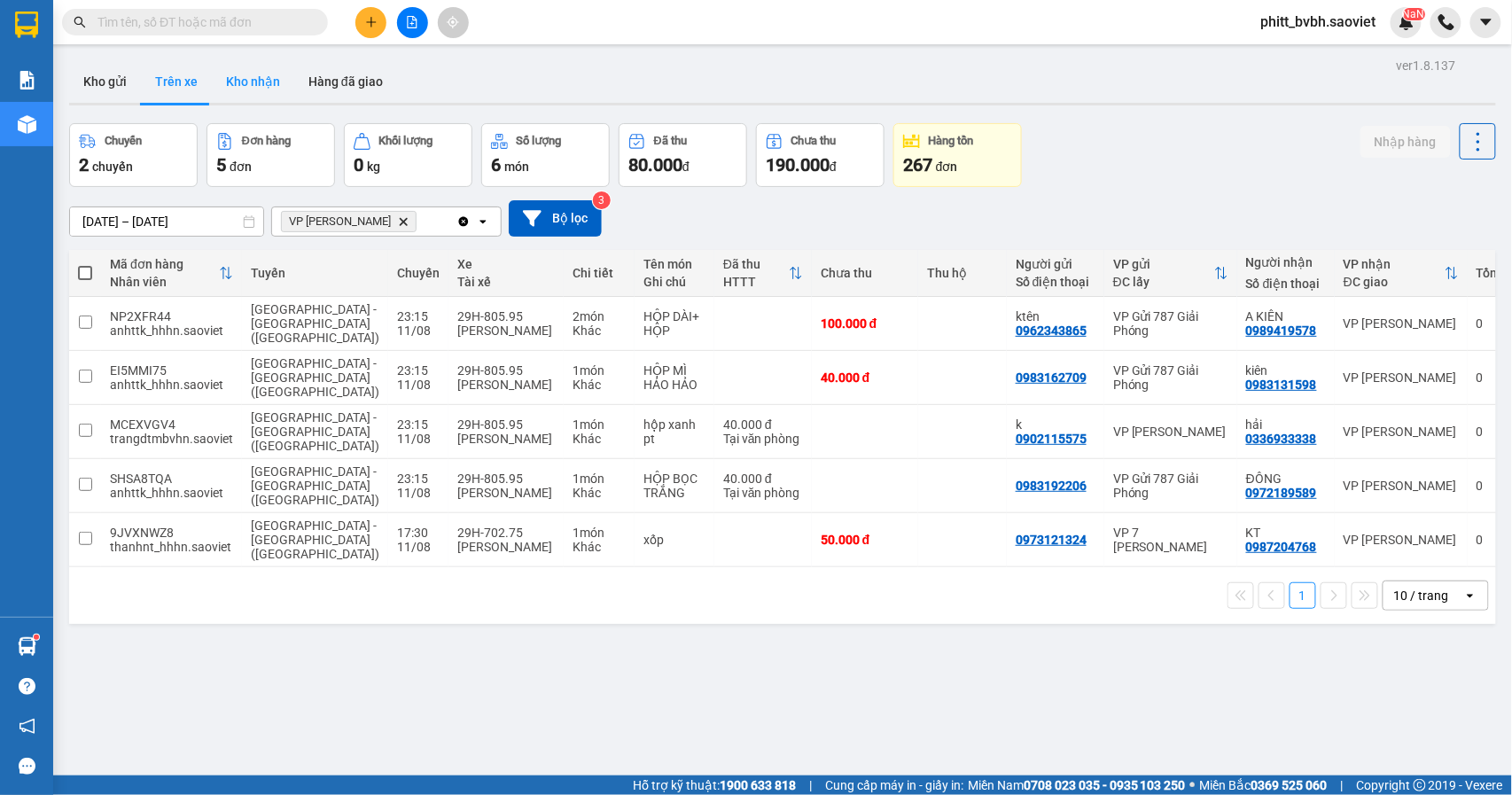
click at [249, 72] on button "Kho nhận" at bounding box center [253, 82] width 83 height 42
type input "[DATE] – [DATE]"
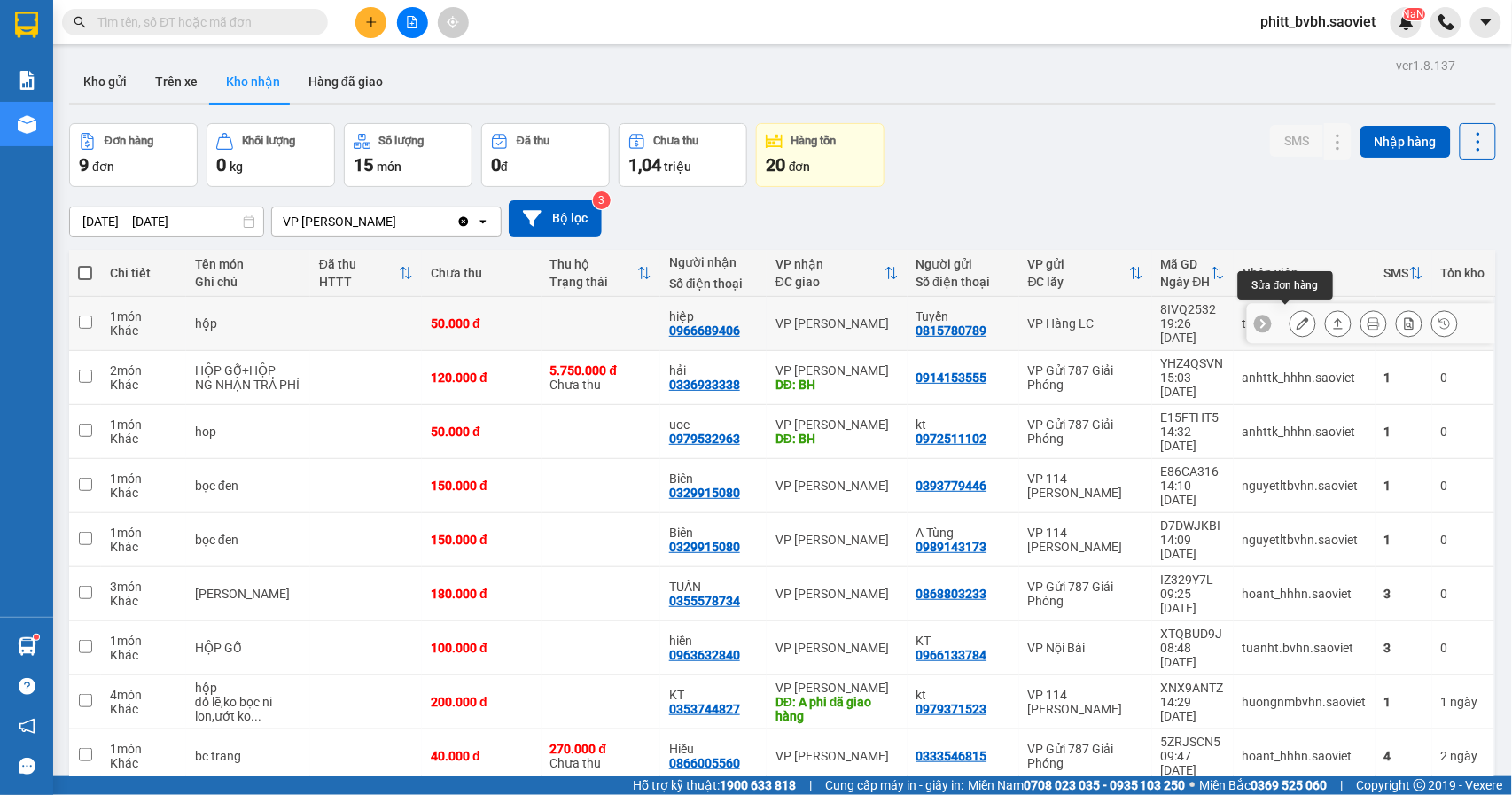
click at [1296, 318] on icon at bounding box center [1303, 324] width 13 height 13
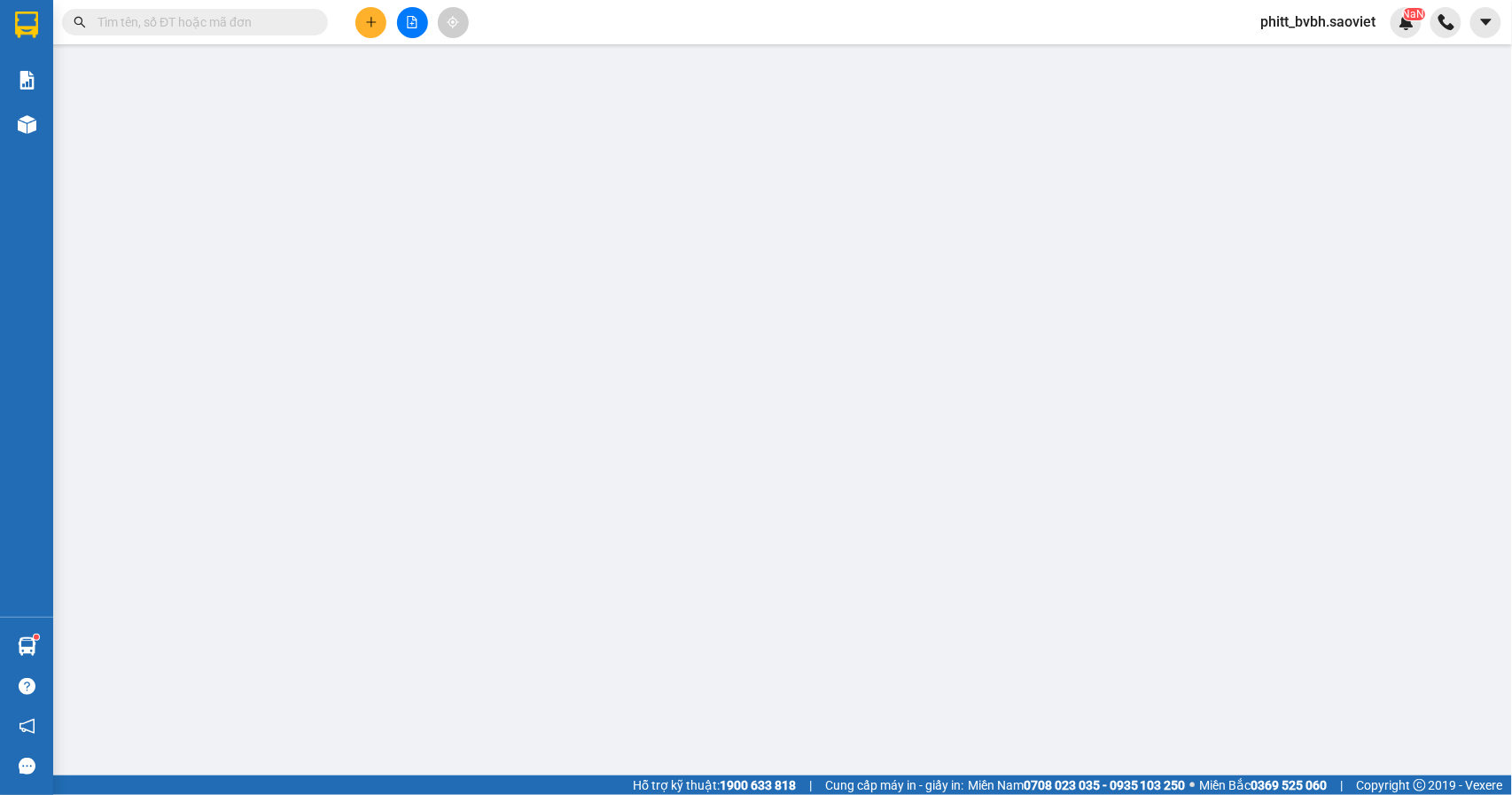
type input "0815780789"
type input "Tuyển"
type input "0966689406"
type input "hiệp"
type input "50.000"
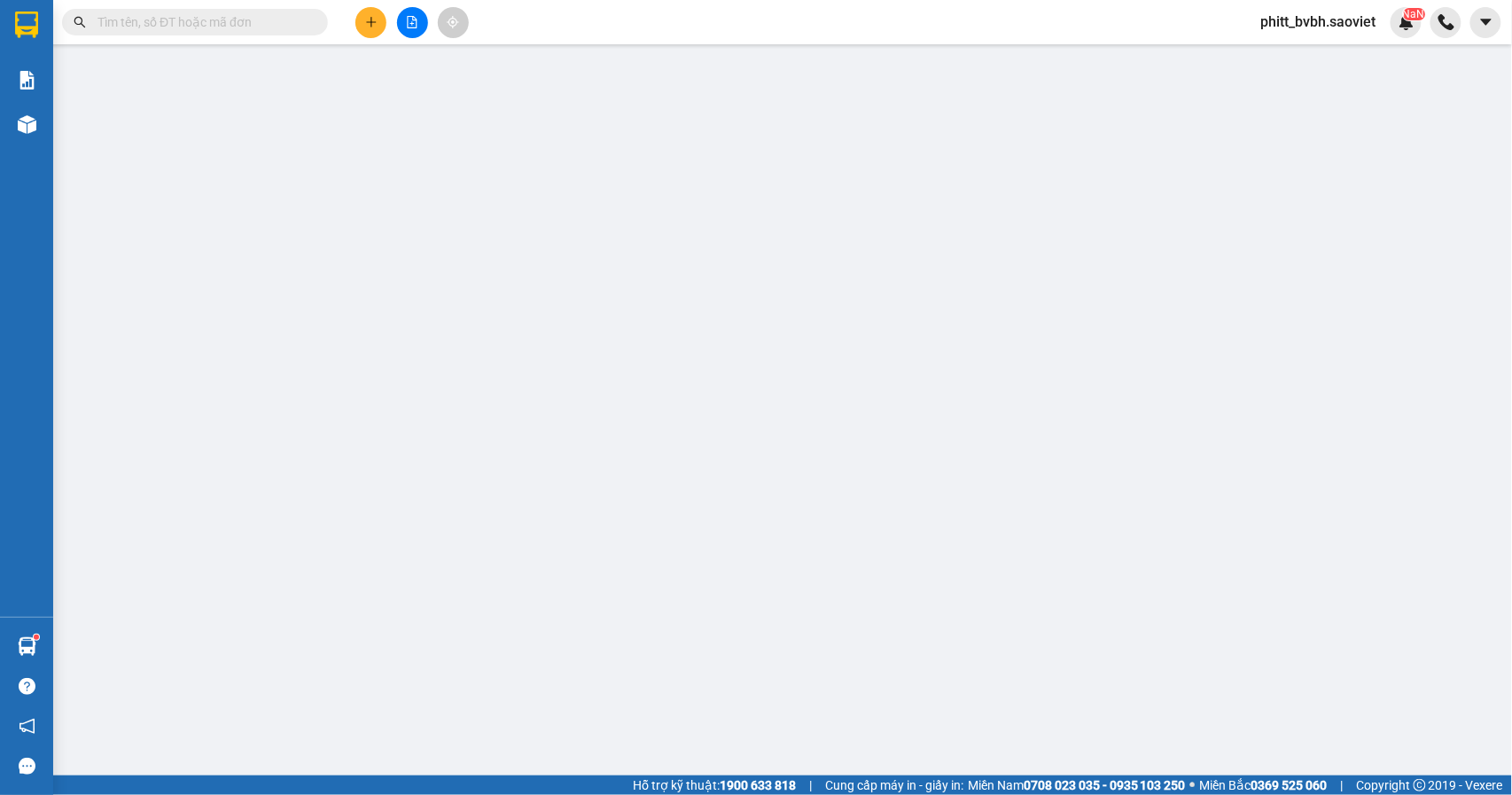
type input "50.000"
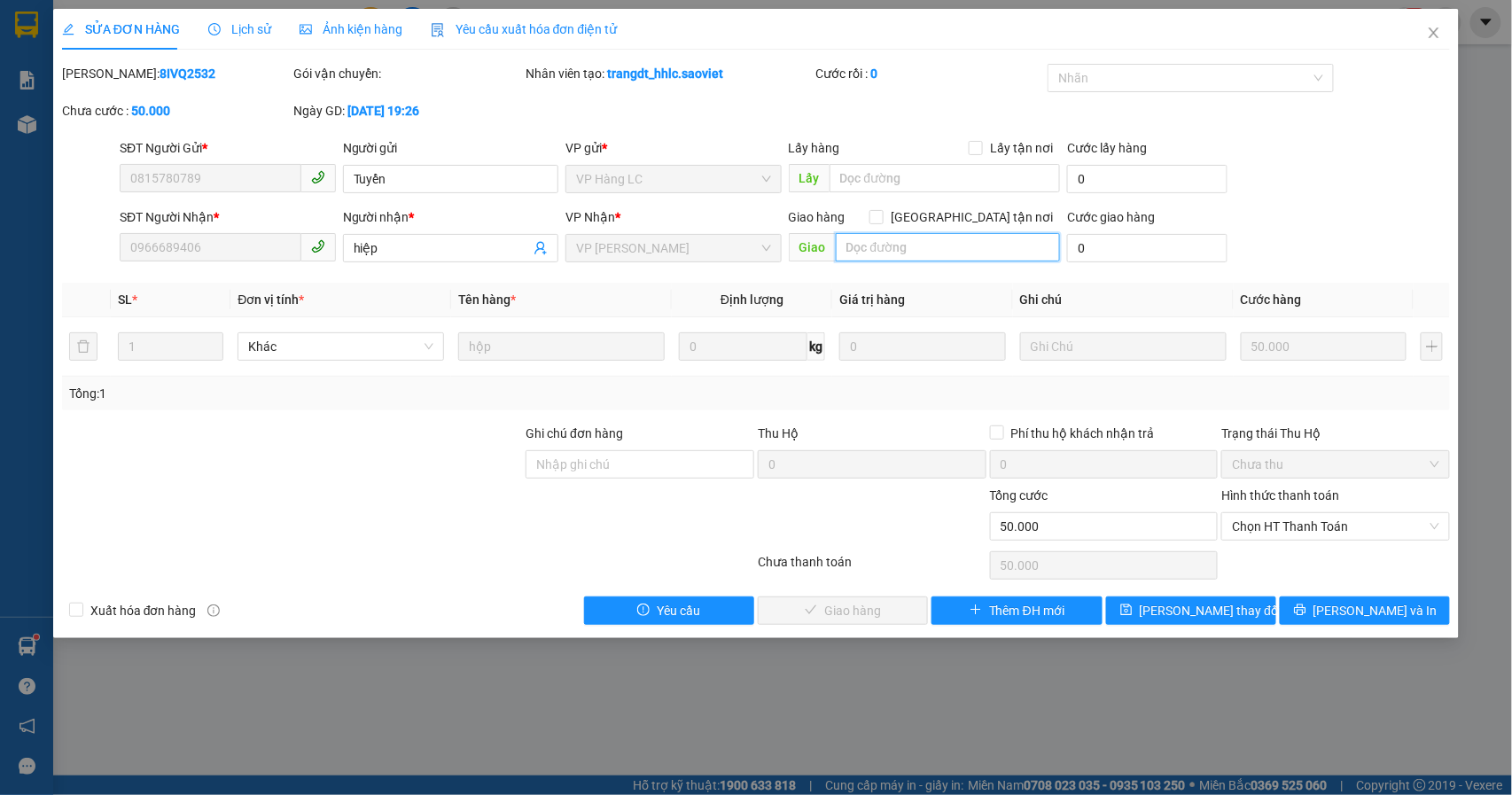
click at [915, 238] on input "text" at bounding box center [948, 247] width 224 height 28
type input "hàng đã giao chưa tt"
click at [1217, 614] on span "[PERSON_NAME] thay đổi" at bounding box center [1210, 610] width 142 height 19
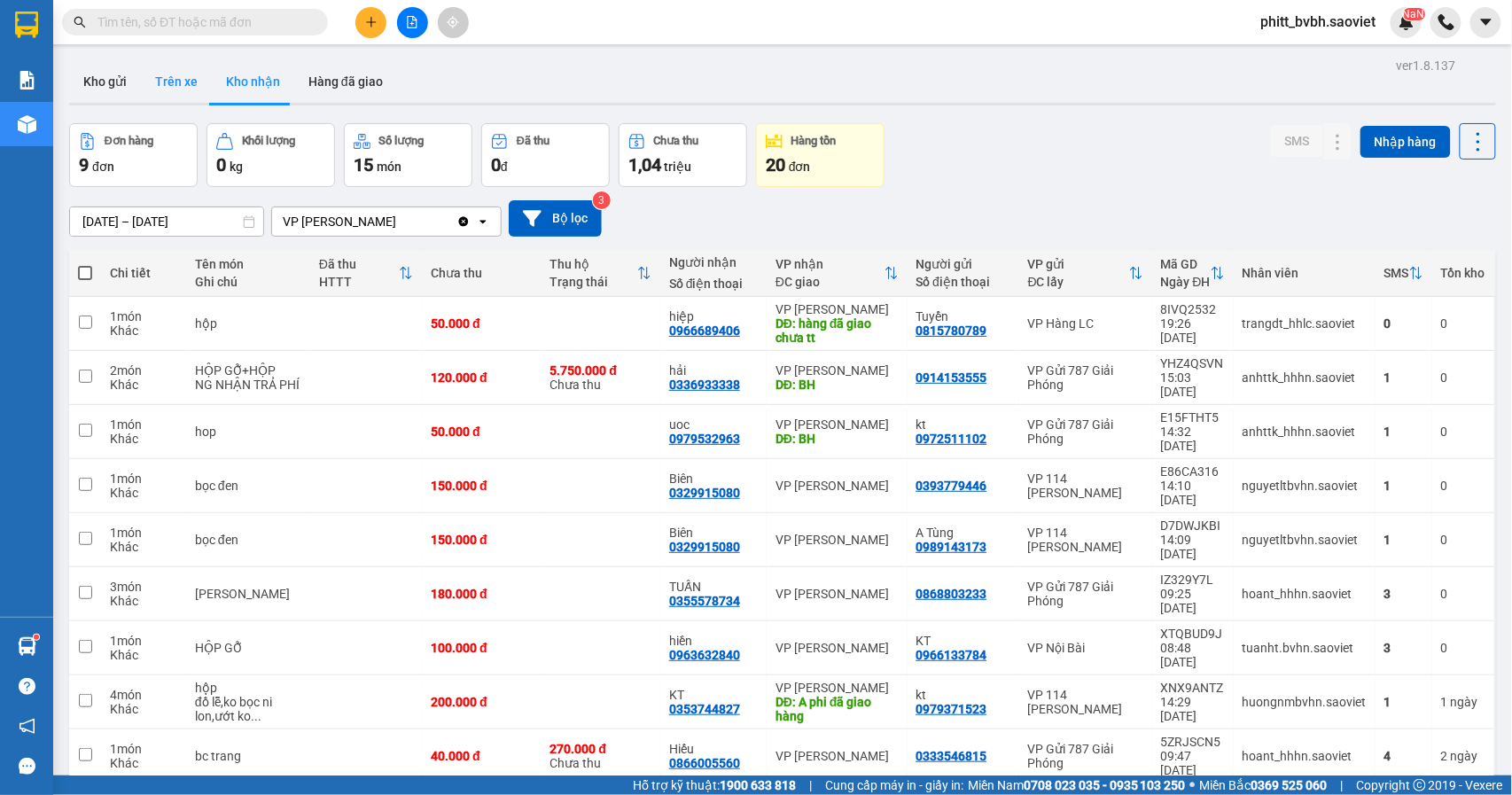
click at [174, 74] on button "Trên xe" at bounding box center [176, 82] width 71 height 42
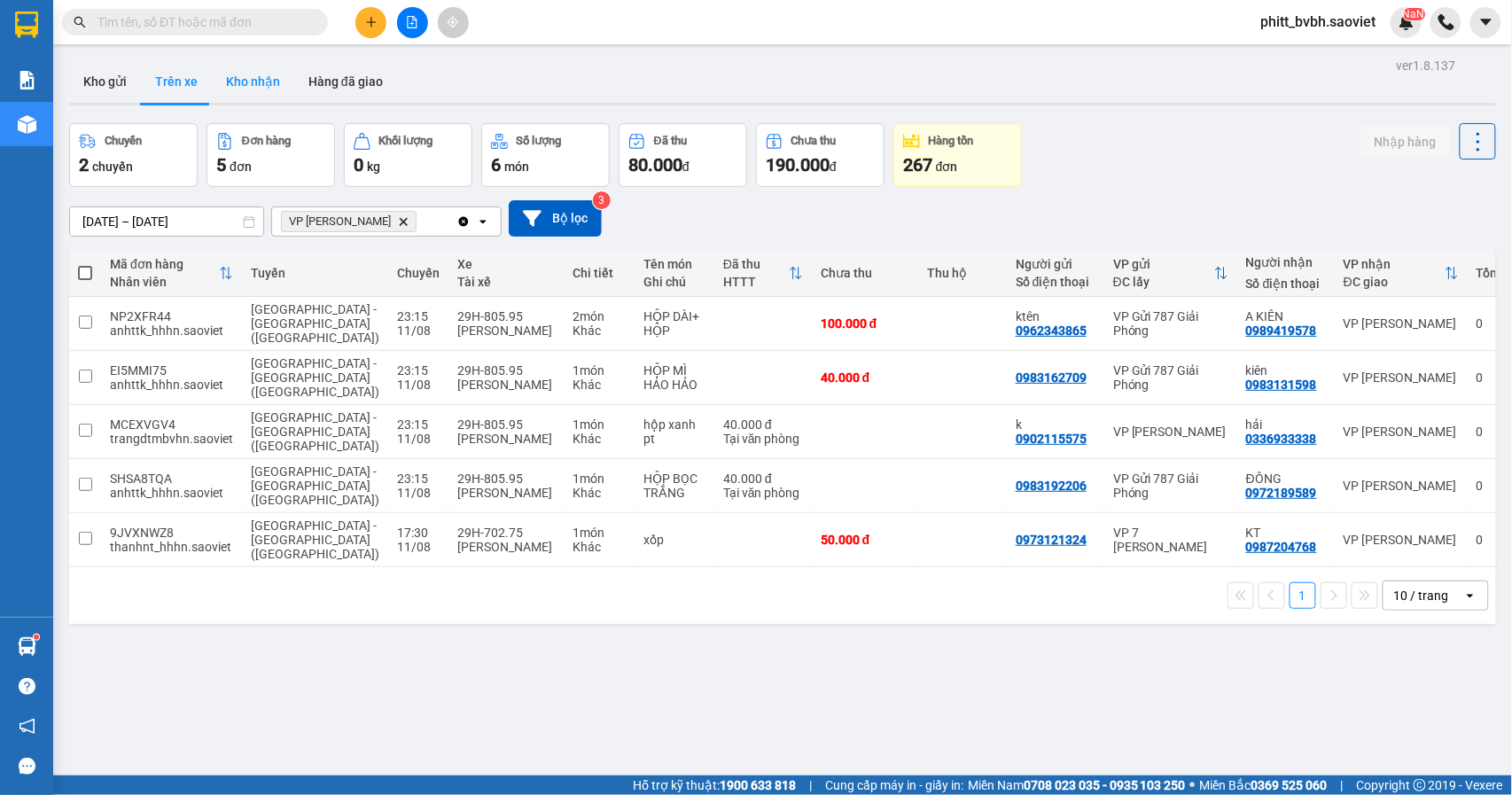
click at [235, 82] on button "Kho nhận" at bounding box center [253, 82] width 83 height 42
type input "[DATE] – [DATE]"
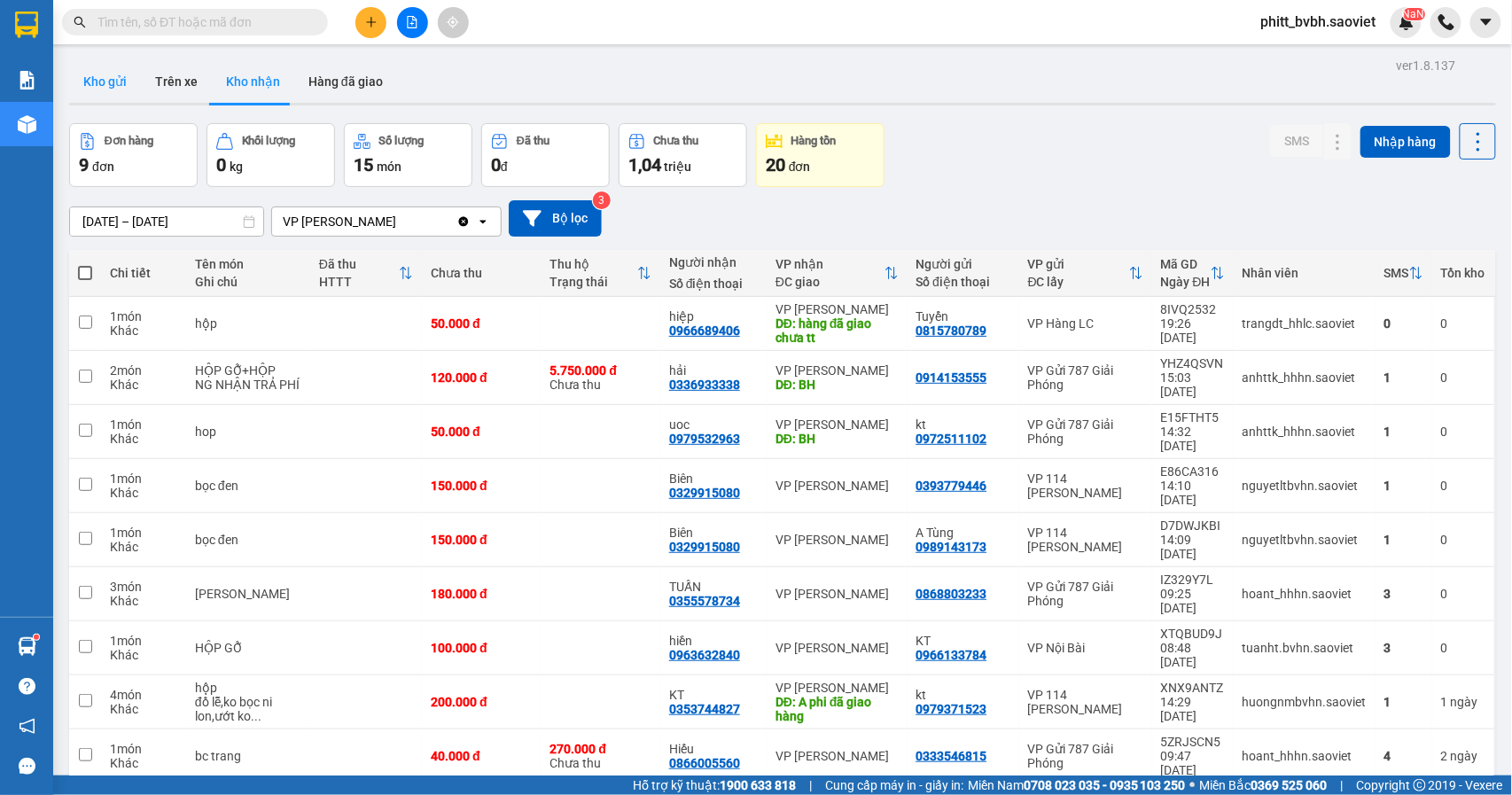
click at [94, 79] on button "Kho gửi" at bounding box center [105, 82] width 72 height 42
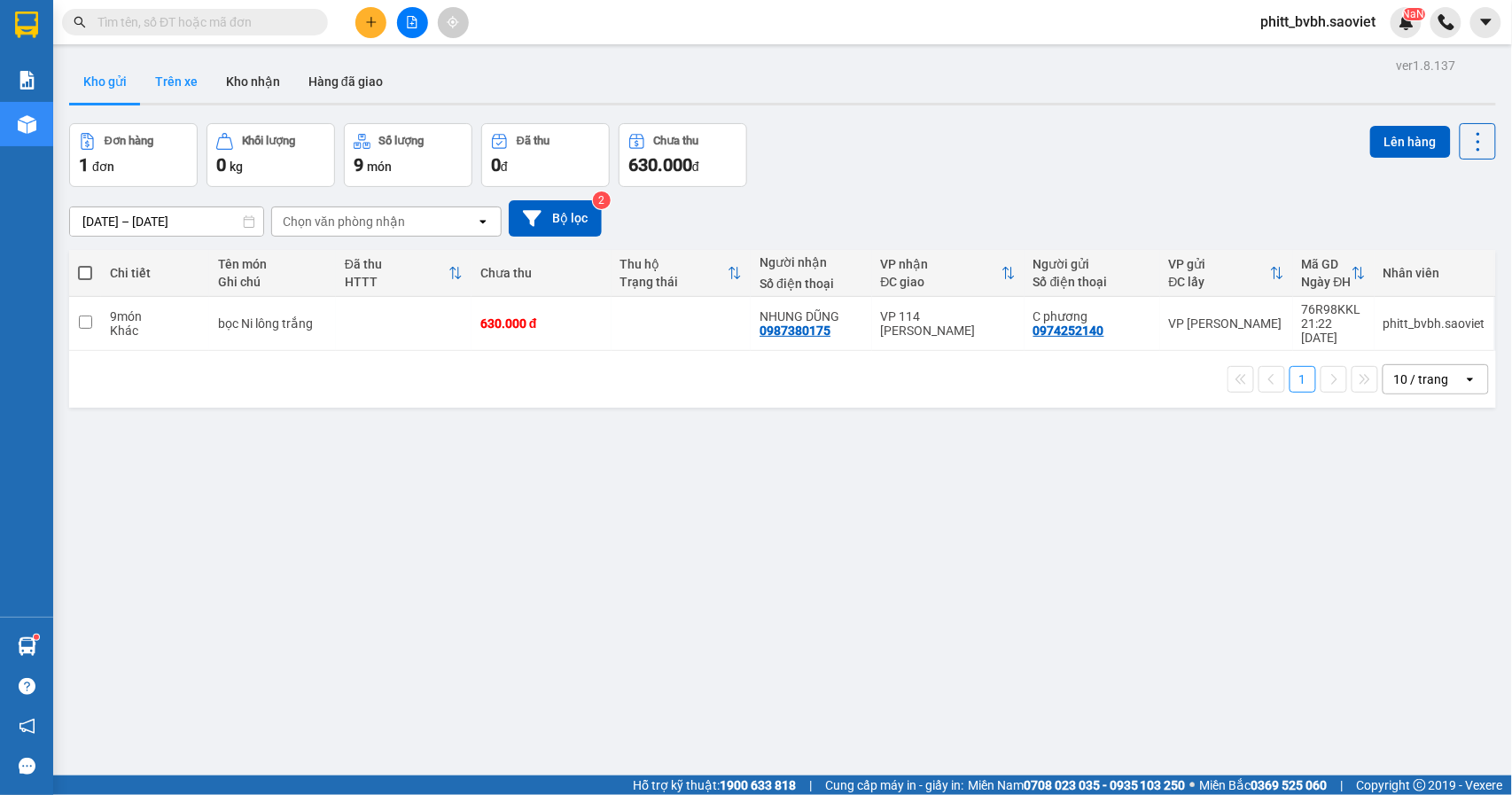
click at [174, 79] on button "Trên xe" at bounding box center [176, 82] width 71 height 42
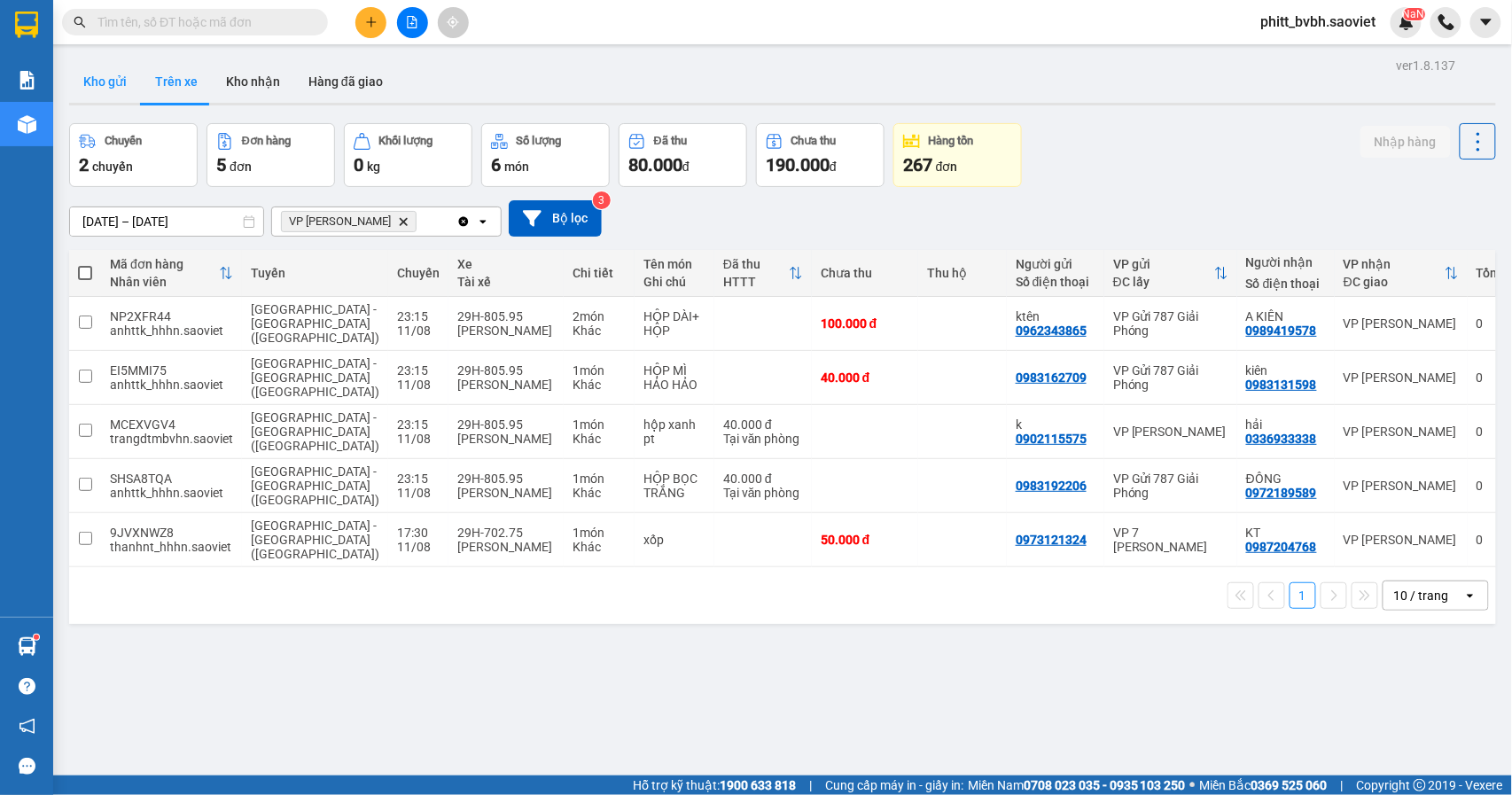
click at [101, 75] on button "Kho gửi" at bounding box center [105, 82] width 72 height 42
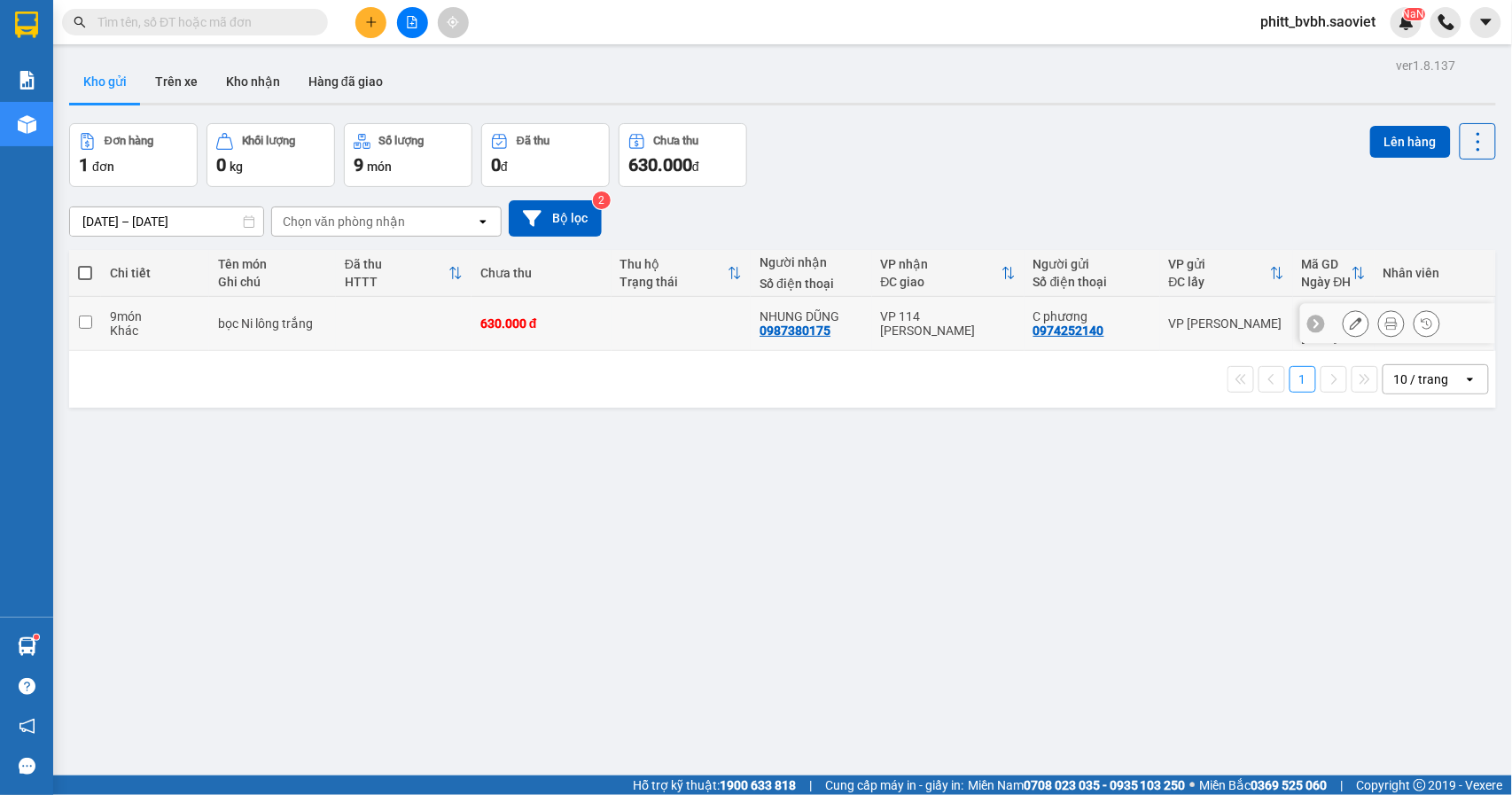
click at [152, 309] on div "9 món" at bounding box center [155, 316] width 91 height 14
checkbox input "true"
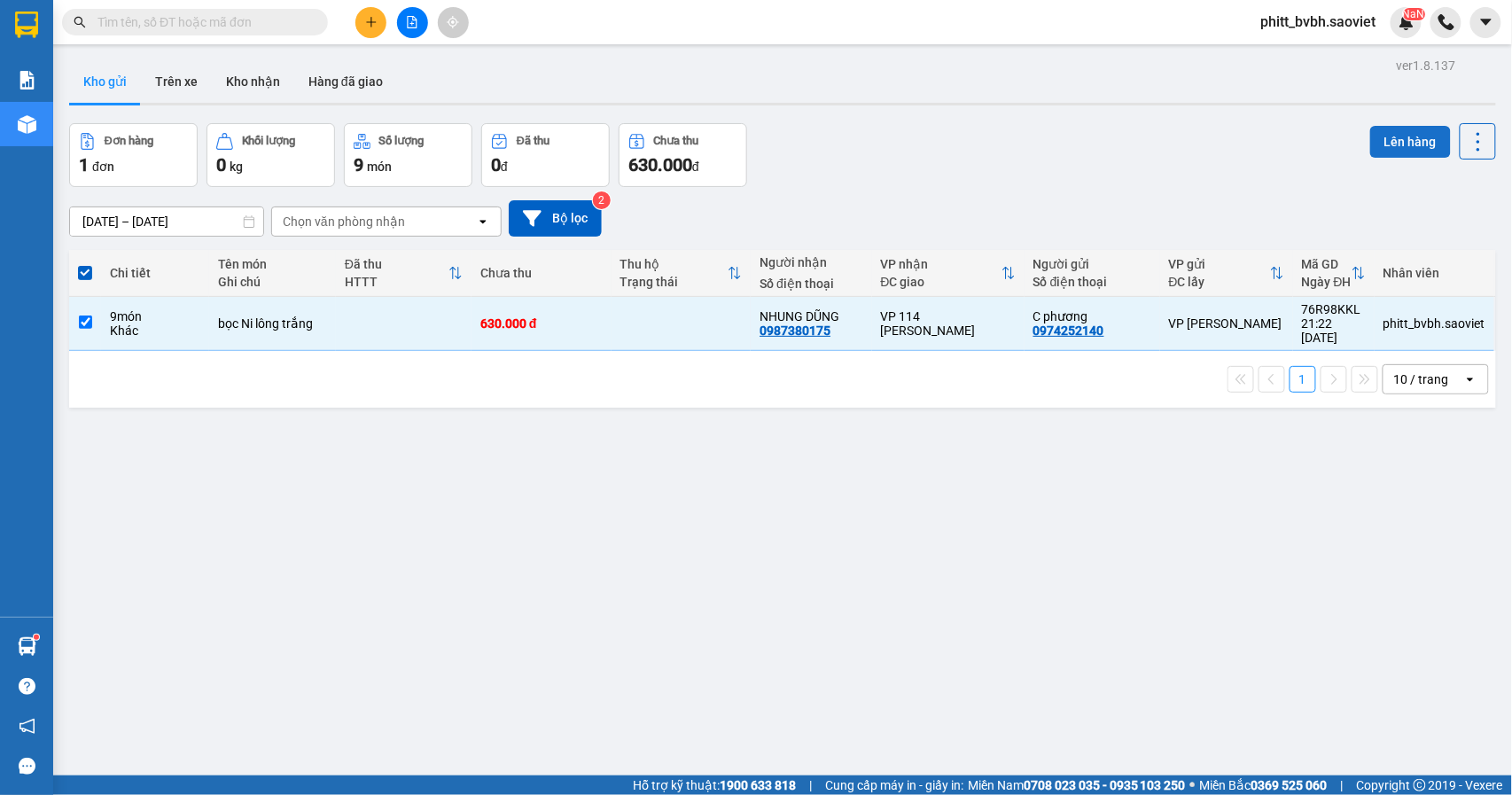
click at [1381, 137] on button "Lên hàng" at bounding box center [1410, 141] width 81 height 32
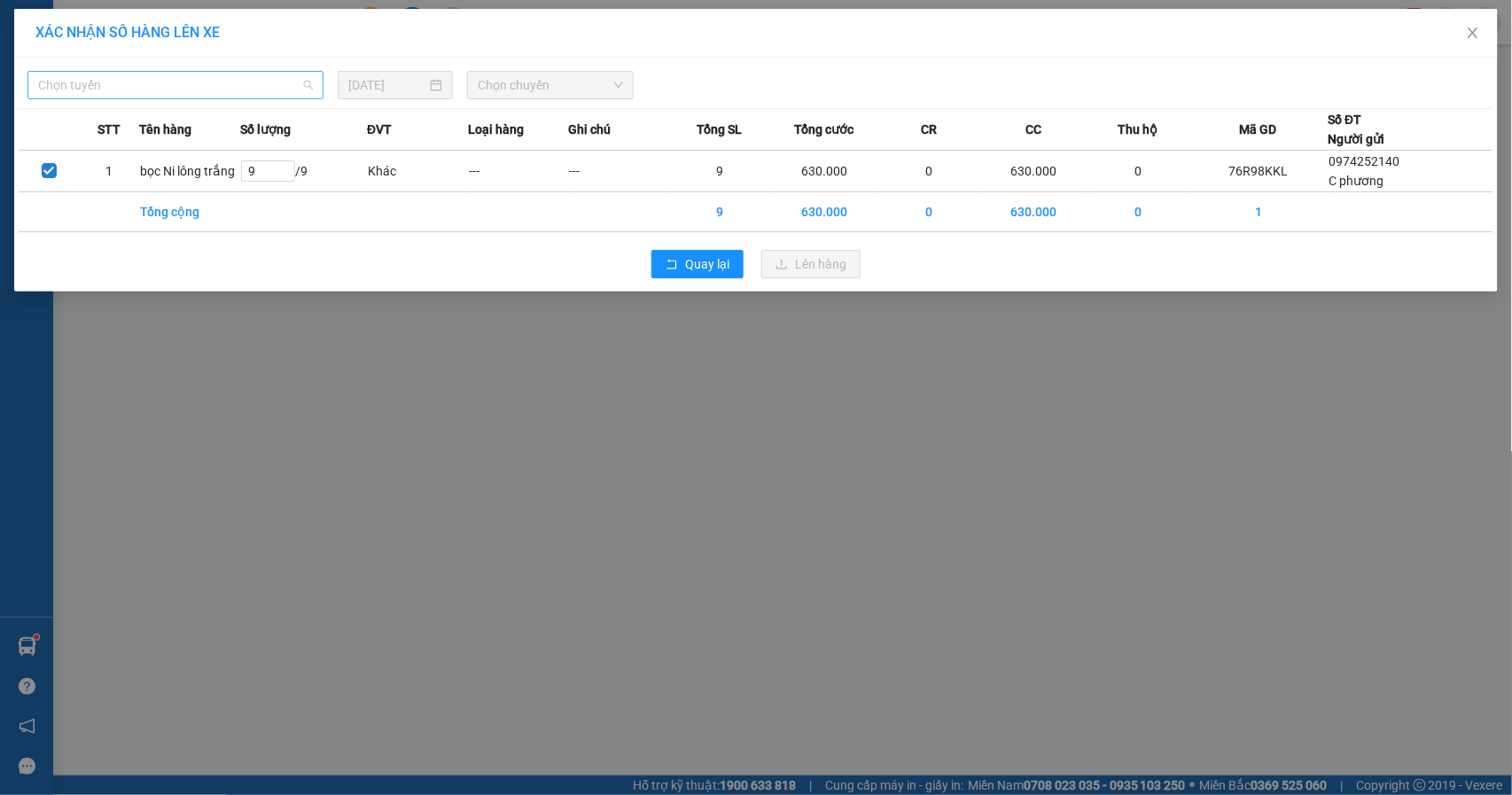
click at [239, 86] on span "Chọn tuyến" at bounding box center [175, 84] width 274 height 27
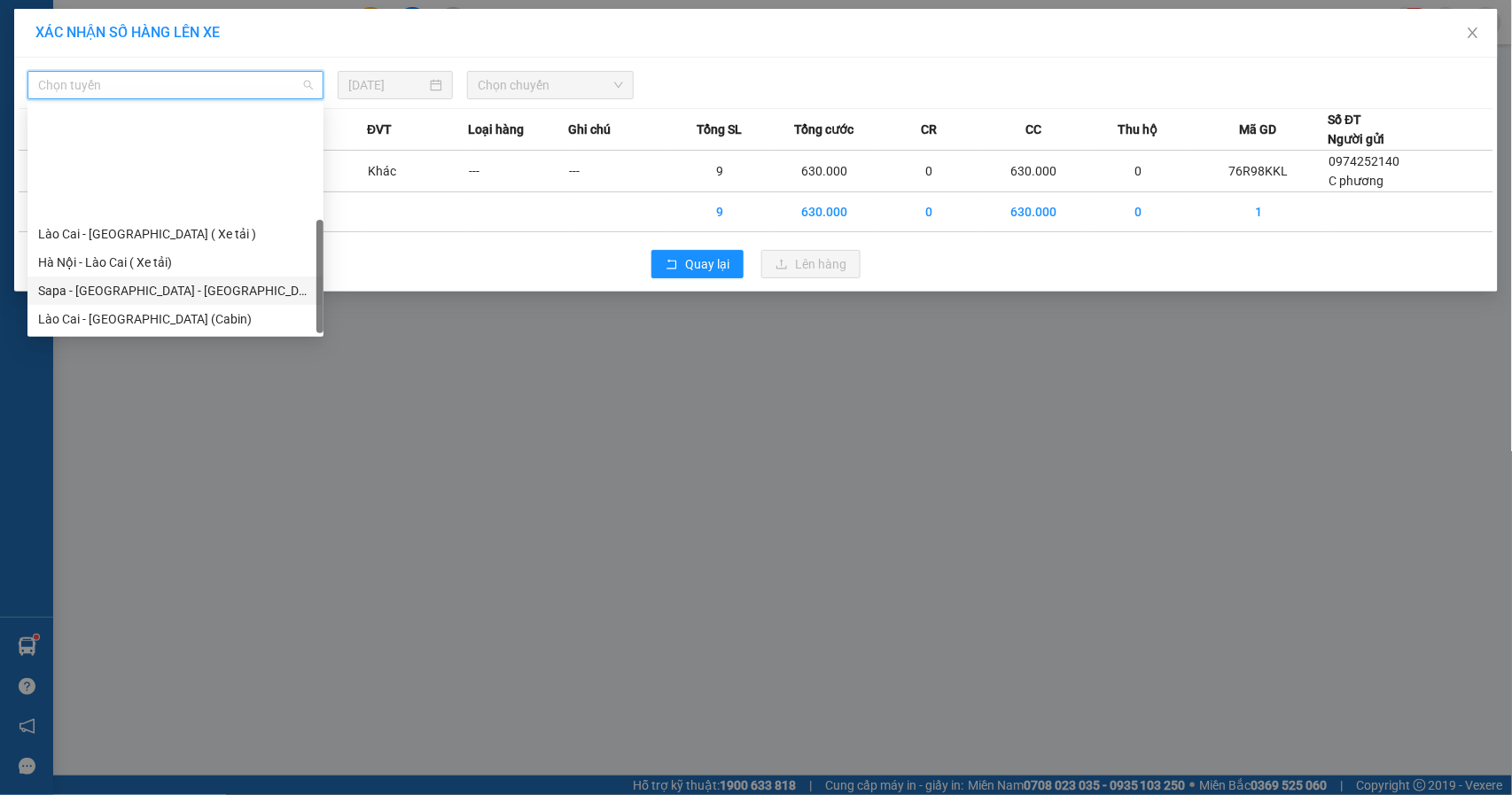
scroll to position [142, 0]
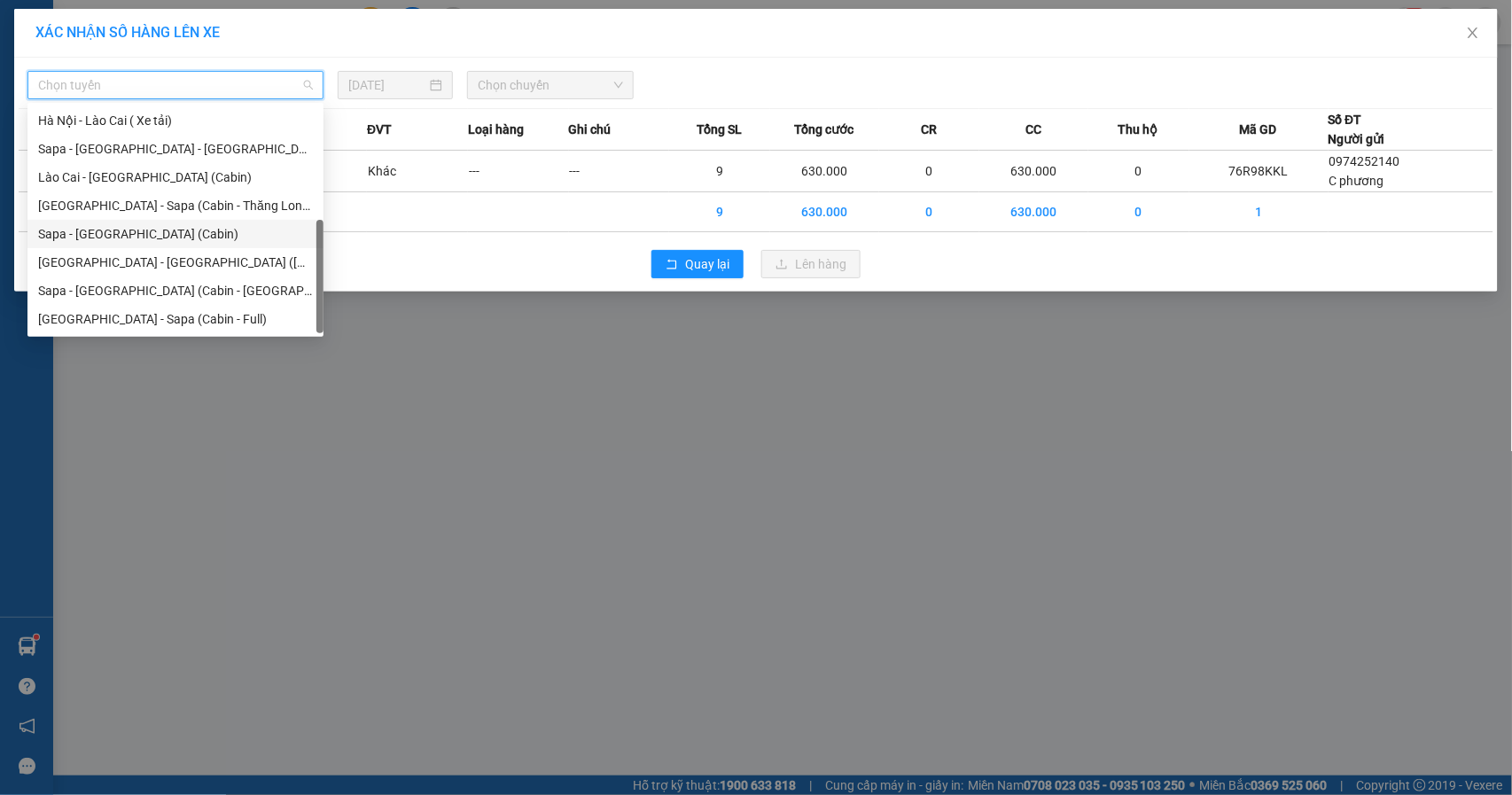
click at [156, 230] on div "Sapa - [GEOGRAPHIC_DATA] (Cabin)" at bounding box center [175, 233] width 274 height 19
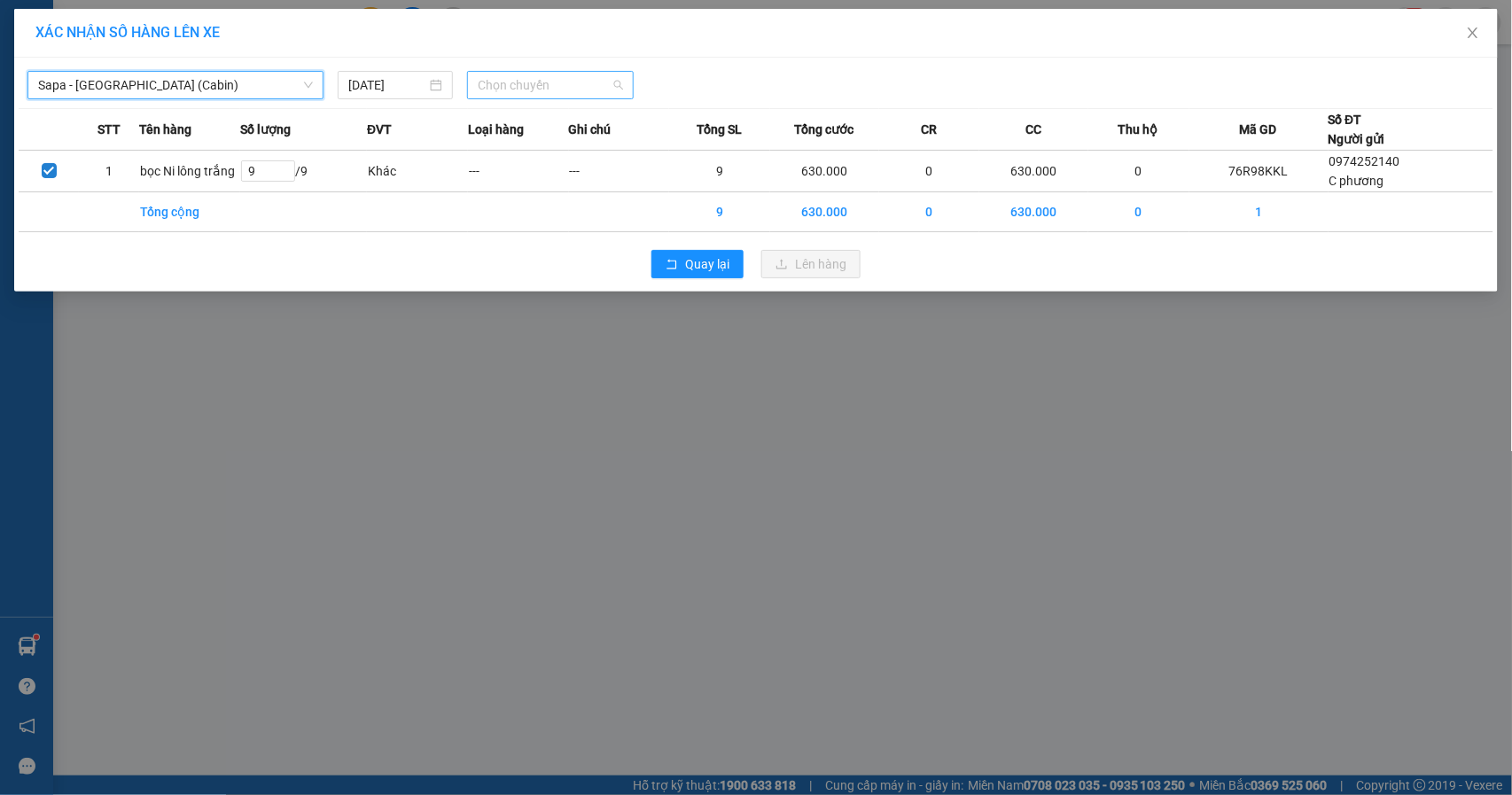
click at [535, 89] on span "Chọn chuyến" at bounding box center [550, 84] width 145 height 27
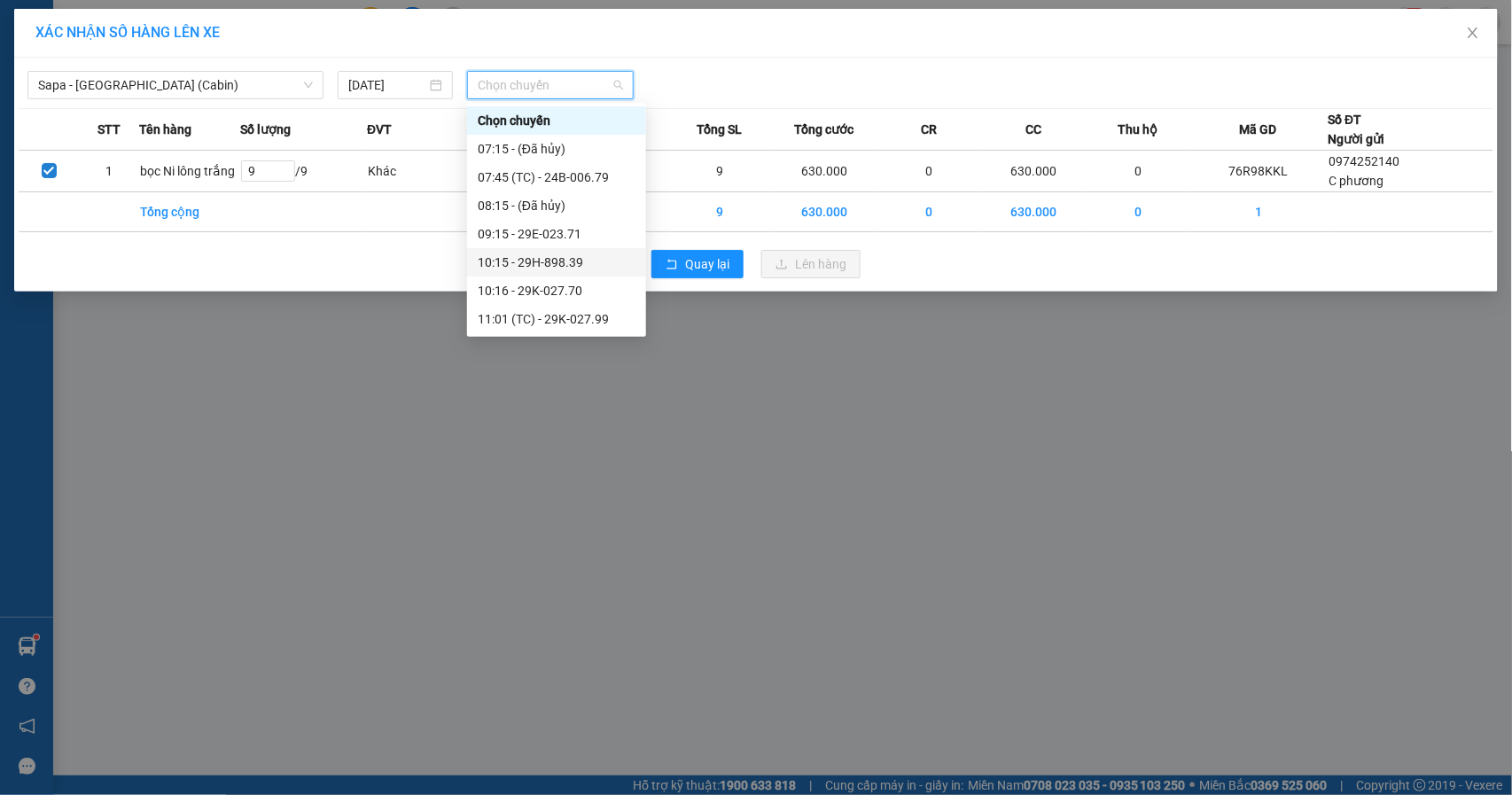
scroll to position [590, 0]
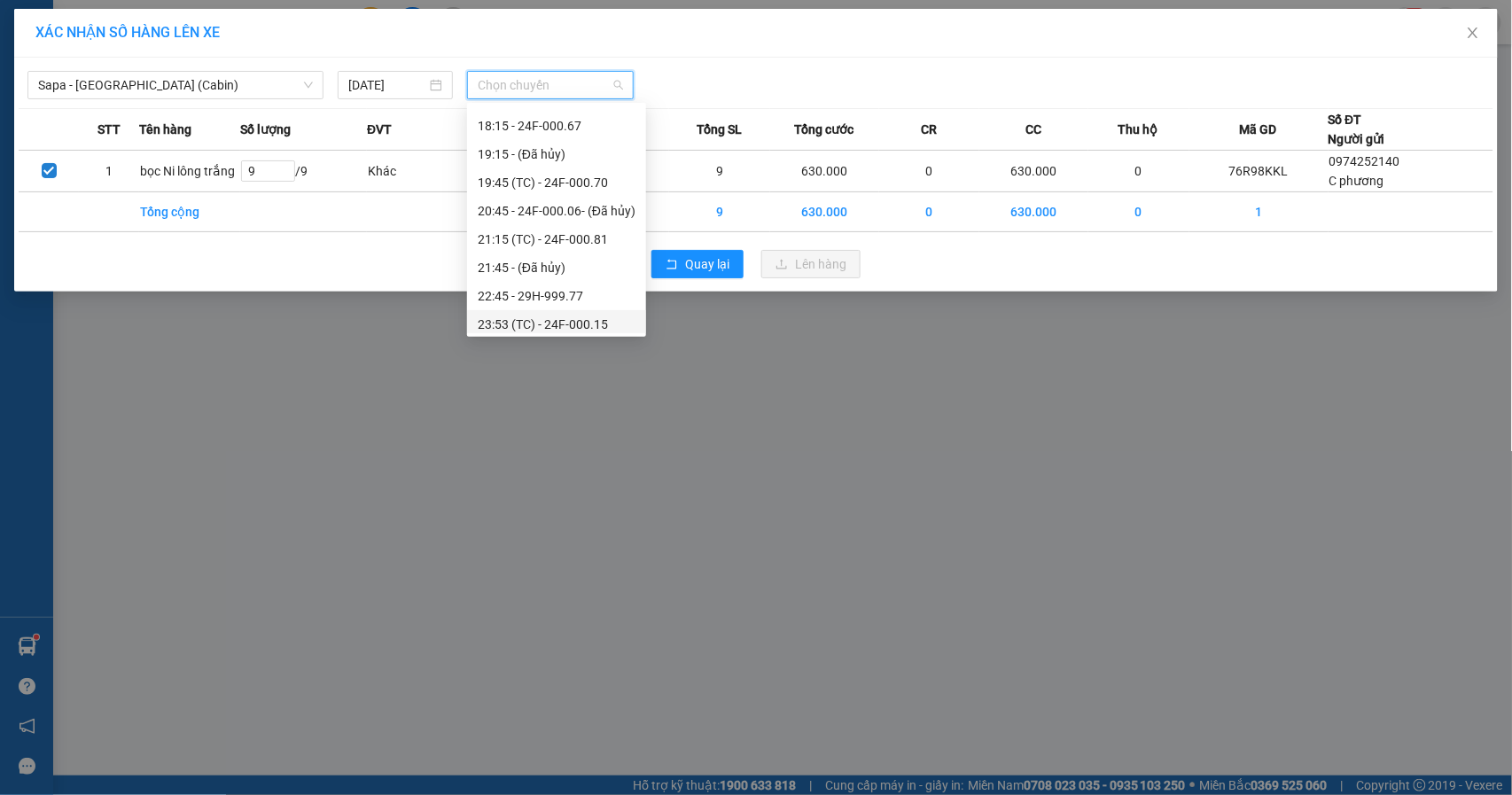
click at [604, 318] on div "23:53 (TC) - 24F-000.15" at bounding box center [557, 324] width 158 height 19
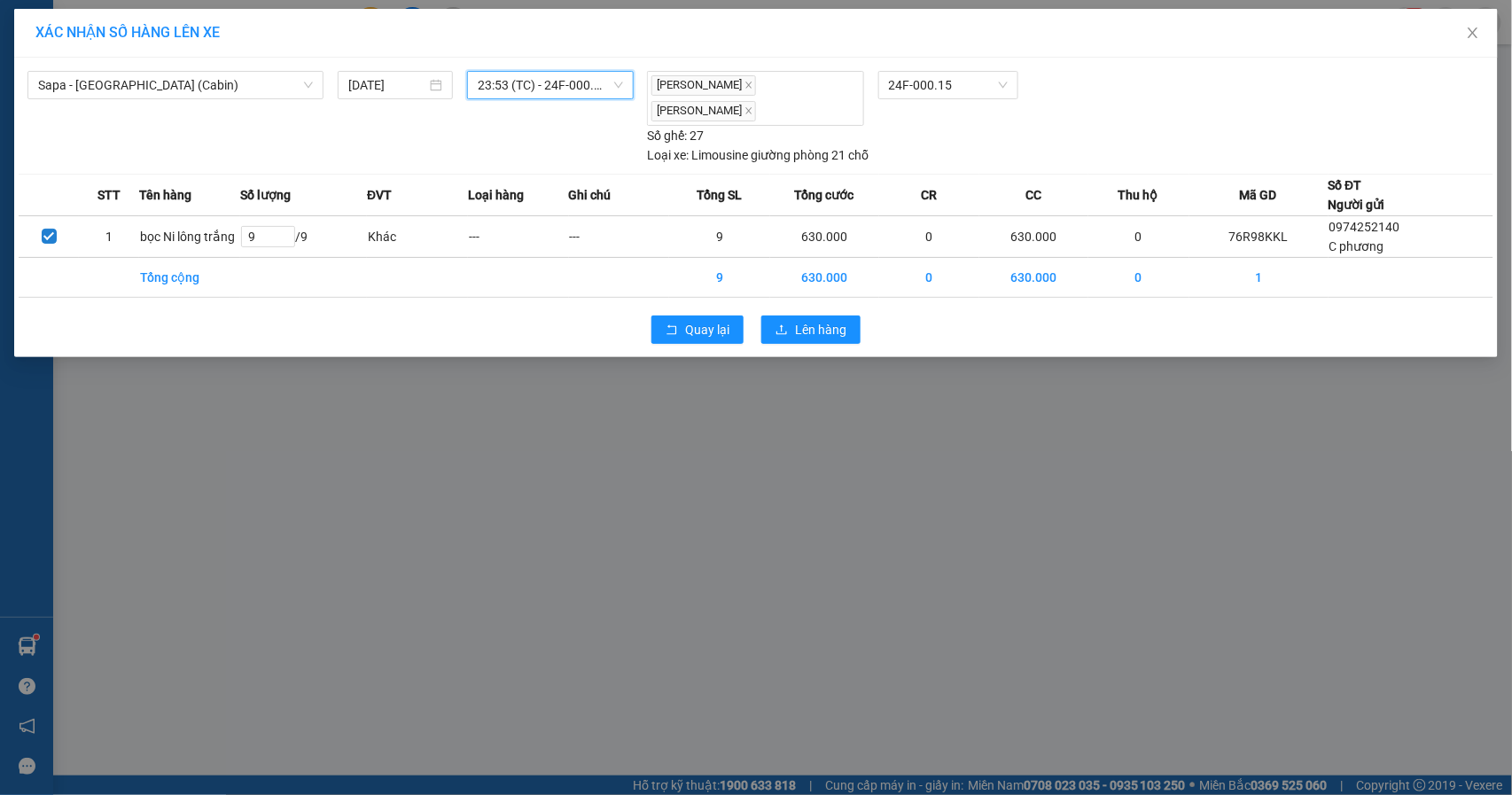
click at [583, 89] on span "23:53 (TC) - 24F-000.15" at bounding box center [550, 84] width 145 height 27
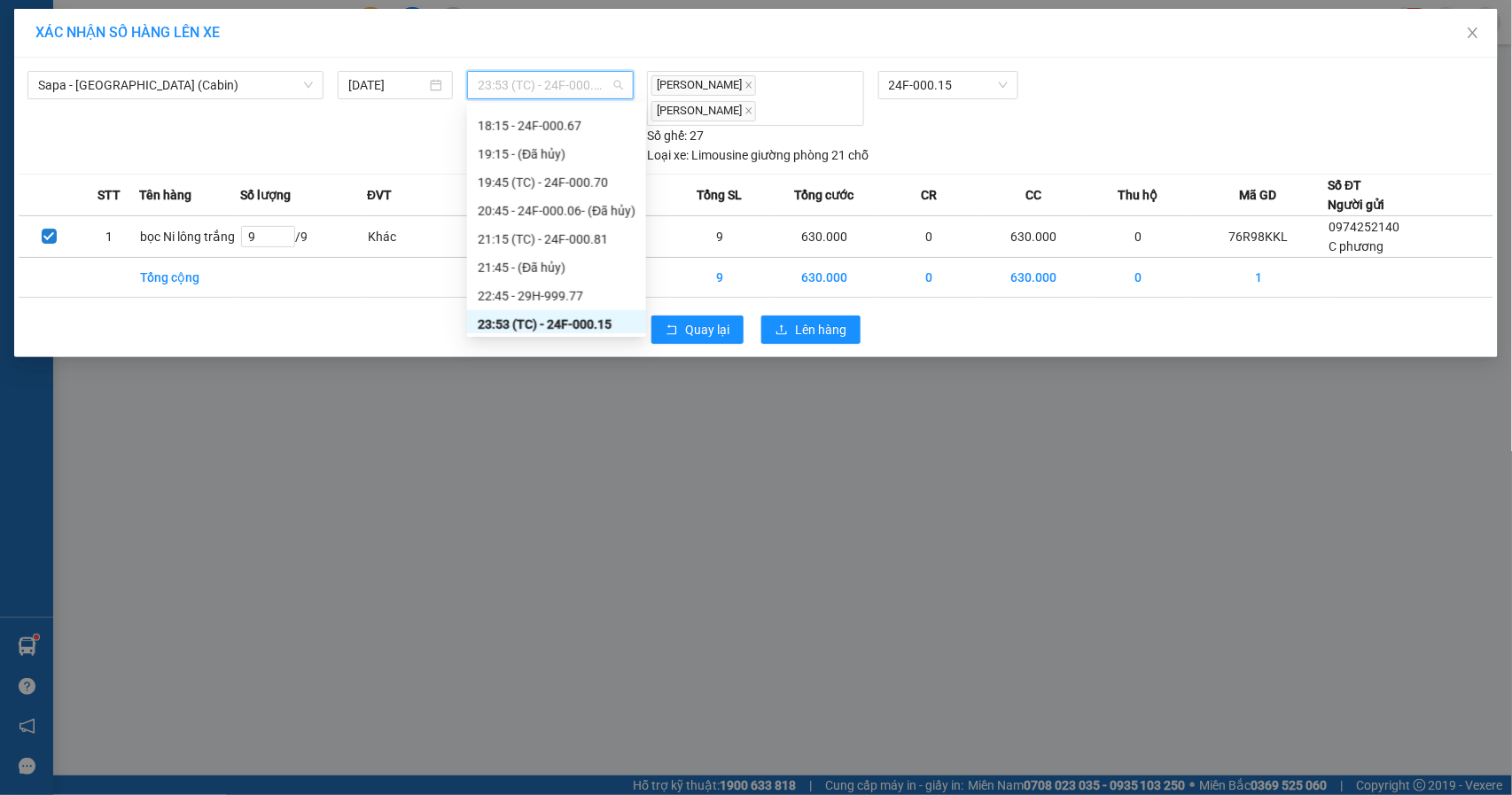
scroll to position [596, 0]
click at [594, 314] on div "23:53 (TC) - 24F-000.15" at bounding box center [557, 319] width 158 height 19
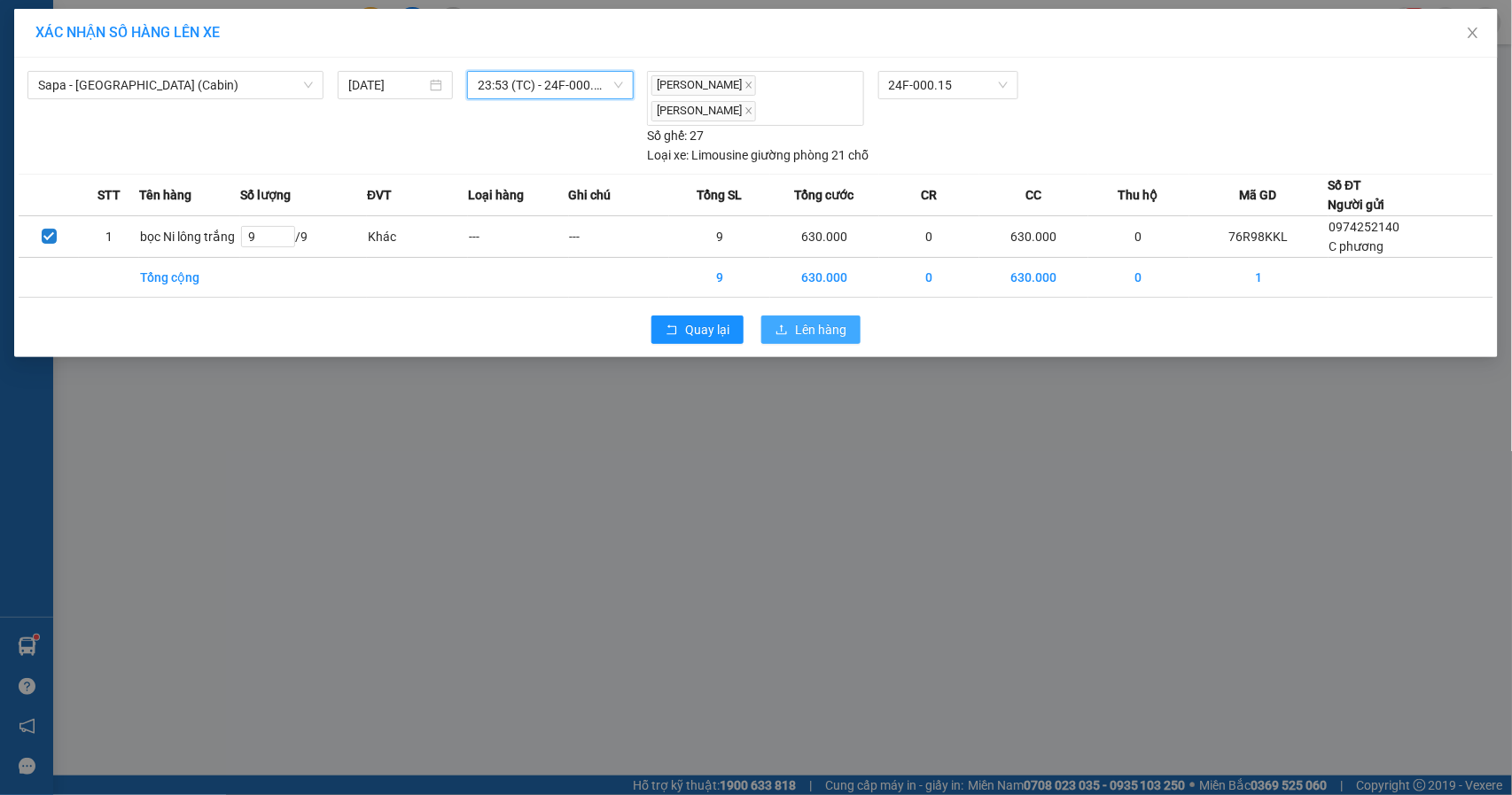
click at [806, 320] on span "Lên hàng" at bounding box center [820, 330] width 51 height 19
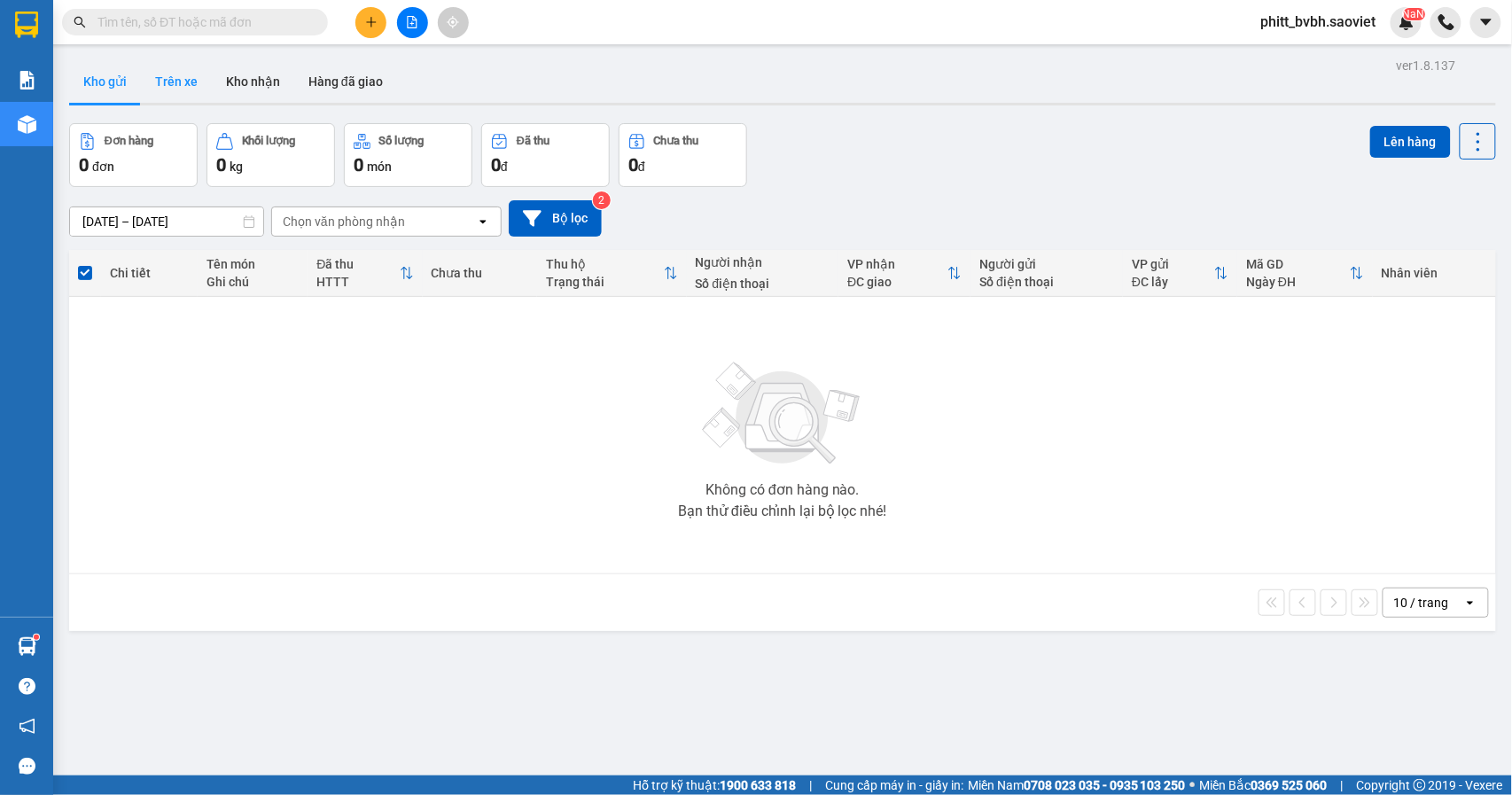
click at [190, 84] on button "Trên xe" at bounding box center [176, 82] width 71 height 42
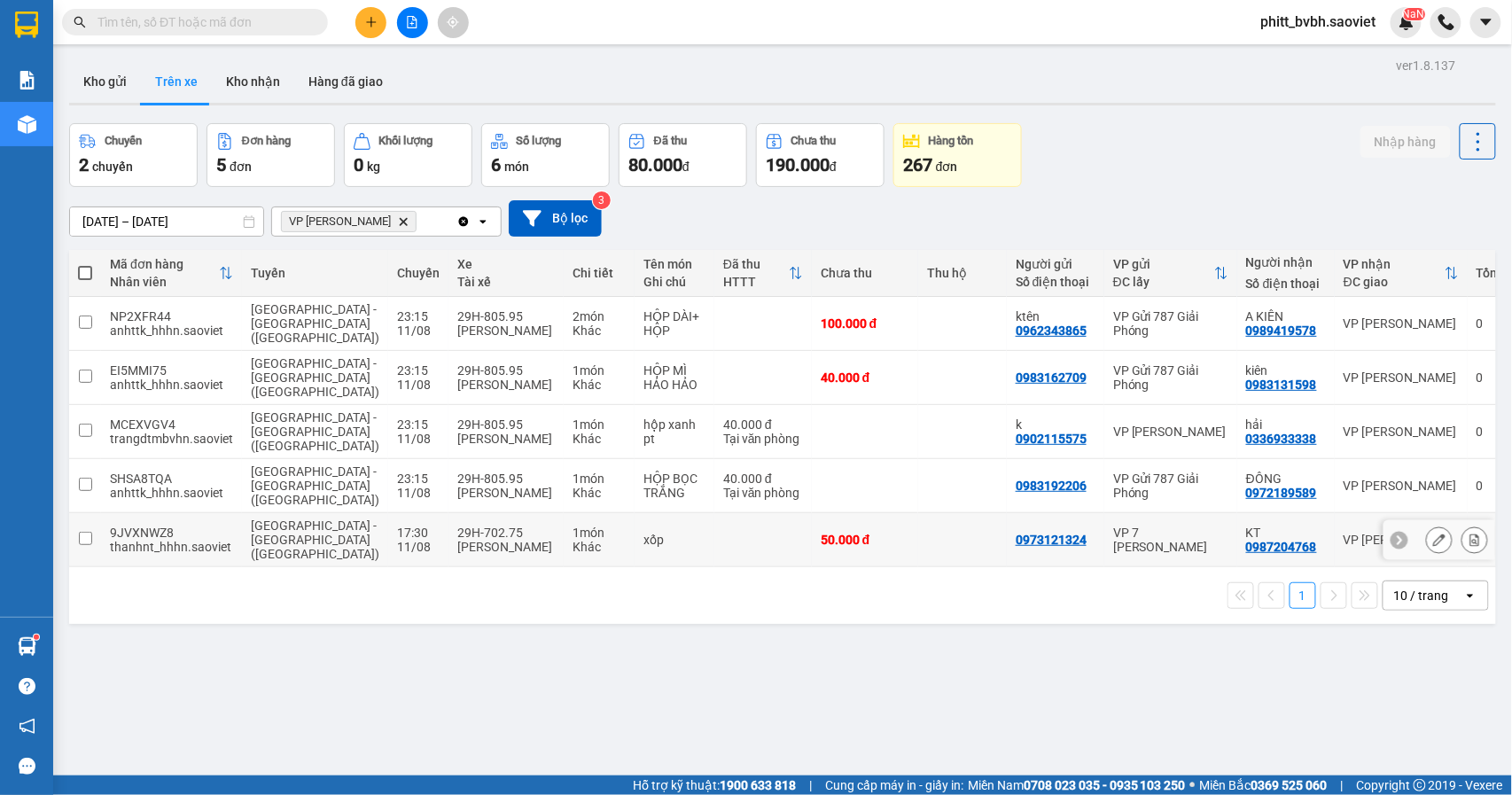
click at [714, 543] on td at bounding box center [762, 540] width 97 height 54
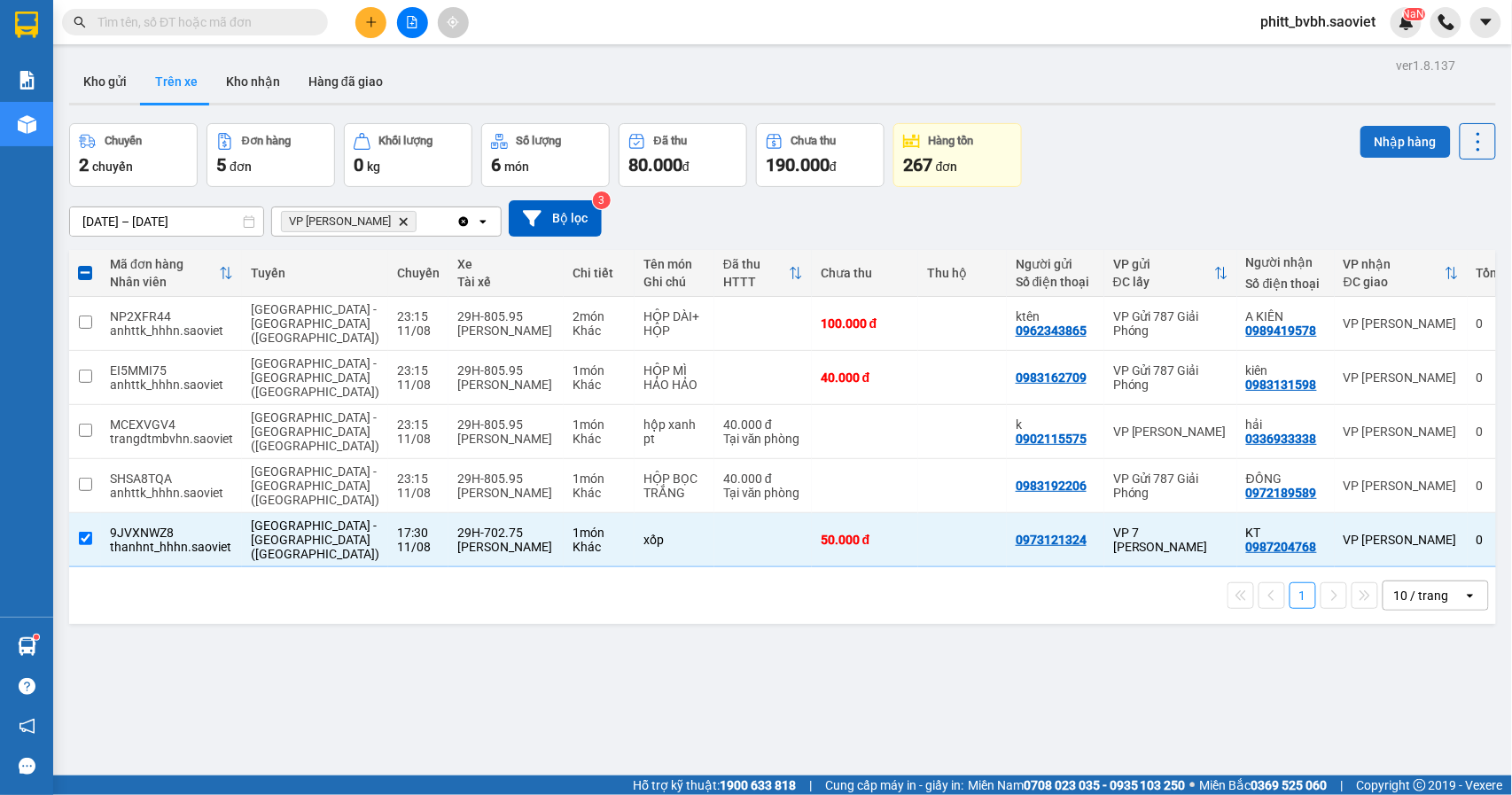
click at [1386, 140] on button "Nhập hàng" at bounding box center [1405, 141] width 91 height 32
checkbox input "false"
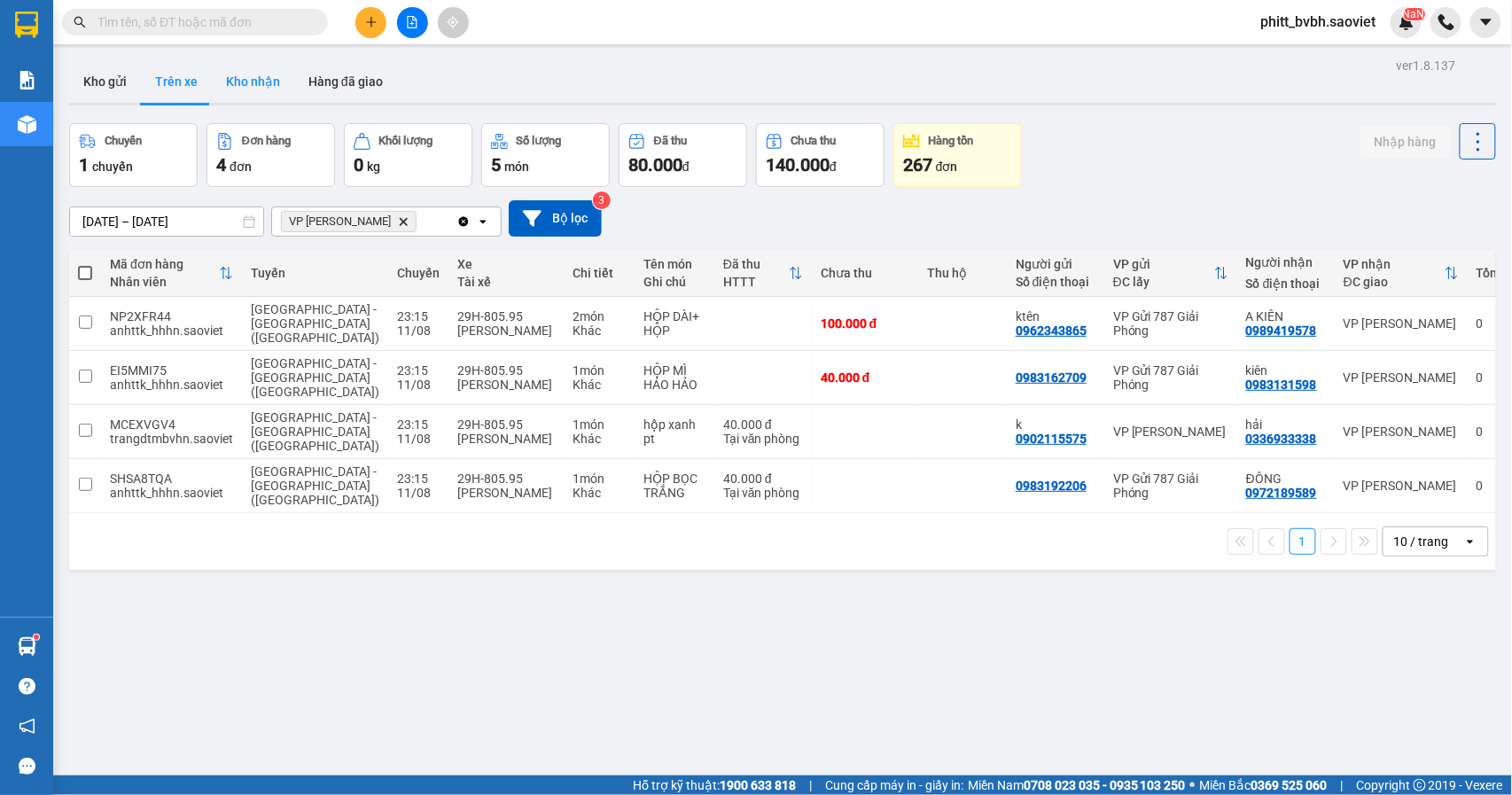
click at [260, 84] on button "Kho nhận" at bounding box center [253, 82] width 83 height 42
type input "[DATE] – [DATE]"
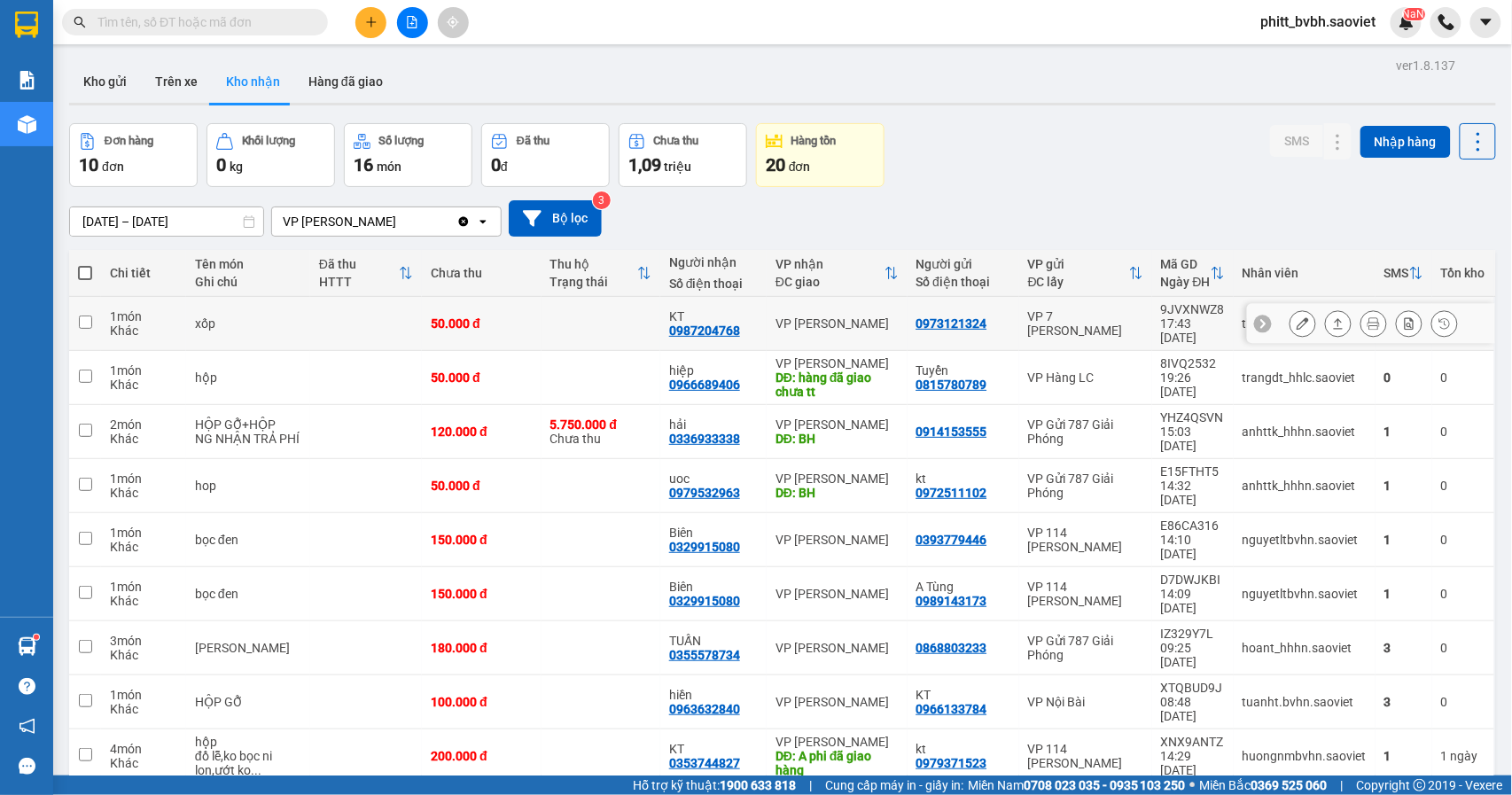
click at [362, 319] on td at bounding box center [366, 324] width 112 height 54
checkbox input "true"
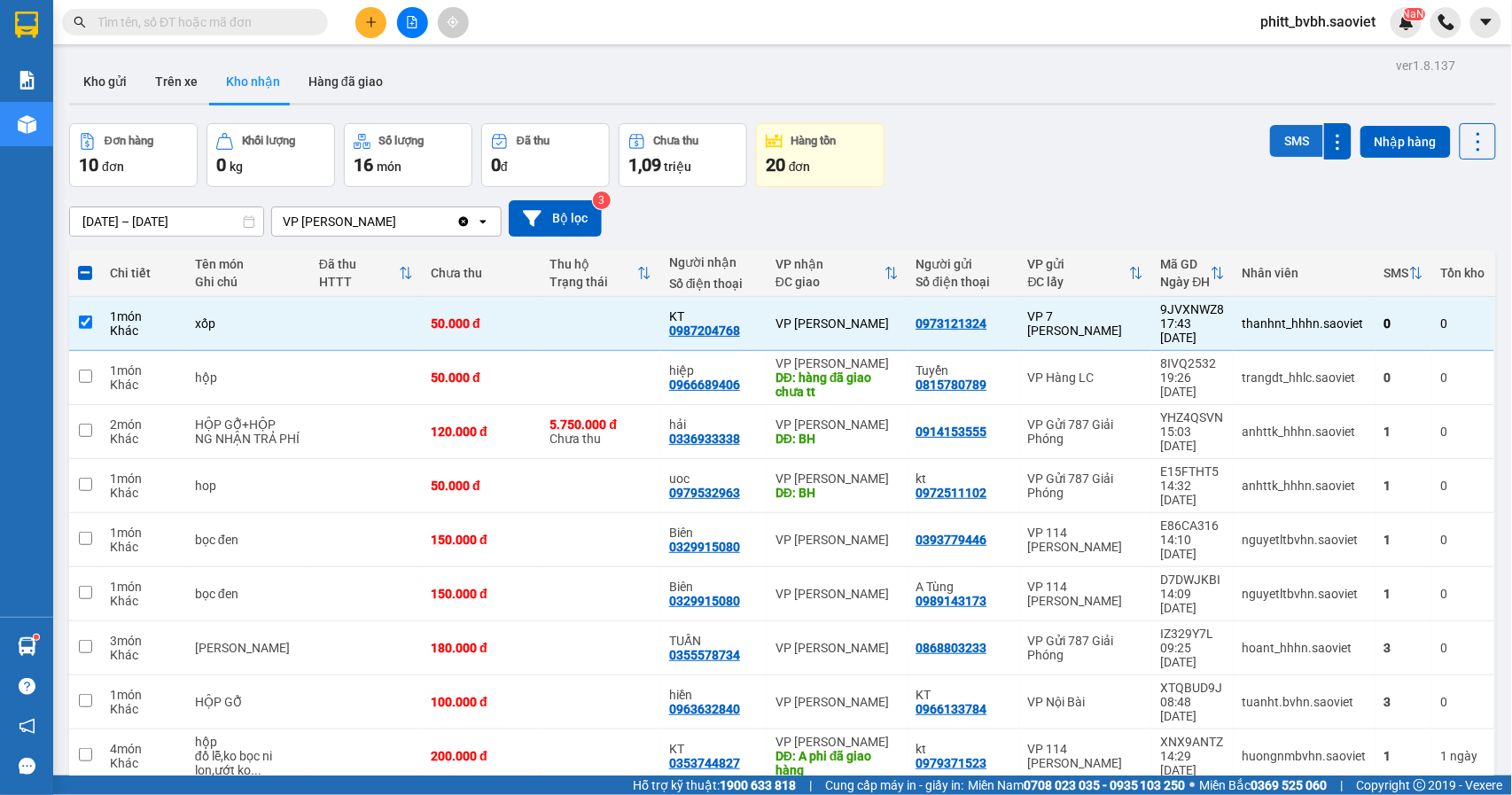
click at [1271, 140] on button "SMS" at bounding box center [1296, 140] width 53 height 32
click at [168, 80] on button "Trên xe" at bounding box center [176, 82] width 71 height 42
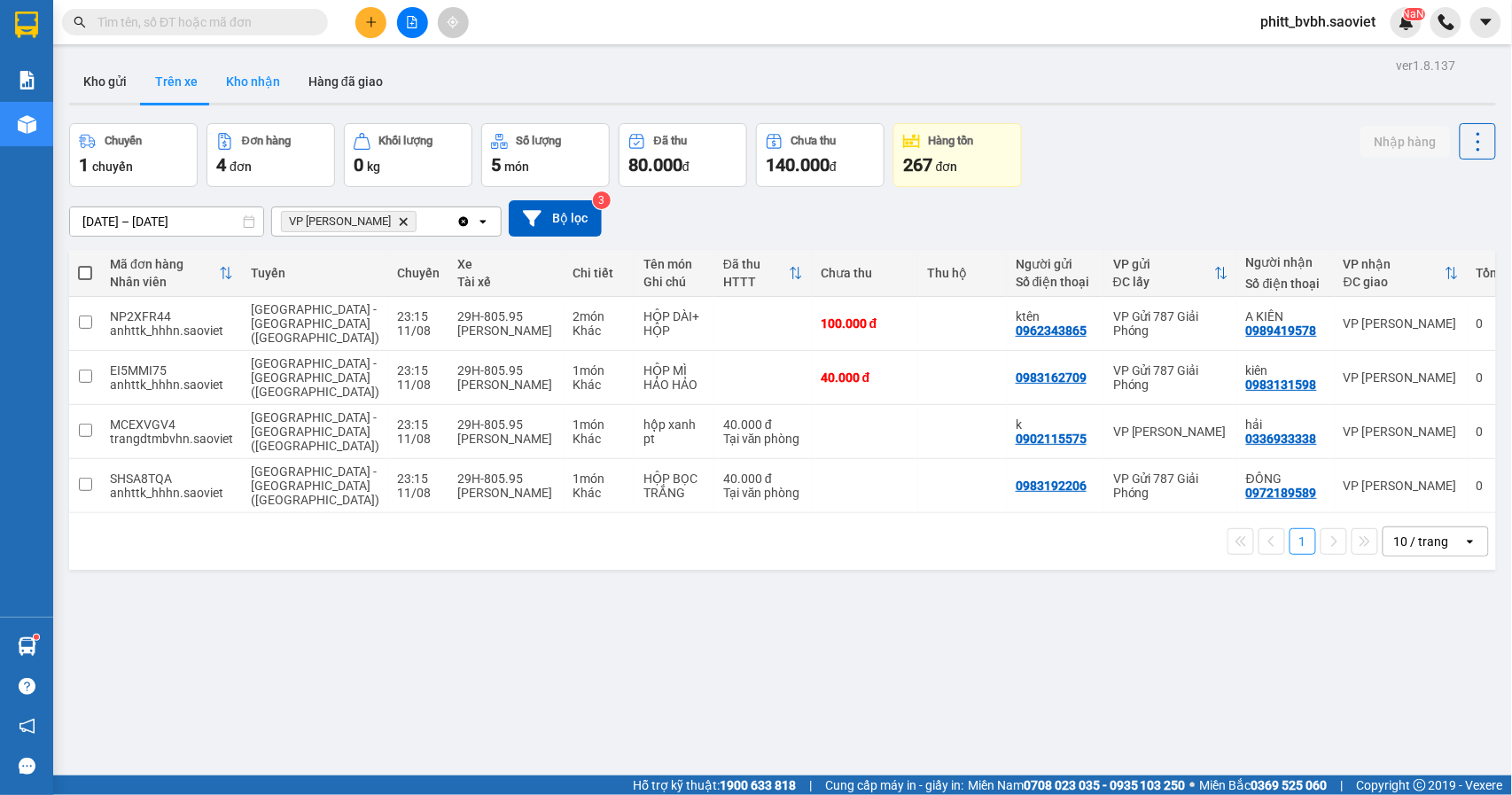
click at [264, 85] on button "Kho nhận" at bounding box center [253, 82] width 83 height 42
type input "[DATE] – [DATE]"
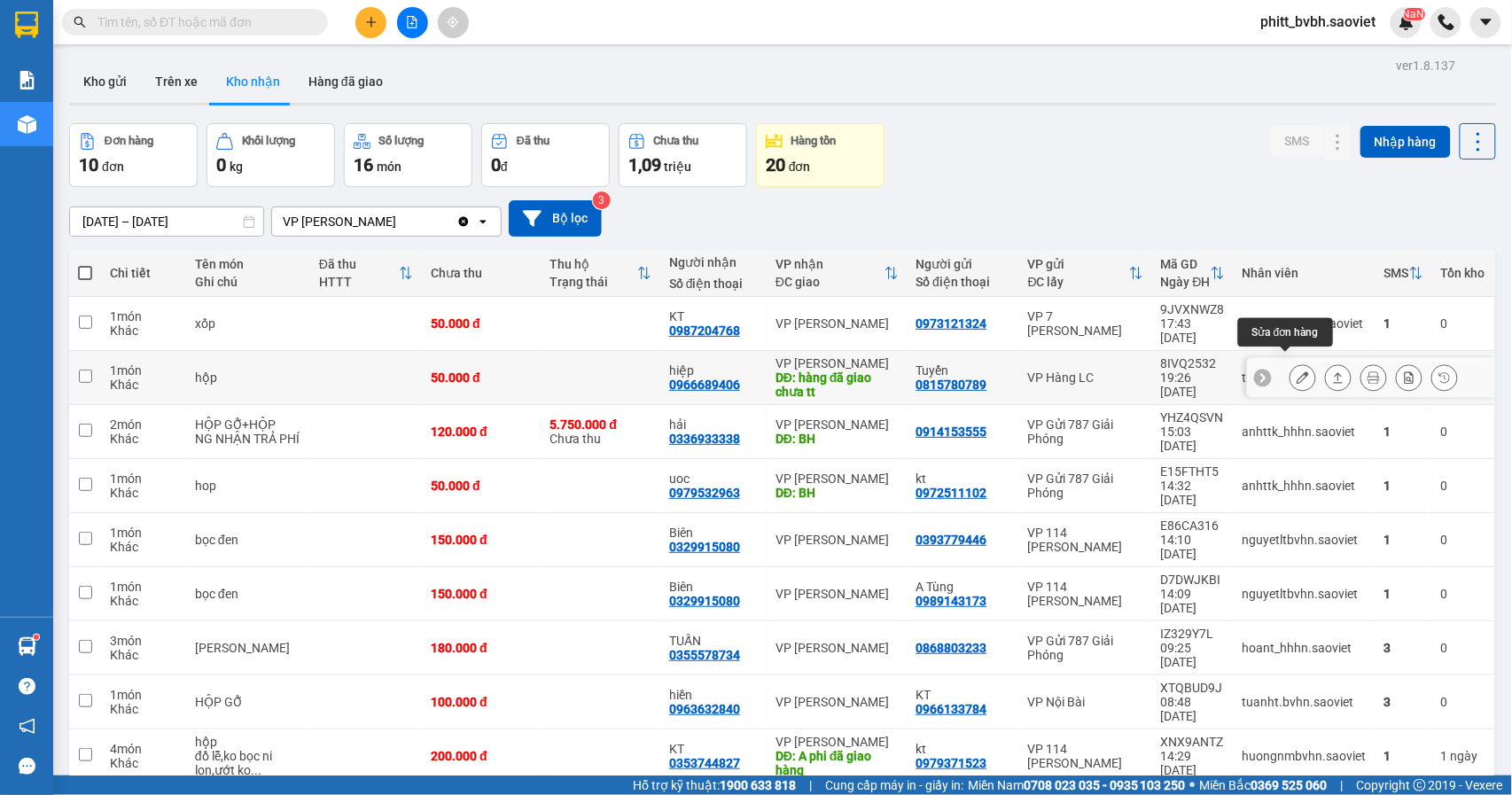
click at [1296, 372] on icon at bounding box center [1303, 378] width 13 height 13
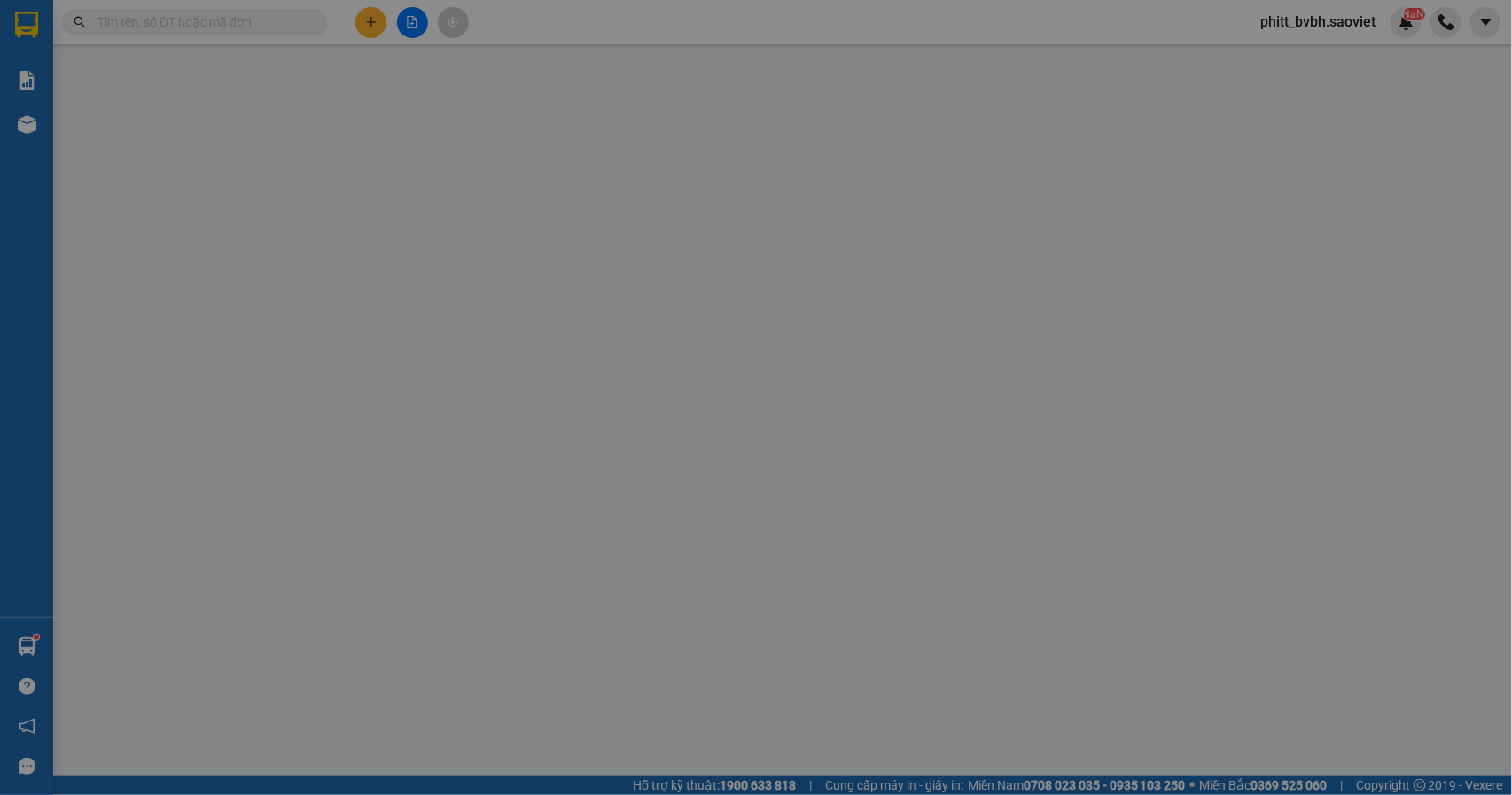
type input "0815780789"
type input "Tuyển"
type input "0966689406"
type input "hiệp"
type input "hàng đã giao chưa tt"
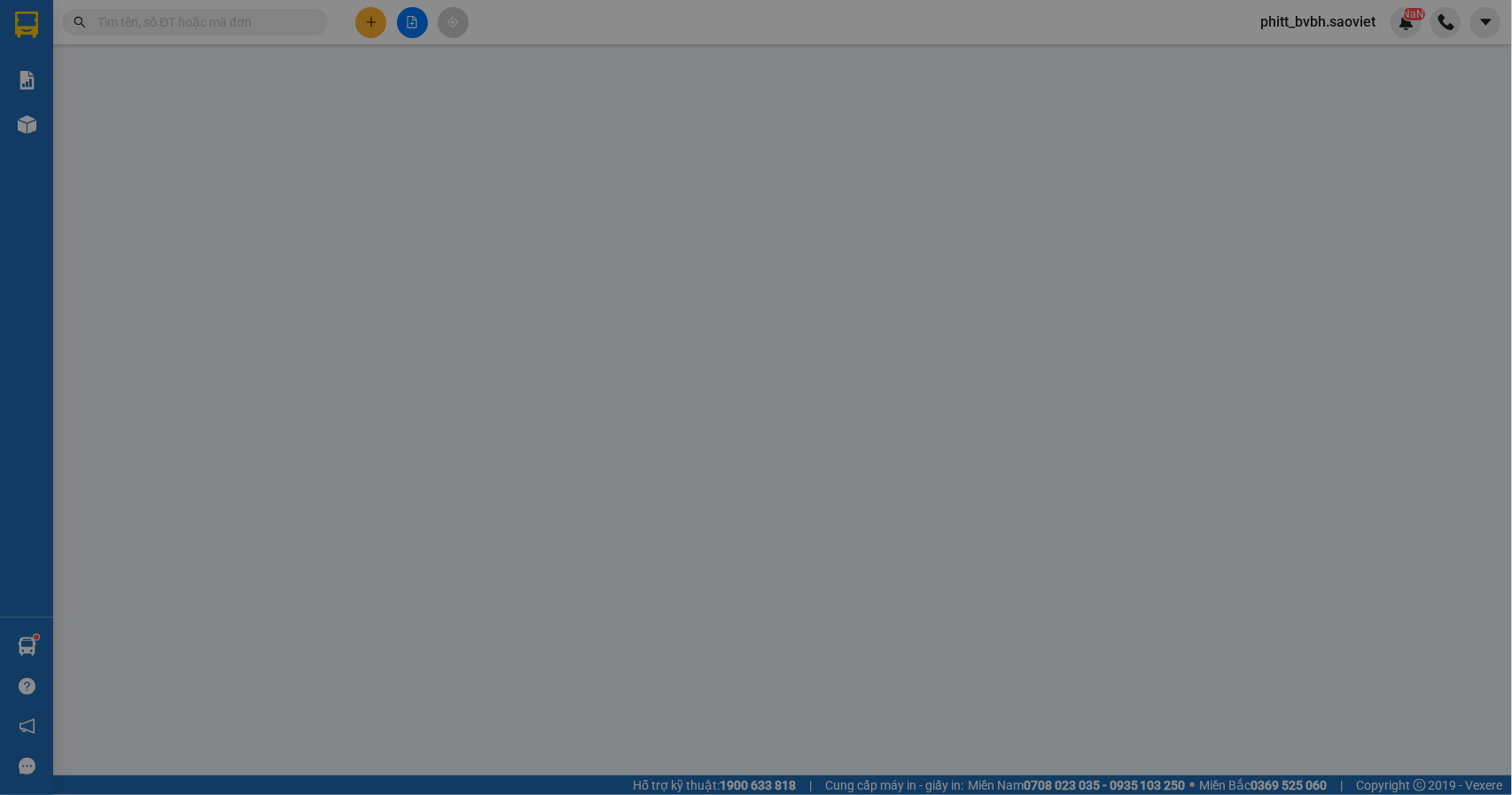
type input "50.000"
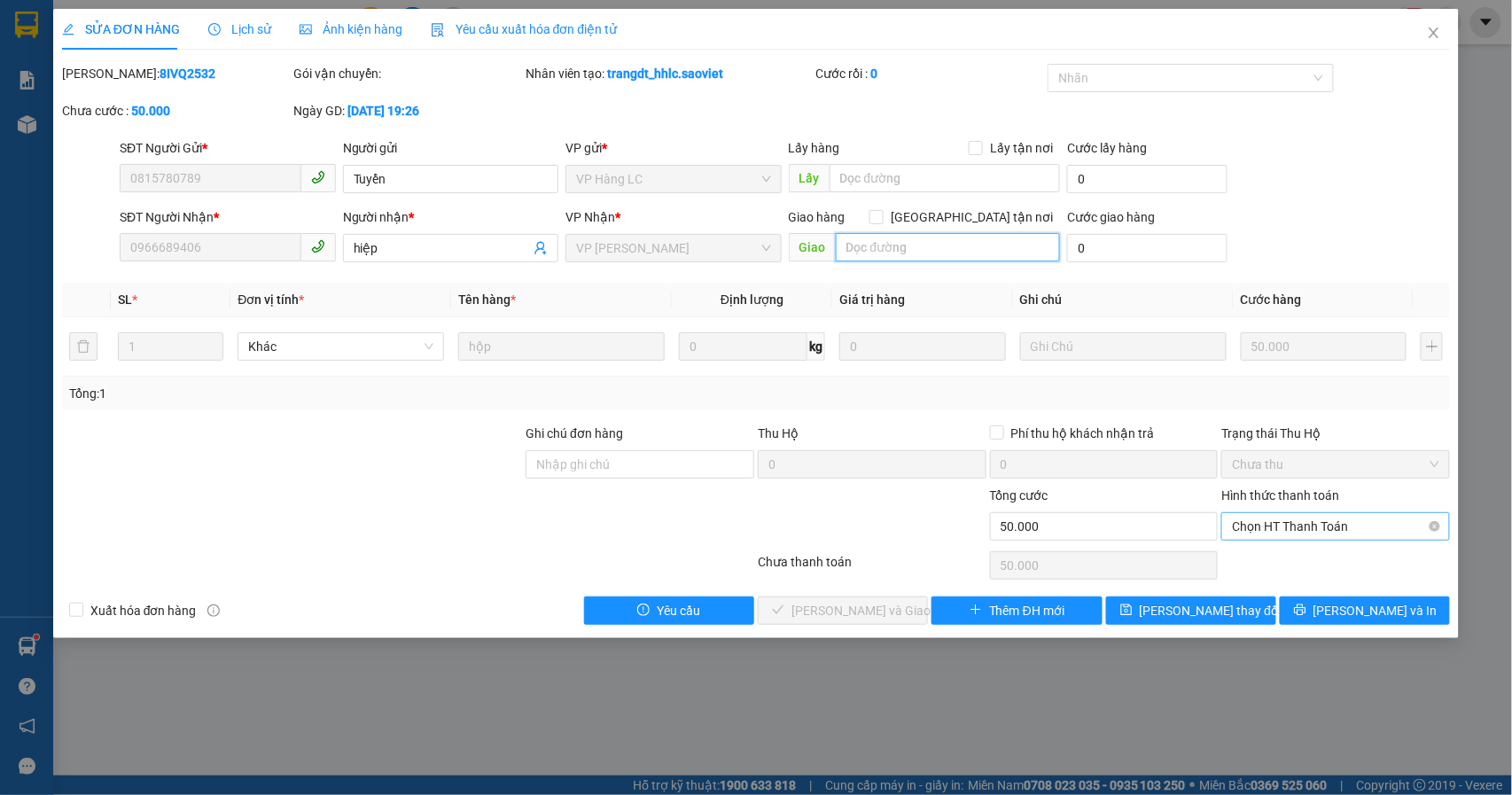
click at [1298, 518] on span "Chọn HT Thanh Toán" at bounding box center [1335, 526] width 207 height 27
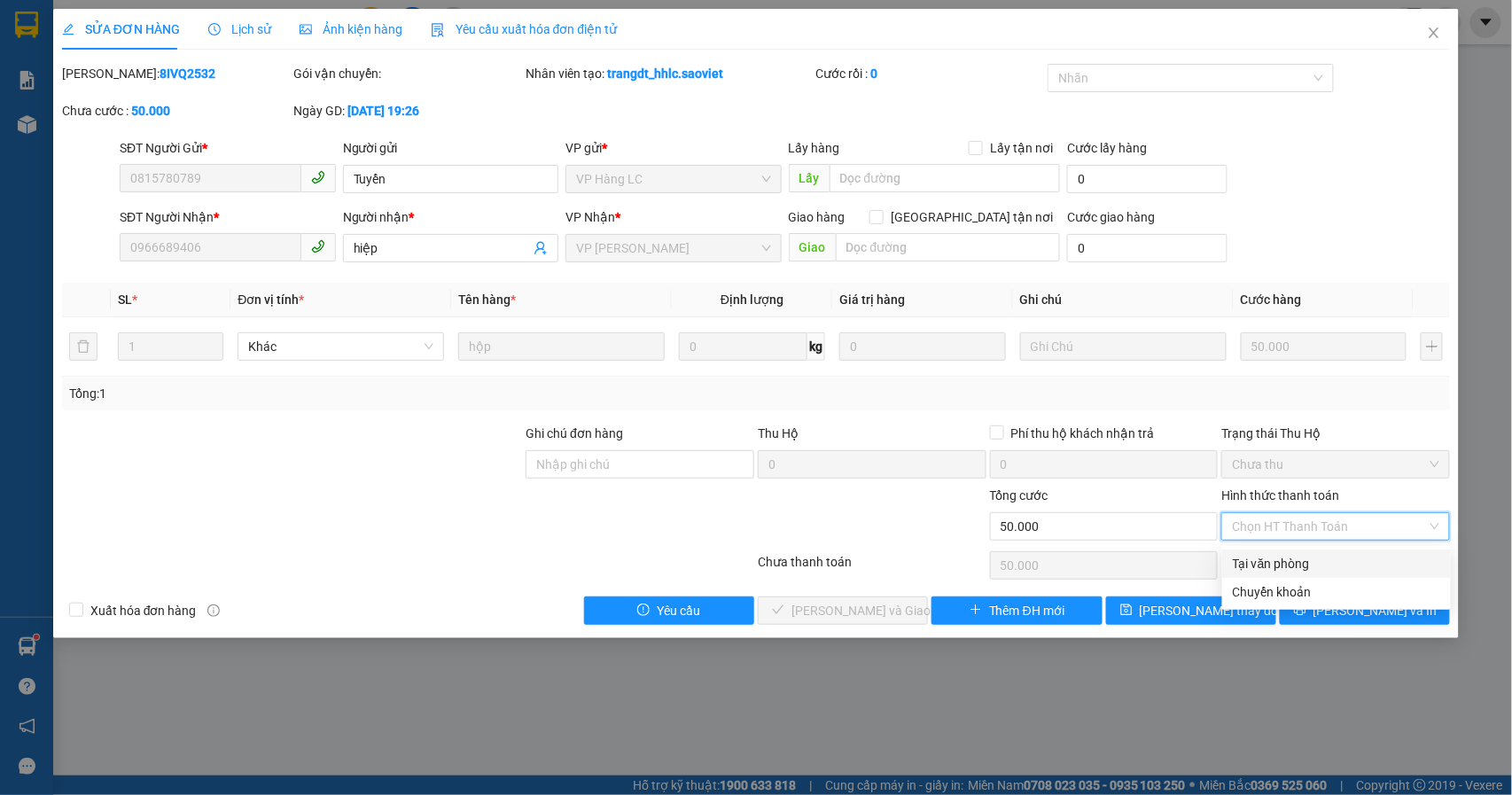
click at [1287, 556] on div "Tại văn phòng" at bounding box center [1336, 564] width 207 height 19
type input "0"
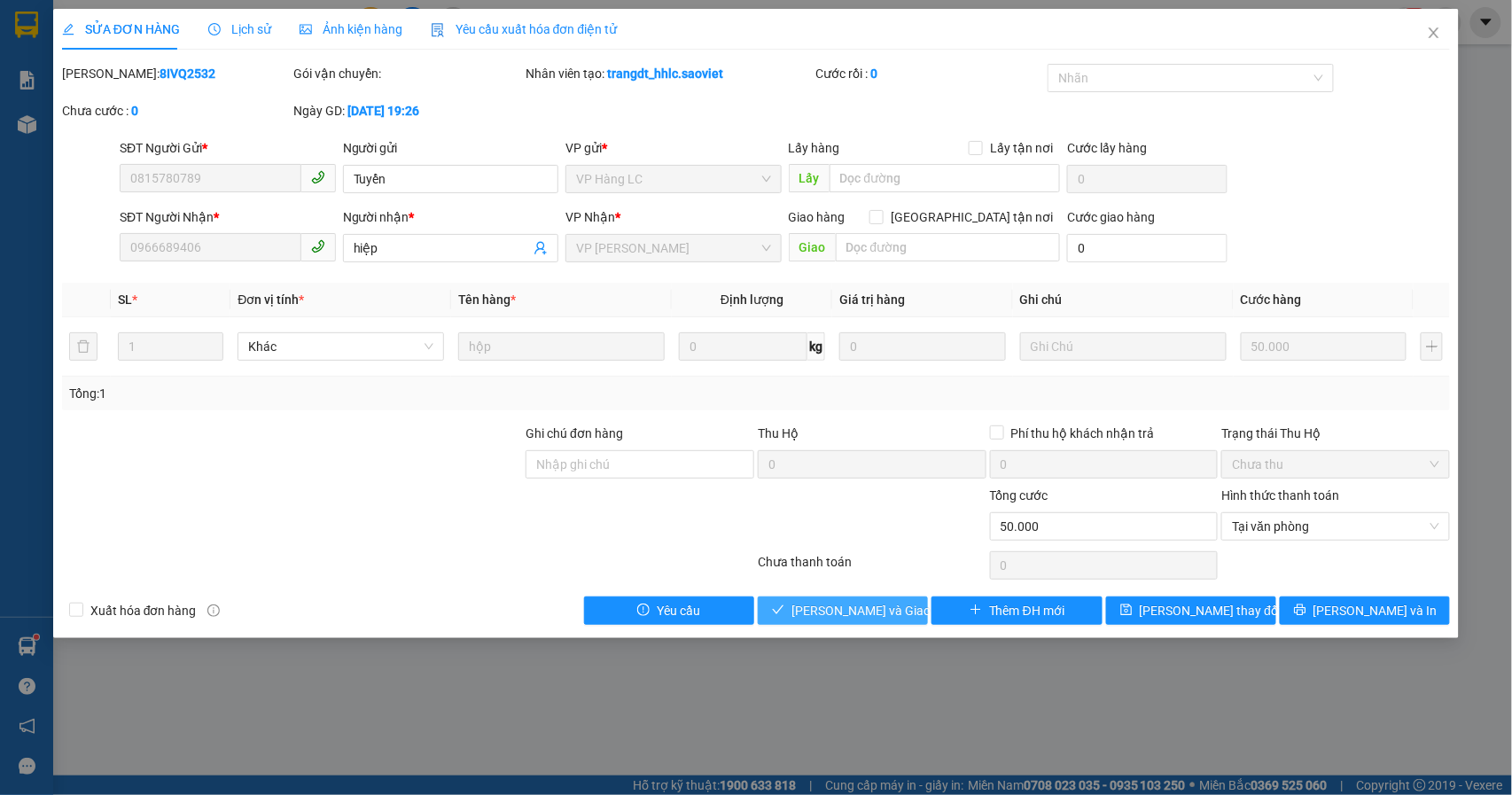
click at [890, 617] on span "[PERSON_NAME] và Giao hàng" at bounding box center [875, 610] width 170 height 19
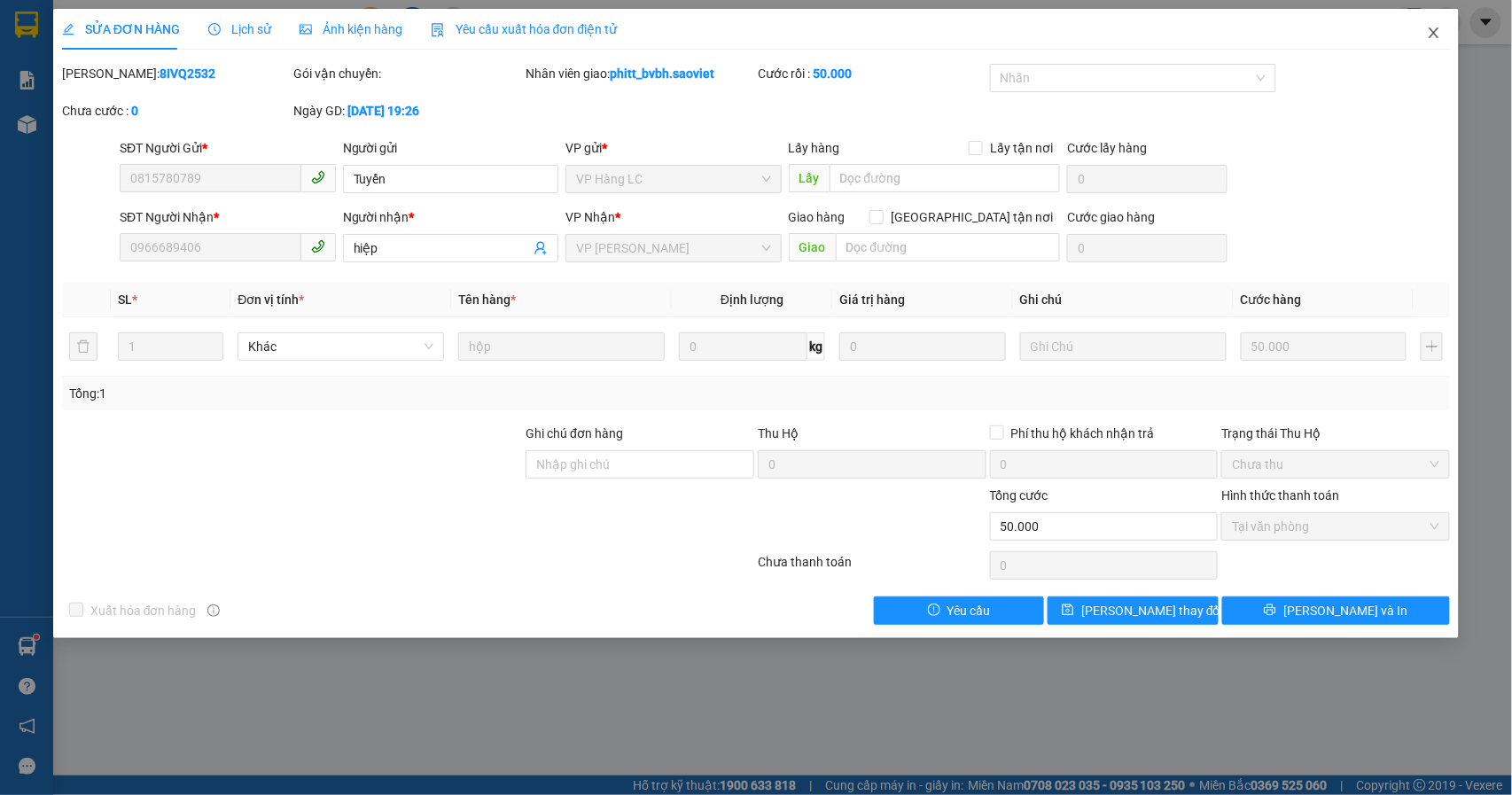
click at [1436, 34] on icon "close" at bounding box center [1433, 32] width 14 height 14
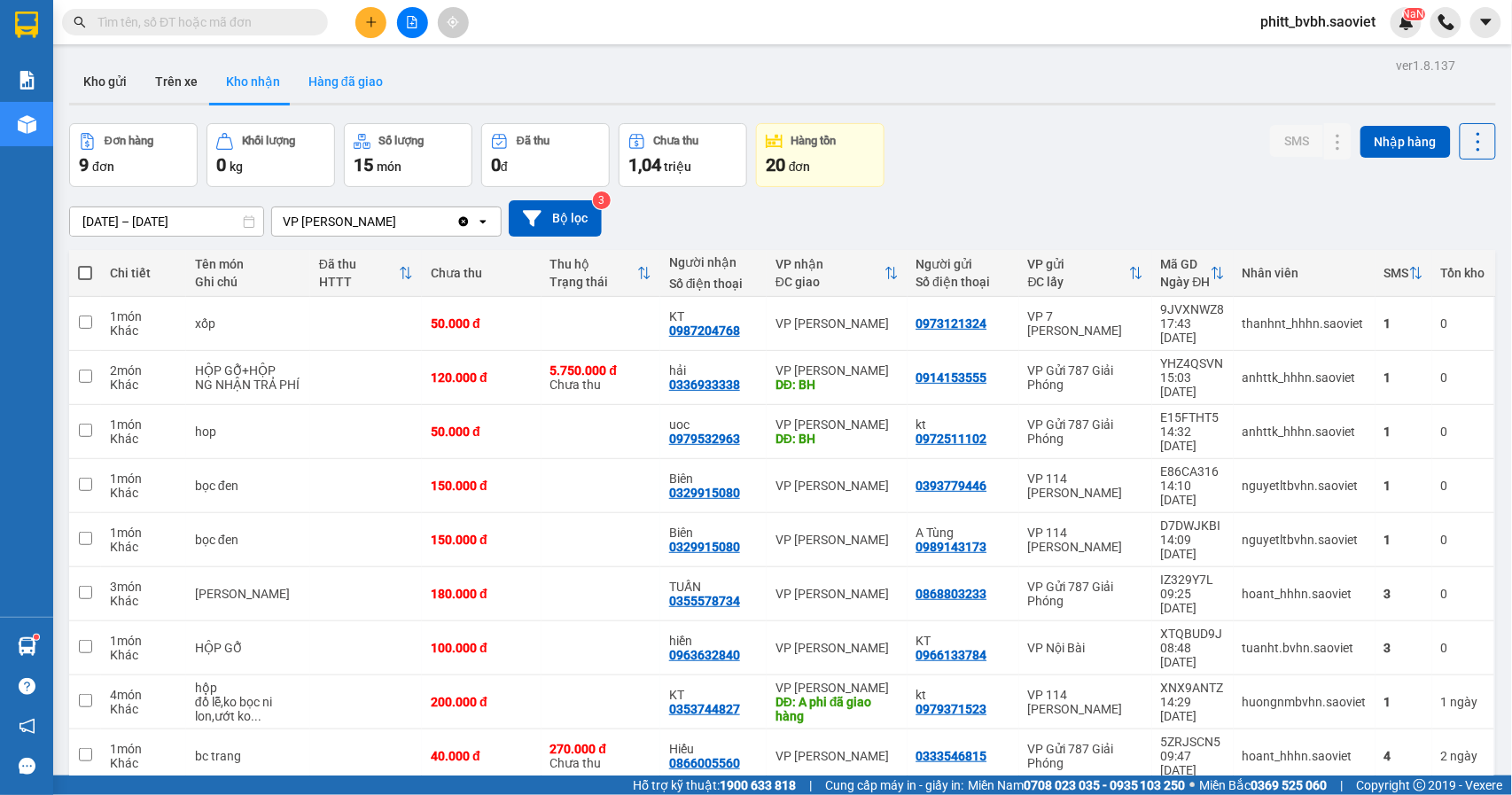
click at [358, 74] on button "Hàng đã giao" at bounding box center [346, 82] width 103 height 42
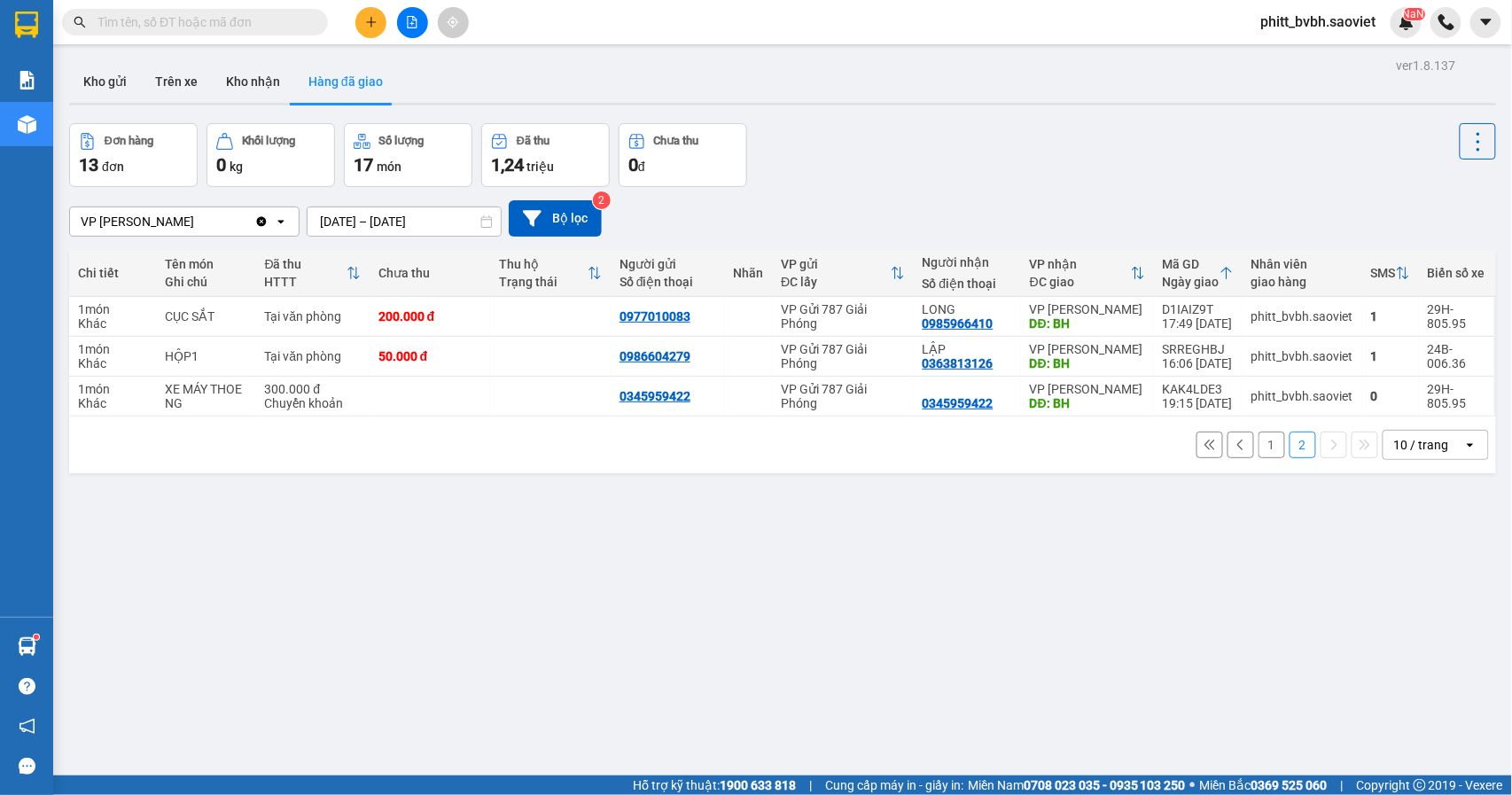
click at [1258, 449] on button "1" at bounding box center [1271, 444] width 27 height 27
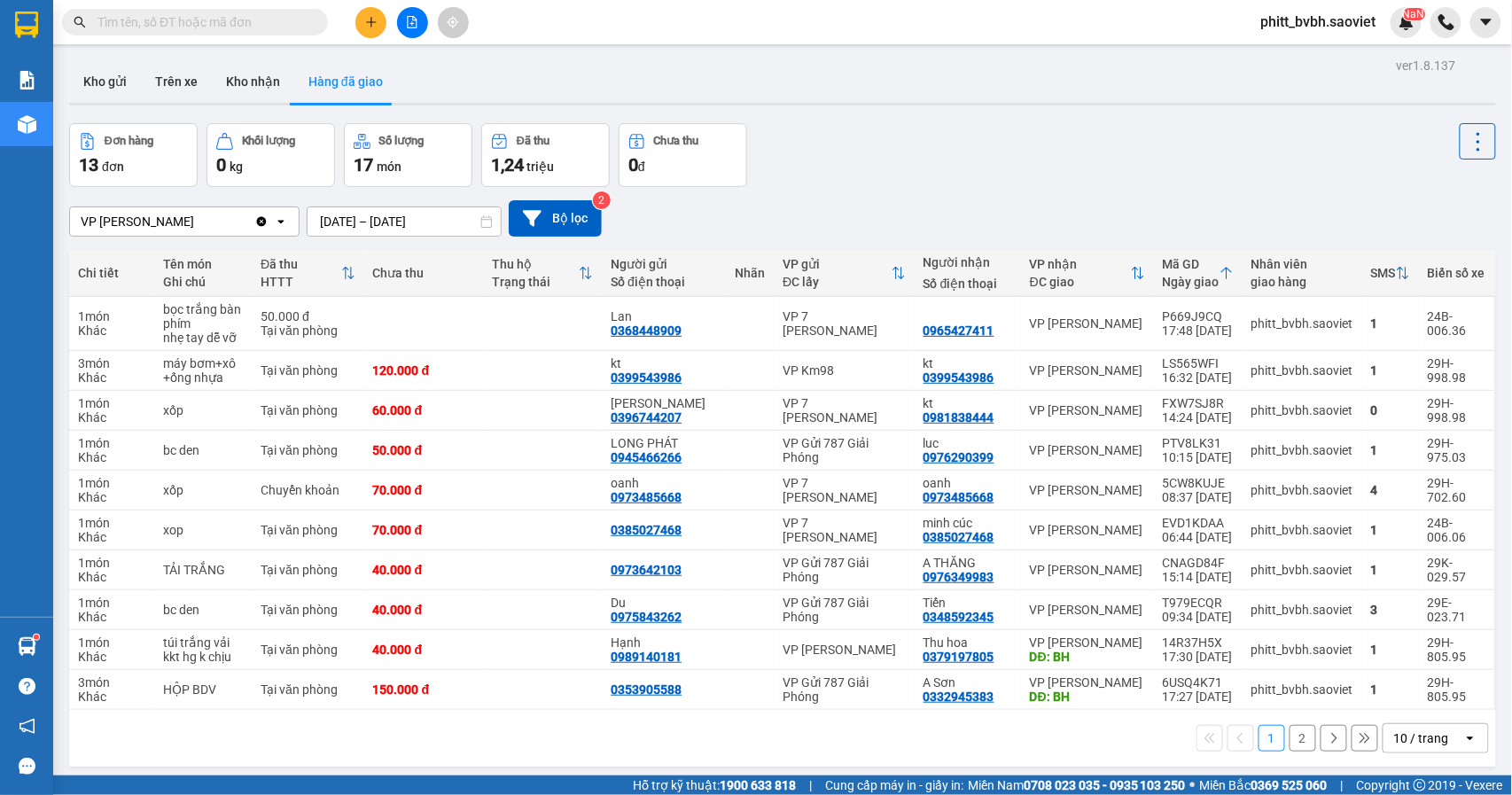
click at [344, 266] on div at bounding box center [348, 273] width 14 height 15
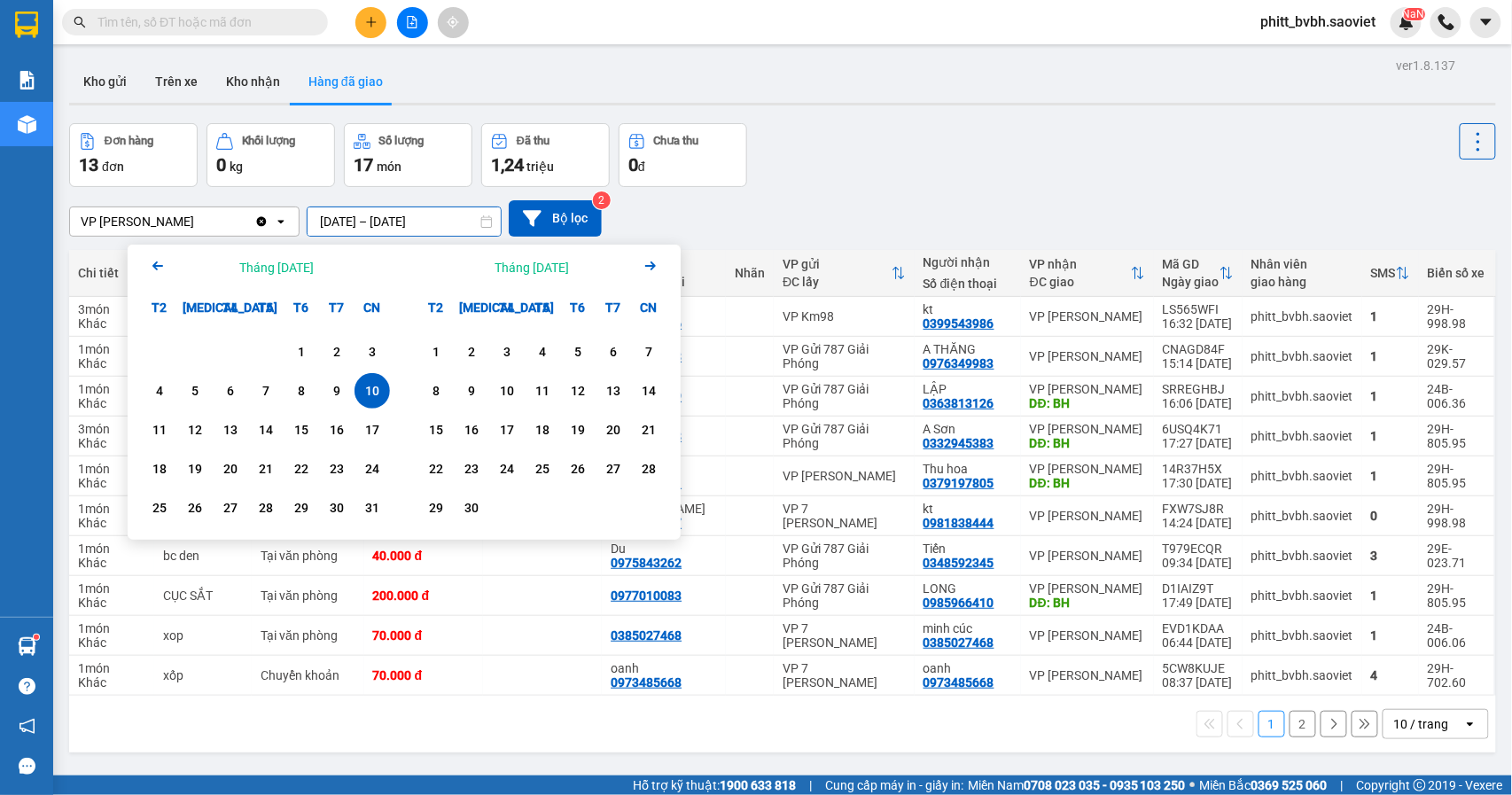
drag, startPoint x: 329, startPoint y: 220, endPoint x: 320, endPoint y: 220, distance: 9.0
click at [320, 220] on input "[DATE] – [DATE]" at bounding box center [404, 221] width 194 height 28
click at [167, 430] on div "11" at bounding box center [159, 430] width 25 height 21
click at [157, 423] on div "11" at bounding box center [159, 430] width 25 height 21
type input "[DATE] – [DATE]"
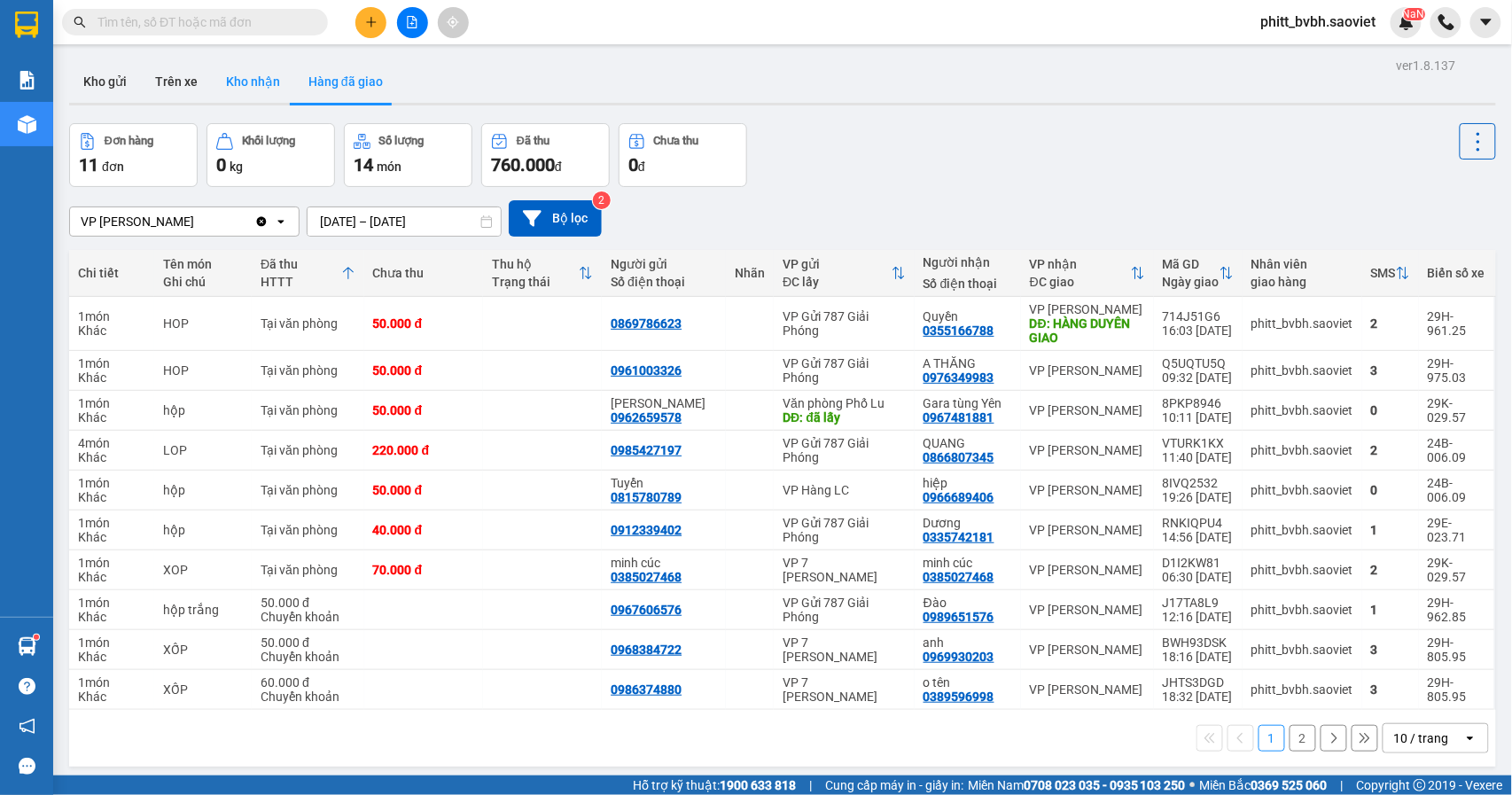
click at [242, 75] on button "Kho nhận" at bounding box center [253, 82] width 83 height 42
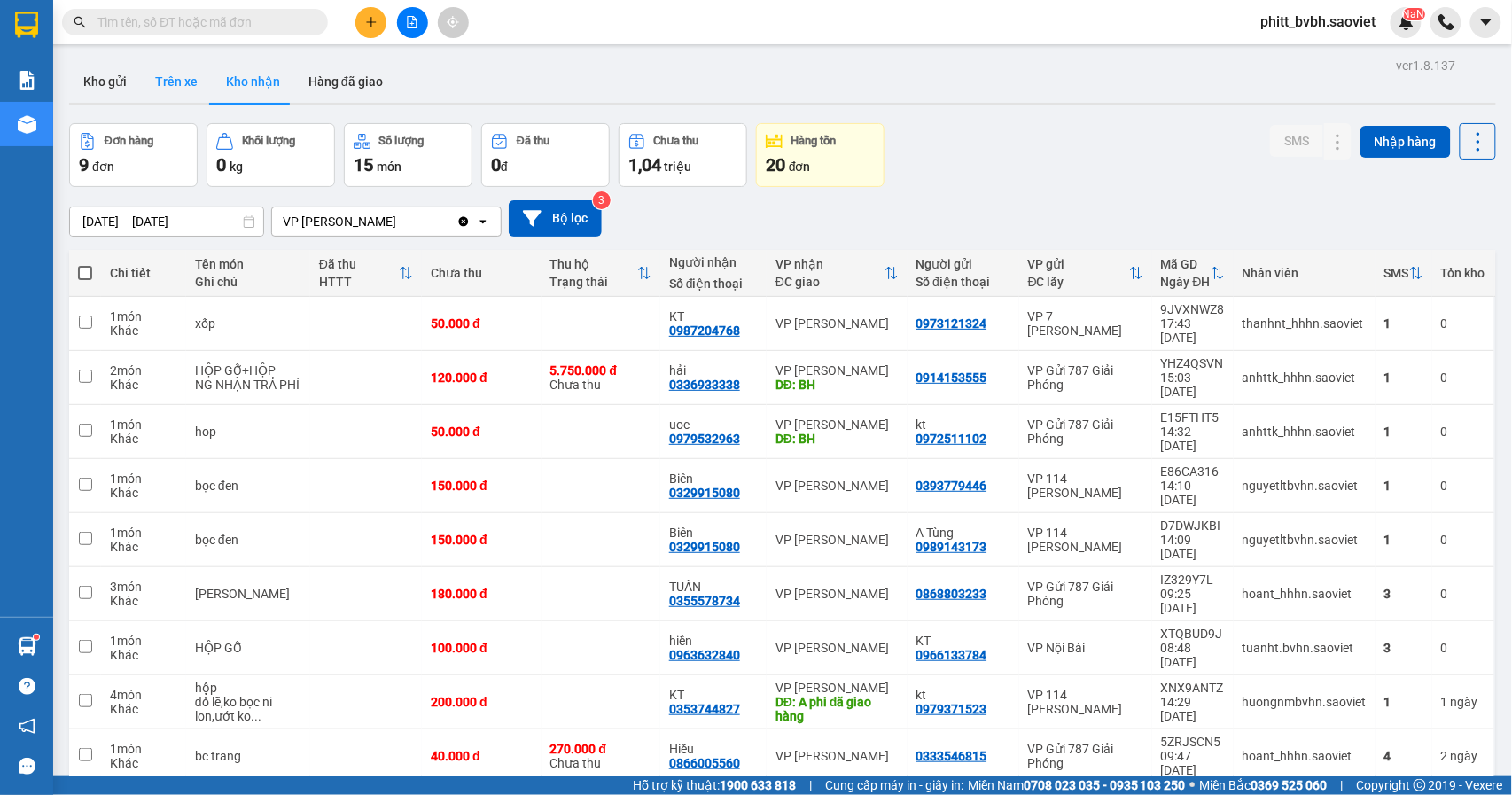
click at [195, 86] on button "Trên xe" at bounding box center [176, 82] width 71 height 42
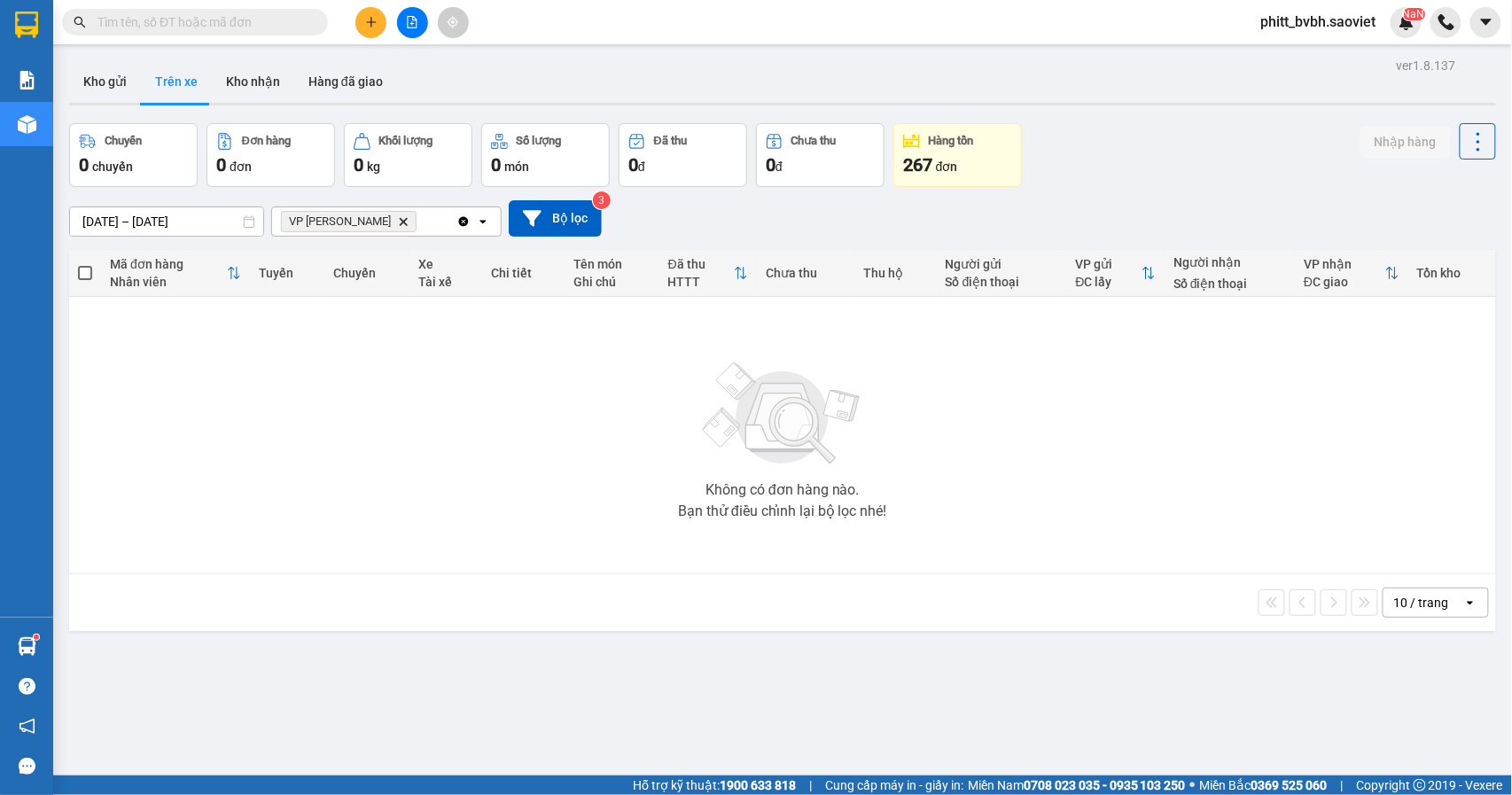
click at [181, 76] on button "Trên xe" at bounding box center [176, 82] width 71 height 42
drag, startPoint x: 267, startPoint y: 76, endPoint x: 243, endPoint y: 72, distance: 24.3
click at [268, 76] on button "Kho nhận" at bounding box center [253, 82] width 83 height 42
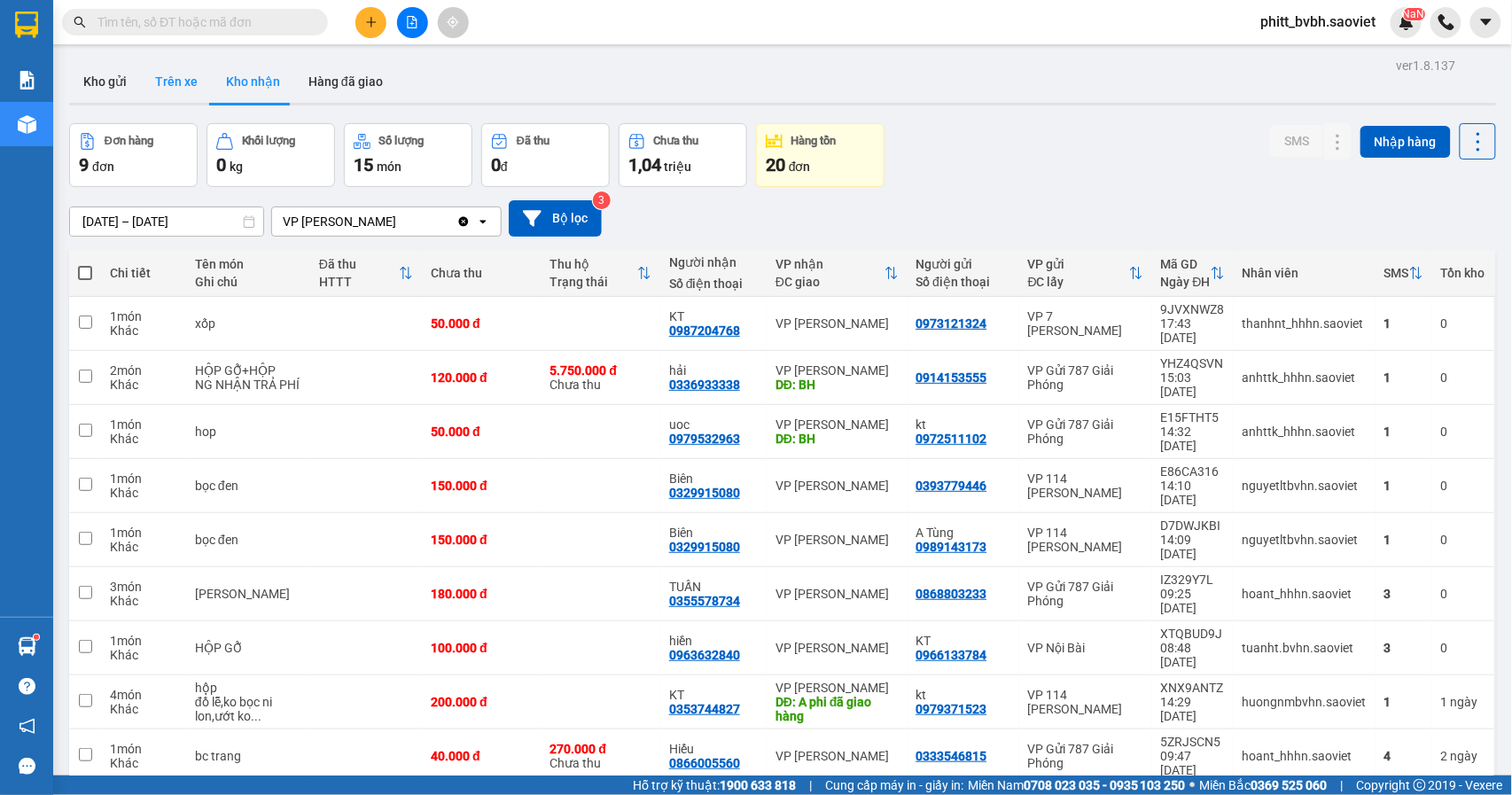
click at [184, 90] on button "Trên xe" at bounding box center [176, 82] width 71 height 42
type input "[DATE] – [DATE]"
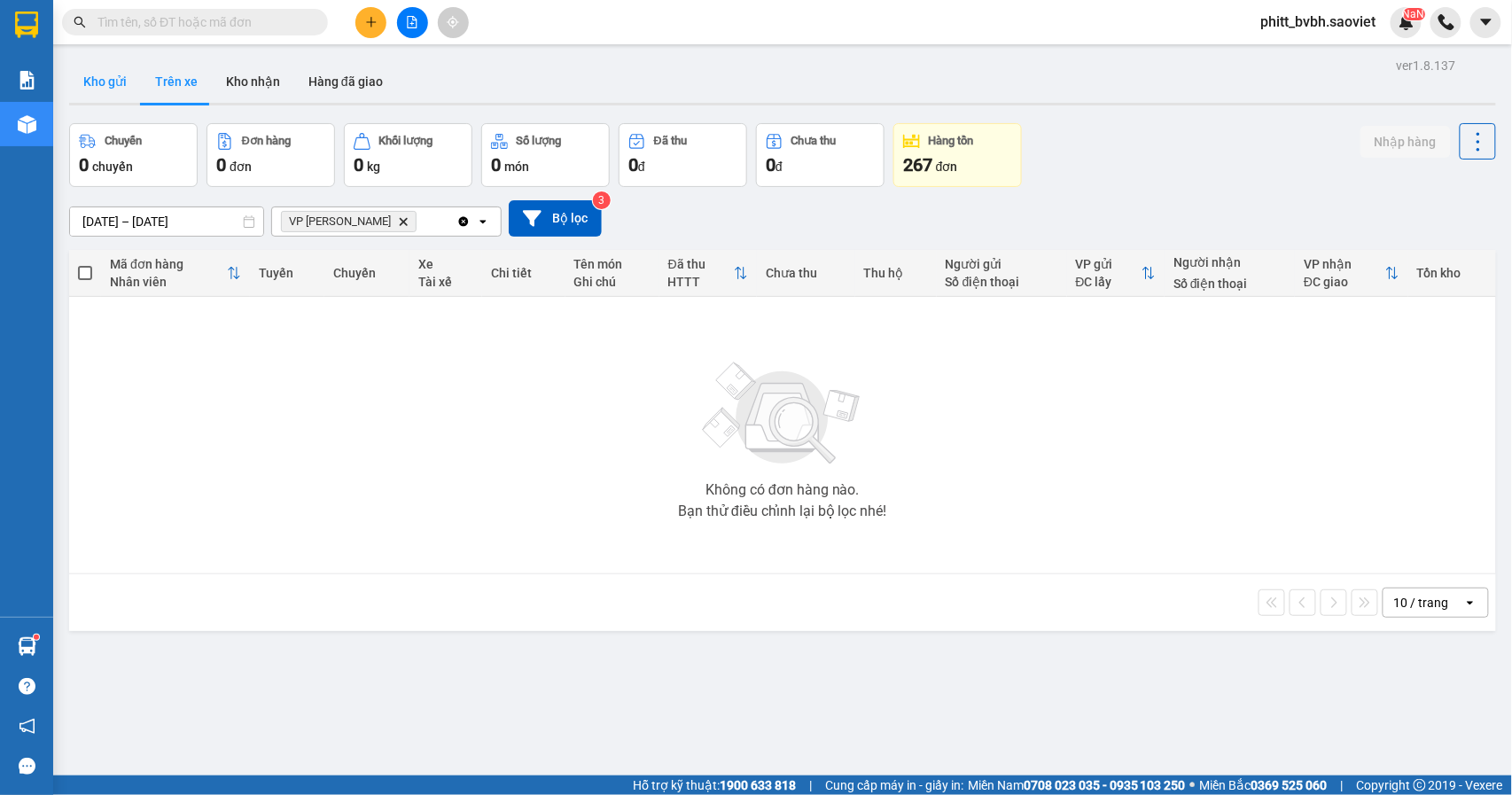
click at [124, 80] on button "Kho gửi" at bounding box center [105, 82] width 72 height 42
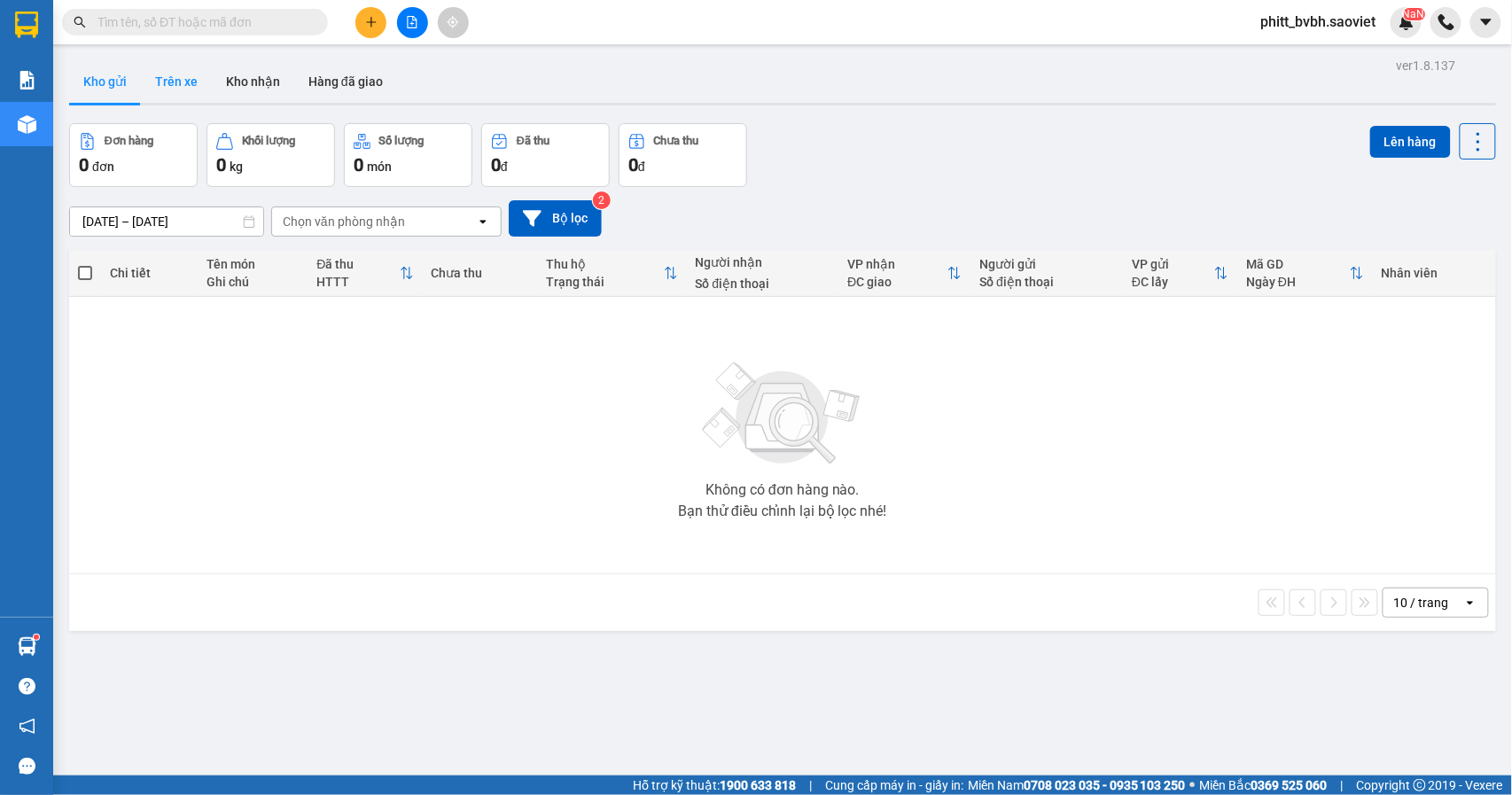
click at [173, 76] on button "Trên xe" at bounding box center [176, 82] width 71 height 42
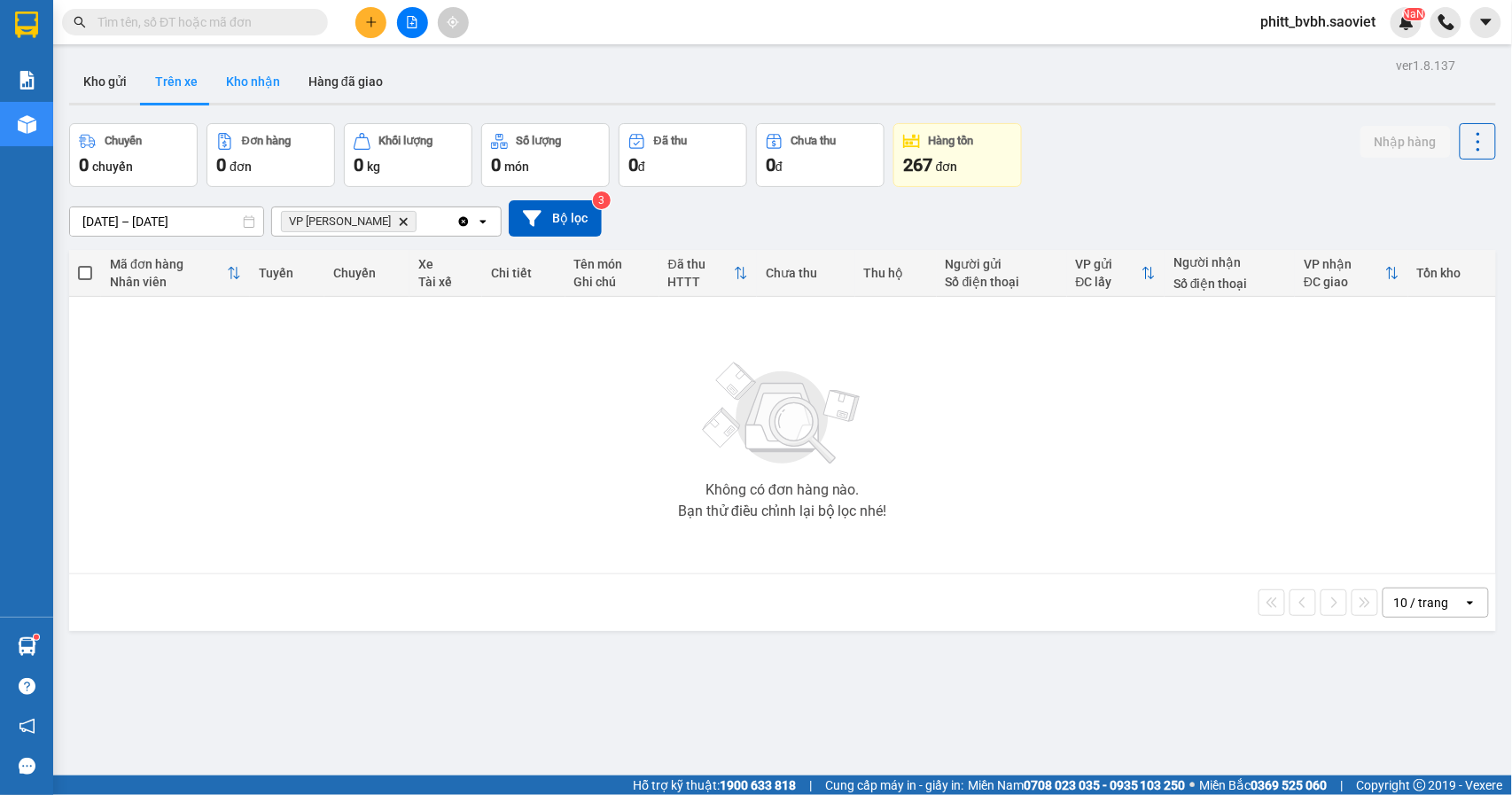
click at [245, 76] on button "Kho nhận" at bounding box center [253, 82] width 83 height 42
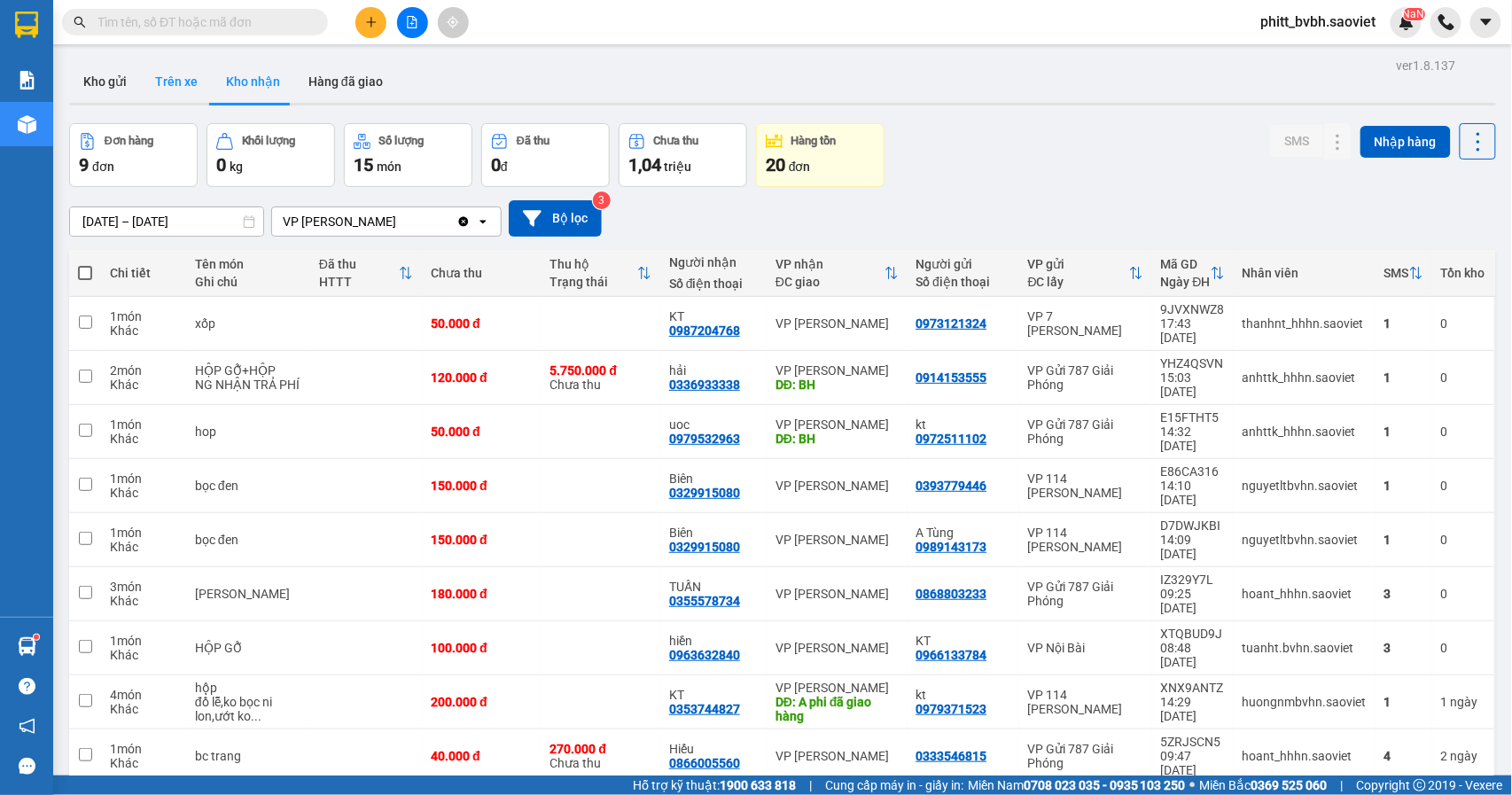
click at [172, 68] on button "Trên xe" at bounding box center [176, 82] width 71 height 42
type input "[DATE] – [DATE]"
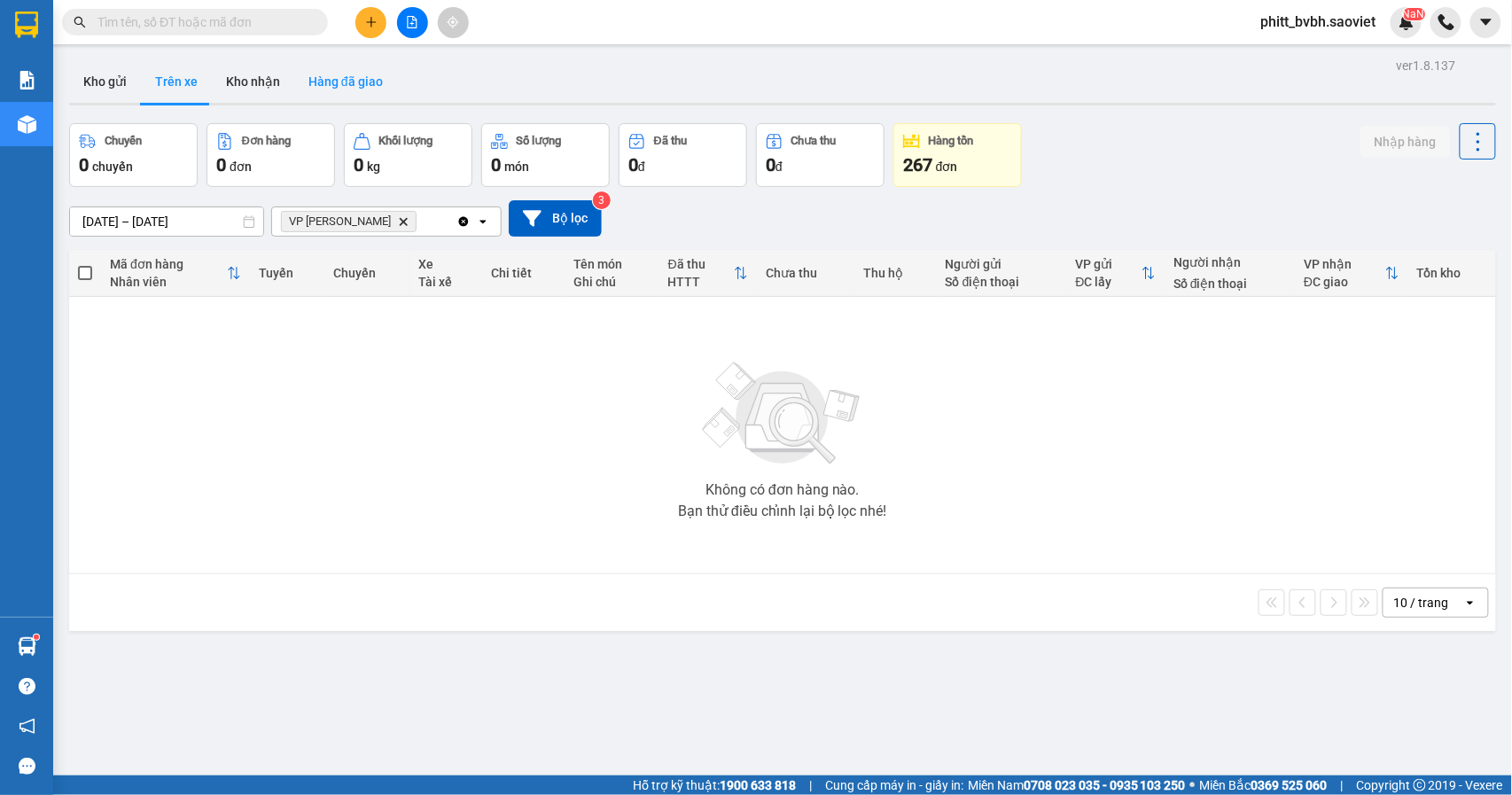
click at [354, 87] on button "Hàng đã giao" at bounding box center [346, 82] width 103 height 42
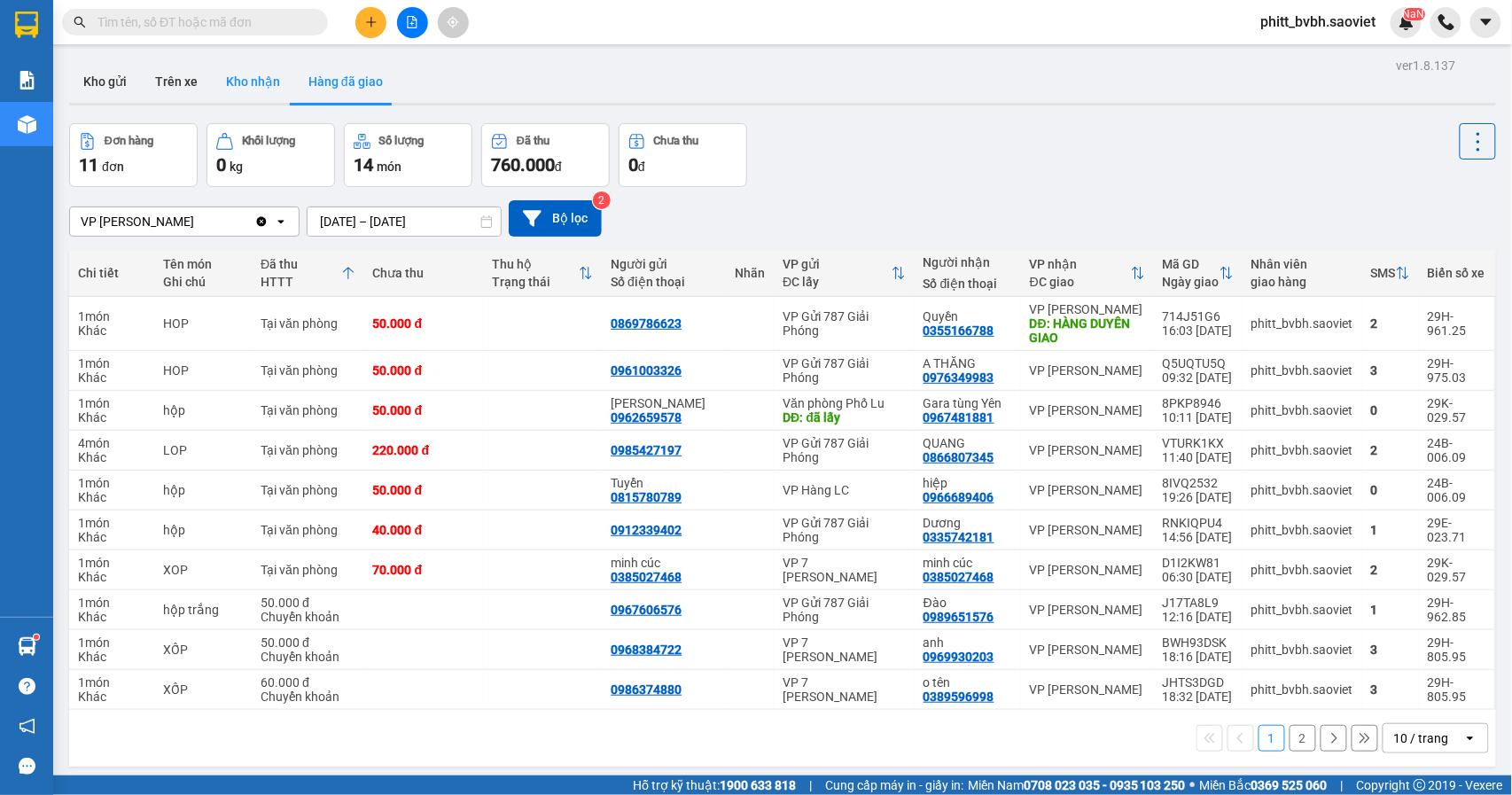
click at [264, 83] on button "Kho nhận" at bounding box center [253, 82] width 83 height 42
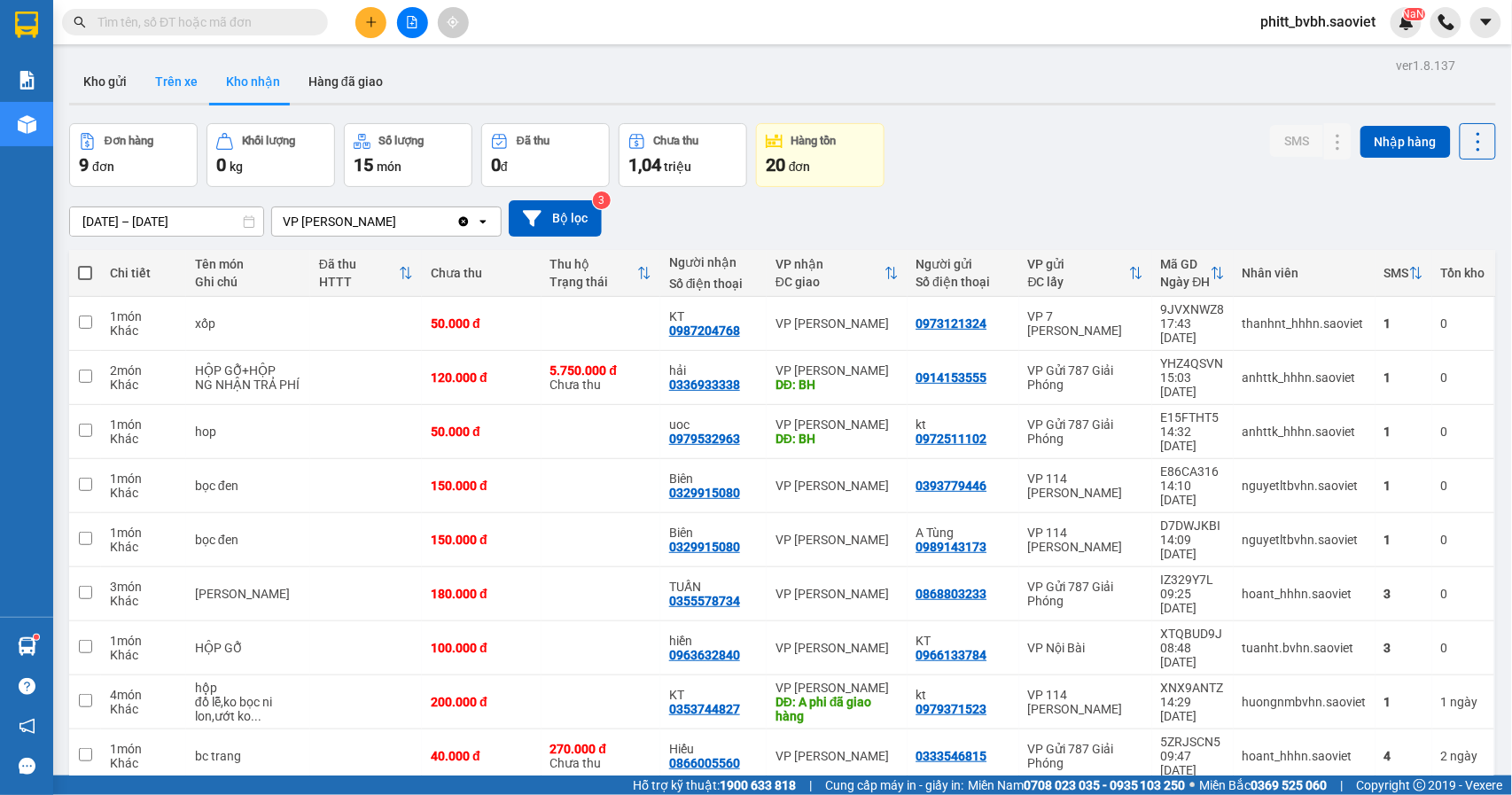
click at [182, 85] on button "Trên xe" at bounding box center [176, 82] width 71 height 42
type input "[DATE] – [DATE]"
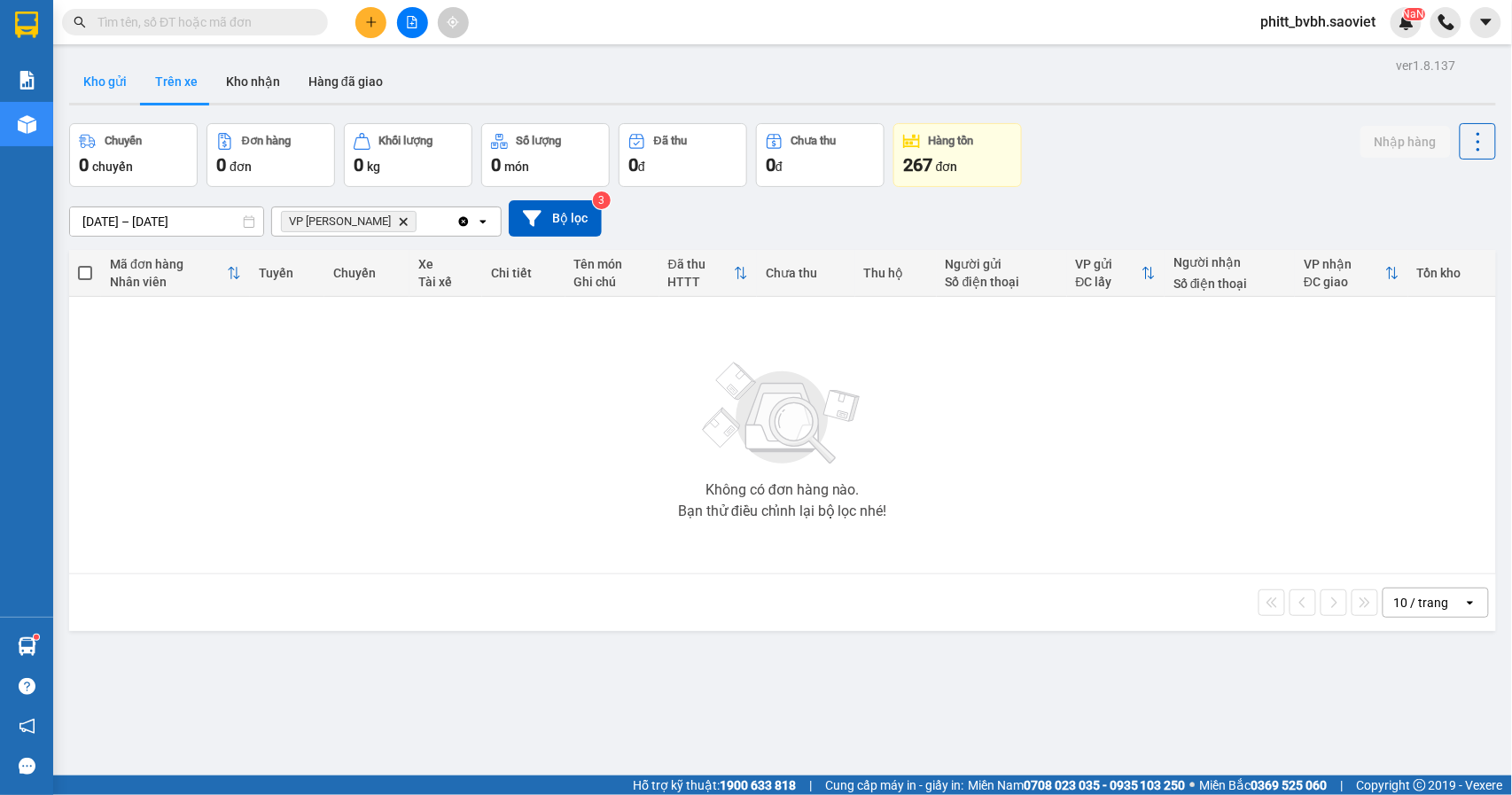
click at [117, 80] on button "Kho gửi" at bounding box center [105, 82] width 72 height 42
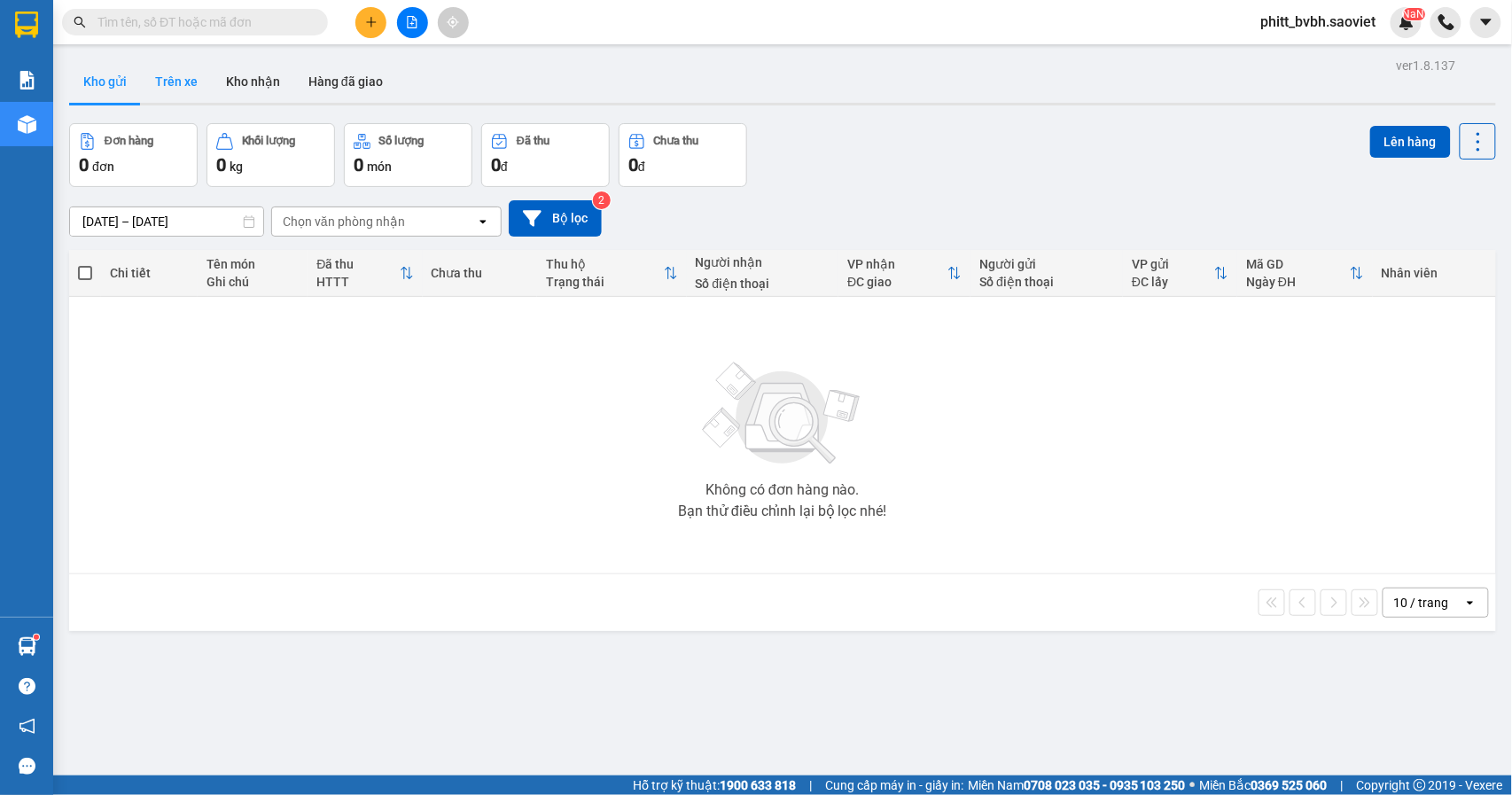
click at [156, 85] on button "Trên xe" at bounding box center [176, 82] width 71 height 42
